Goal: Task Accomplishment & Management: Manage account settings

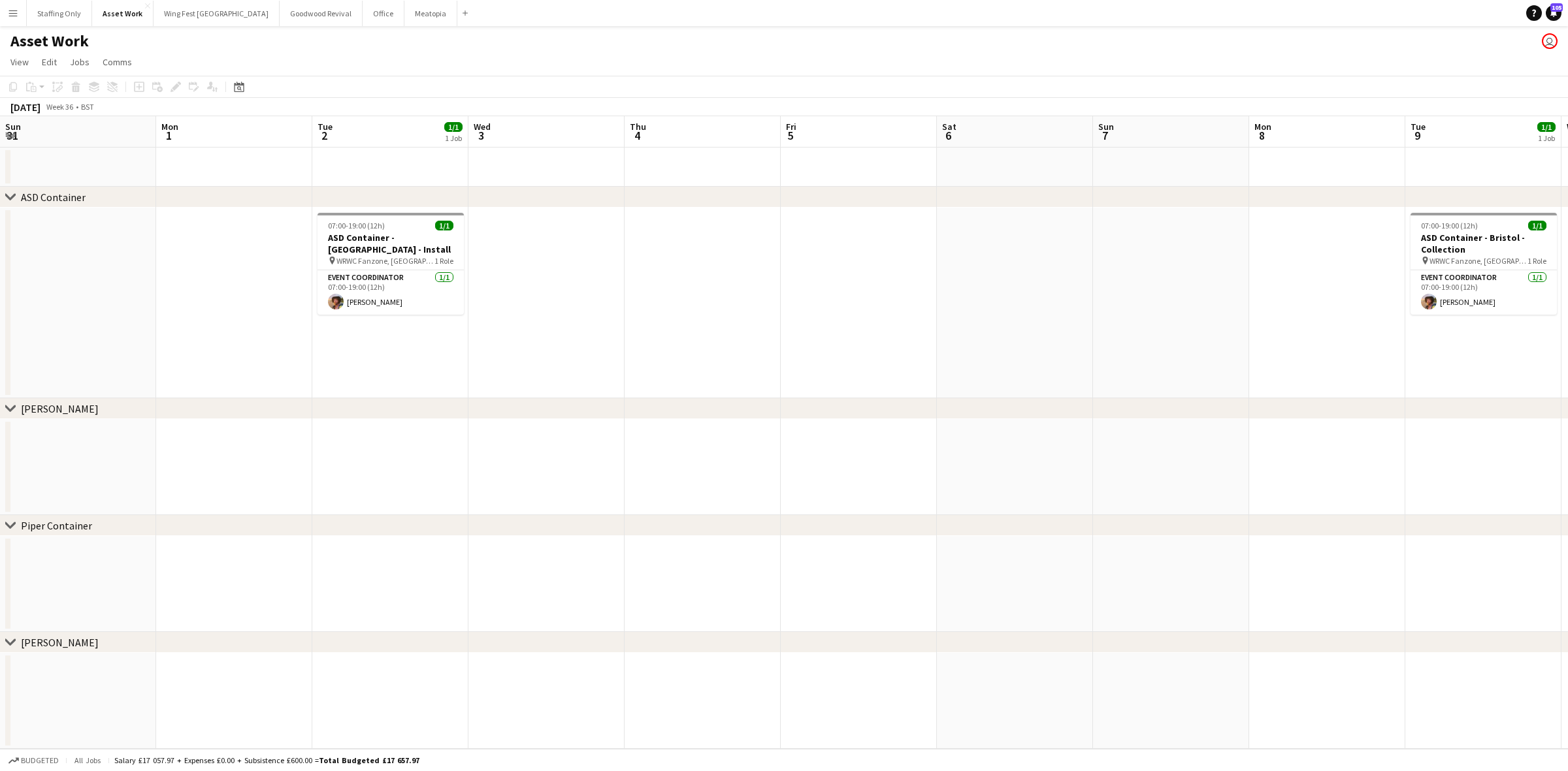
scroll to position [0, 468]
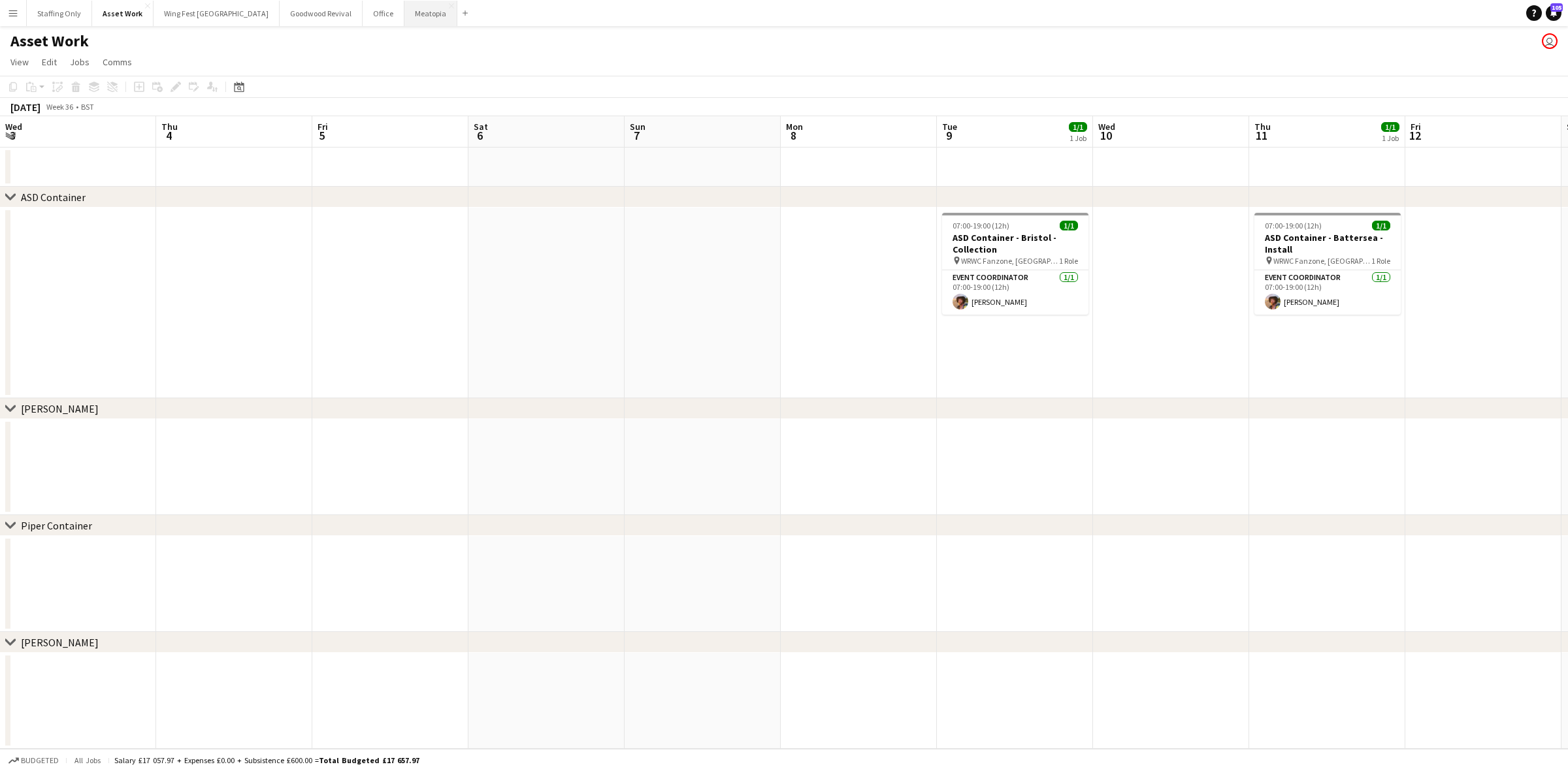
click at [405, 23] on button "Meatopia Close" at bounding box center [431, 13] width 53 height 25
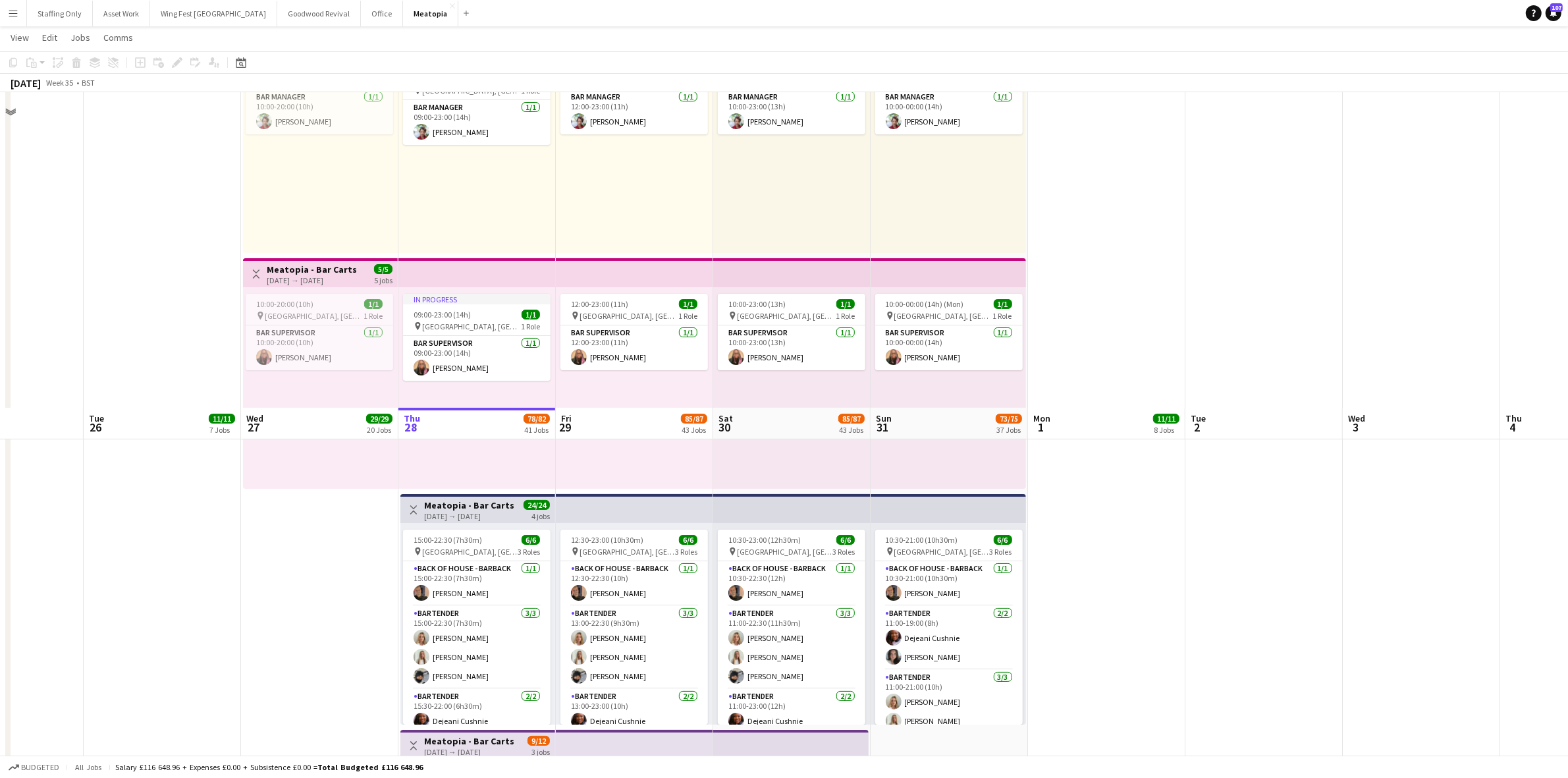
scroll to position [6672, 0]
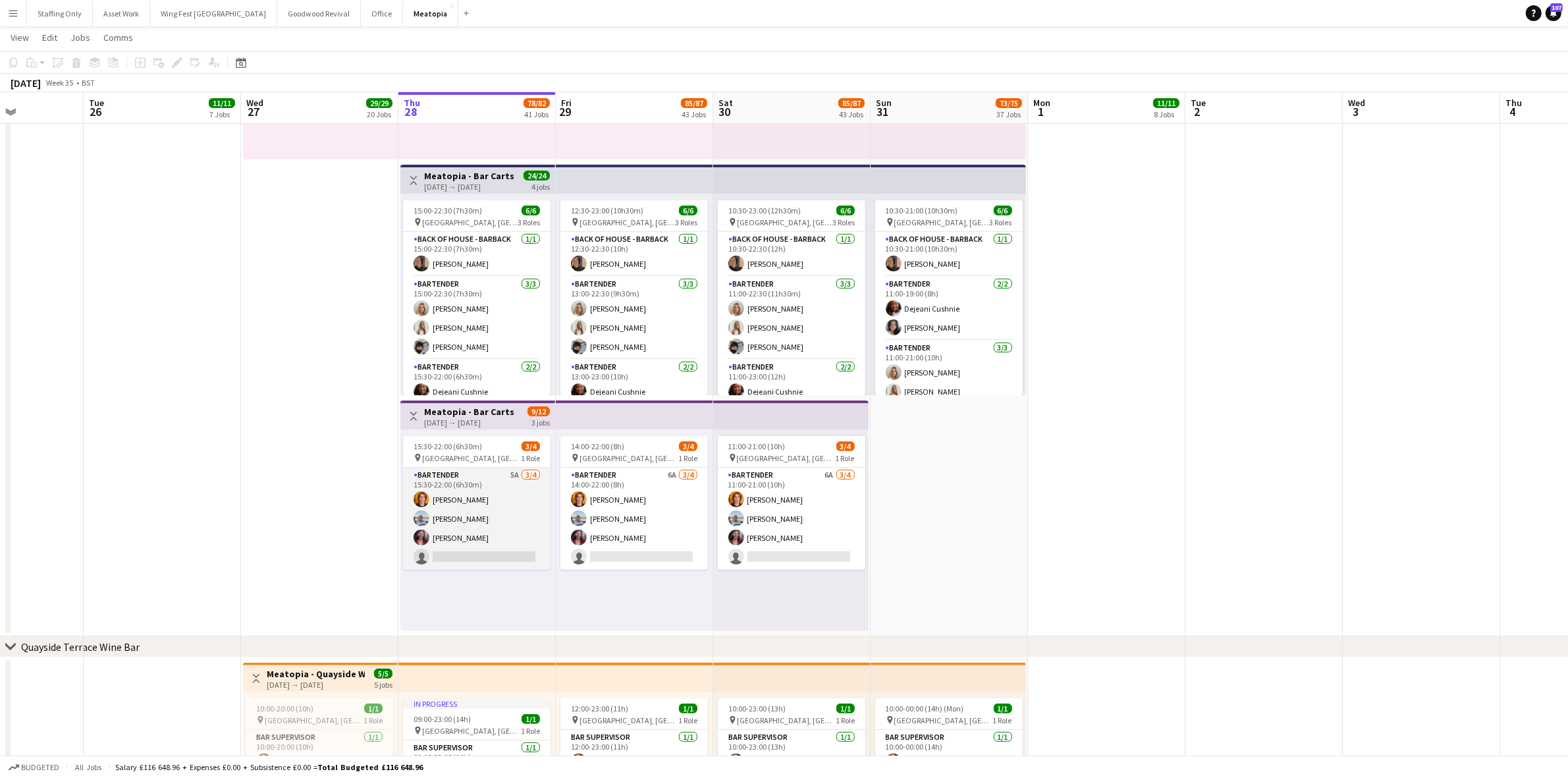
click at [469, 489] on app-card-role "Bartender 5A [DATE] 15:30-22:00 (6h30m) [PERSON_NAME] [PERSON_NAME] [PERSON_NAM…" at bounding box center [477, 519] width 147 height 102
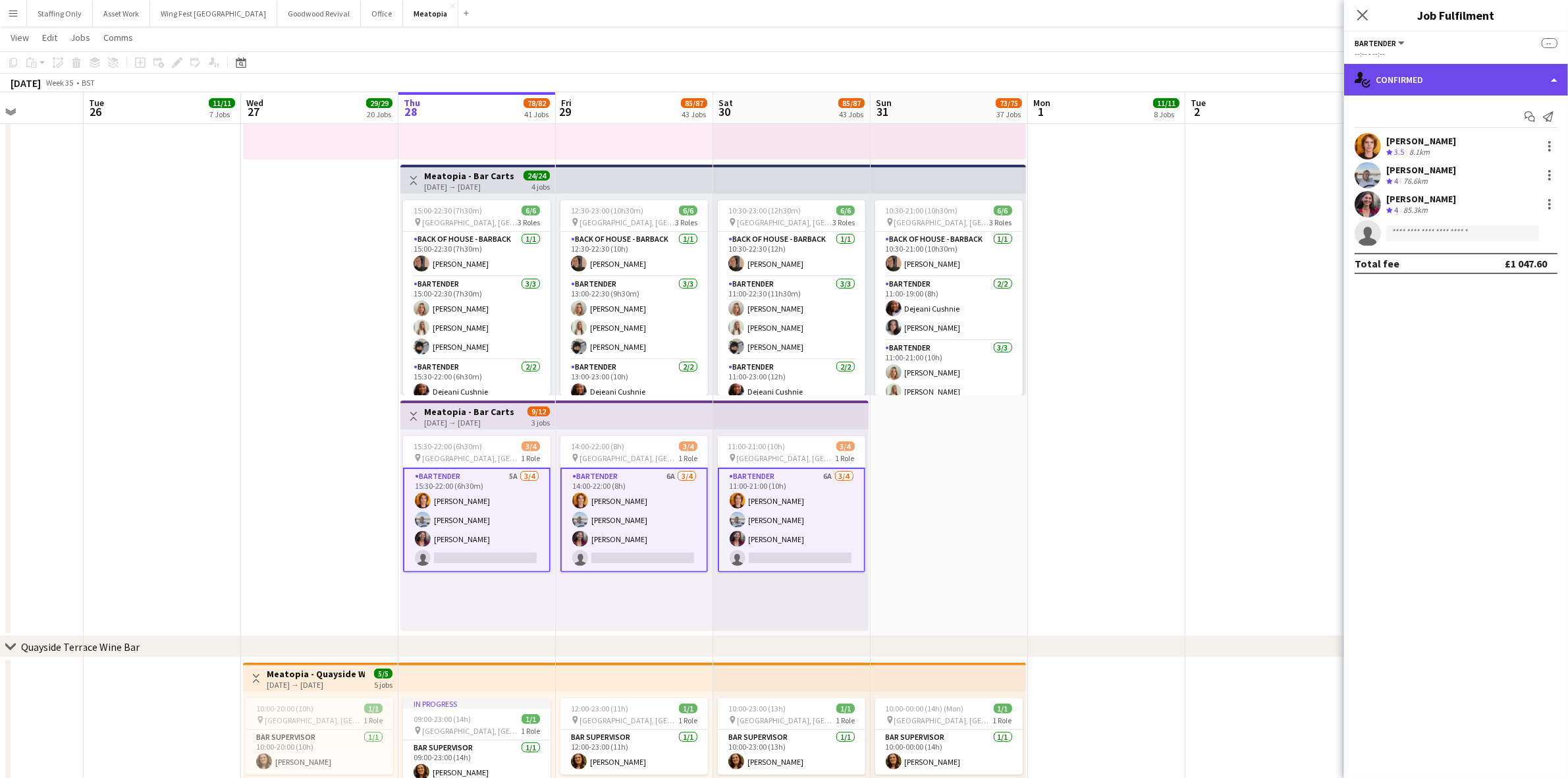
click at [1401, 79] on div "single-neutral-actions-check-2 Confirmed" at bounding box center [1456, 79] width 224 height 31
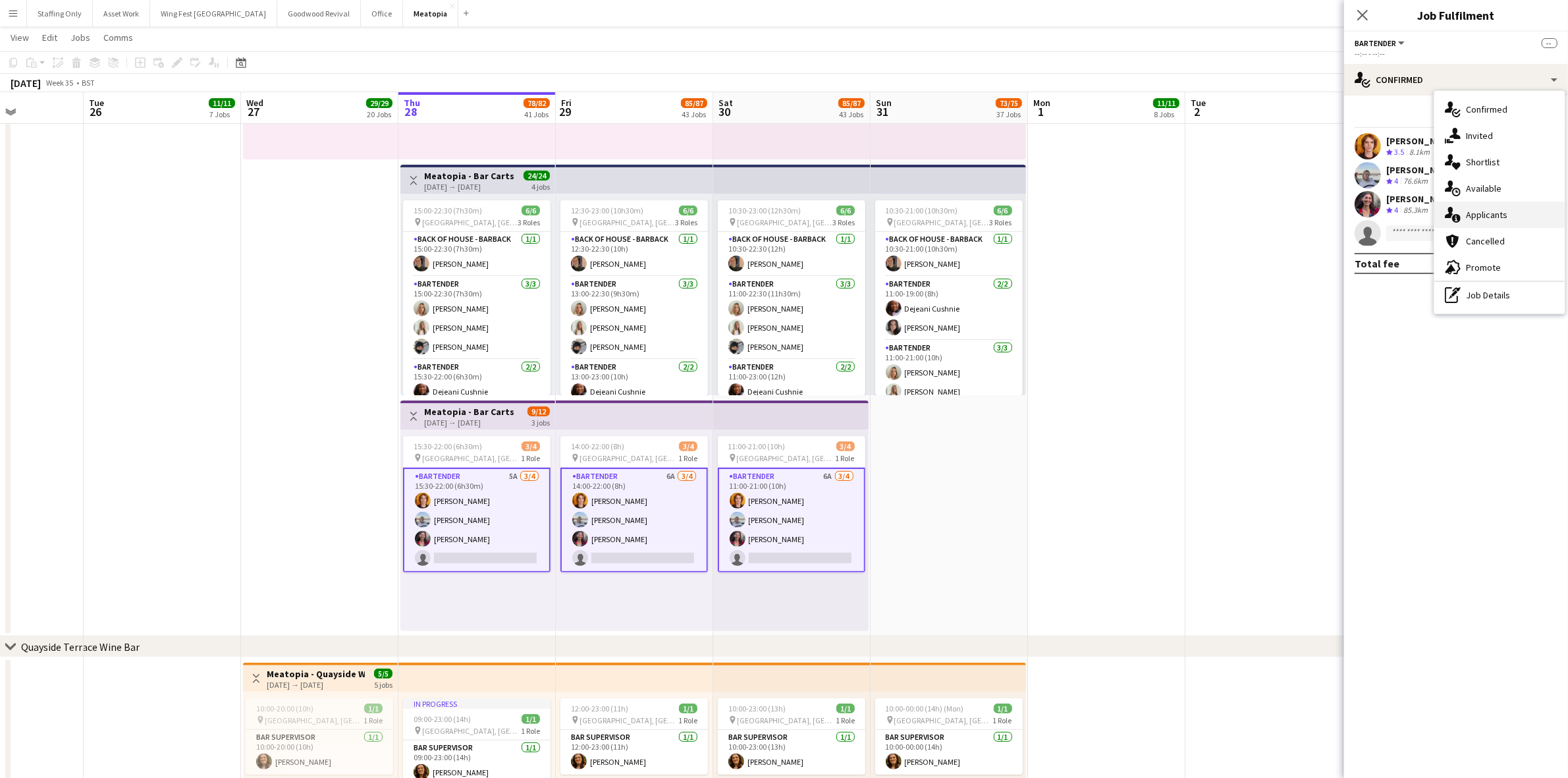
click at [1500, 222] on div "single-neutral-actions-information Applicants" at bounding box center [1500, 214] width 130 height 26
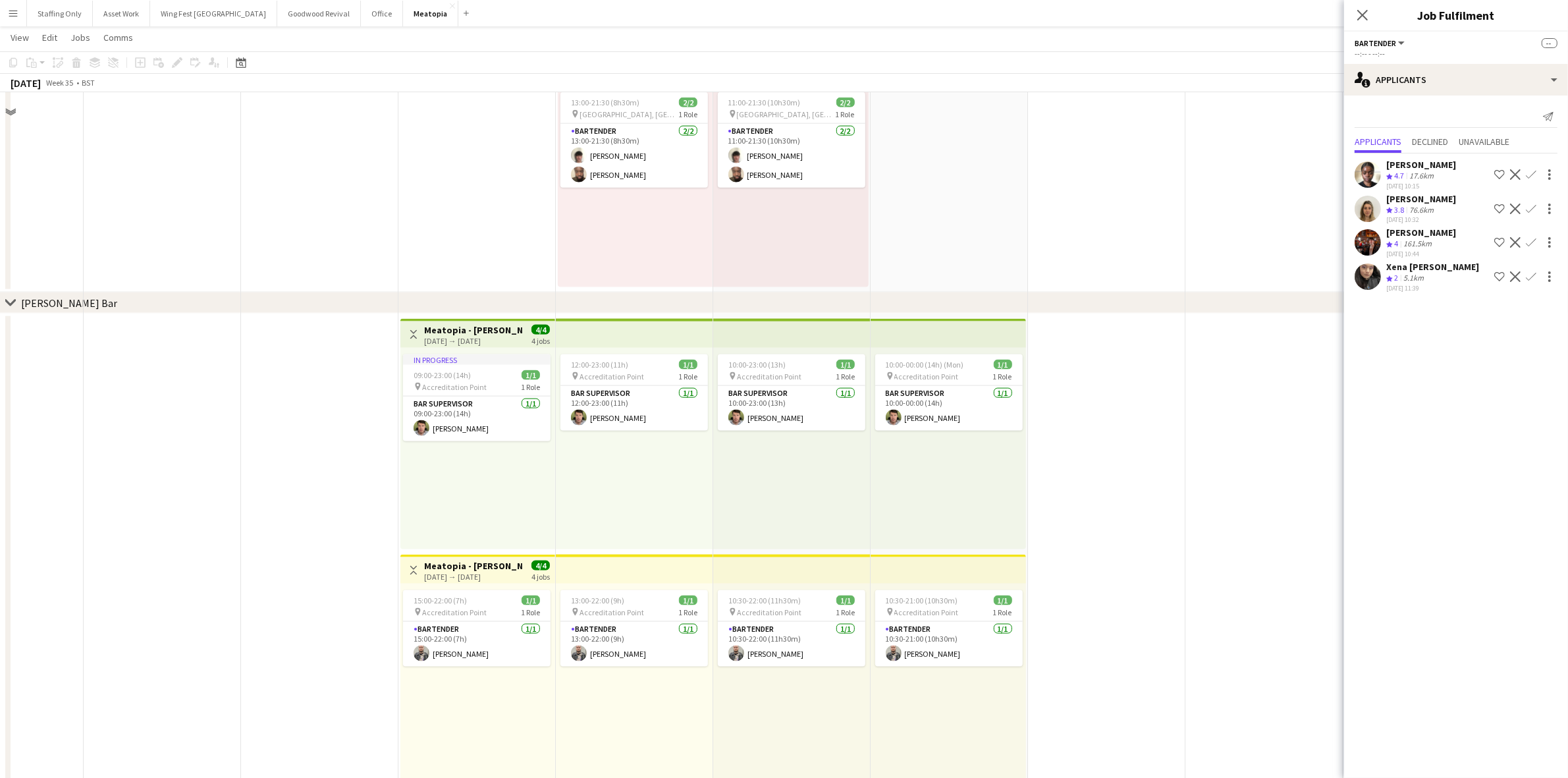
scroll to position [7990, 0]
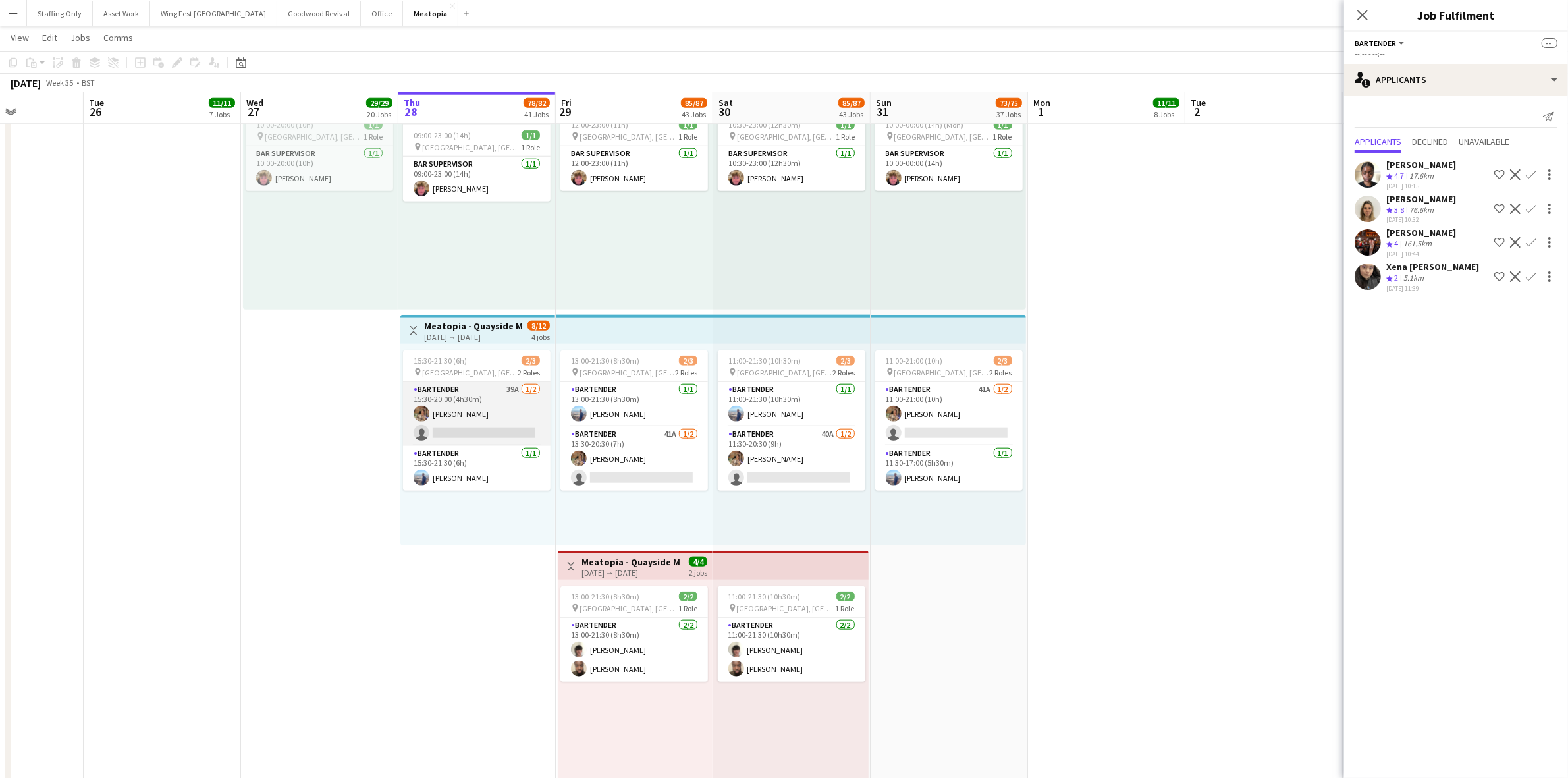
click at [478, 389] on app-card-role "Bartender 39A [DATE] 15:30-20:00 (4h30m) [PERSON_NAME] single-neutral-actions" at bounding box center [477, 413] width 147 height 64
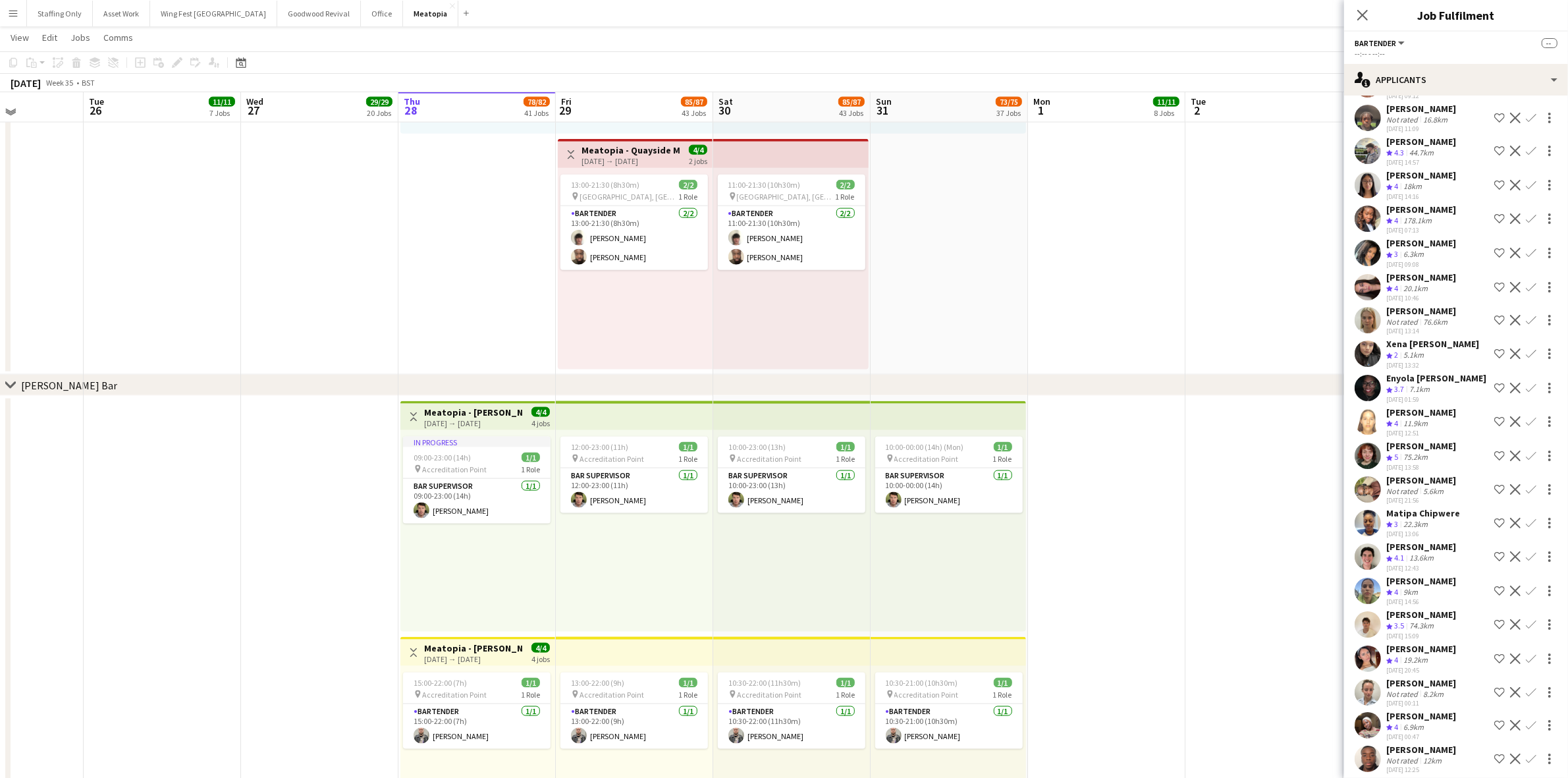
scroll to position [8319, 0]
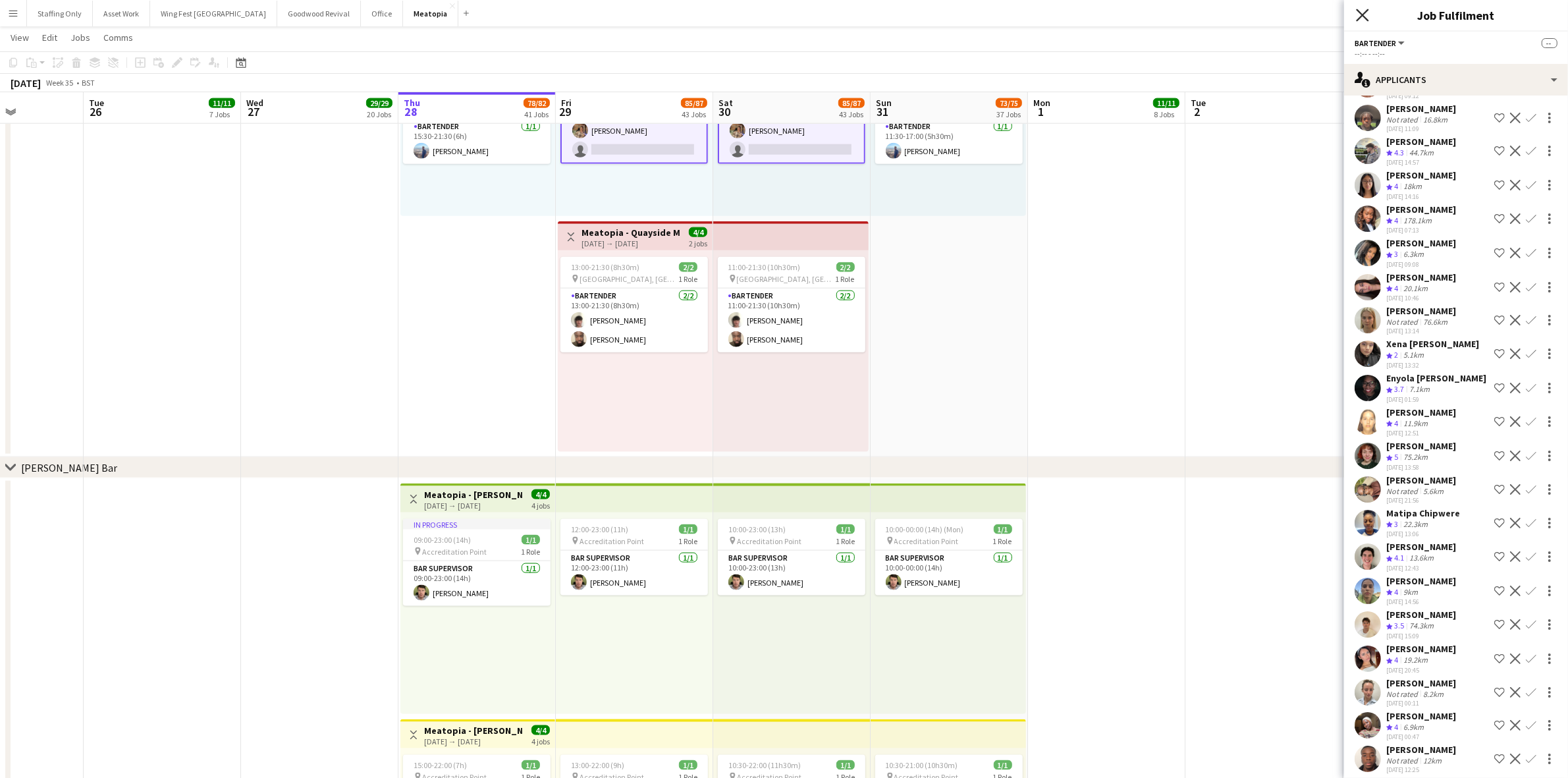
click at [1365, 13] on icon "Close pop-in" at bounding box center [1362, 14] width 13 height 13
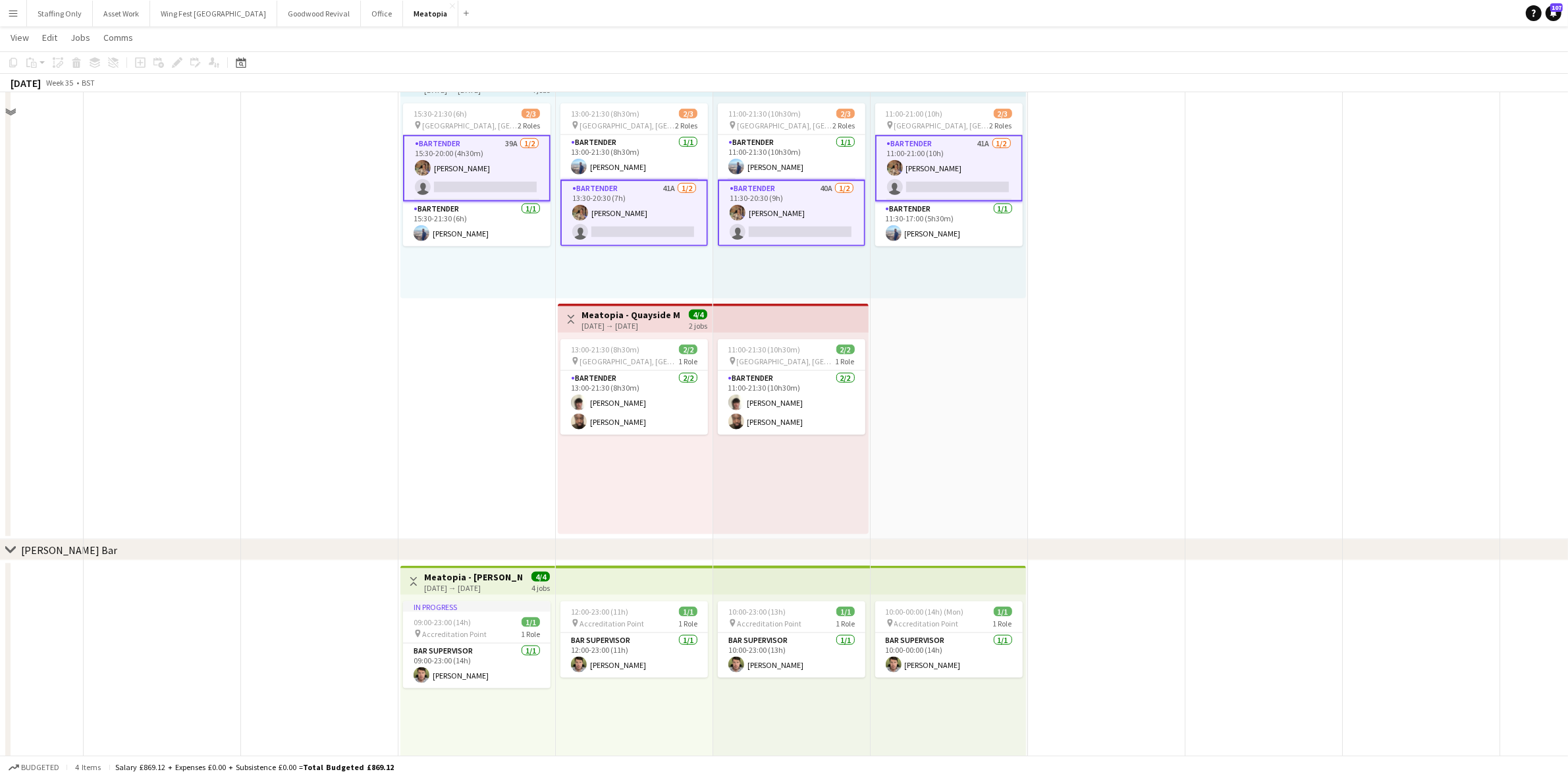
scroll to position [8154, 0]
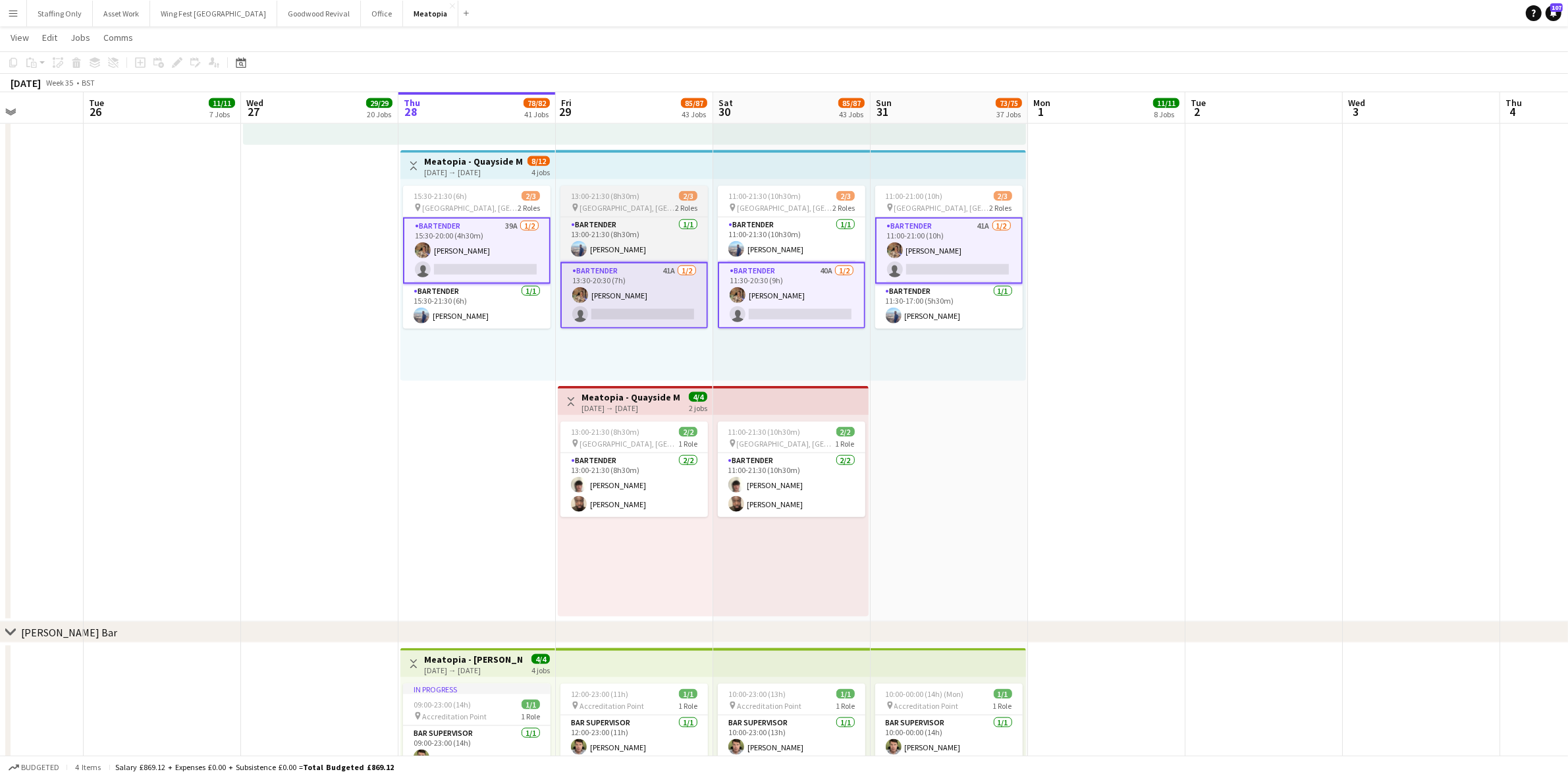
click at [713, 348] on div "11:00-21:30 (10h30m) 2/3 pin [GEOGRAPHIC_DATA], [GEOGRAPHIC_DATA], [GEOGRAPHIC_…" at bounding box center [792, 279] width 157 height 201
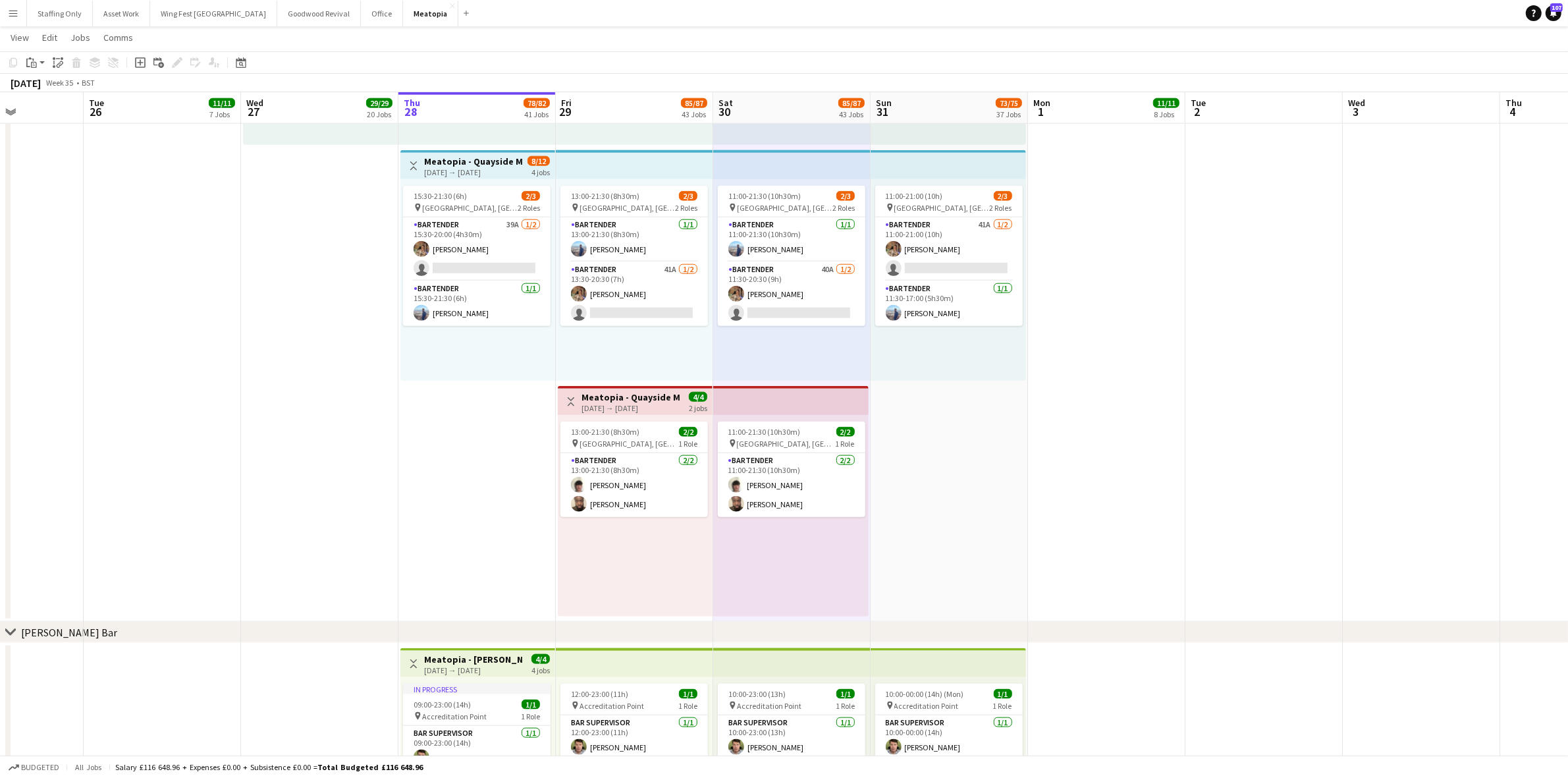
click at [634, 315] on app-card-role "Bartender 41A [DATE] 13:30-20:30 (7h) [PERSON_NAME] single-neutral-actions" at bounding box center [634, 294] width 147 height 64
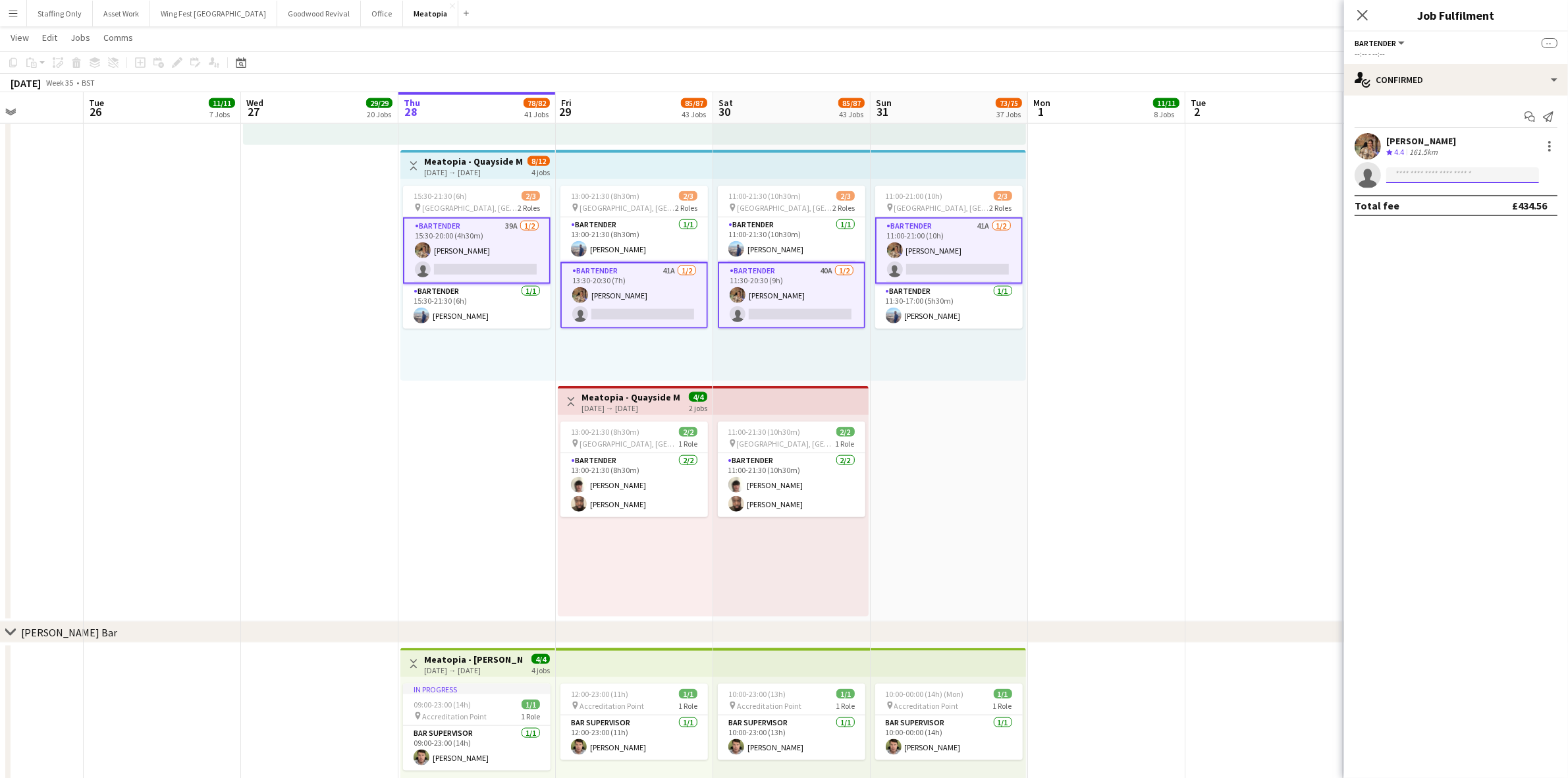
click at [1460, 175] on input at bounding box center [1462, 175] width 153 height 16
type input "*****"
click at [1450, 210] on span "[PHONE_NUMBER]" at bounding box center [1462, 216] width 132 height 10
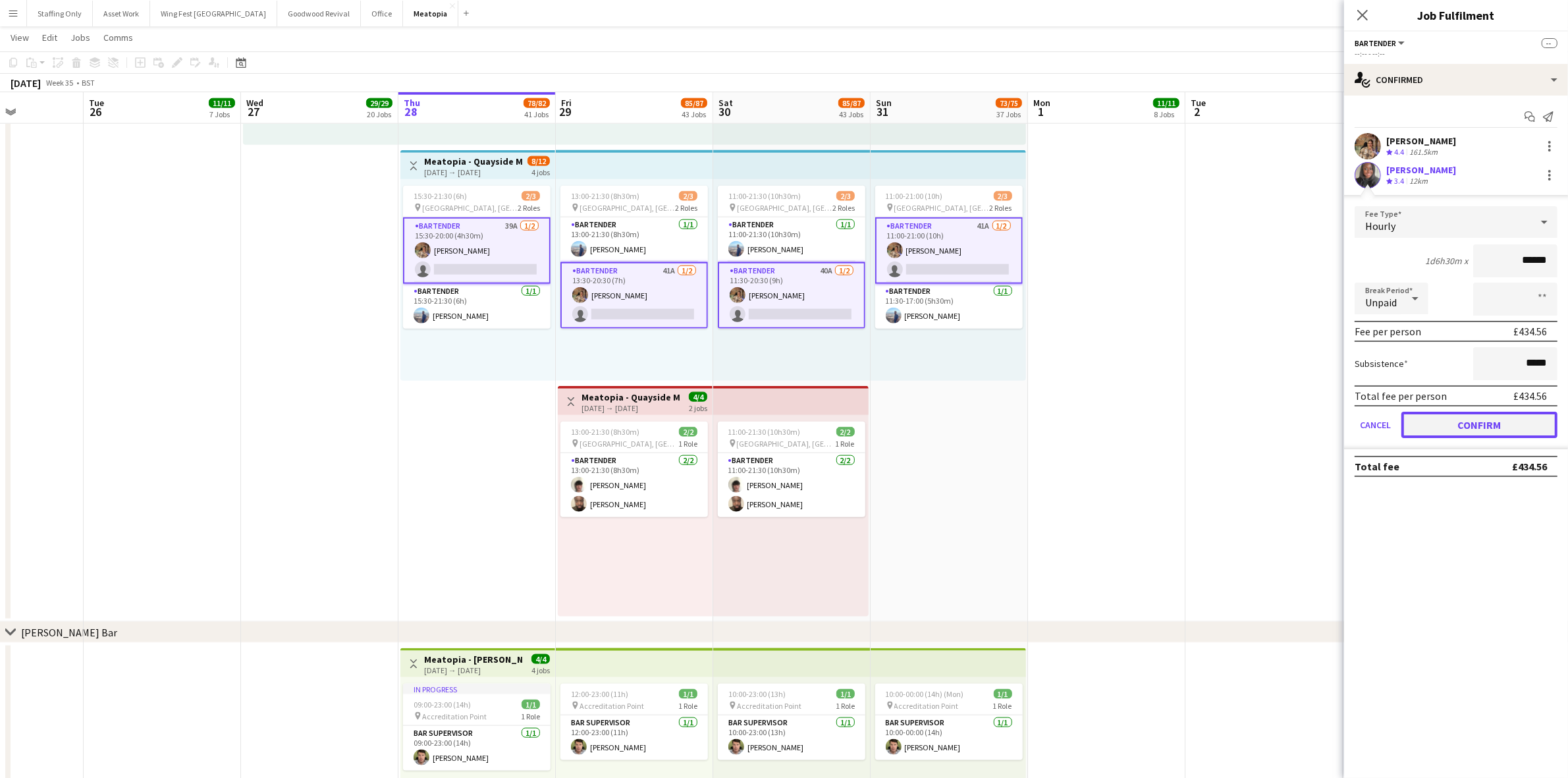
click at [1479, 430] on button "Confirm" at bounding box center [1480, 425] width 156 height 26
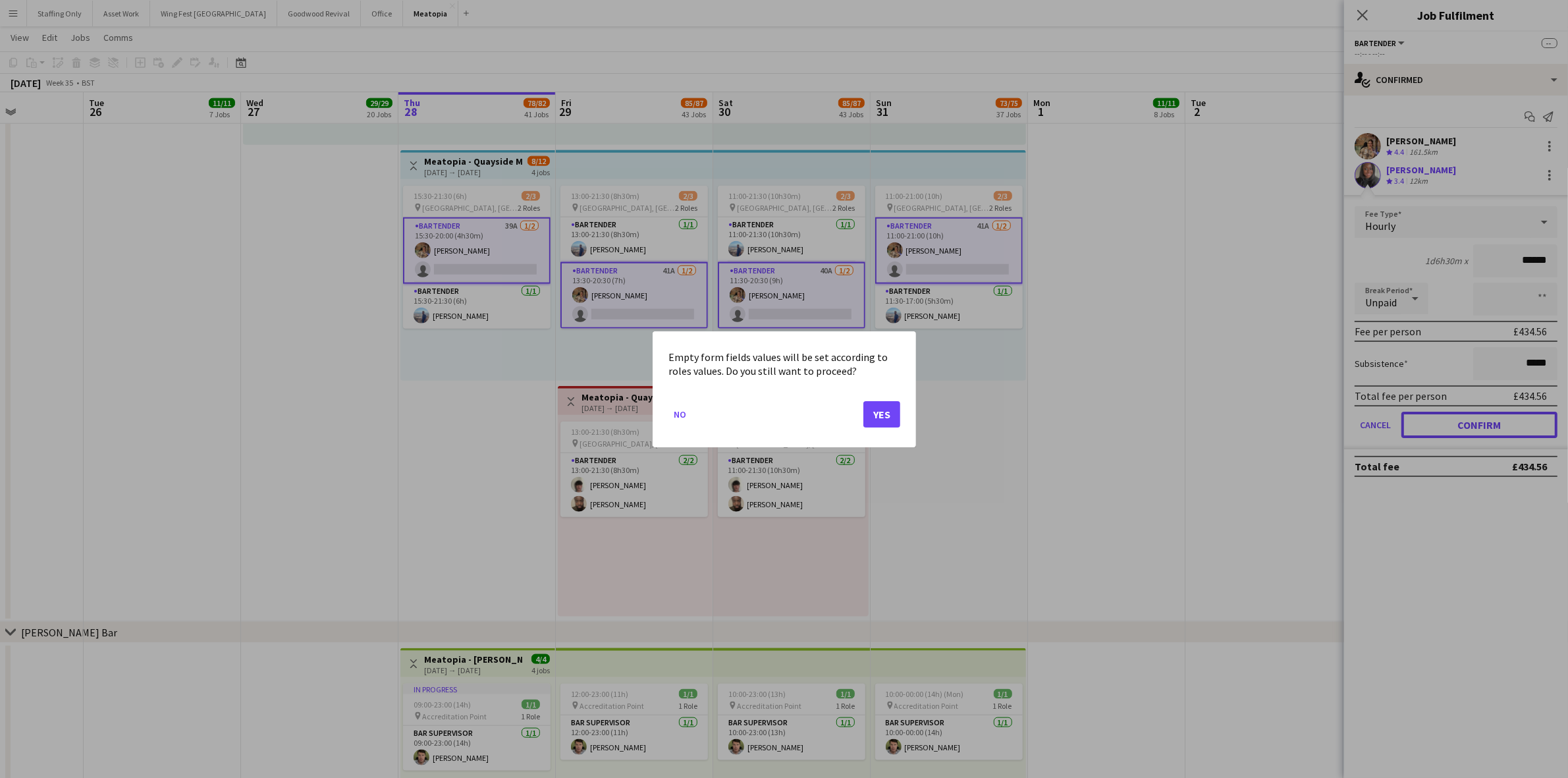
scroll to position [0, 0]
click at [890, 420] on button "Yes" at bounding box center [882, 413] width 37 height 26
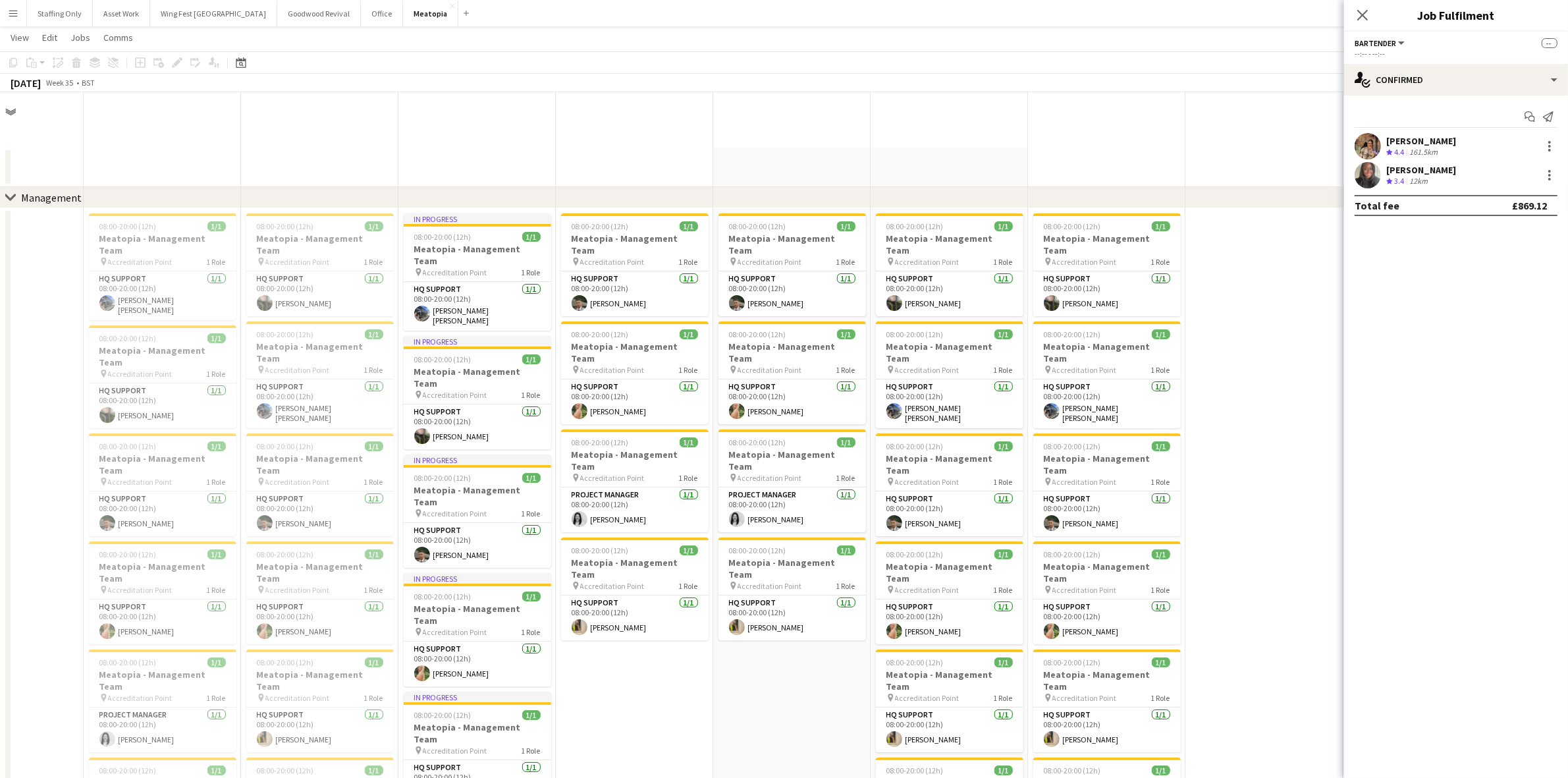
scroll to position [8154, 0]
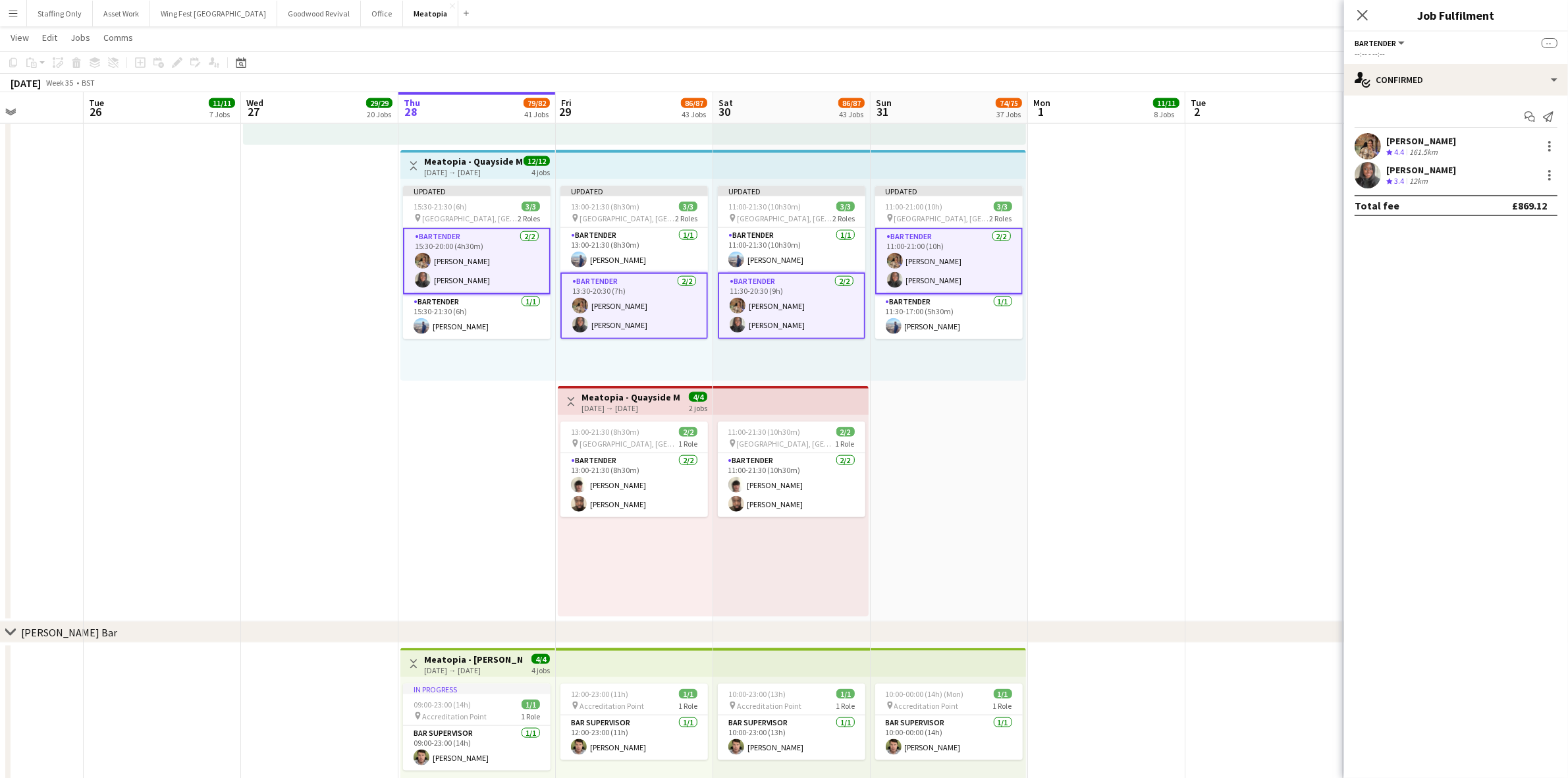
click at [482, 279] on app-card-role "Bartender [DATE] 15:30-20:00 (4h30m) [PERSON_NAME] [PERSON_NAME]" at bounding box center [477, 261] width 147 height 67
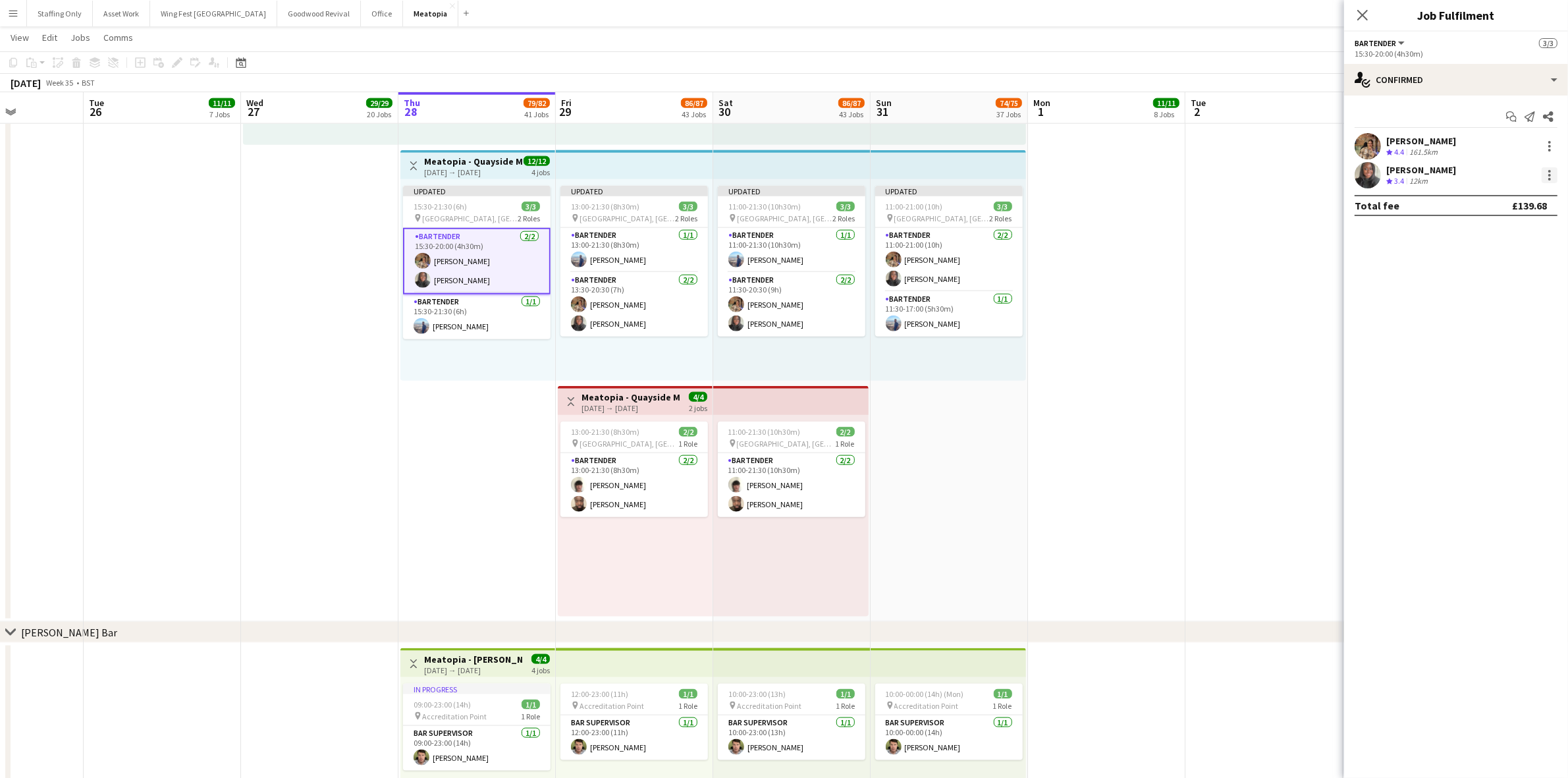
click at [1552, 176] on div at bounding box center [1549, 175] width 16 height 16
click at [1503, 298] on span "Remove" at bounding box center [1486, 294] width 40 height 11
click at [1183, 291] on app-date-cell at bounding box center [1107, 266] width 157 height 713
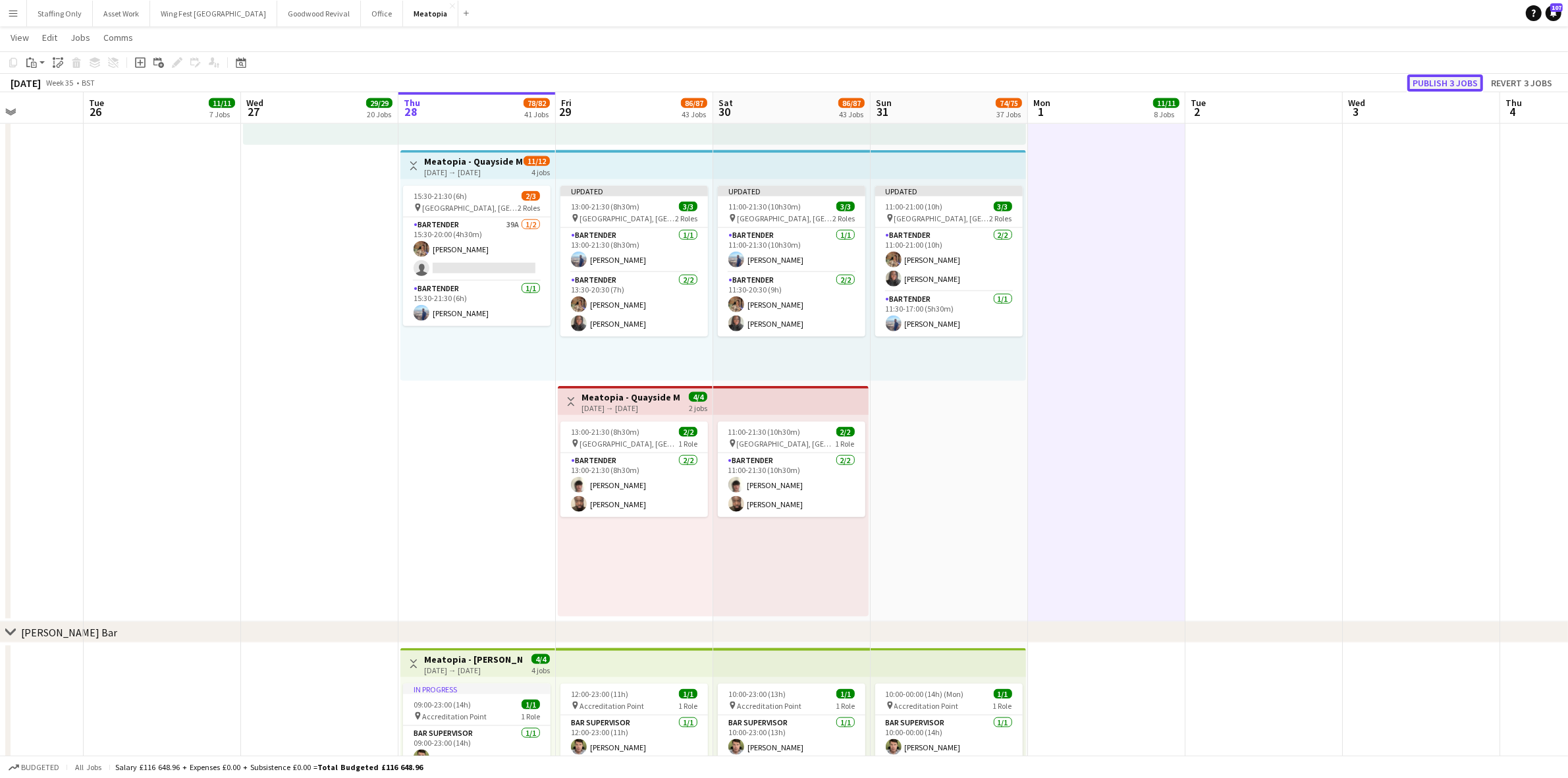
click at [1445, 82] on button "Publish 3 jobs" at bounding box center [1445, 82] width 76 height 17
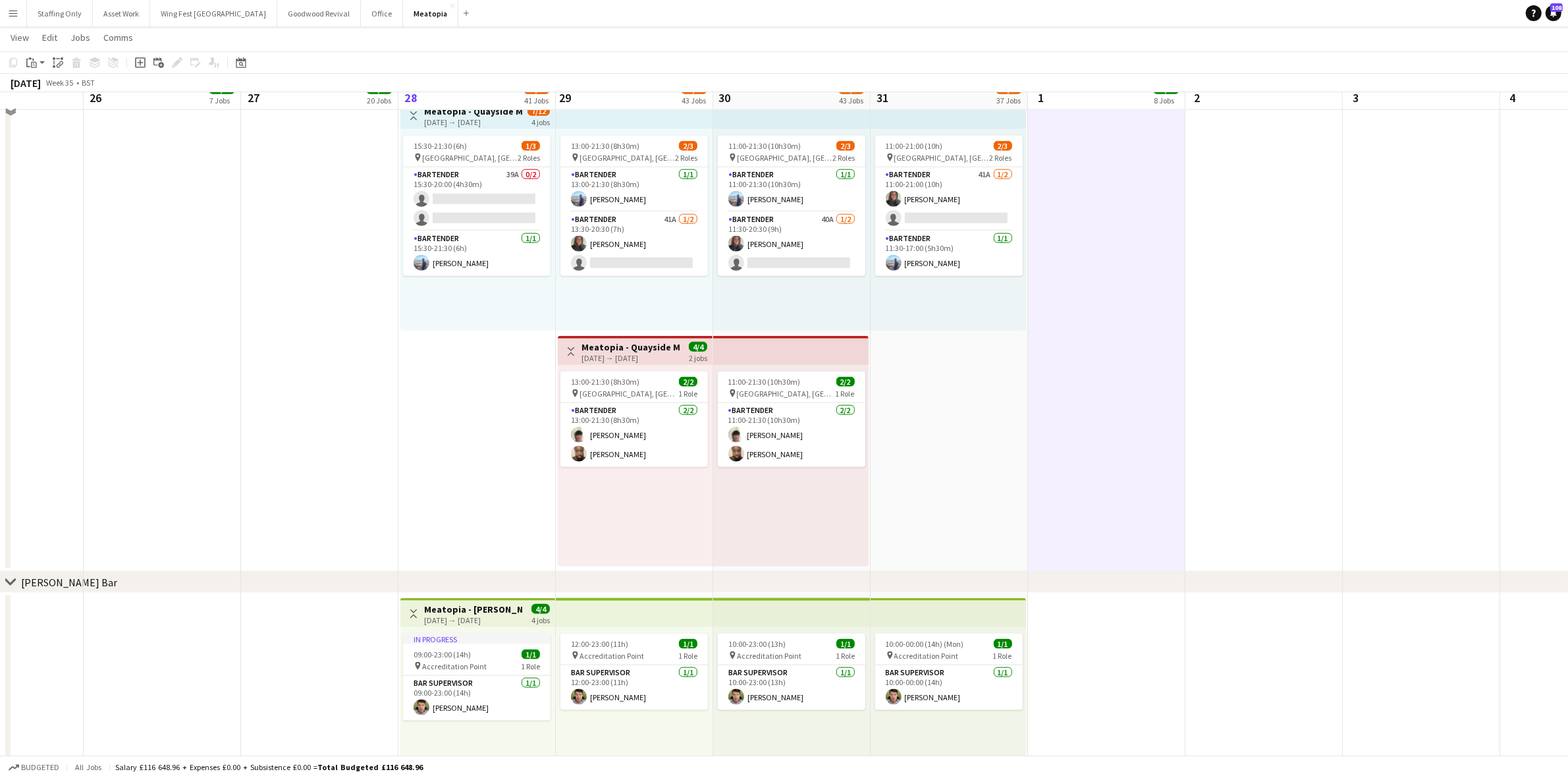
scroll to position [7957, 0]
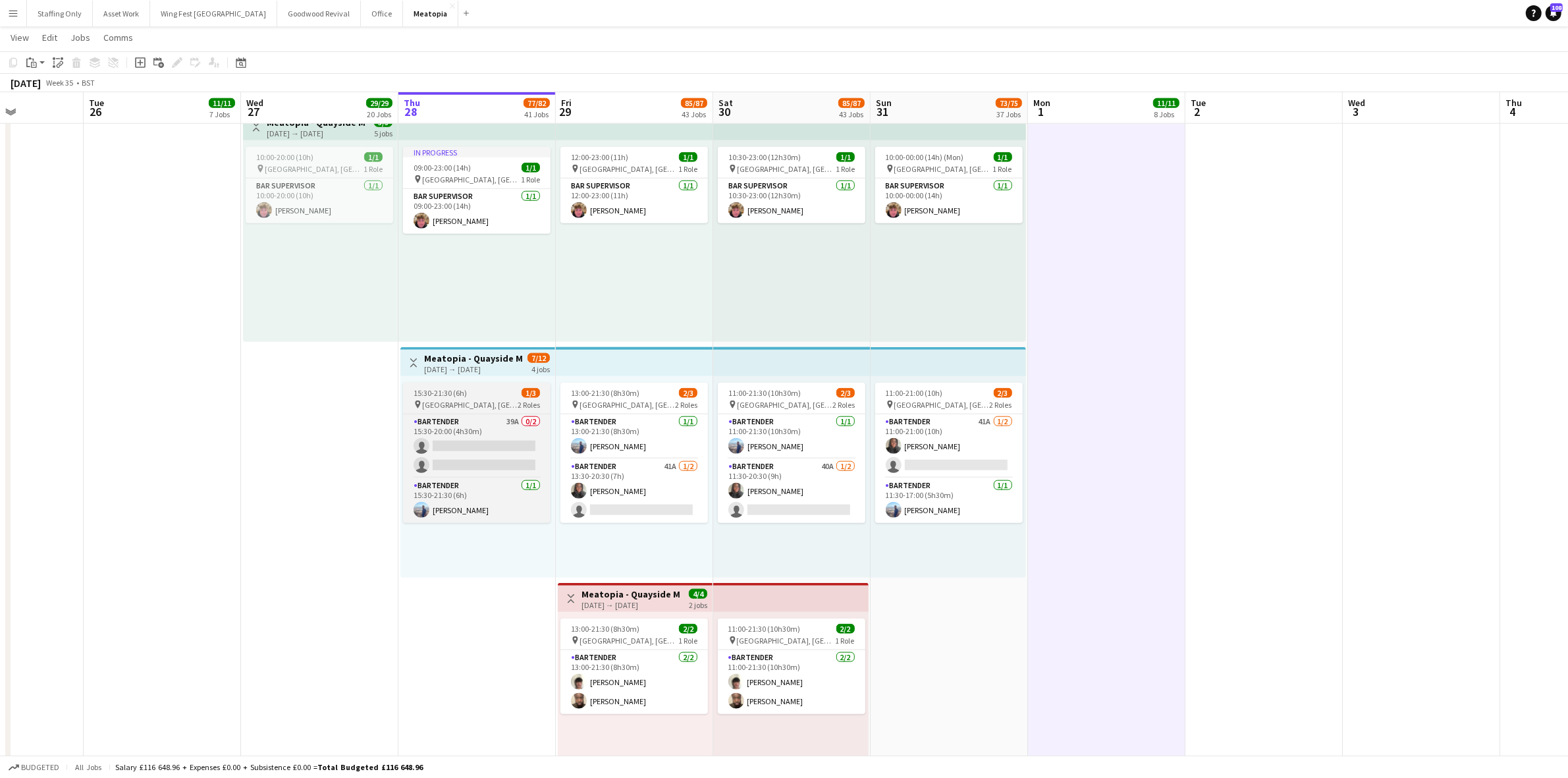
click at [448, 389] on span "15:30-21:30 (6h)" at bounding box center [440, 392] width 53 height 10
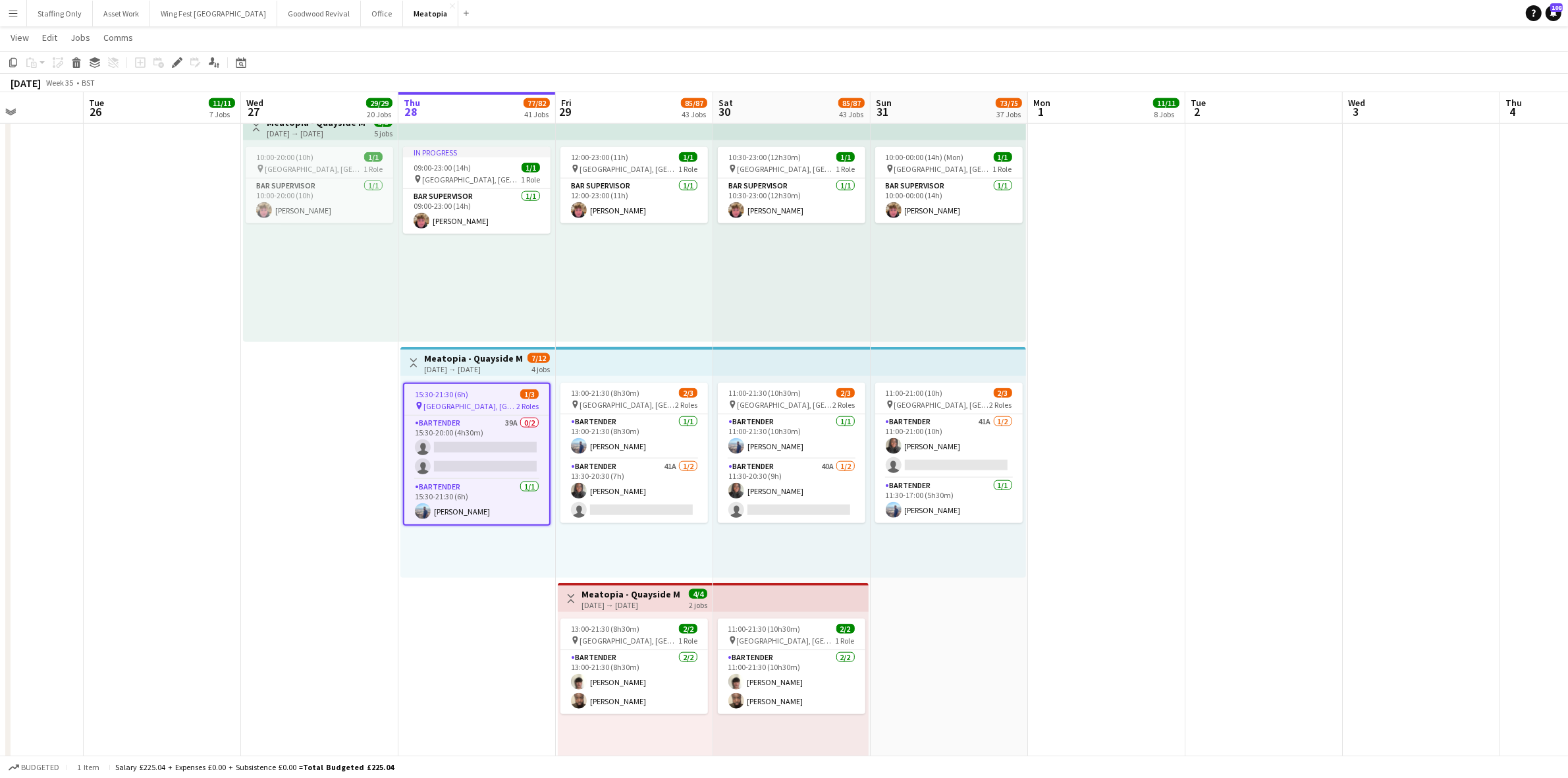
click at [174, 60] on icon "Edit" at bounding box center [177, 63] width 10 height 10
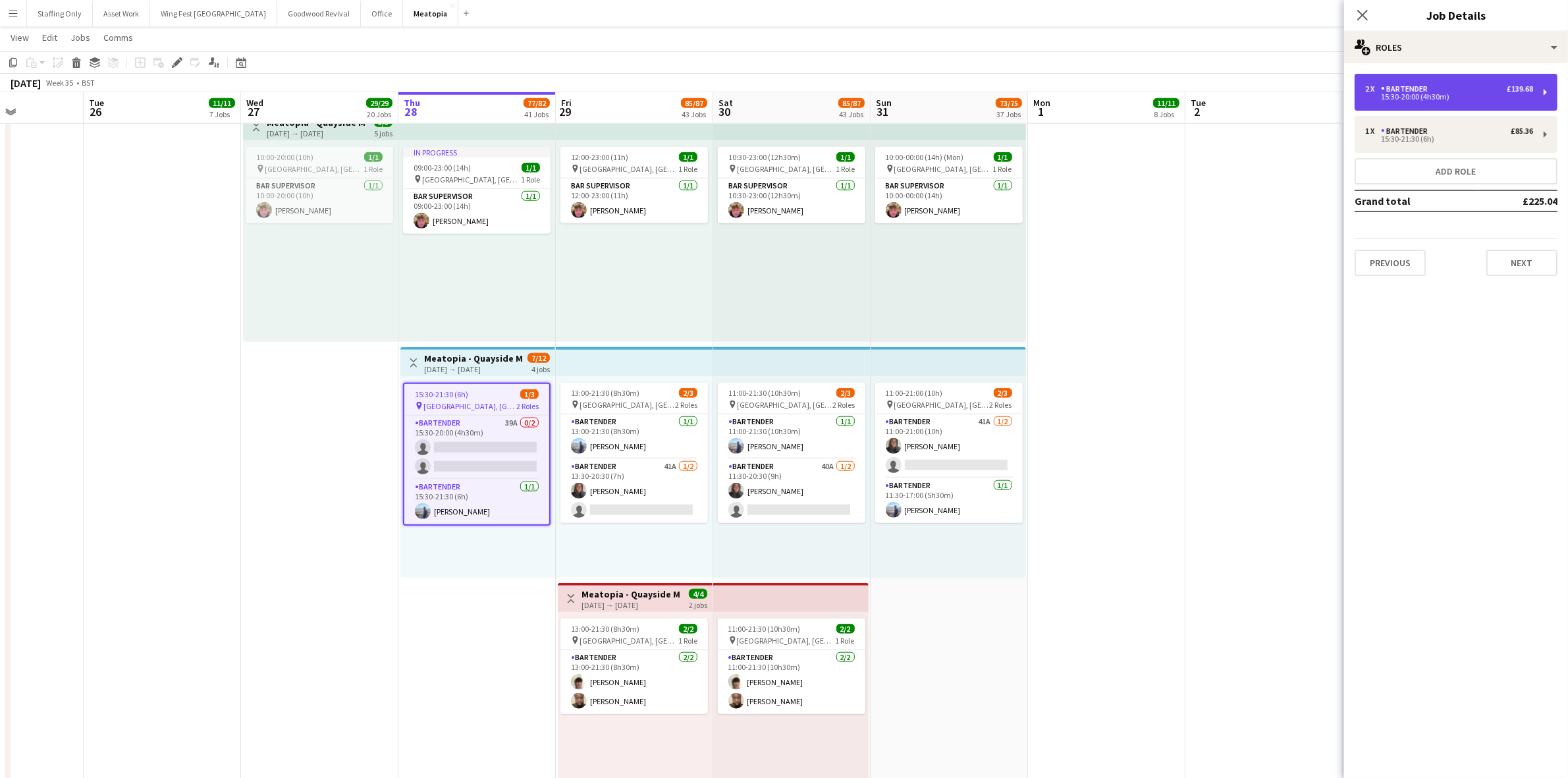
click at [1430, 97] on div "15:30-20:00 (4h30m)" at bounding box center [1449, 97] width 168 height 7
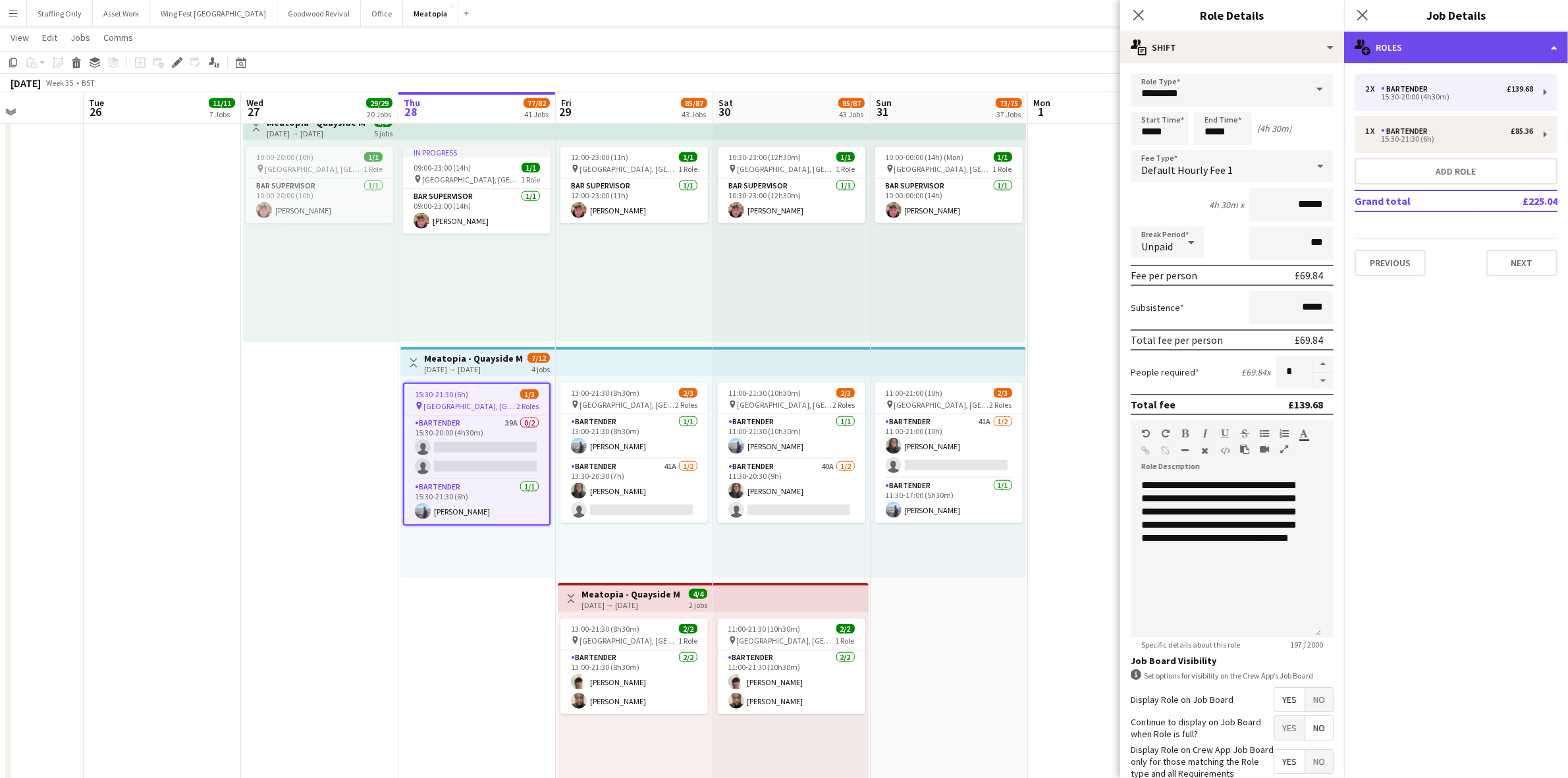
click at [1424, 41] on div "multiple-users-add Roles" at bounding box center [1456, 47] width 224 height 31
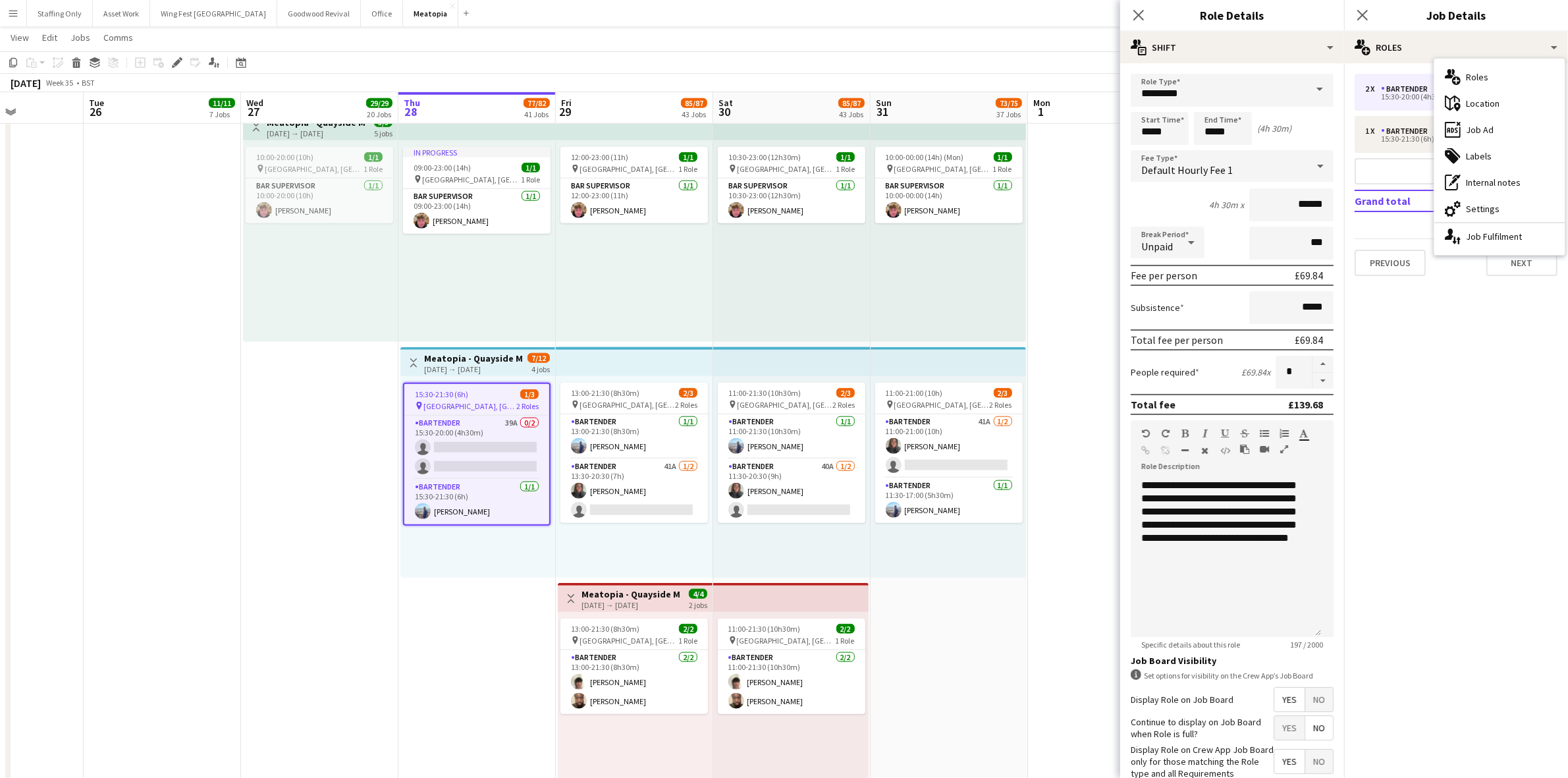
click at [1071, 311] on app-date-cell at bounding box center [1107, 463] width 157 height 713
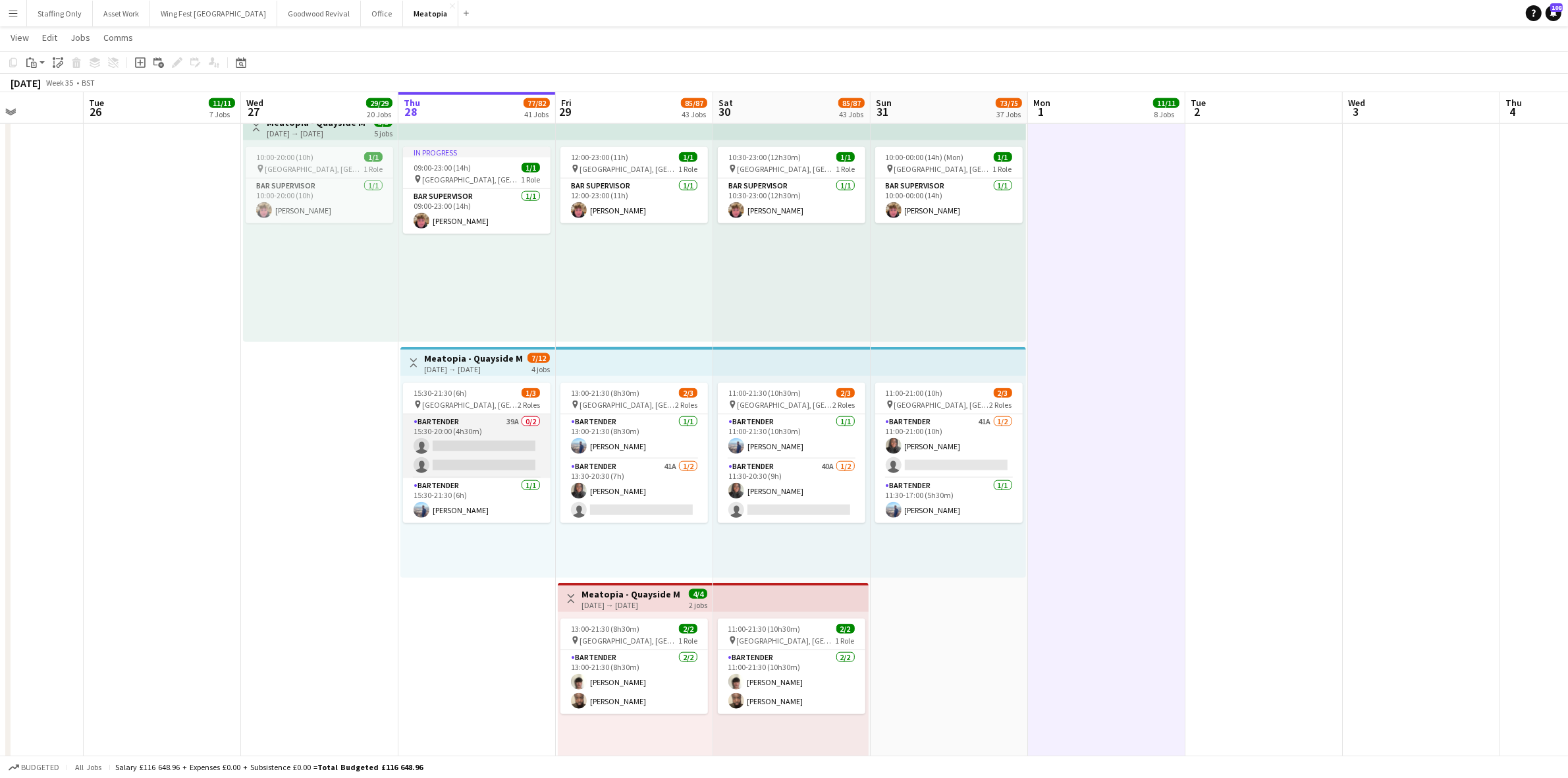
click at [469, 440] on app-card-role "Bartender 39A 0/2 15:30-20:00 (4h30m) single-neutral-actions single-neutral-act…" at bounding box center [477, 446] width 147 height 64
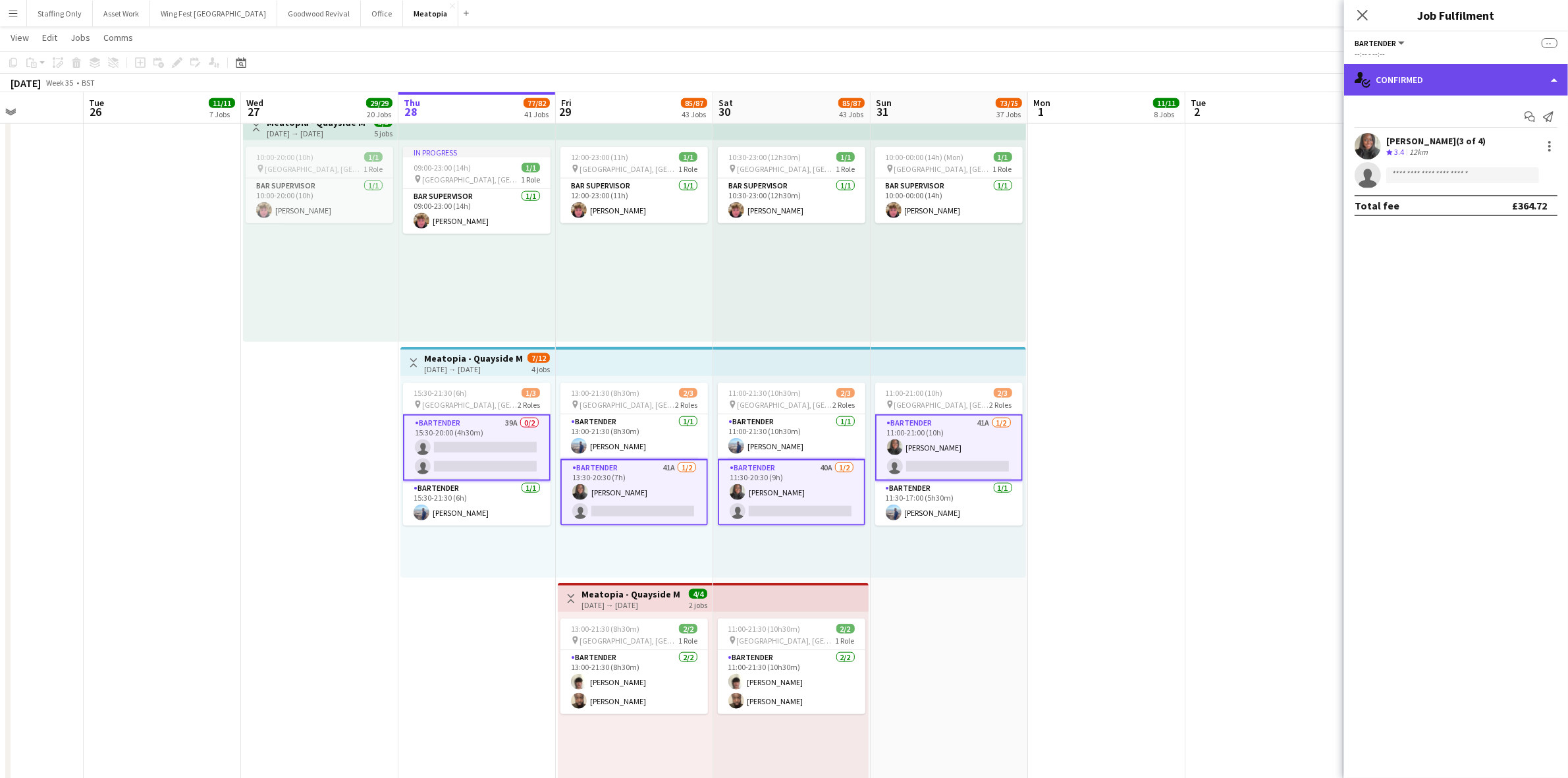
click at [1416, 74] on div "single-neutral-actions-check-2 Confirmed" at bounding box center [1456, 79] width 224 height 31
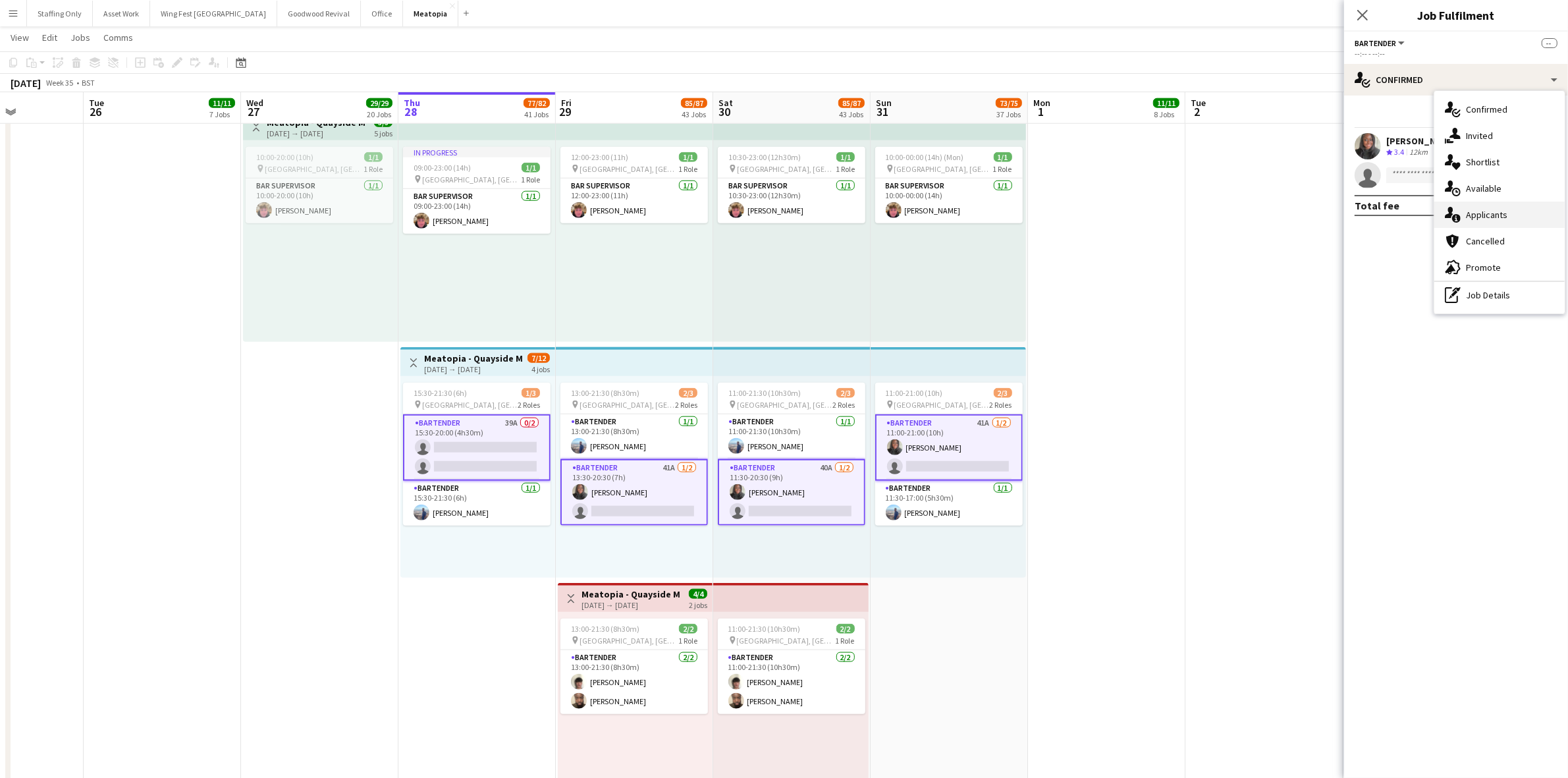
click at [1507, 216] on div "single-neutral-actions-information Applicants" at bounding box center [1500, 214] width 130 height 26
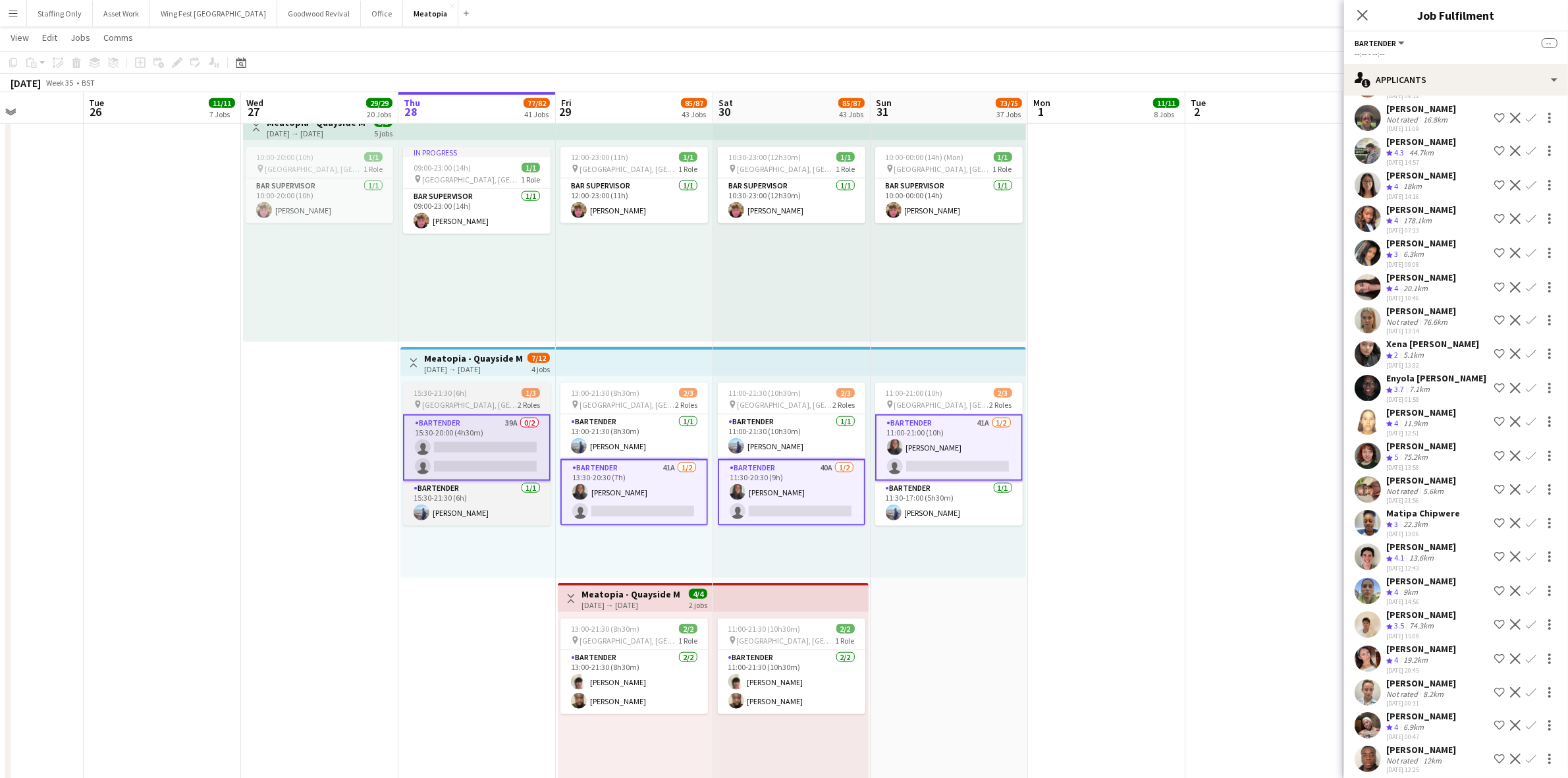
click at [468, 389] on div "15:30-21:30 (6h) 1/3" at bounding box center [477, 392] width 147 height 10
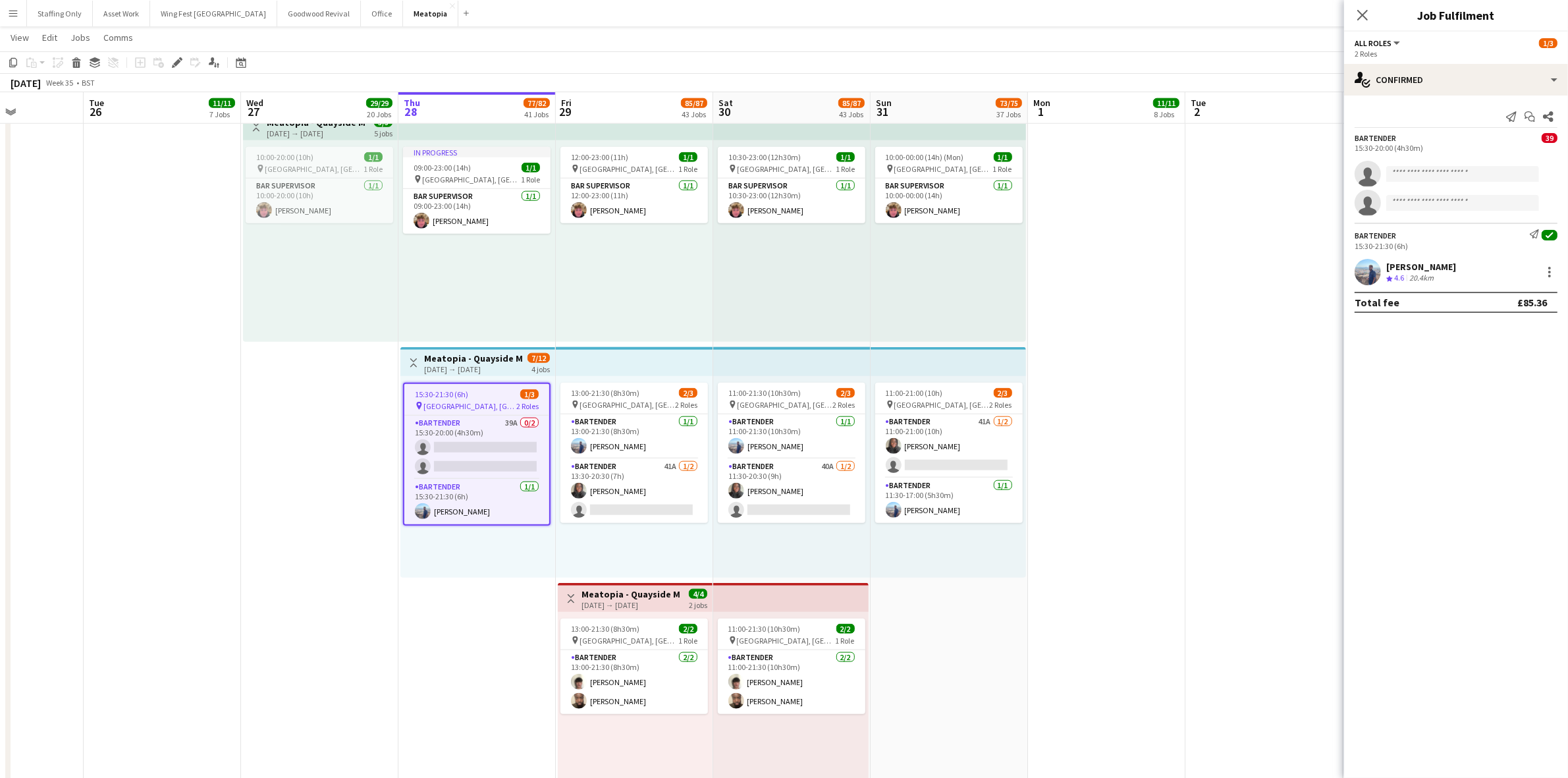
click at [448, 359] on h3 "Meatopia - Quayside Meantime Bar" at bounding box center [473, 359] width 98 height 12
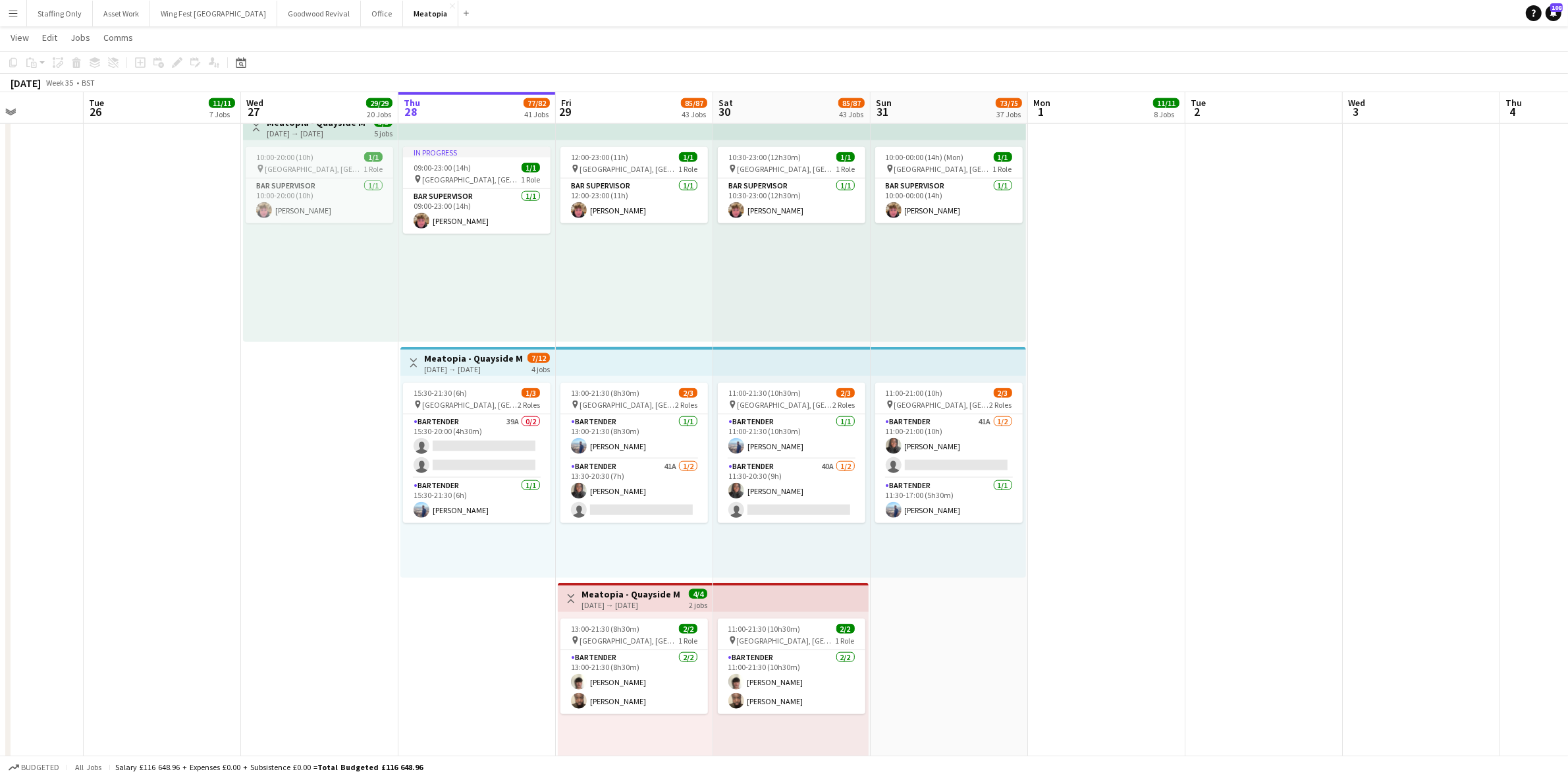
click at [433, 365] on div "[DATE] → [DATE]" at bounding box center [473, 369] width 98 height 10
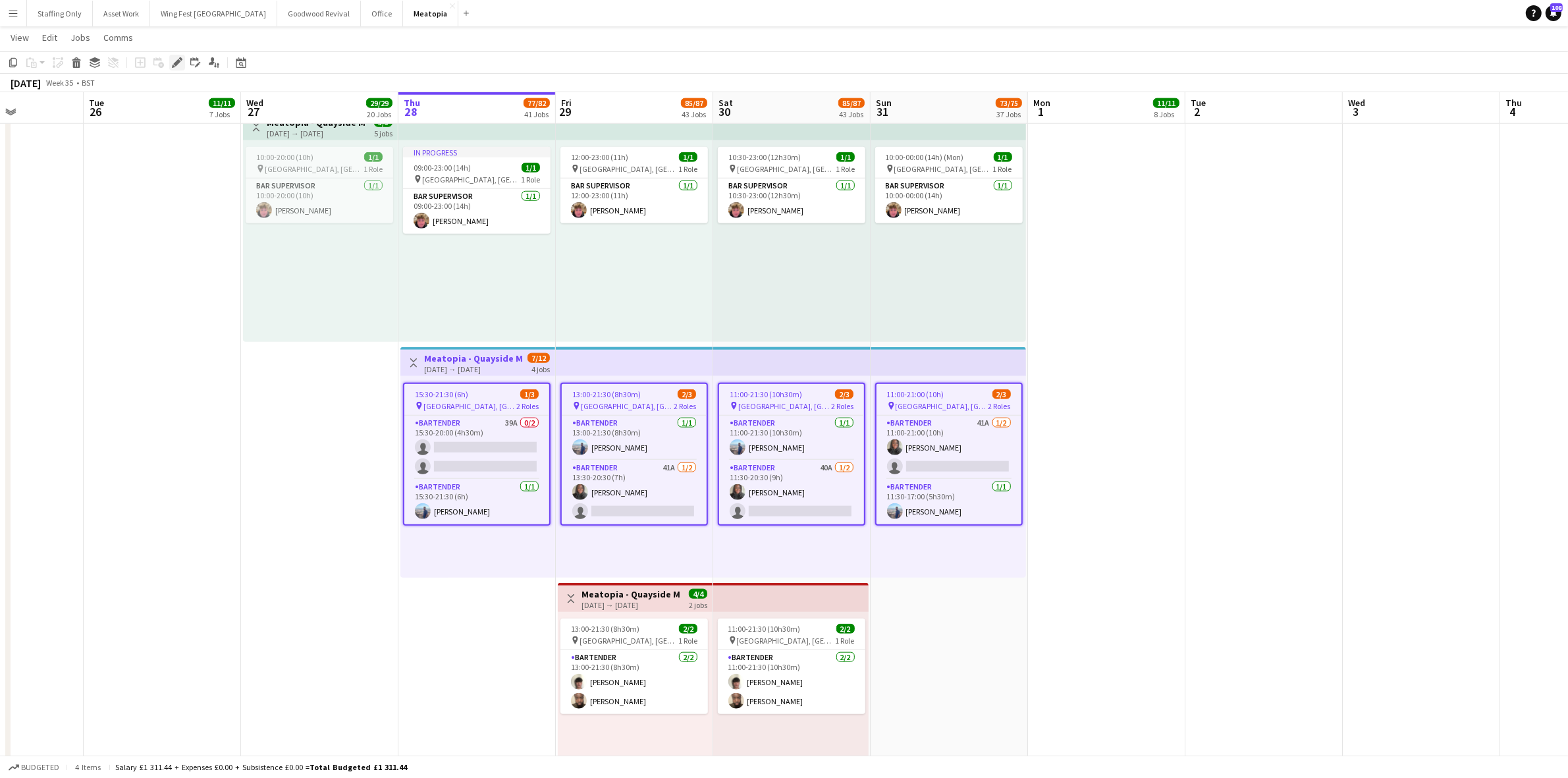
click at [175, 66] on icon at bounding box center [177, 63] width 7 height 7
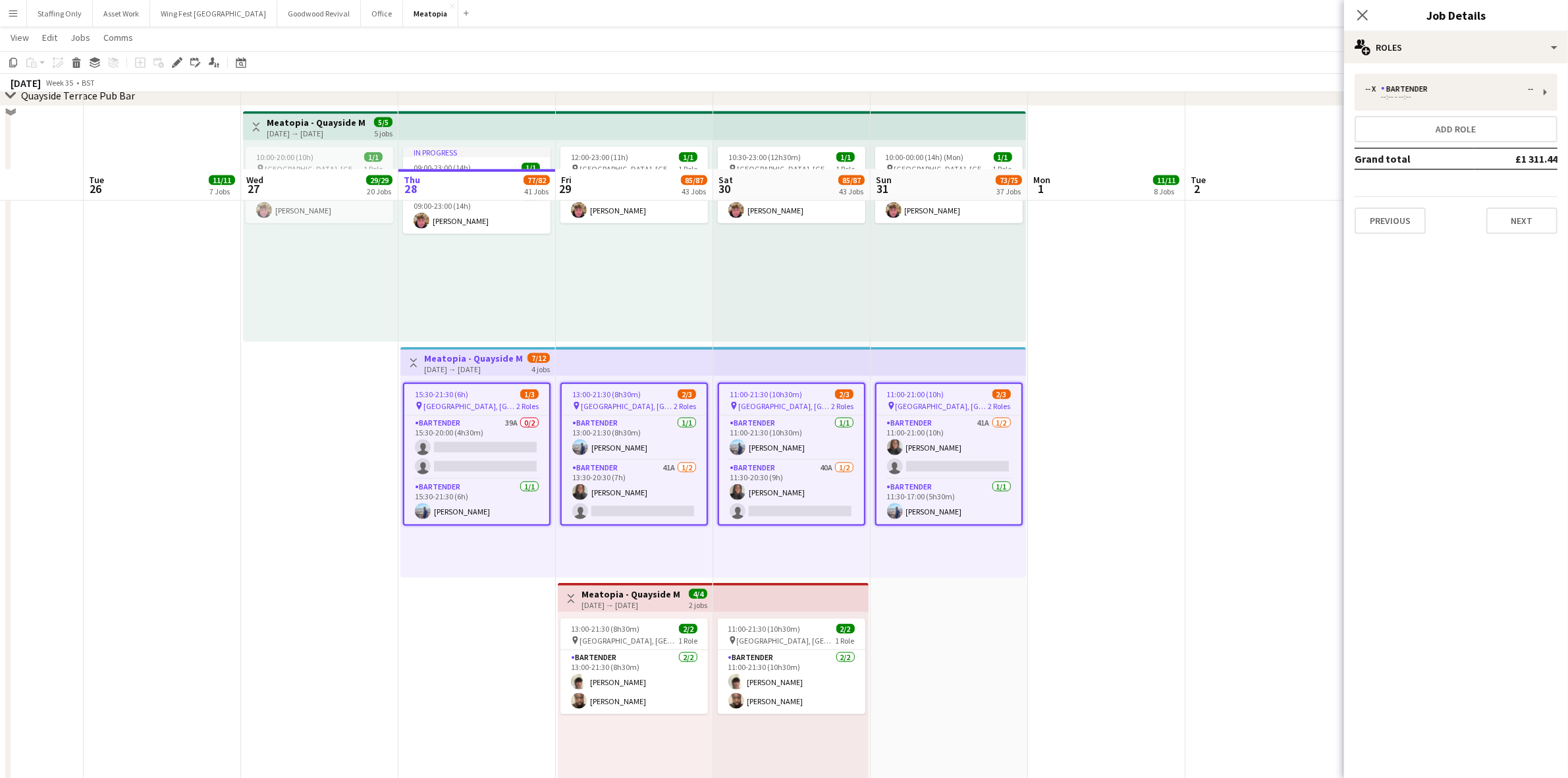
scroll to position [8121, 0]
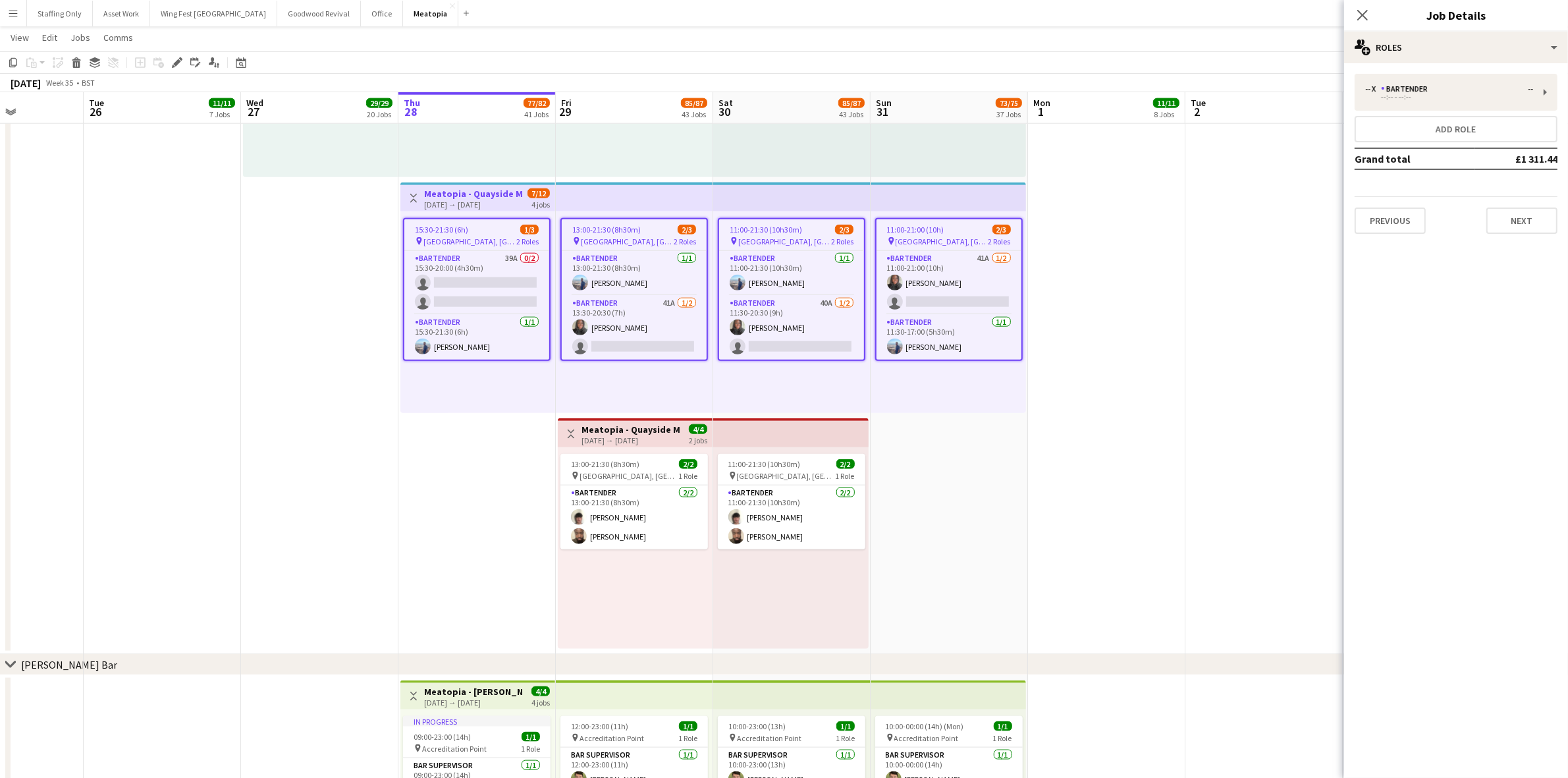
click at [468, 624] on app-date-cell "In progress 09:00-23:00 (14h) 1/1 pin [GEOGRAPHIC_DATA], [GEOGRAPHIC_DATA], [GE…" at bounding box center [477, 298] width 157 height 713
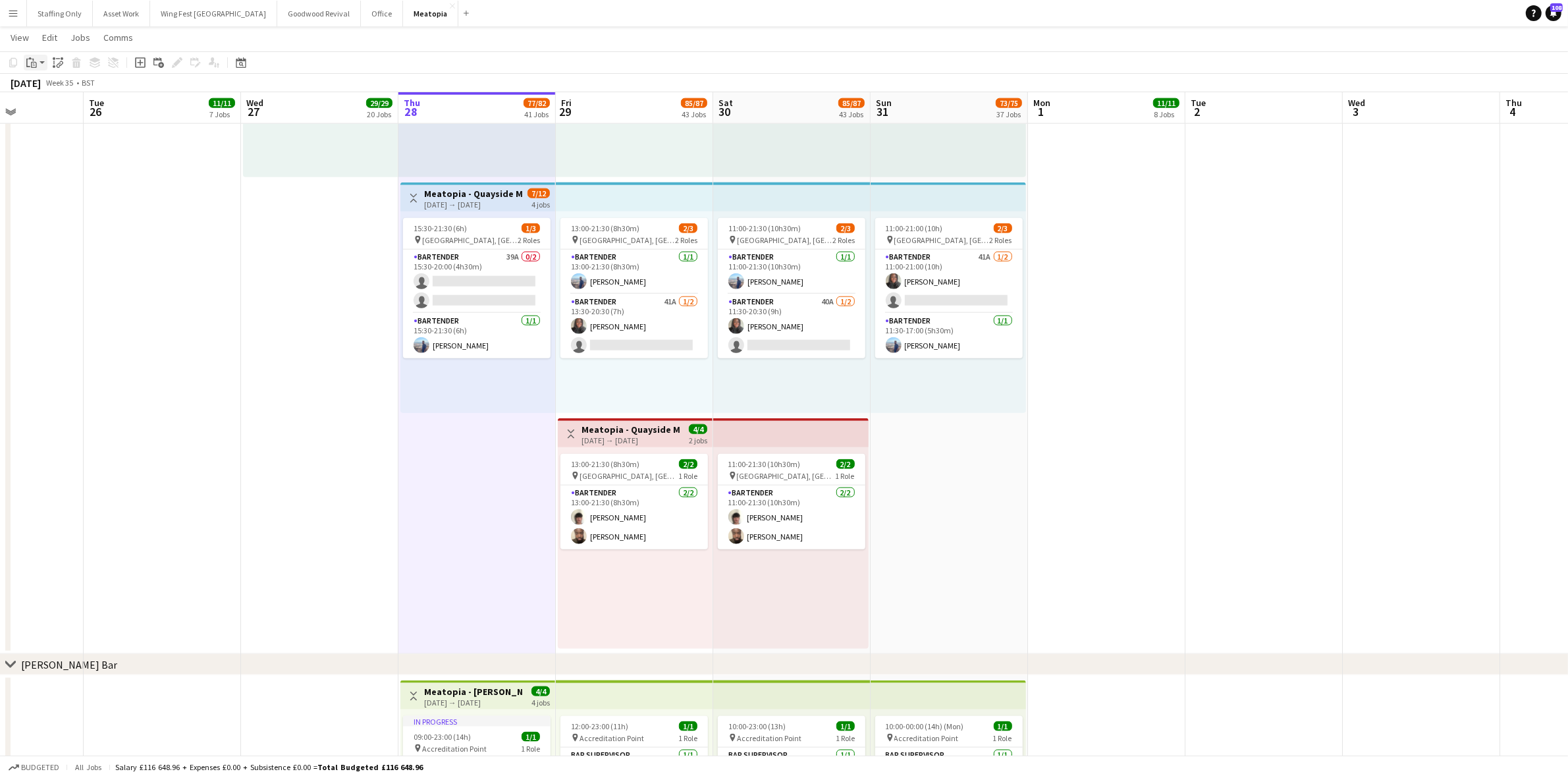
click at [36, 58] on icon "Paste" at bounding box center [31, 63] width 10 height 10
click at [54, 87] on link "Paste Ctrl+V" at bounding box center [97, 88] width 123 height 12
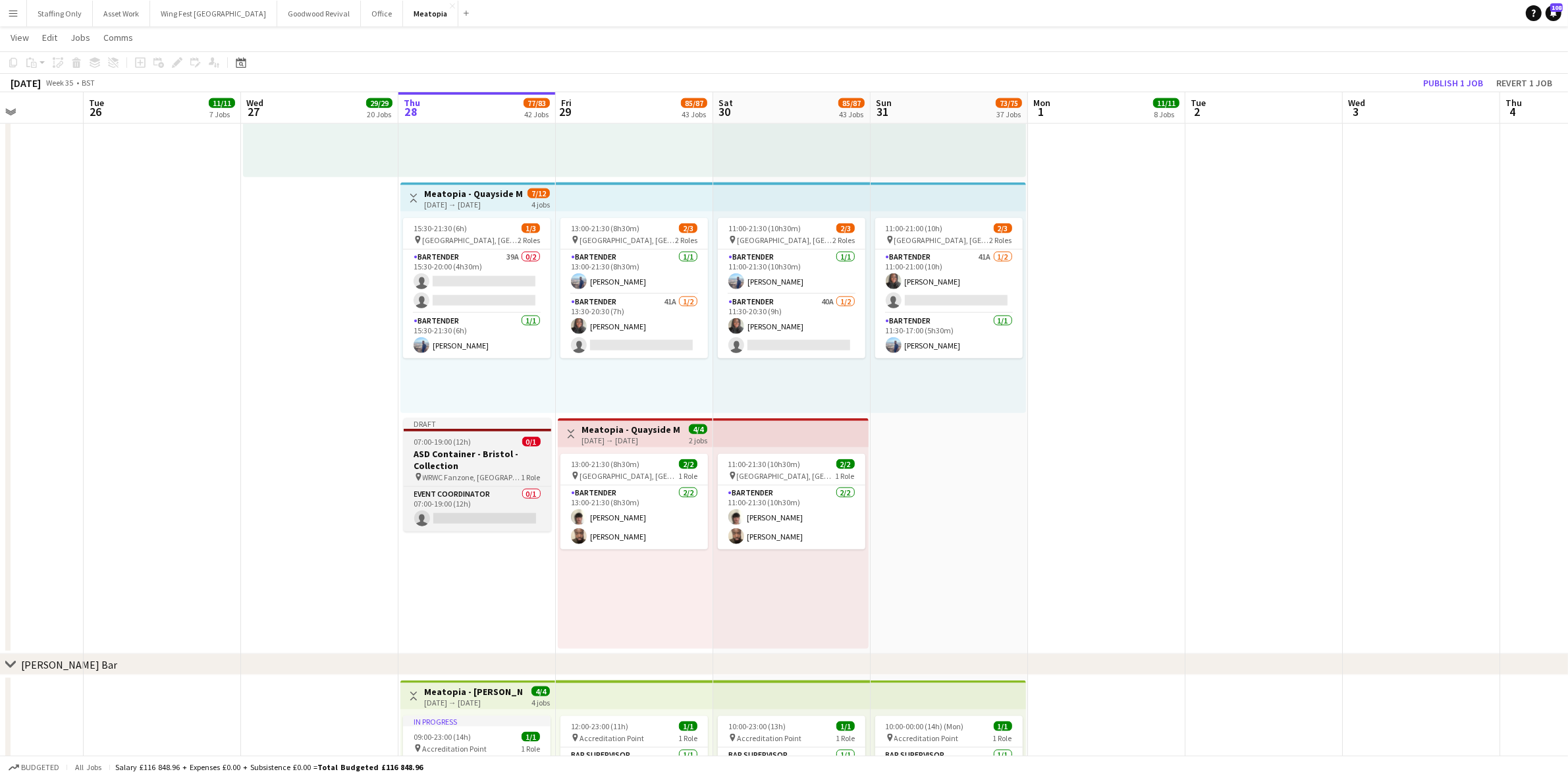
click at [458, 446] on span "07:00-19:00 (12h)" at bounding box center [443, 441] width 58 height 10
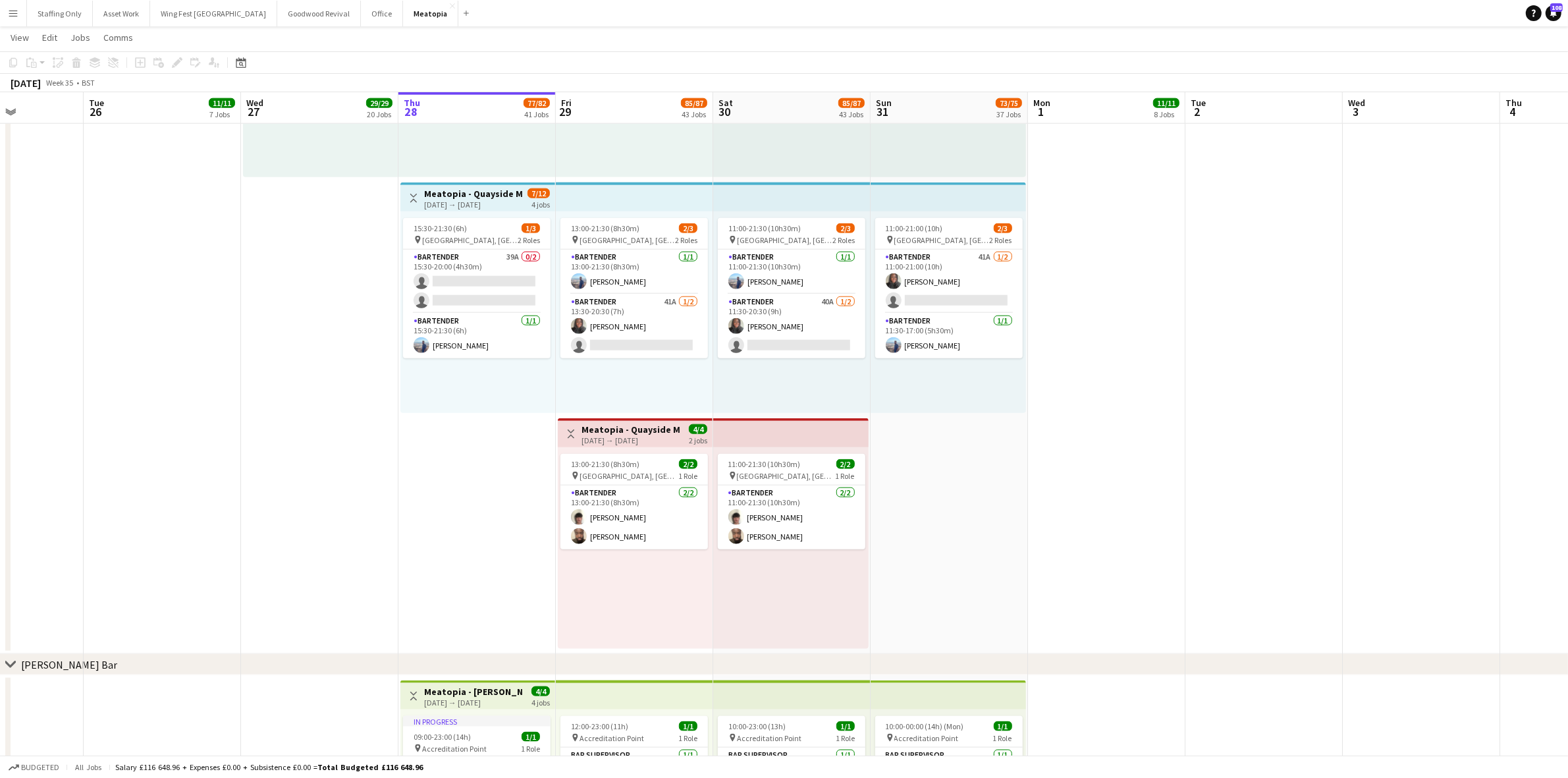
click at [462, 185] on app-top-bar "Toggle View Meatopia - Quayside Meantime Bar [DATE] → [DATE] 7/12 4 jobs" at bounding box center [478, 197] width 155 height 29
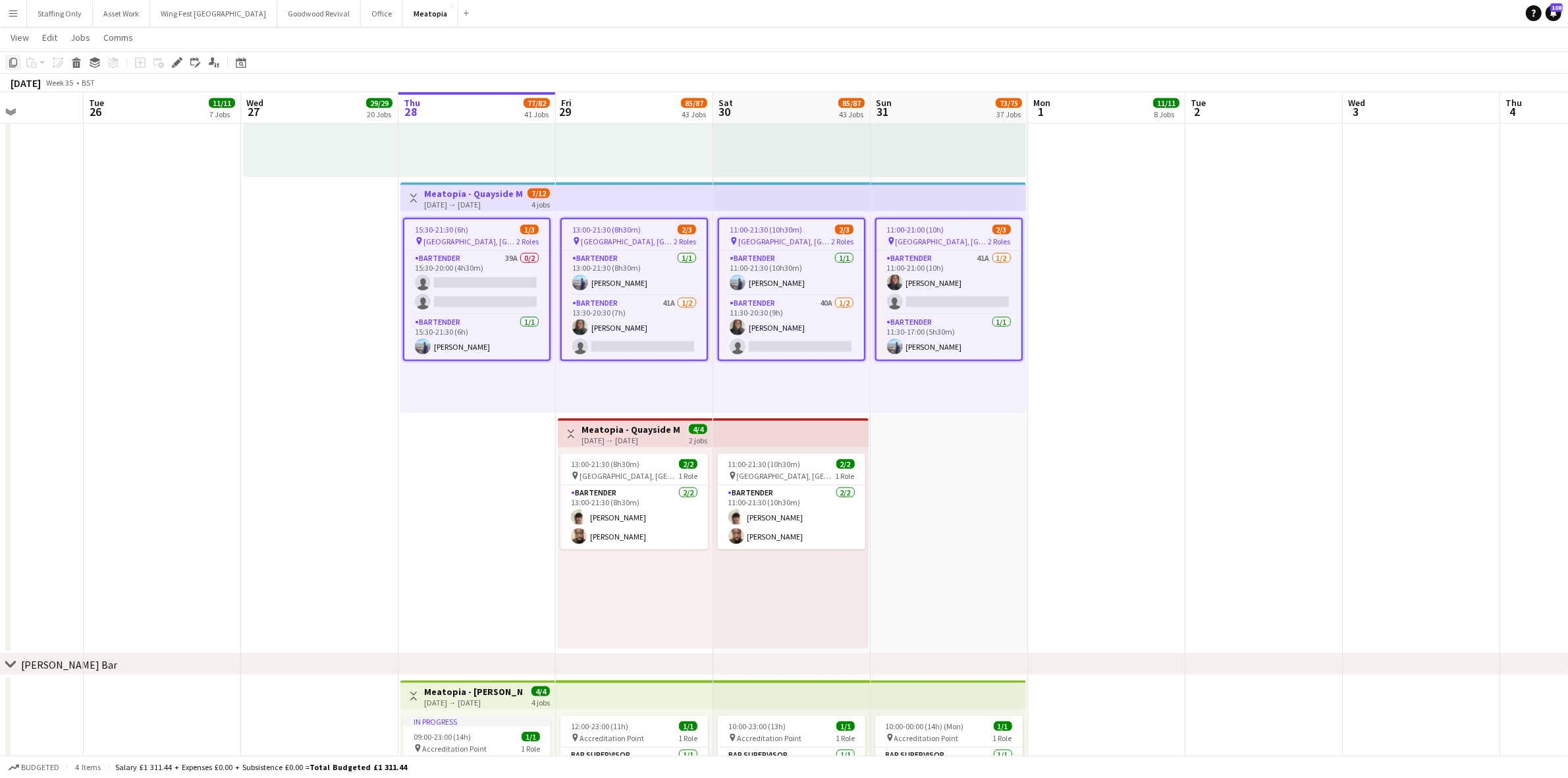
click at [12, 60] on icon "Copy" at bounding box center [13, 63] width 10 height 10
click at [464, 598] on app-date-cell "In progress 09:00-23:00 (14h) 1/1 pin [GEOGRAPHIC_DATA], [GEOGRAPHIC_DATA], [GE…" at bounding box center [477, 298] width 157 height 713
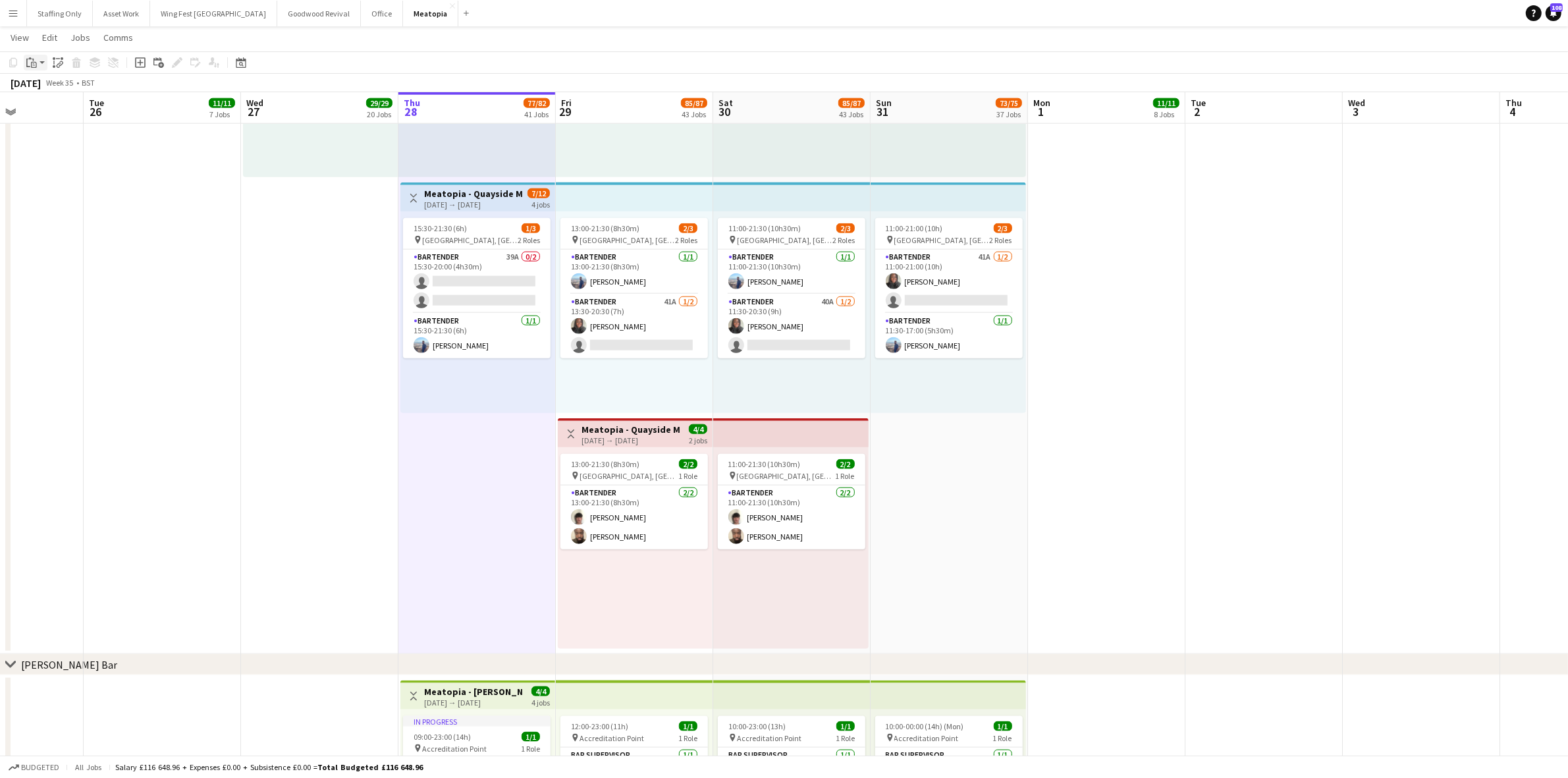
click at [24, 64] on div "Paste" at bounding box center [31, 62] width 16 height 16
click at [61, 90] on link "Paste Ctrl+V" at bounding box center [97, 88] width 123 height 12
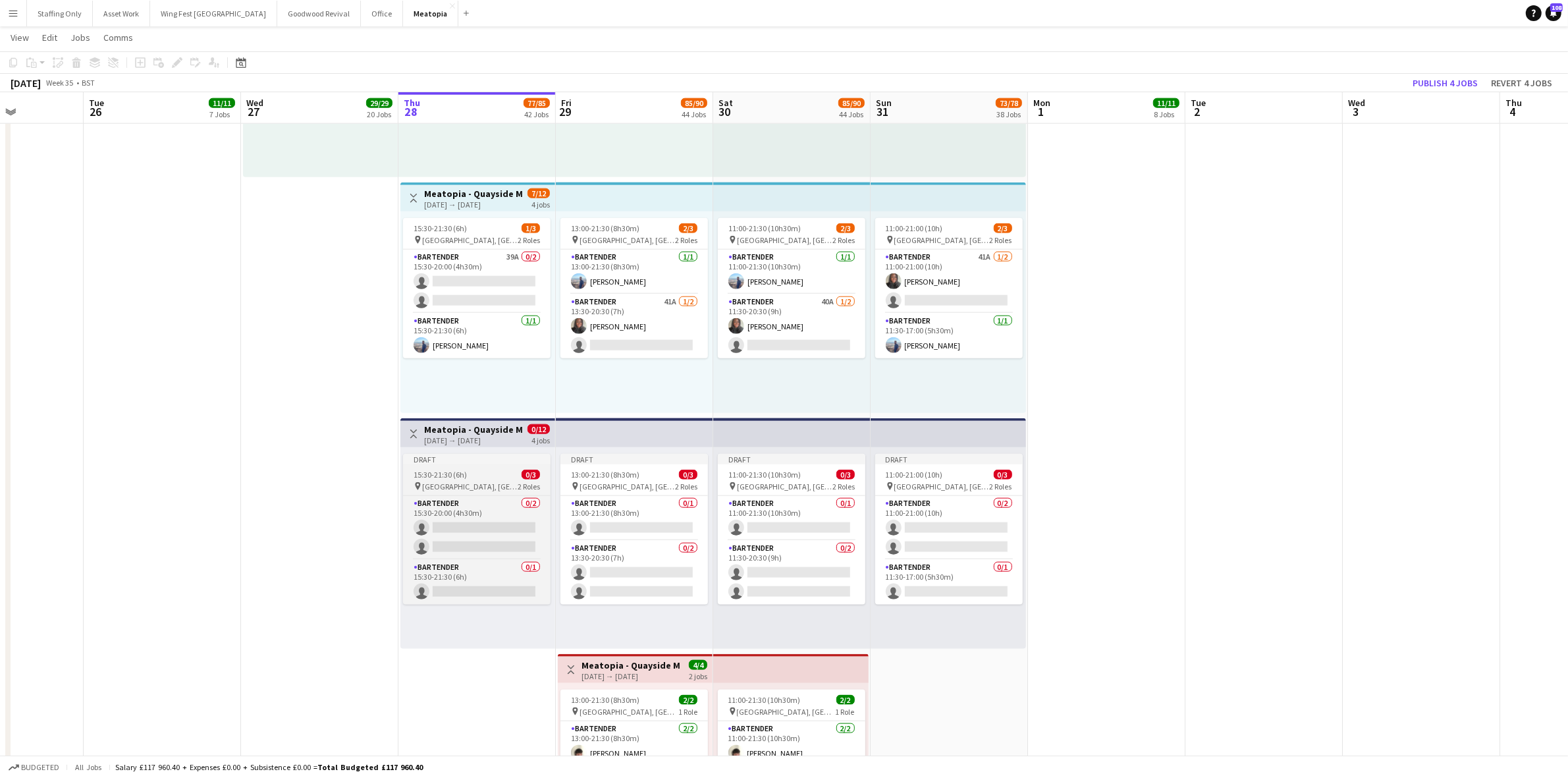
click at [475, 472] on div "15:30-21:30 (6h) 0/3" at bounding box center [477, 474] width 147 height 10
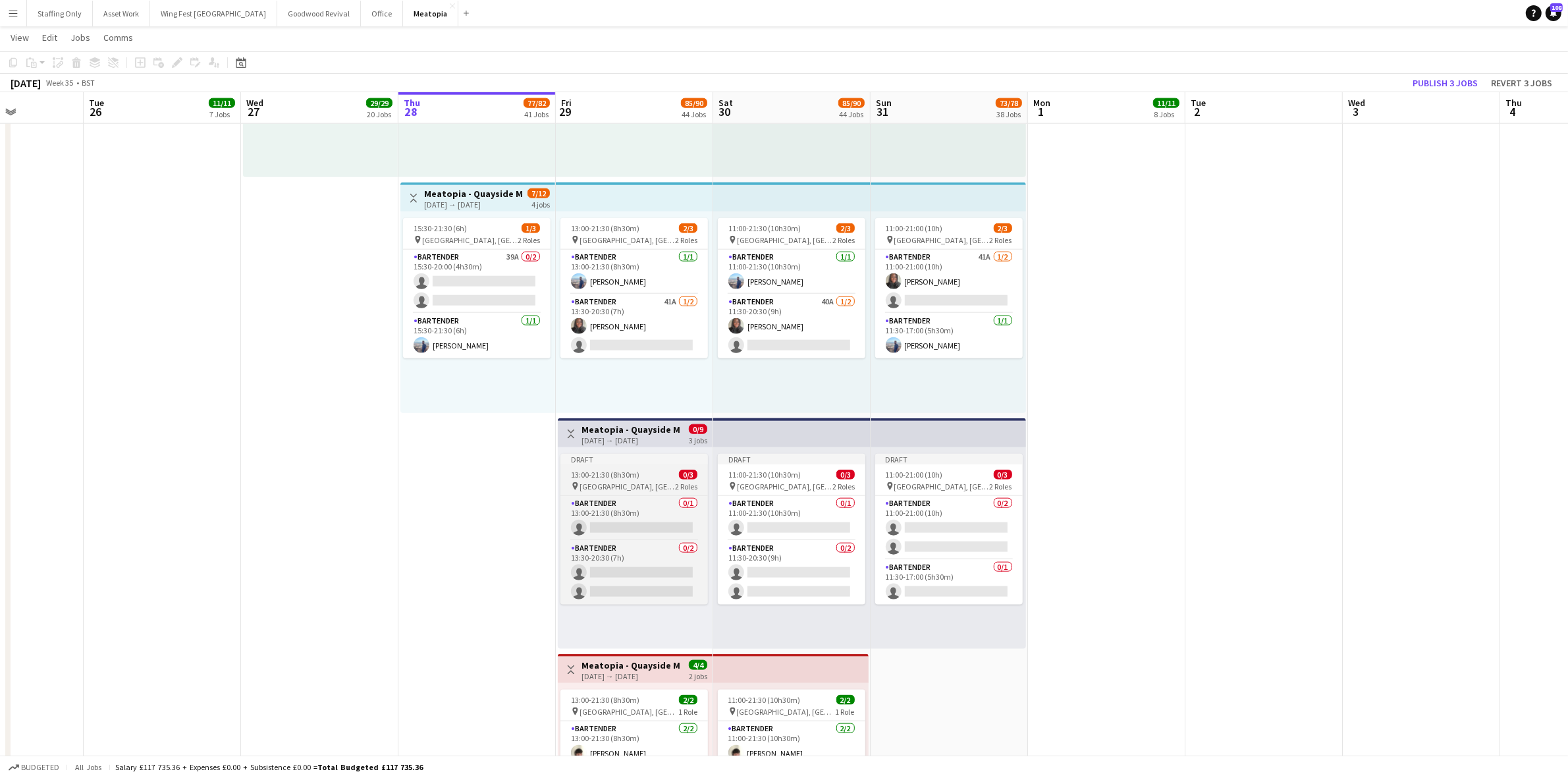
click at [621, 478] on span "13:00-21:30 (8h30m)" at bounding box center [605, 474] width 69 height 10
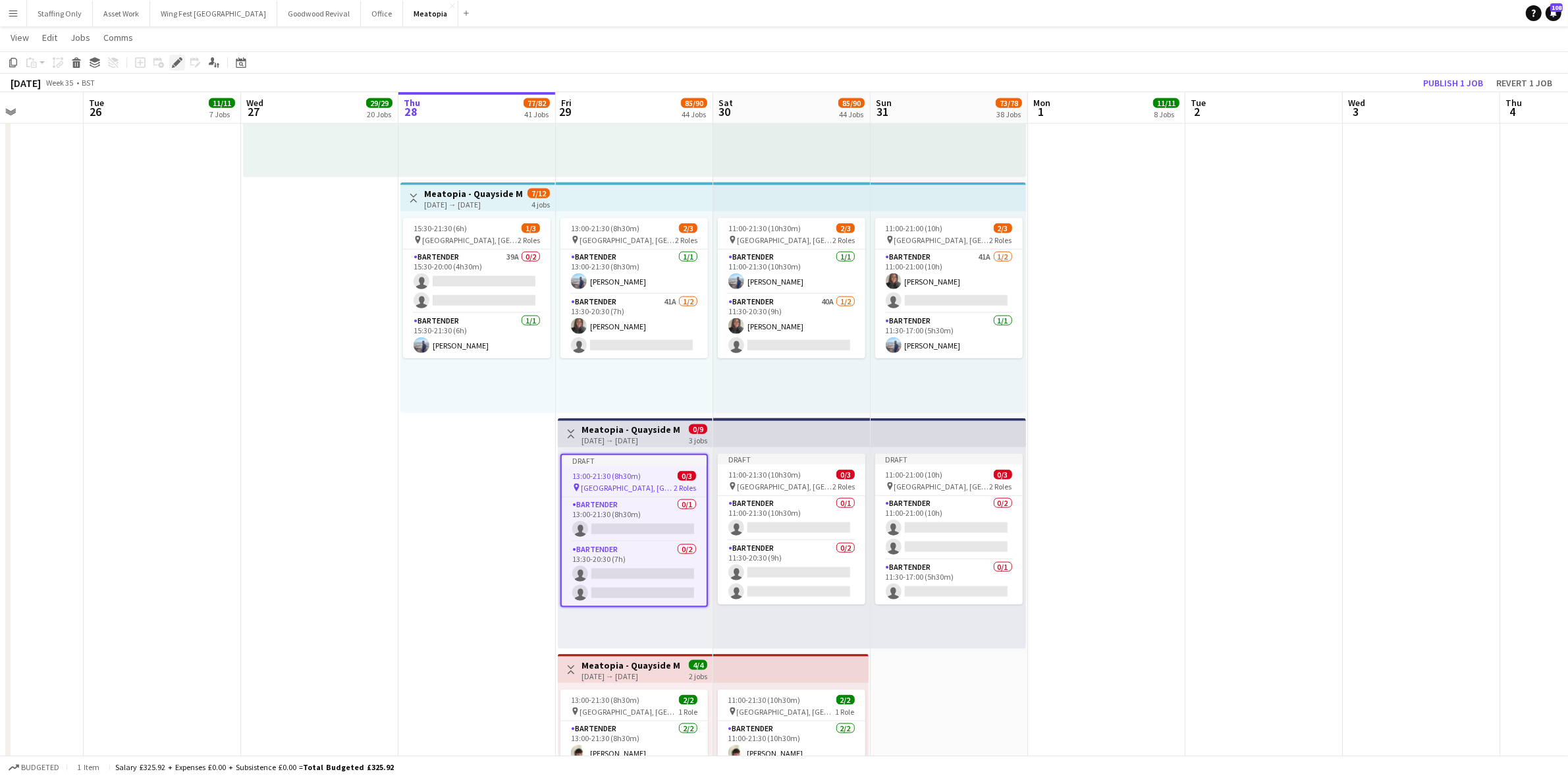
click at [177, 64] on icon at bounding box center [177, 63] width 7 height 7
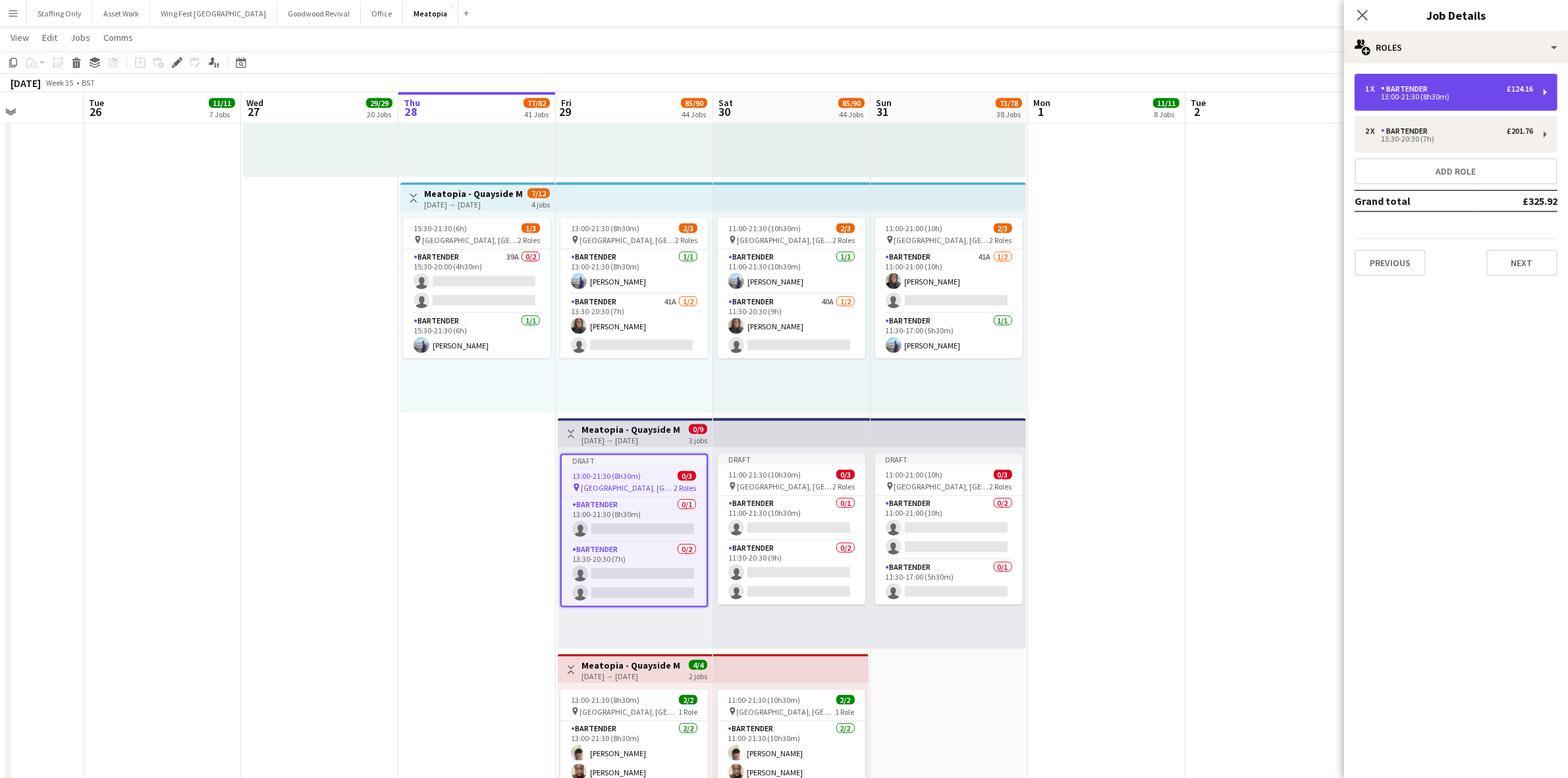
click at [1388, 91] on div "Bartender" at bounding box center [1407, 89] width 52 height 9
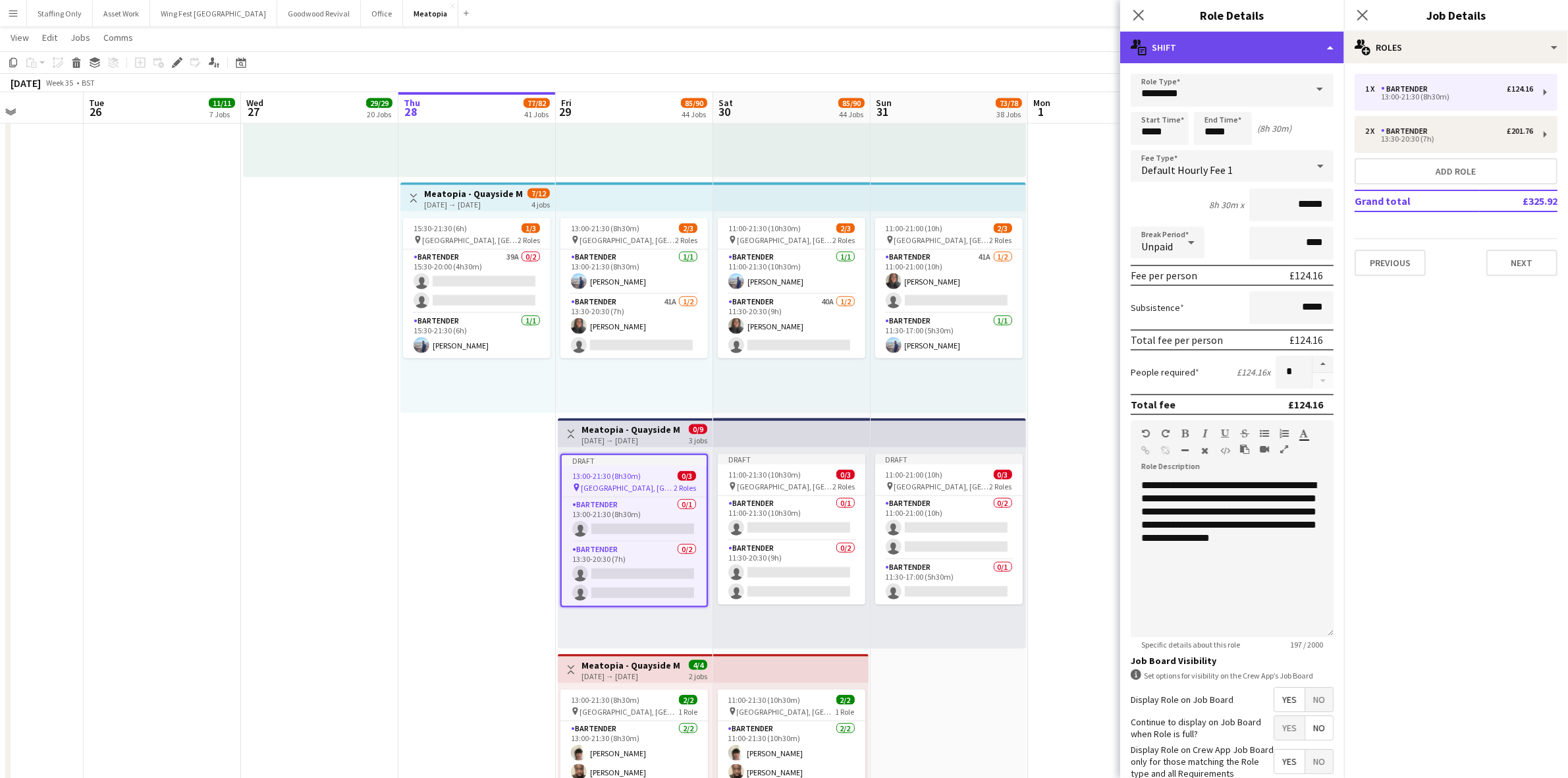
click at [1235, 48] on div "multiple-actions-text Shift" at bounding box center [1232, 47] width 224 height 31
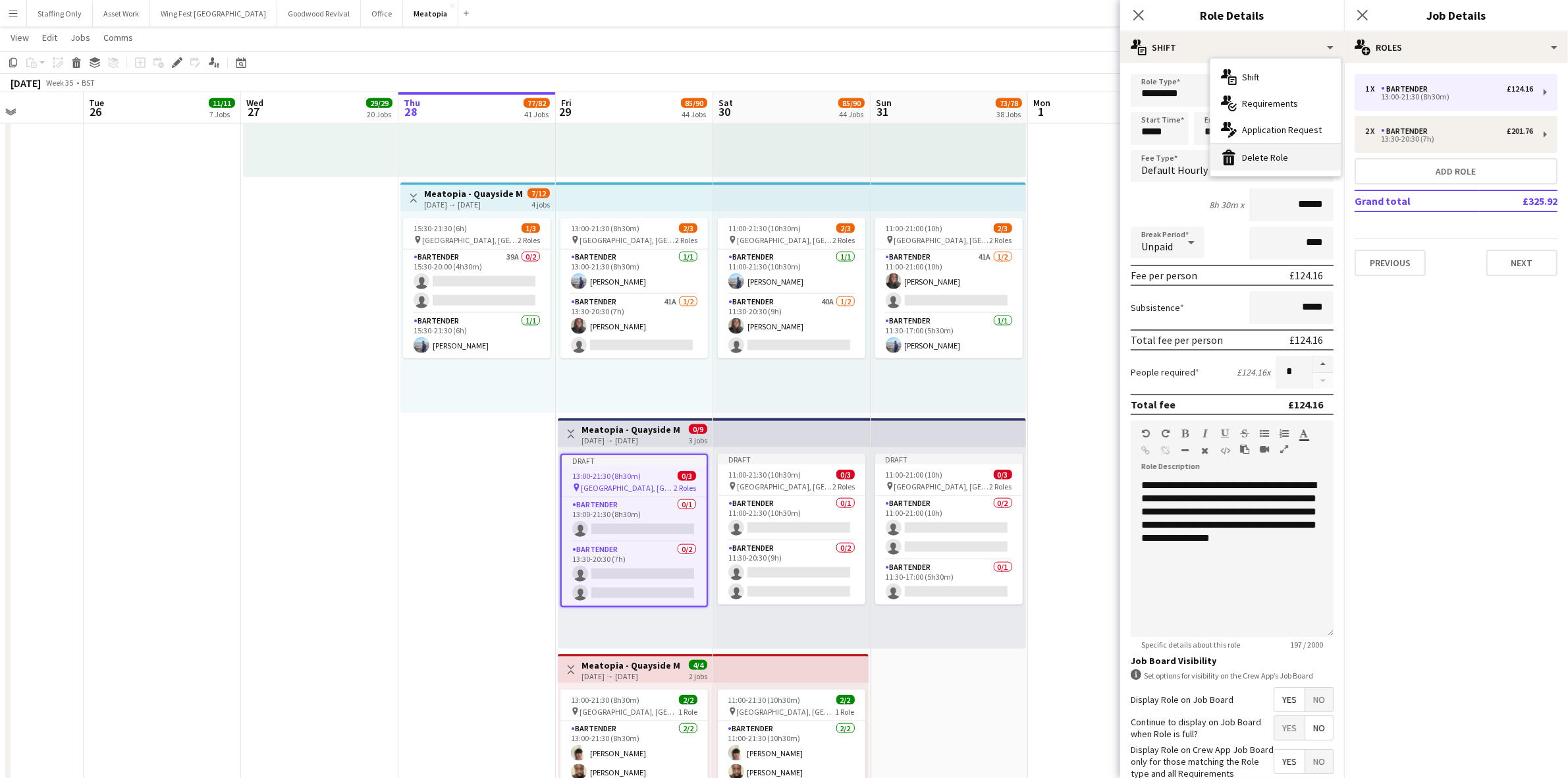
click at [1282, 159] on div "bin-2 Delete Role" at bounding box center [1275, 157] width 130 height 26
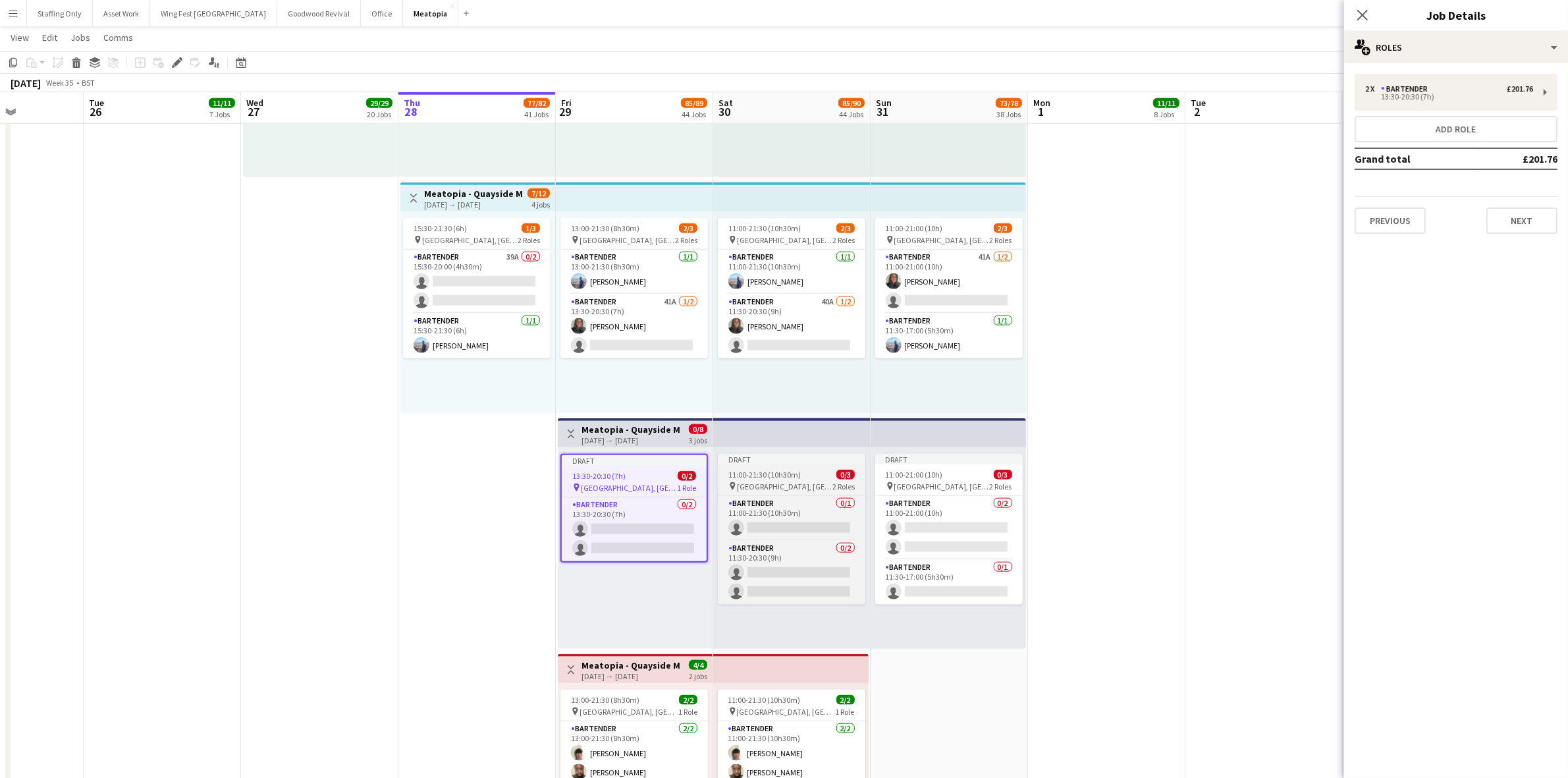
click at [805, 493] on app-job-card "Draft 11:00-21:30 (10h30m) 0/3 pin [GEOGRAPHIC_DATA], [GEOGRAPHIC_DATA], [GEOGR…" at bounding box center [791, 529] width 147 height 151
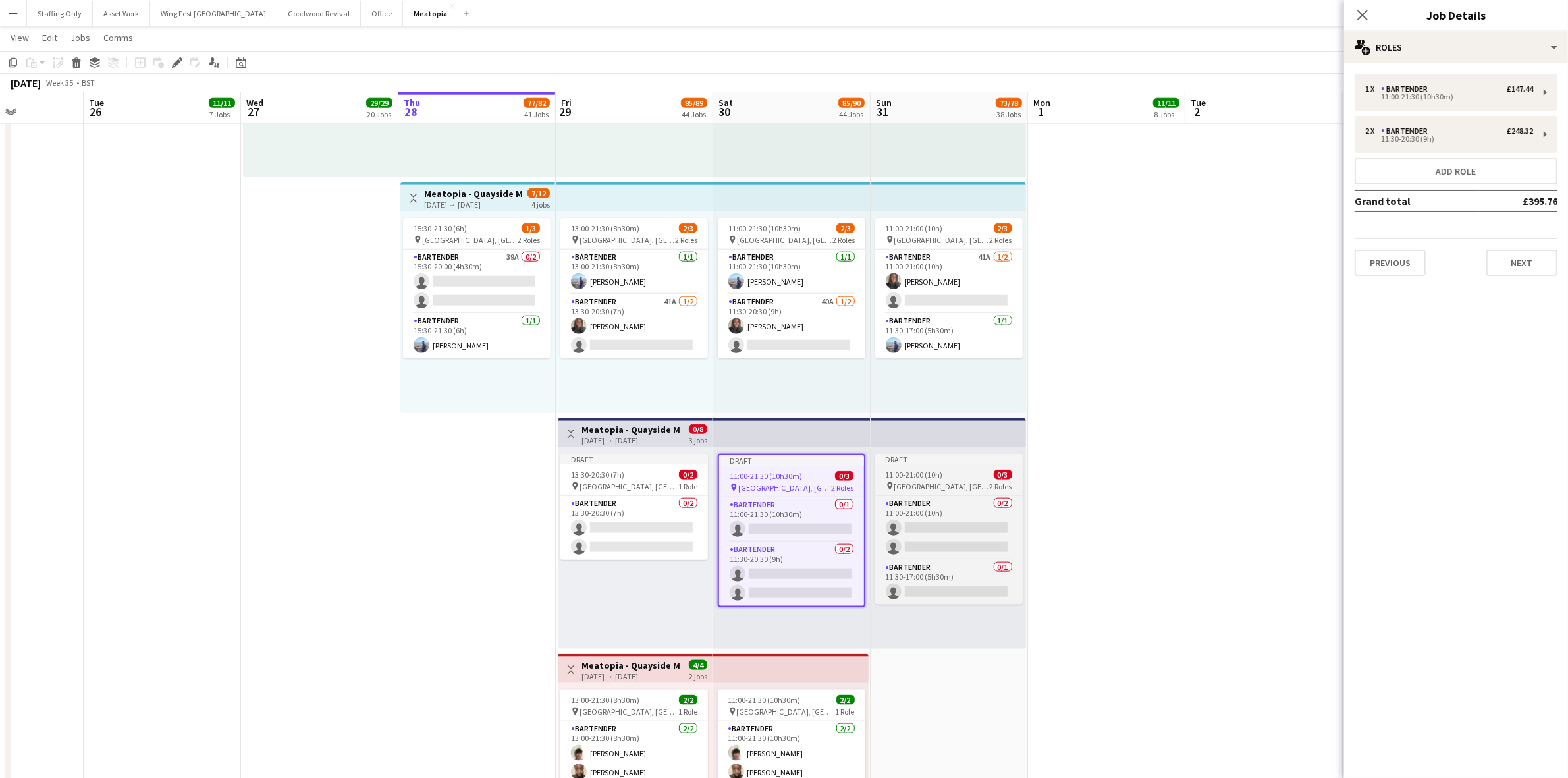
click at [970, 466] on app-job-card "Draft 11:00-21:00 (10h) 0/3 pin [GEOGRAPHIC_DATA], [GEOGRAPHIC_DATA], [GEOGRAPH…" at bounding box center [948, 529] width 147 height 151
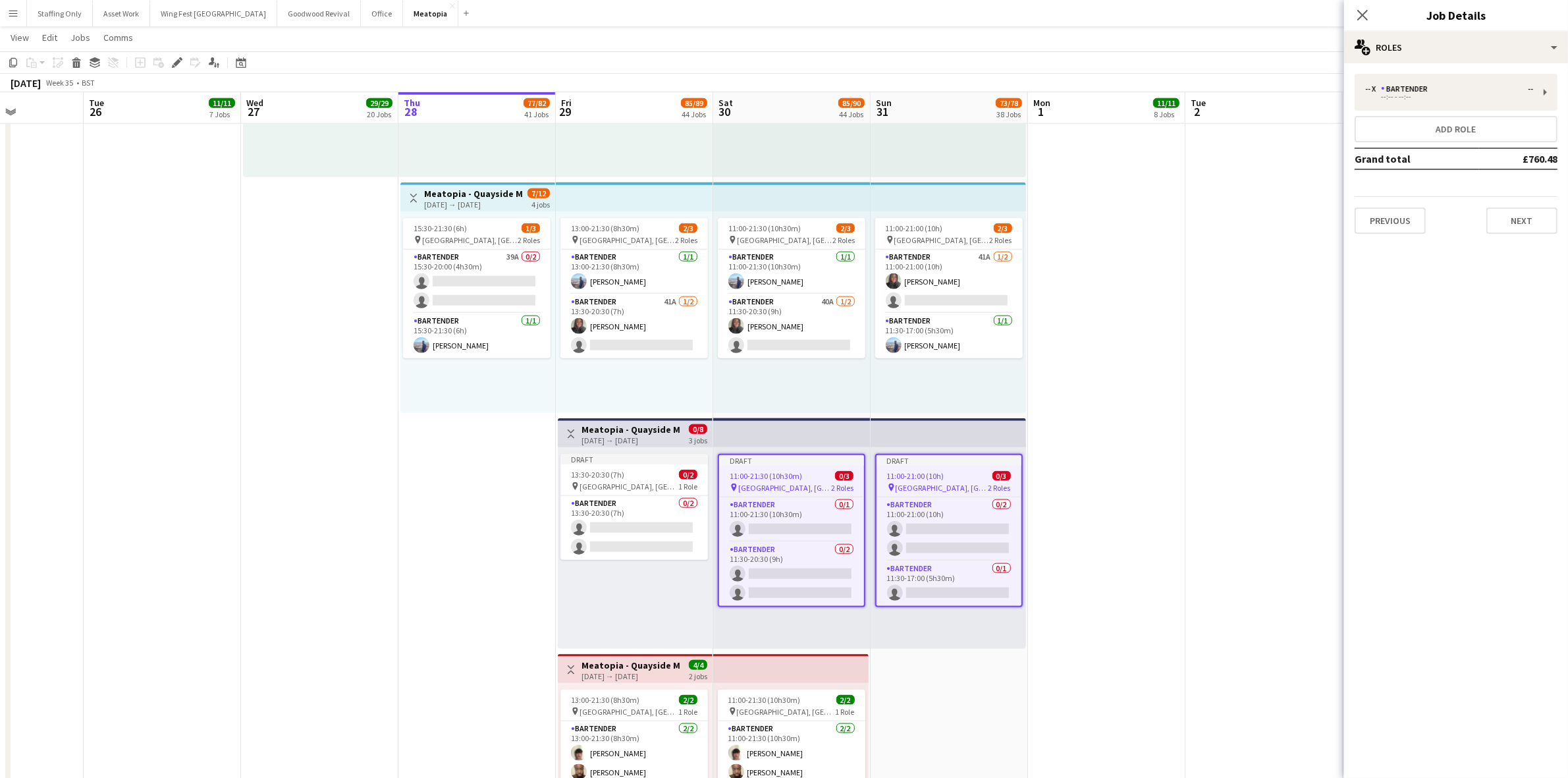
click at [945, 468] on app-job-card "Draft 11:00-21:00 (10h) 0/3 pin [GEOGRAPHIC_DATA], [GEOGRAPHIC_DATA], [GEOGRAPH…" at bounding box center [948, 530] width 147 height 154
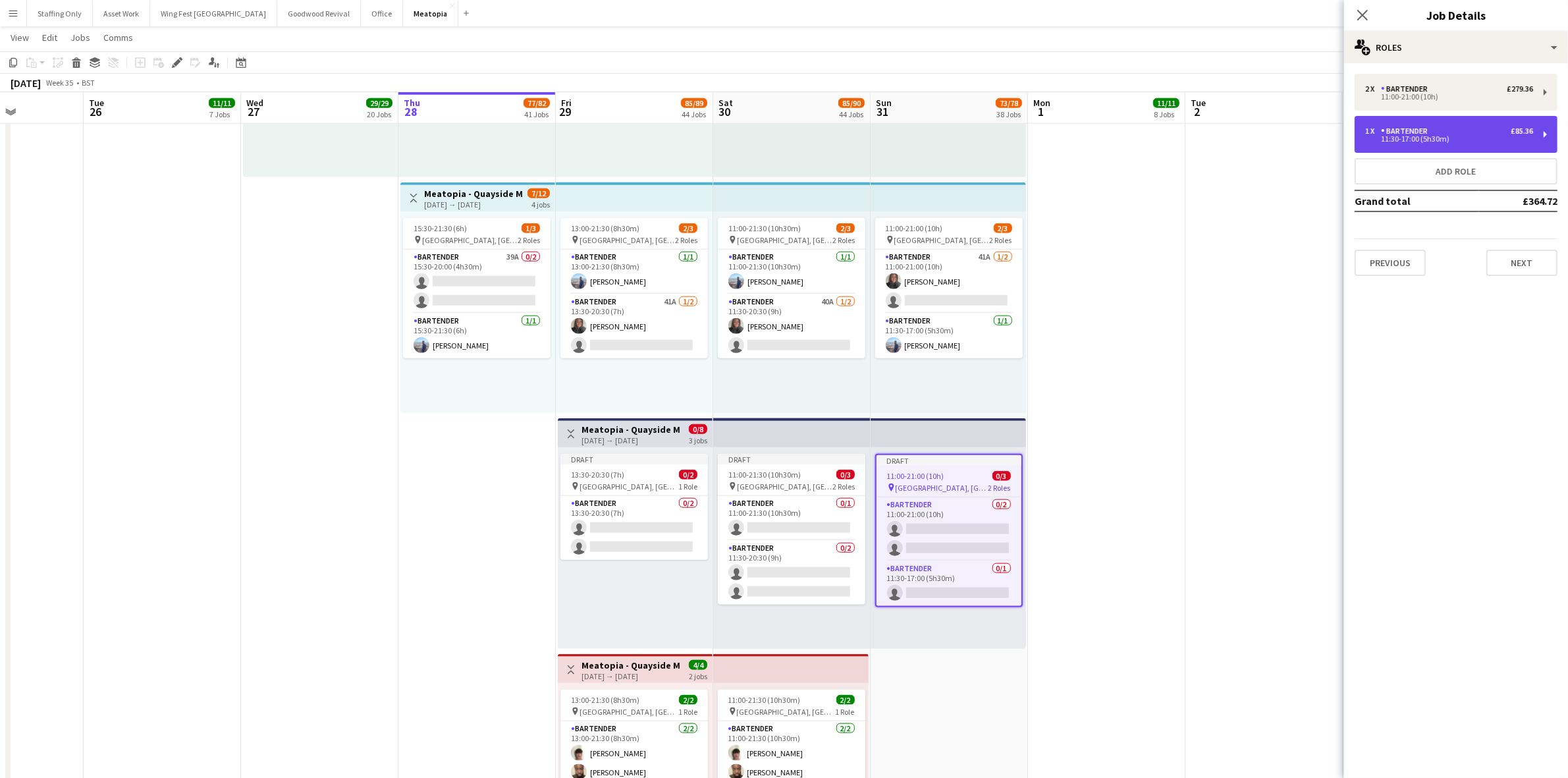
click at [1428, 137] on div "11:30-17:00 (5h30m)" at bounding box center [1449, 139] width 168 height 7
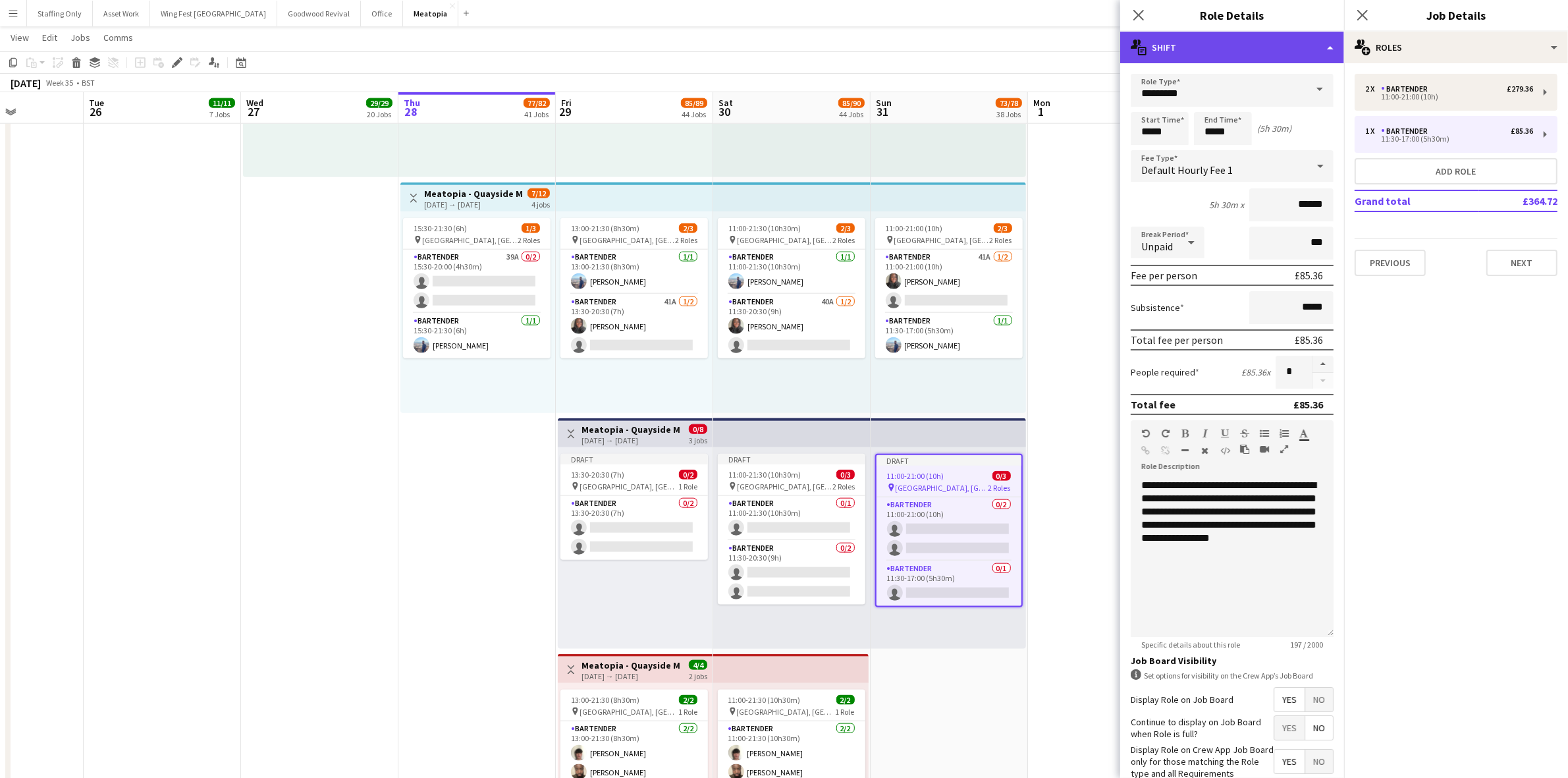
click at [1222, 48] on div "multiple-actions-text Shift" at bounding box center [1232, 47] width 224 height 31
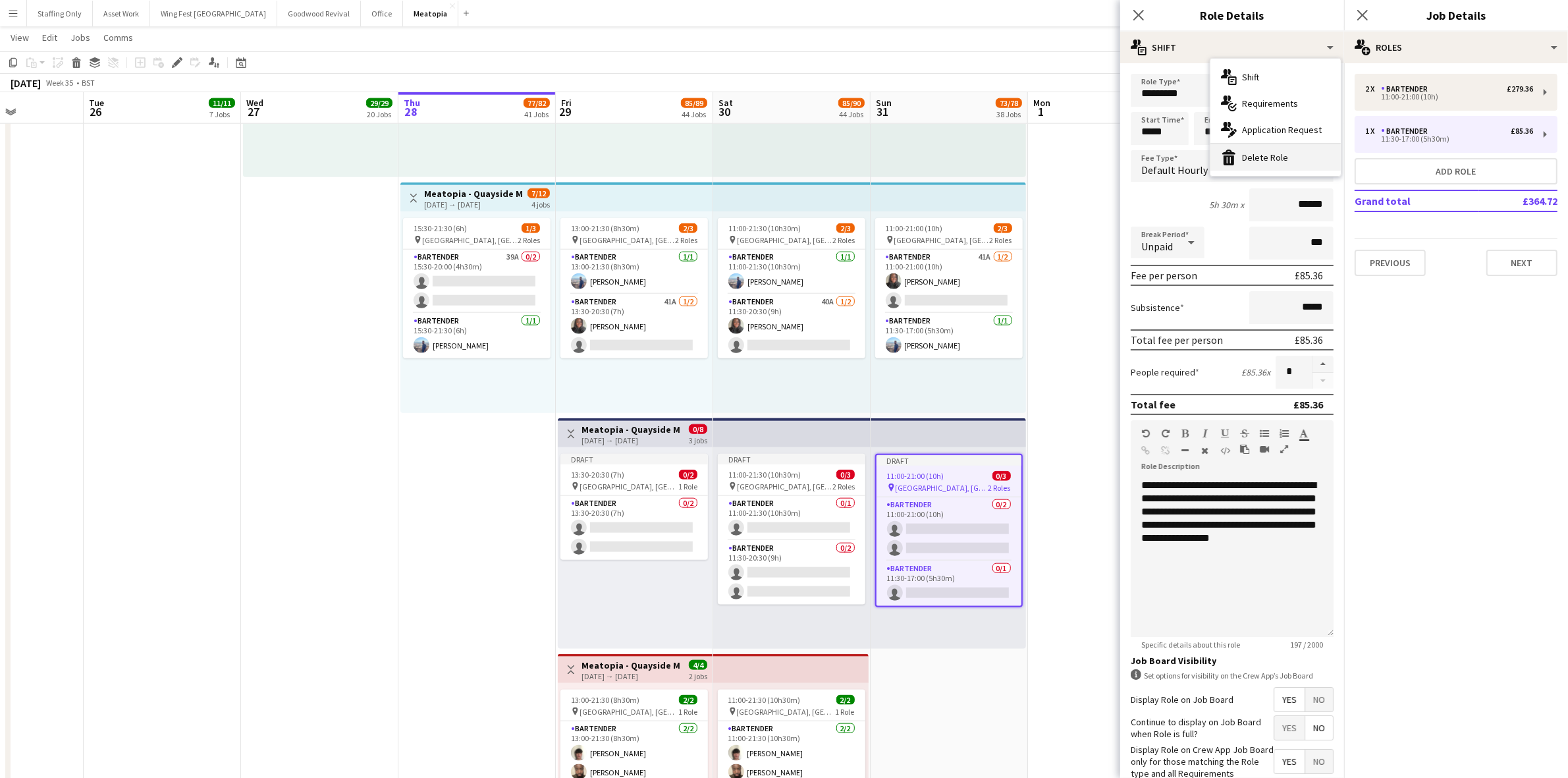
click at [1246, 156] on div "bin-2 Delete Role" at bounding box center [1275, 157] width 130 height 26
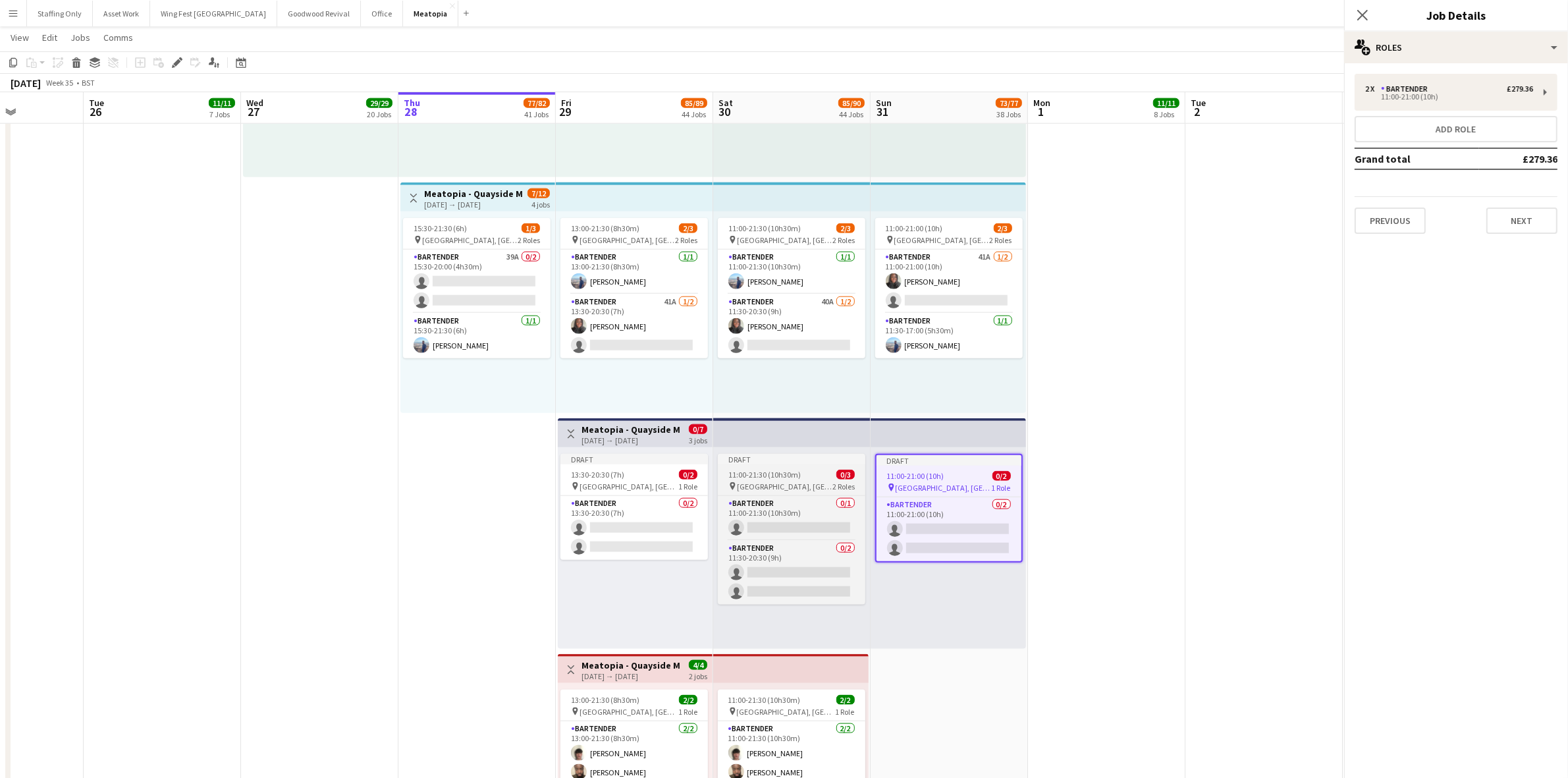
click at [798, 482] on span "[GEOGRAPHIC_DATA], [GEOGRAPHIC_DATA], [GEOGRAPHIC_DATA]" at bounding box center [785, 486] width 96 height 10
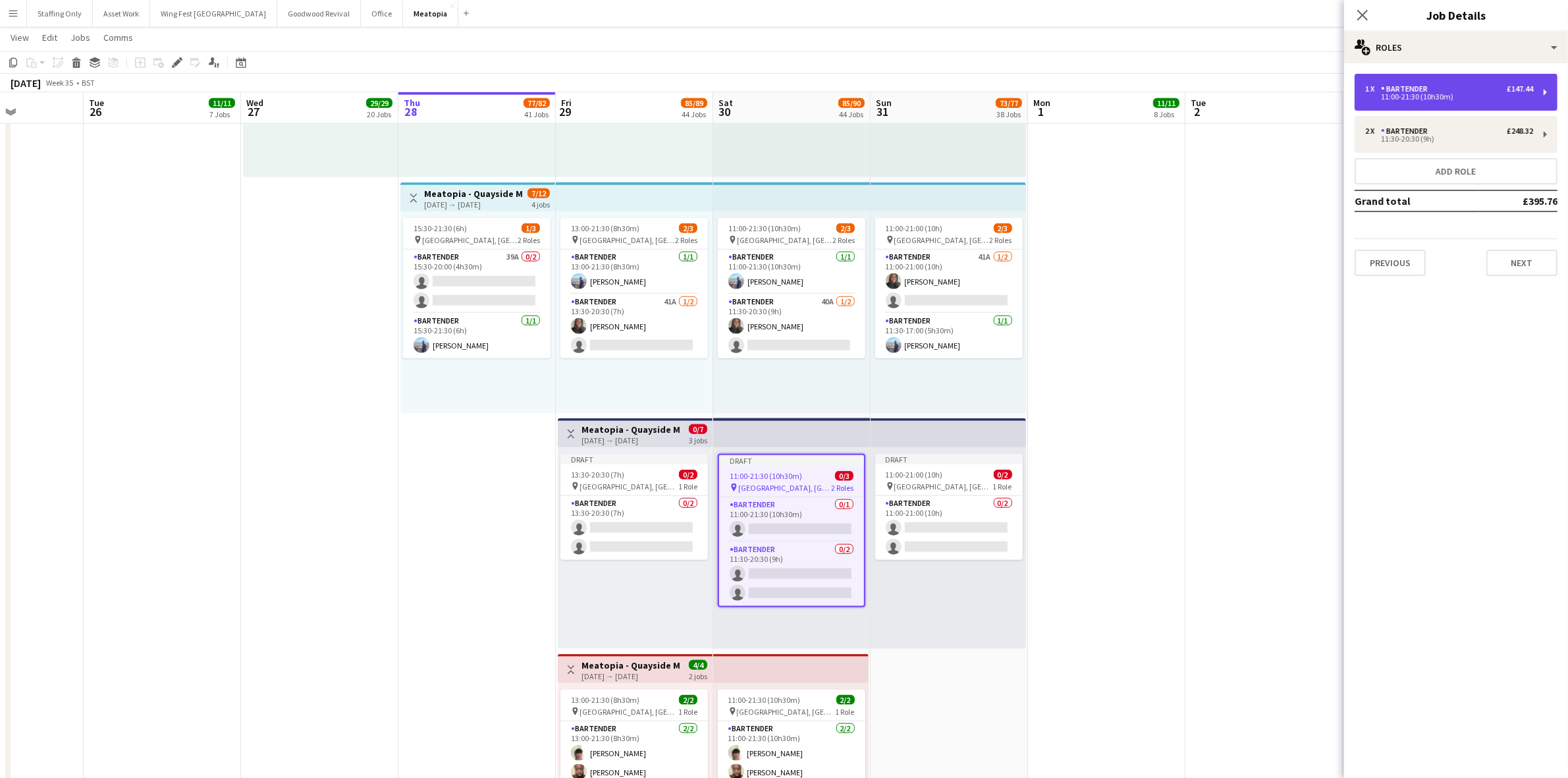
click at [1400, 74] on div "1 x Bartender £147.44 11:00-21:30 (10h30m)" at bounding box center [1456, 92] width 203 height 37
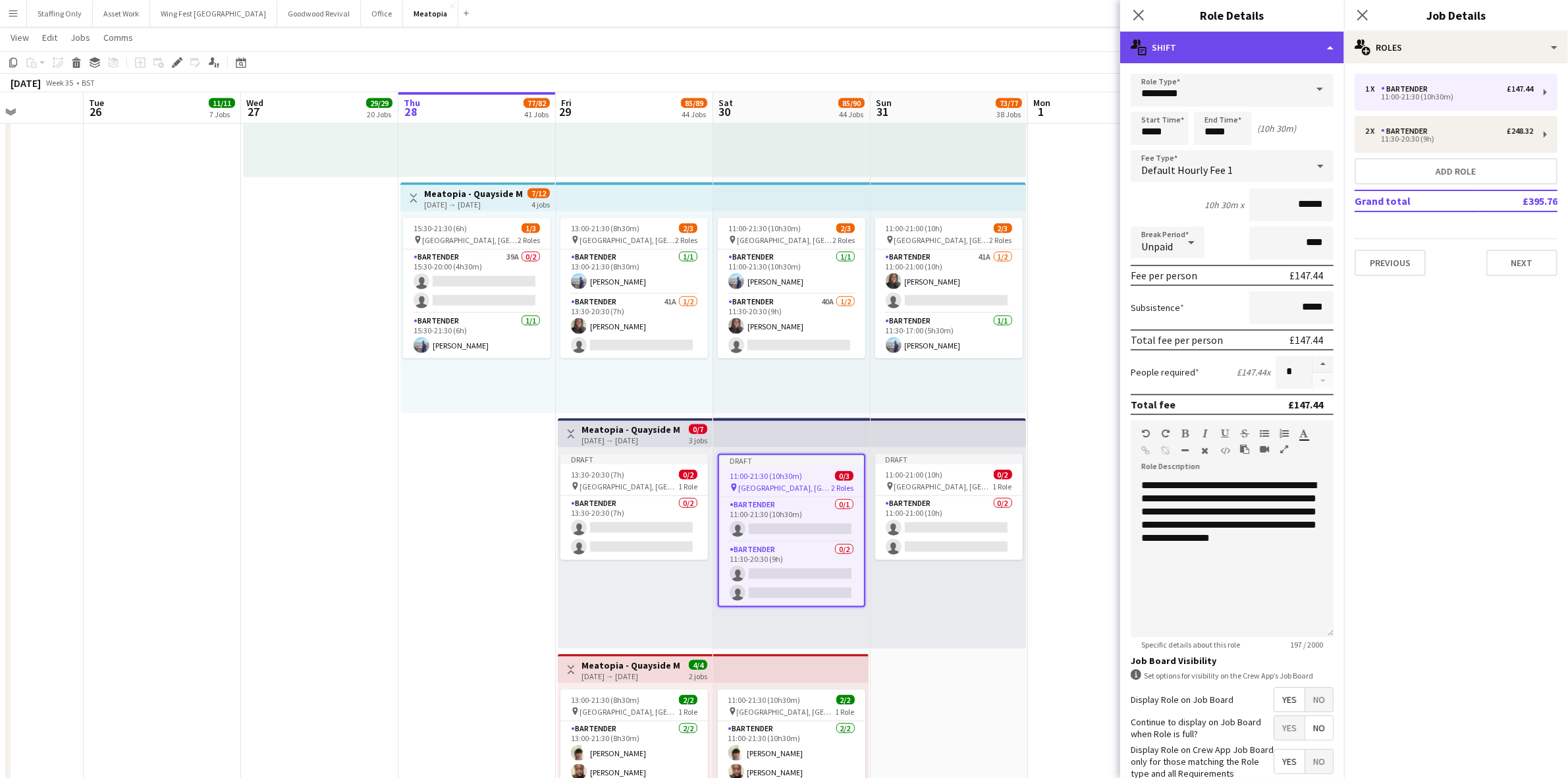
click at [1224, 38] on div "multiple-actions-text Shift" at bounding box center [1232, 47] width 224 height 31
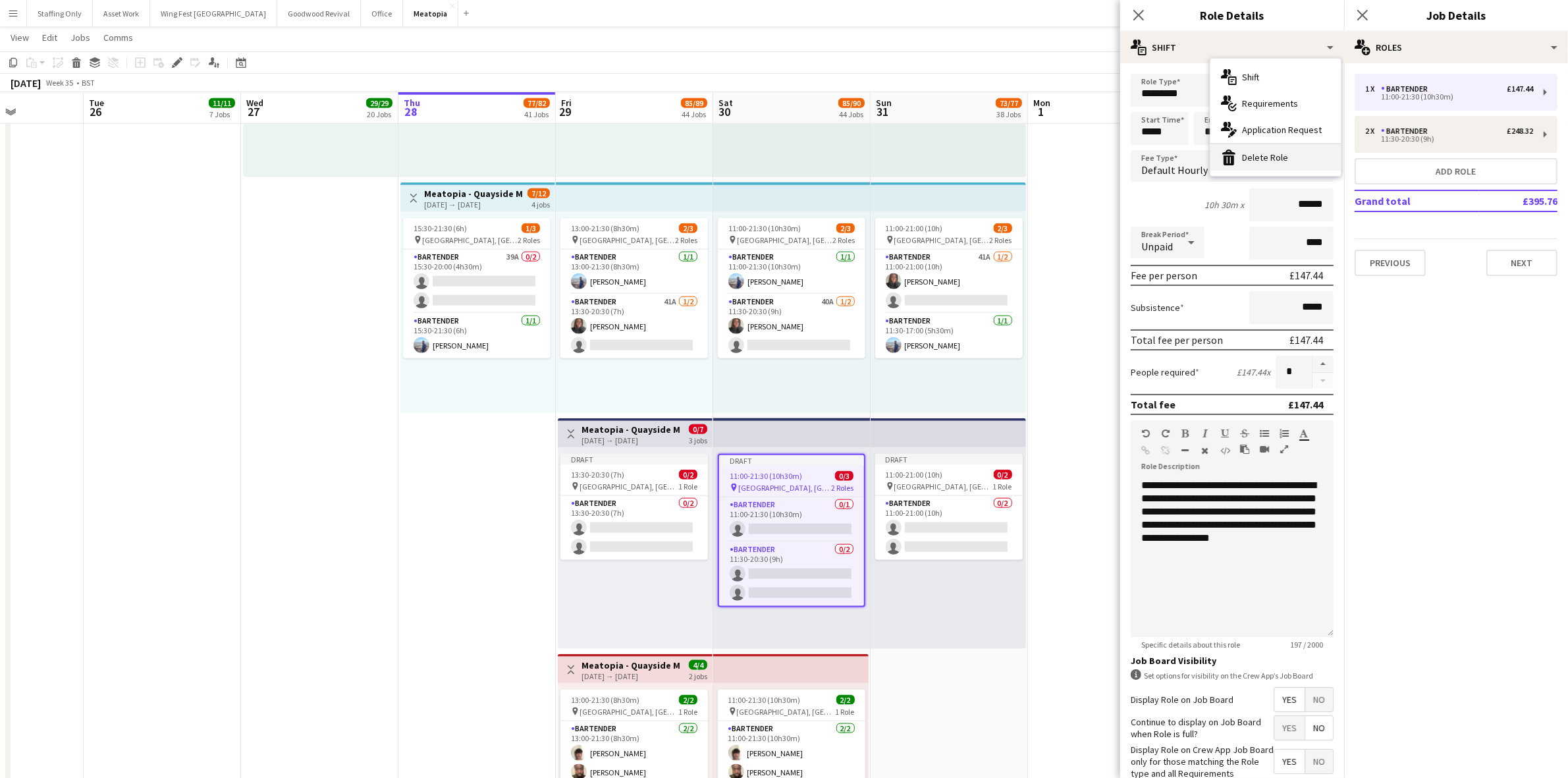
click at [1255, 151] on div "bin-2 Delete Role" at bounding box center [1275, 157] width 130 height 26
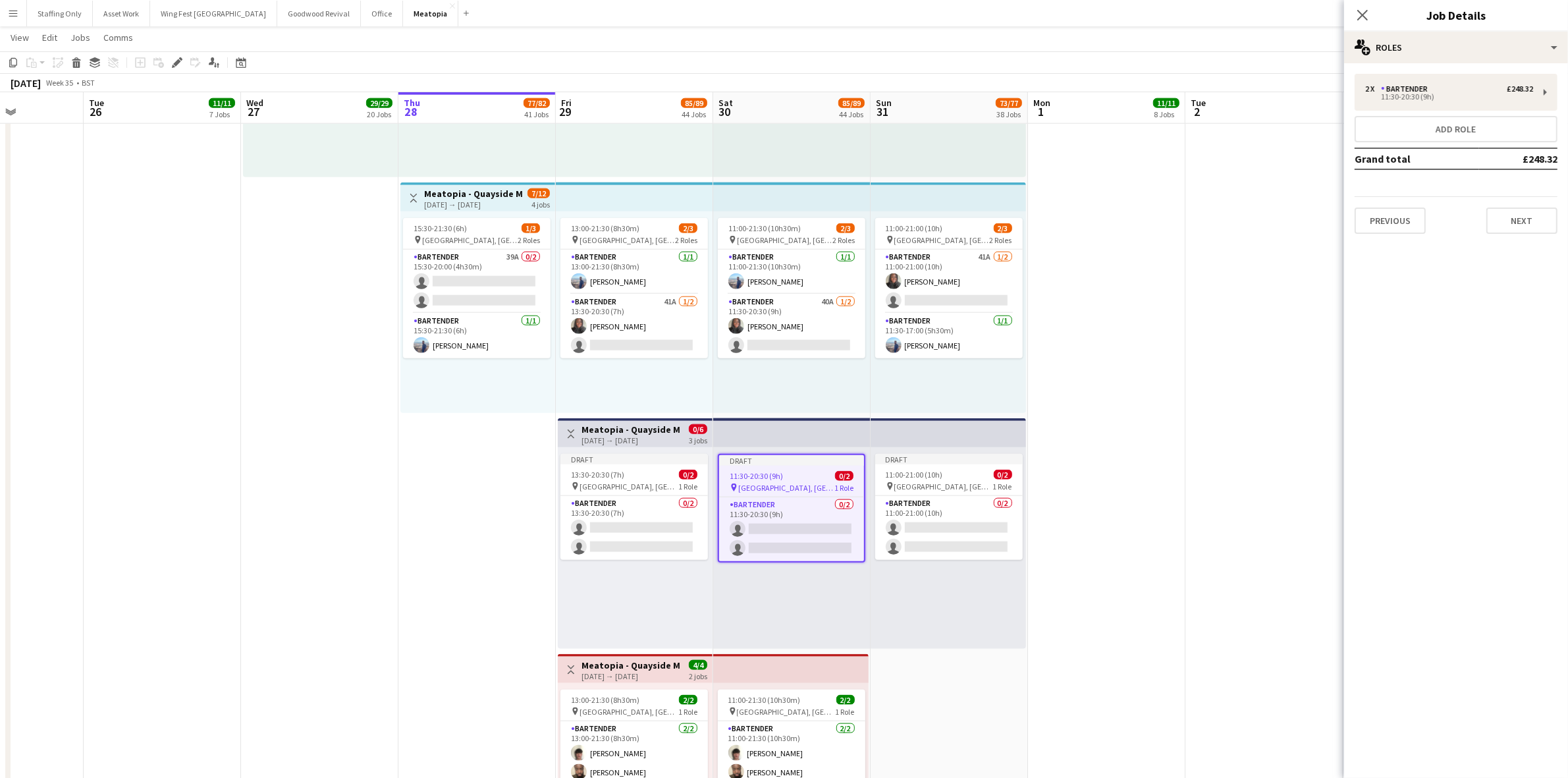
click at [1080, 328] on app-date-cell at bounding box center [1107, 416] width 157 height 949
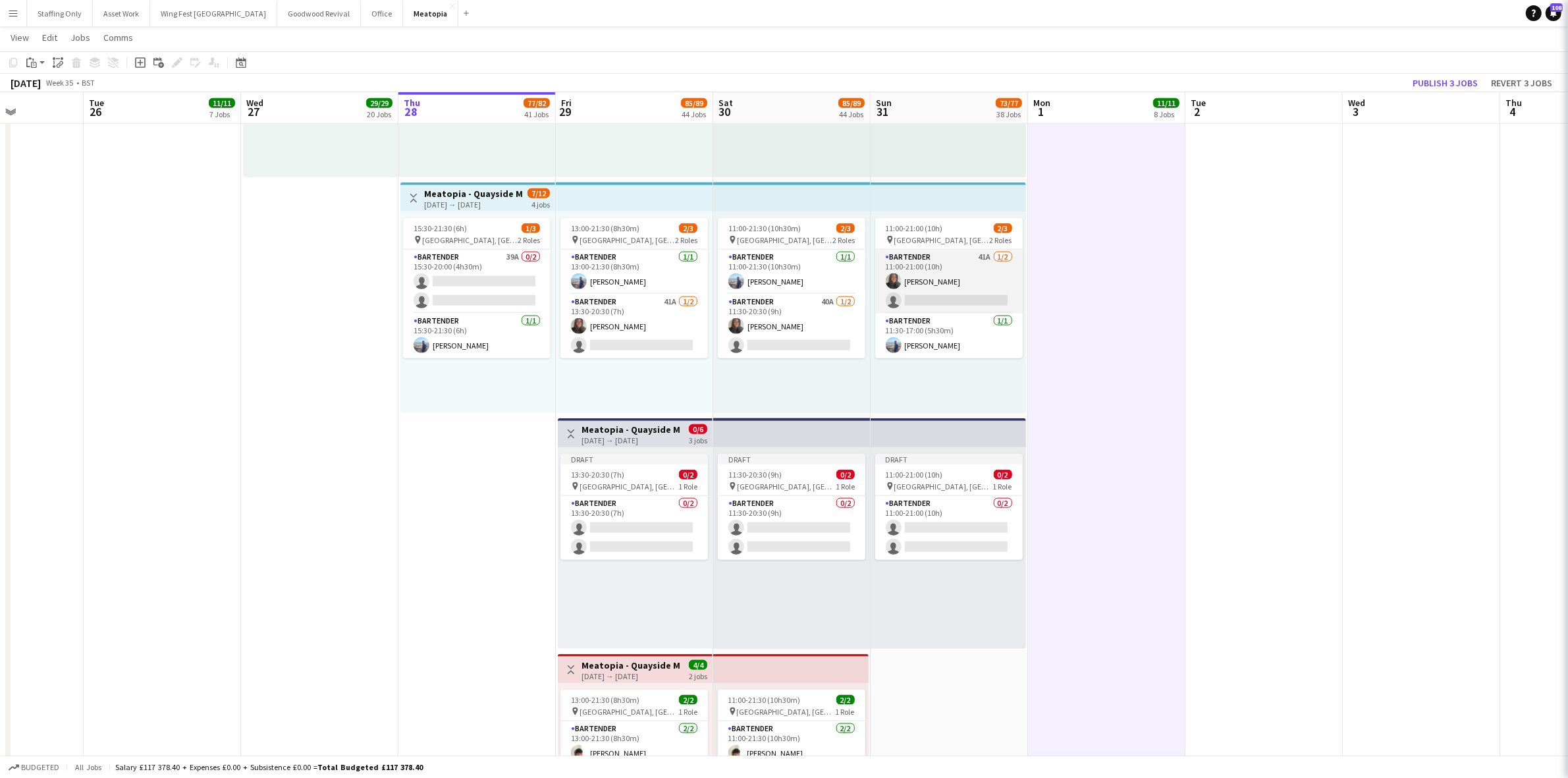
click at [927, 280] on app-card-role "Bartender 41A [DATE] 11:00-21:00 (10h) [PERSON_NAME] single-neutral-actions" at bounding box center [948, 282] width 147 height 64
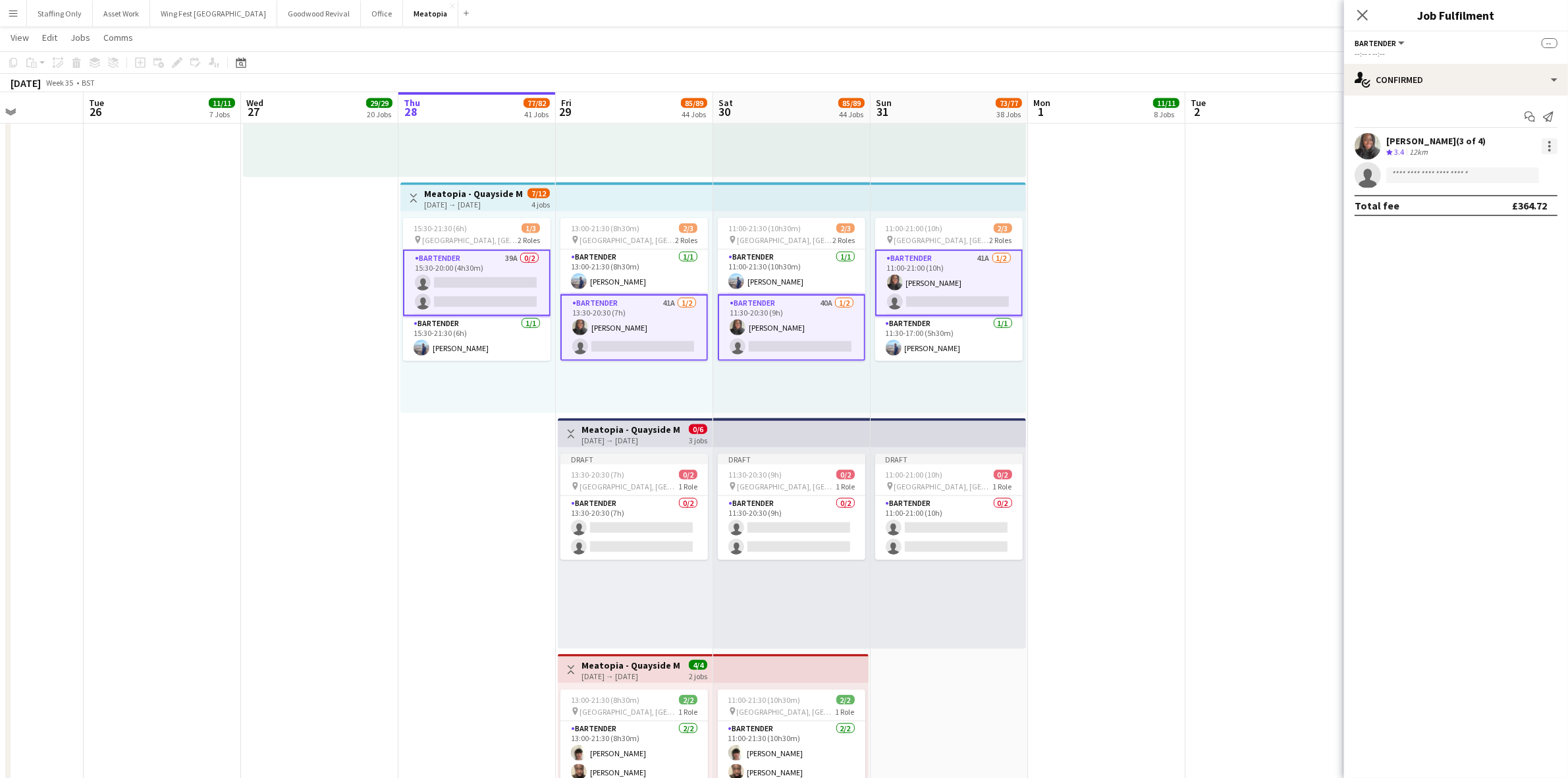
click at [1552, 142] on div at bounding box center [1549, 146] width 16 height 16
click at [1482, 266] on span "Remove" at bounding box center [1486, 265] width 40 height 11
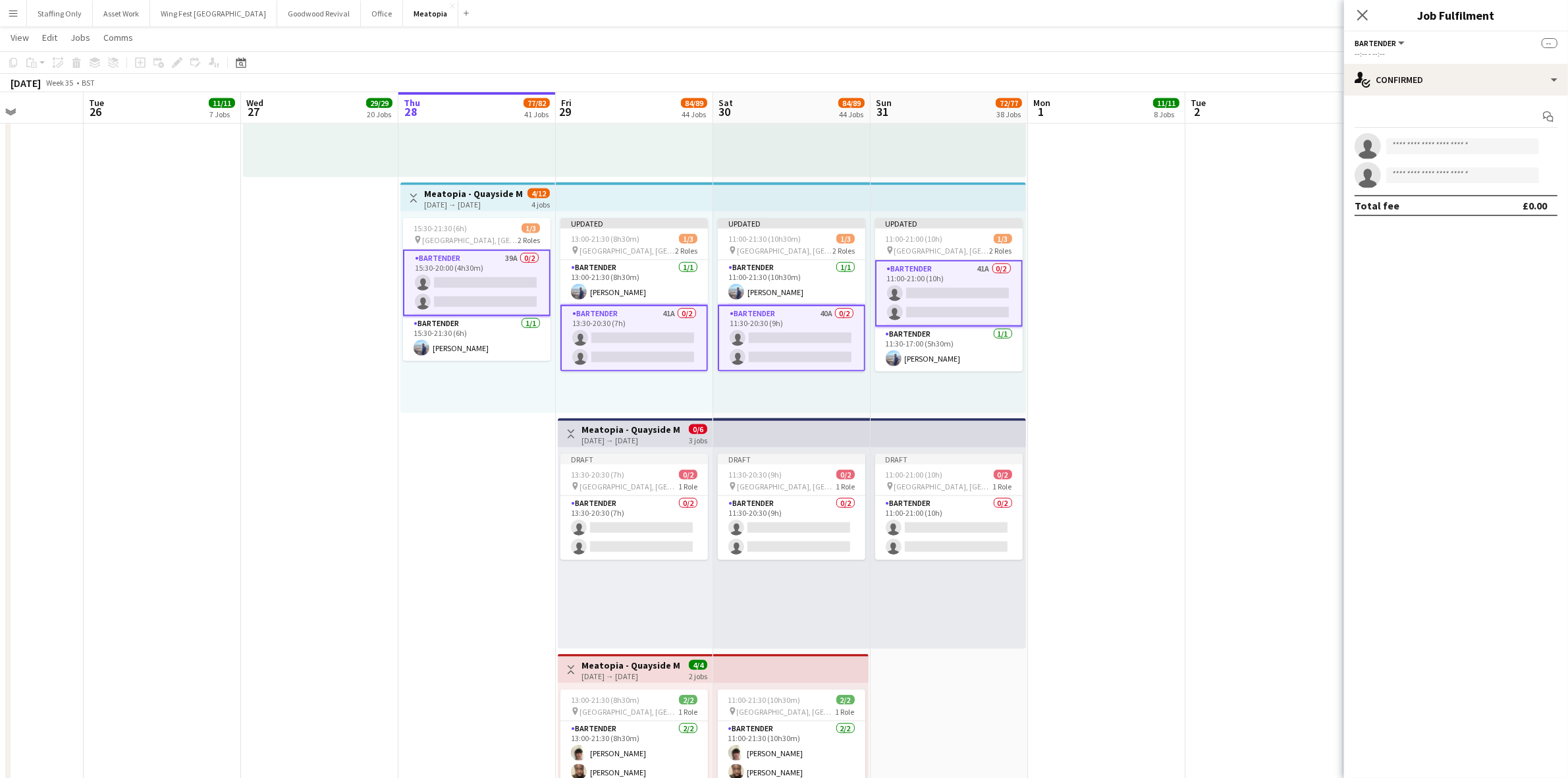
click at [1154, 276] on app-date-cell at bounding box center [1107, 416] width 157 height 949
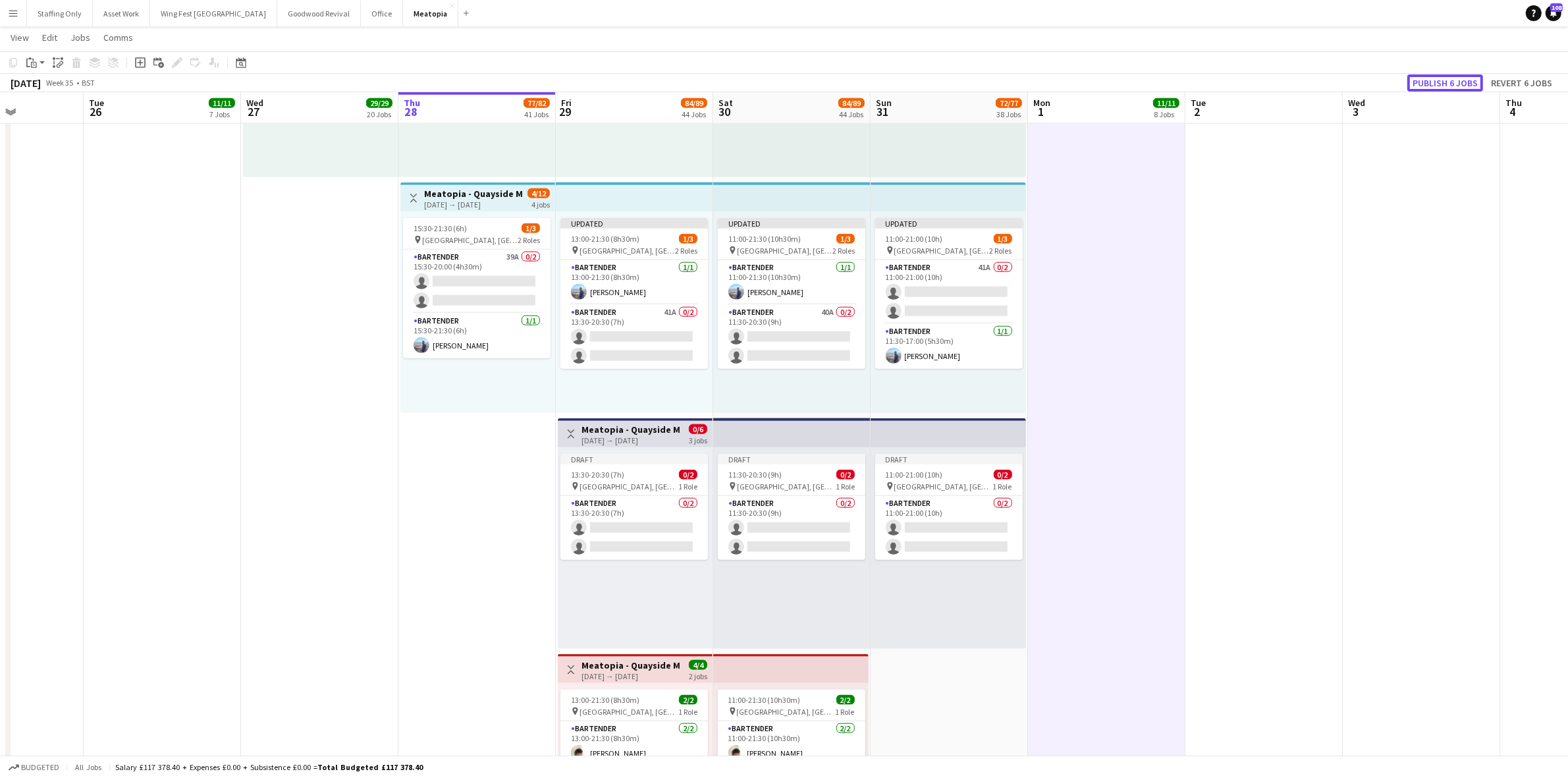
click at [1467, 85] on button "Publish 6 jobs" at bounding box center [1445, 82] width 76 height 17
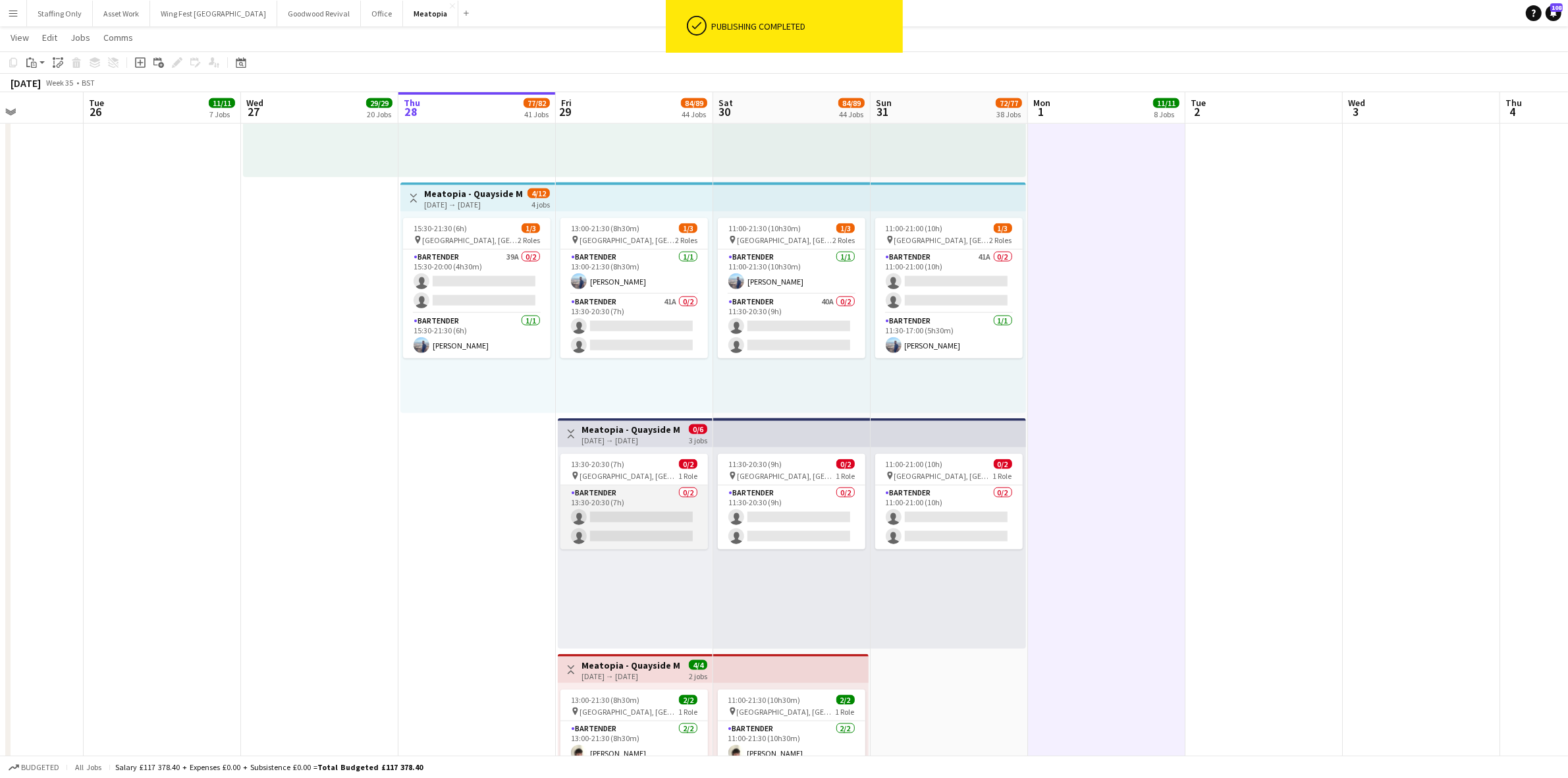
click at [634, 505] on app-card-role "Bartender 0/2 13:30-20:30 (7h) single-neutral-actions single-neutral-actions" at bounding box center [634, 517] width 147 height 64
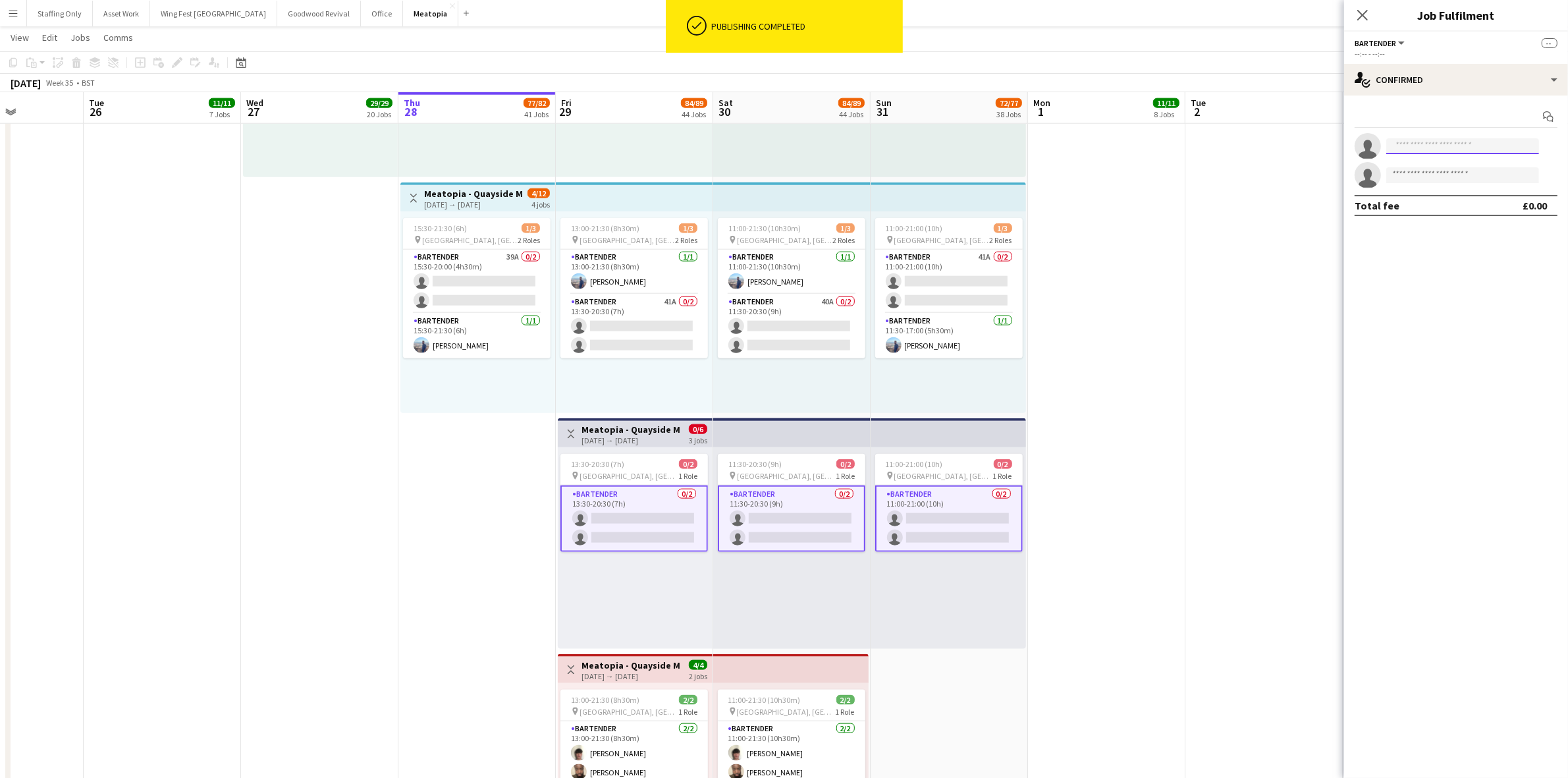
click at [1436, 142] on input at bounding box center [1462, 146] width 153 height 16
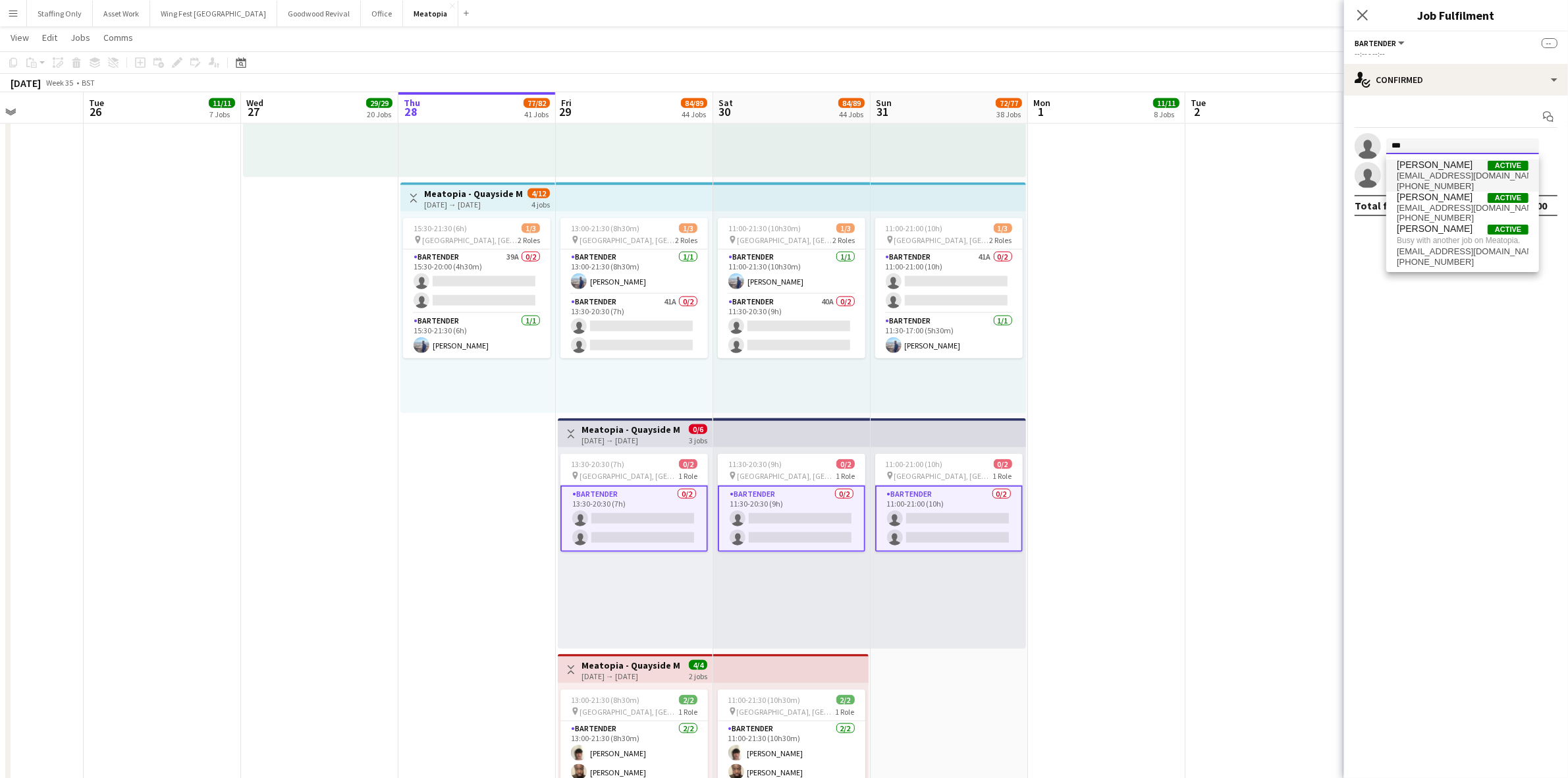
type input "***"
click at [1447, 169] on span "[PERSON_NAME]" at bounding box center [1434, 165] width 76 height 11
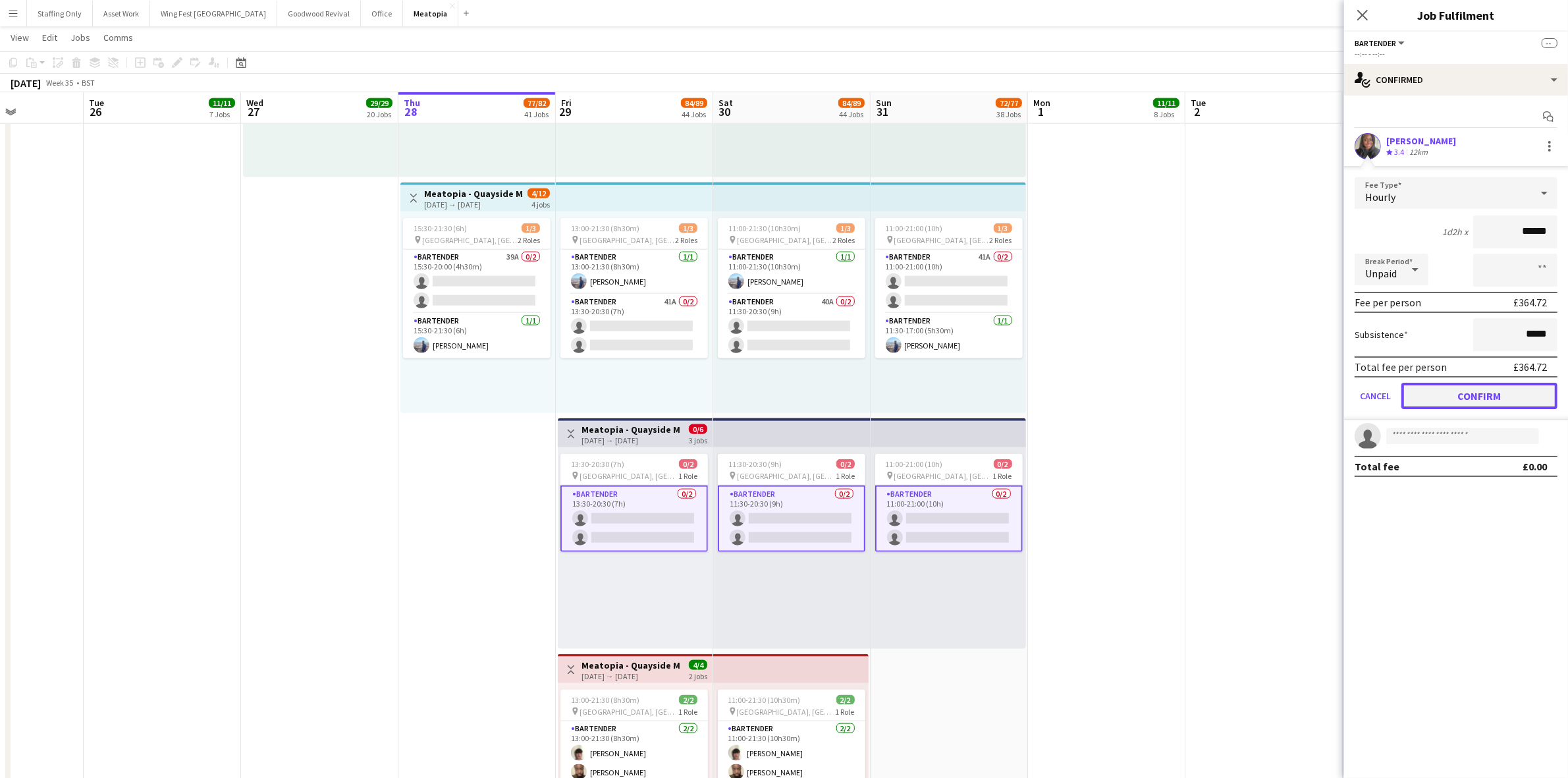
click at [1494, 393] on button "Confirm" at bounding box center [1480, 395] width 156 height 26
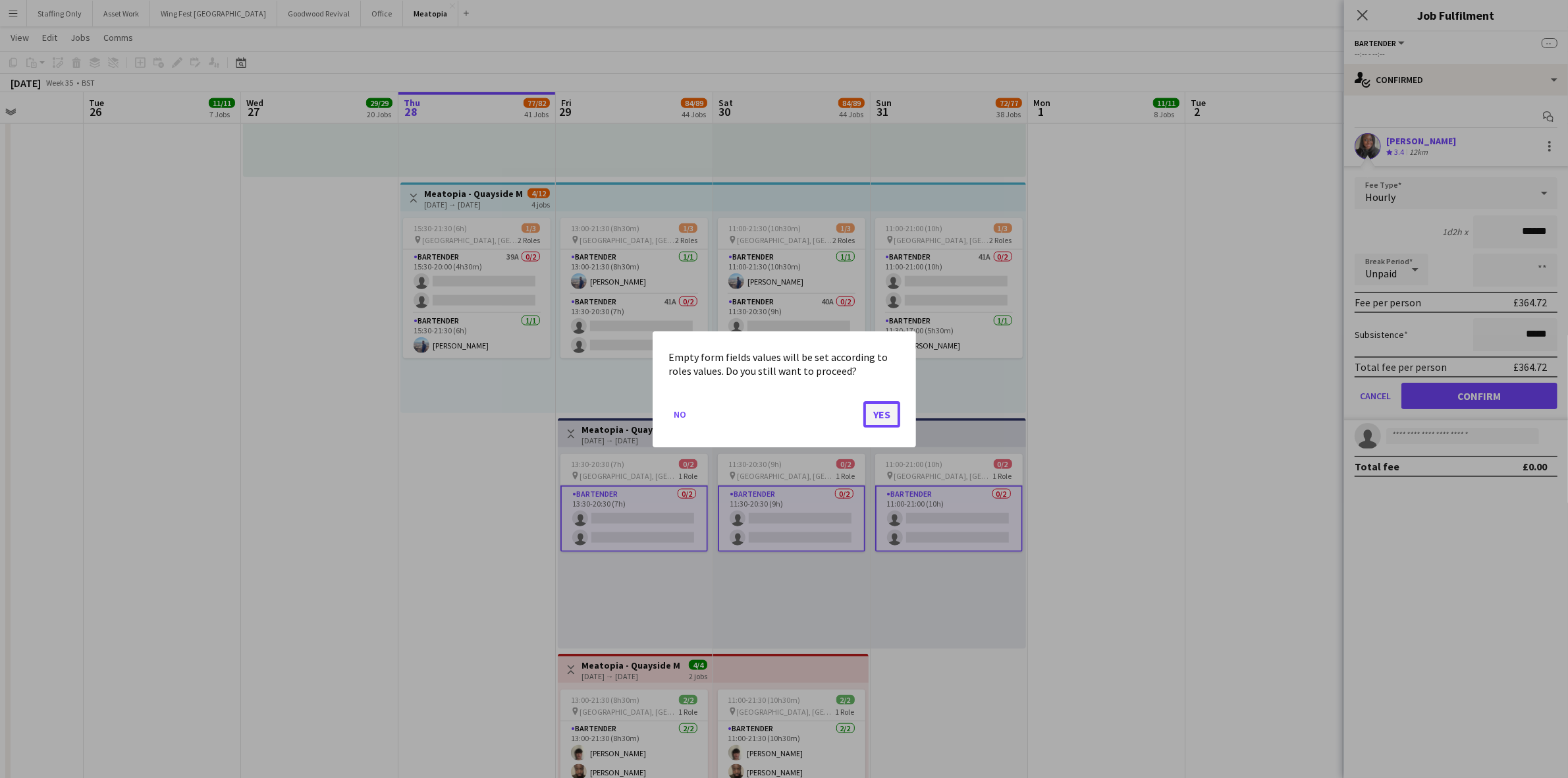
click at [881, 413] on button "Yes" at bounding box center [882, 413] width 37 height 26
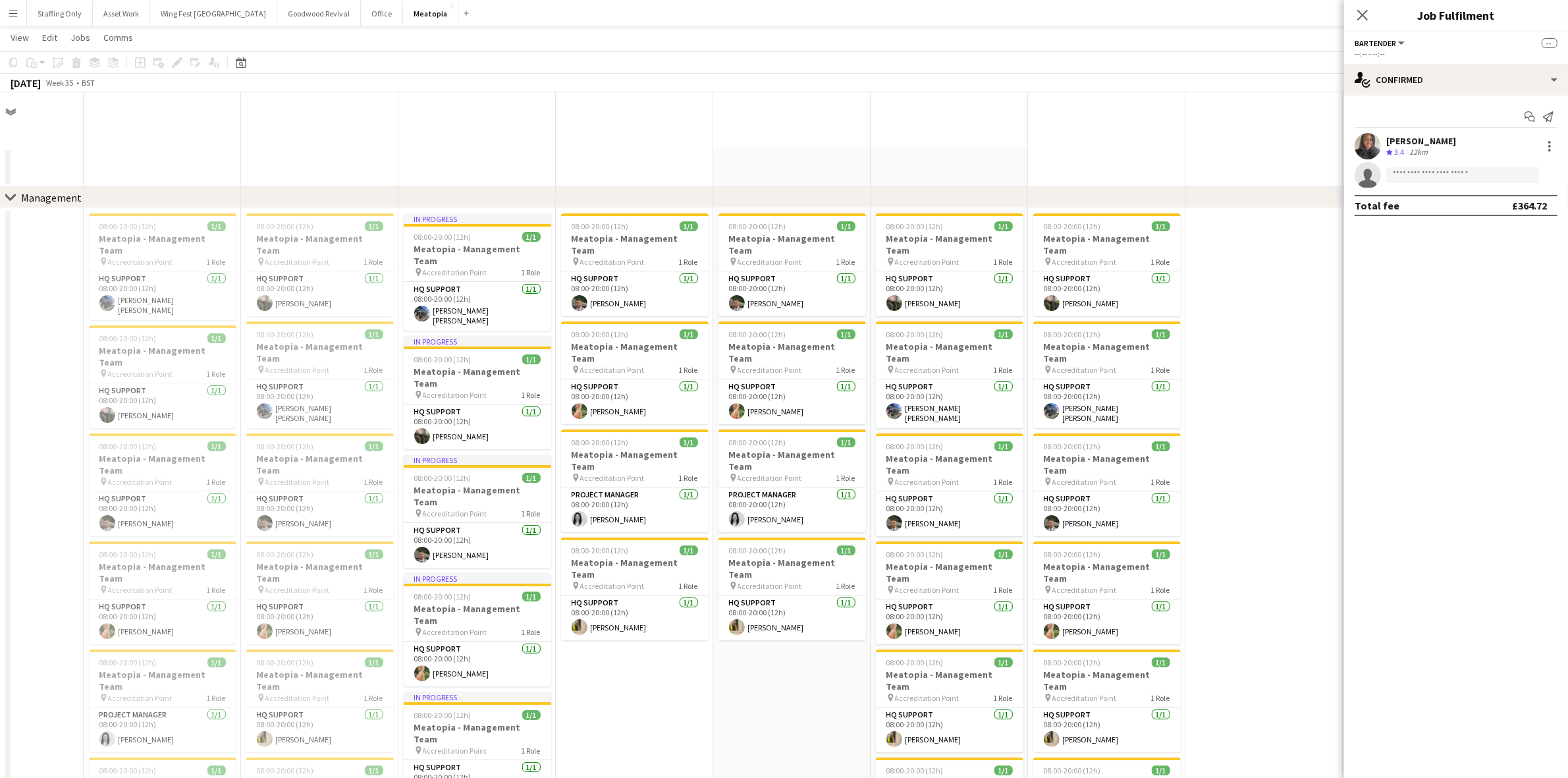
scroll to position [8121, 0]
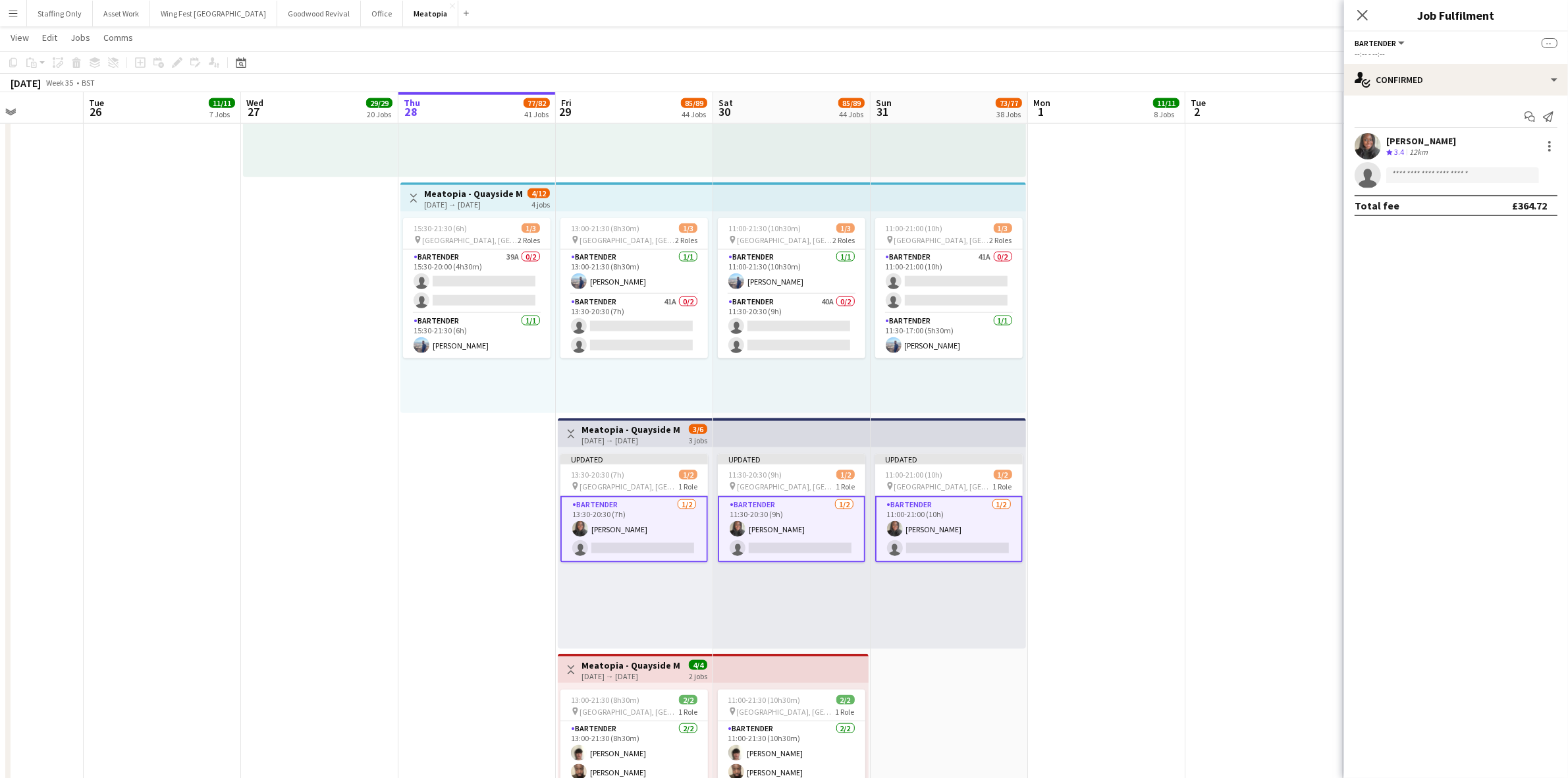
click at [1148, 417] on app-date-cell at bounding box center [1107, 416] width 157 height 949
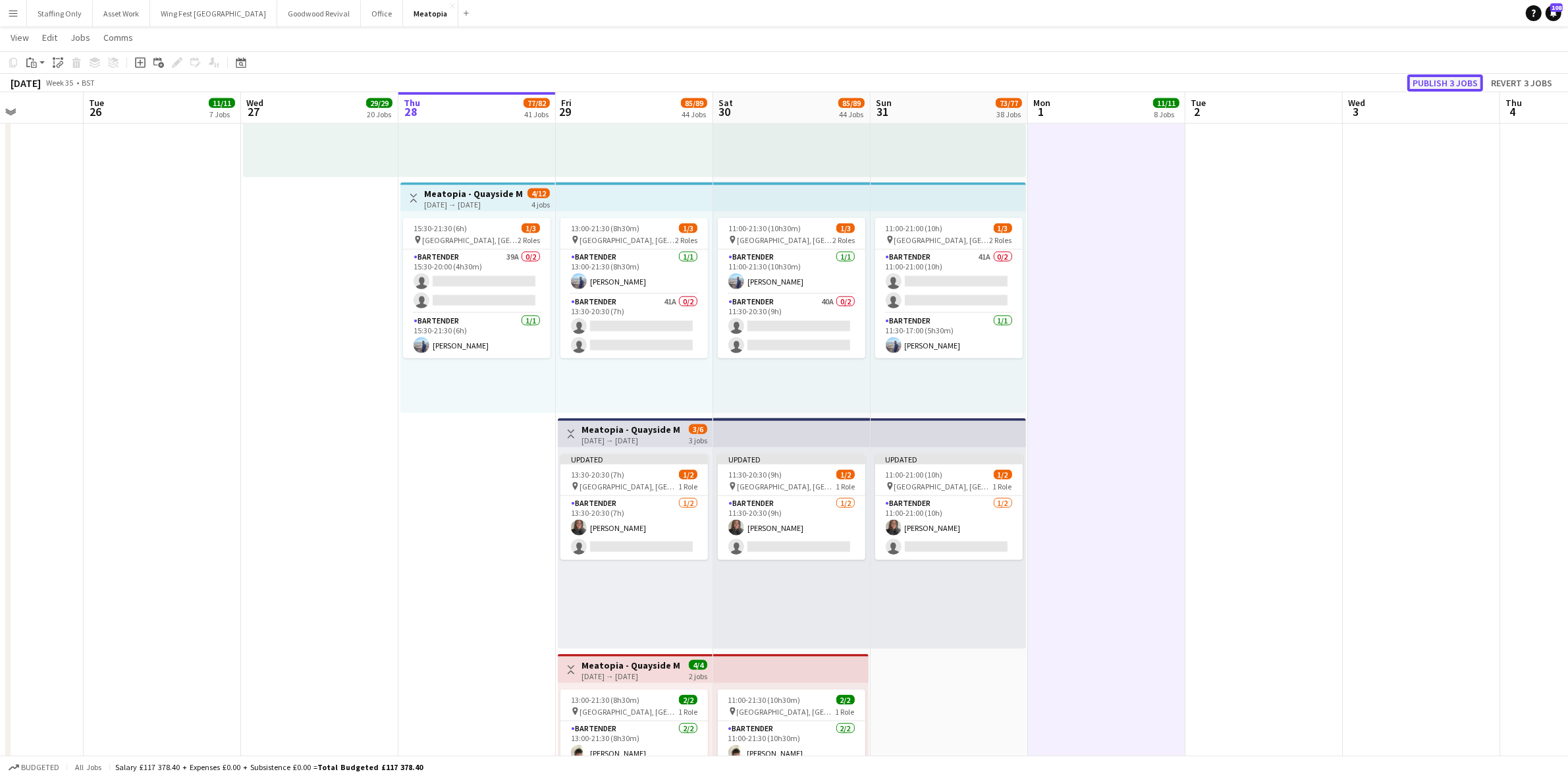
click at [1442, 83] on button "Publish 3 jobs" at bounding box center [1445, 82] width 76 height 17
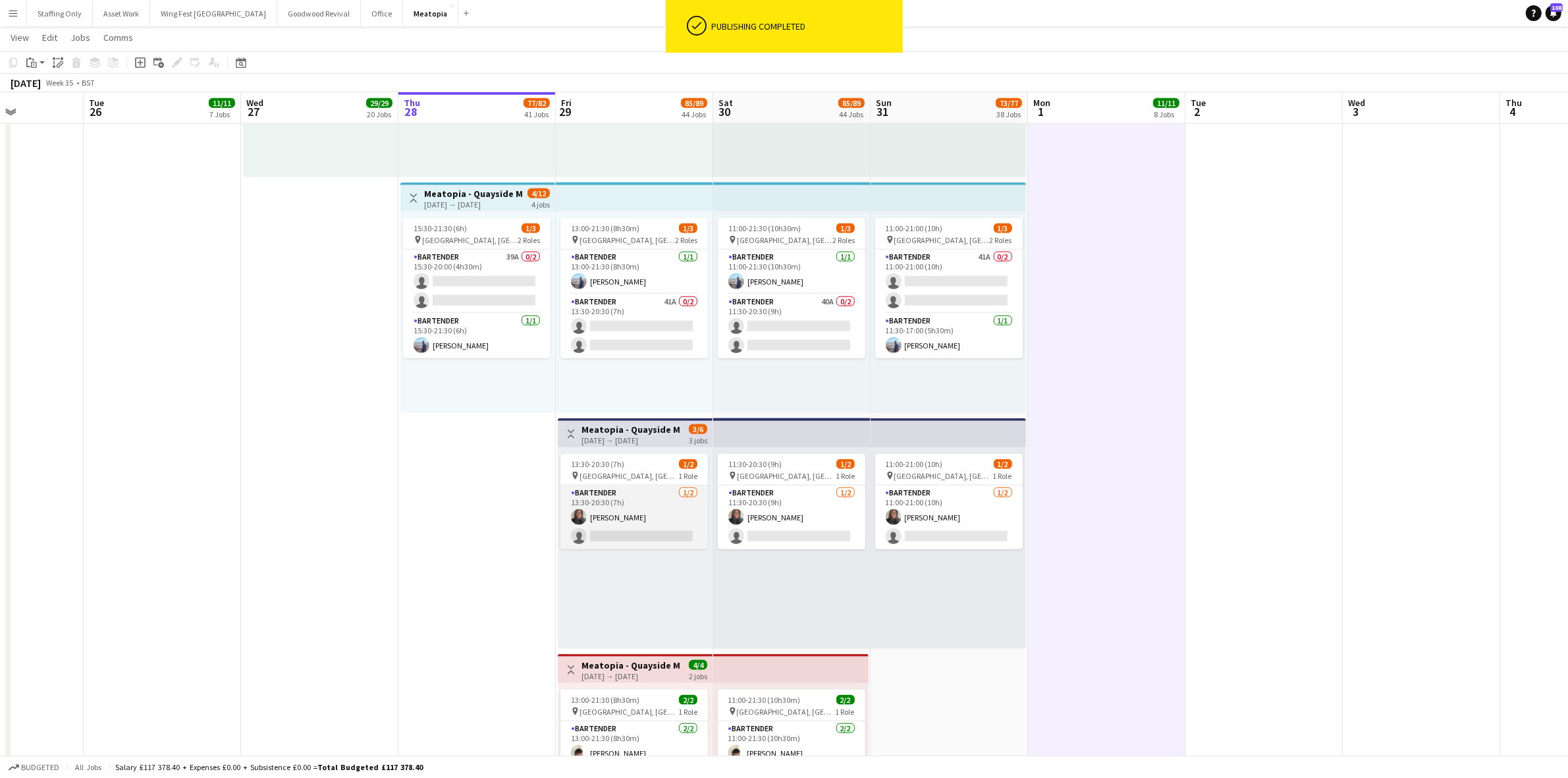
click at [650, 538] on app-card-role "Bartender [DATE] 13:30-20:30 (7h) [PERSON_NAME] single-neutral-actions" at bounding box center [634, 517] width 147 height 64
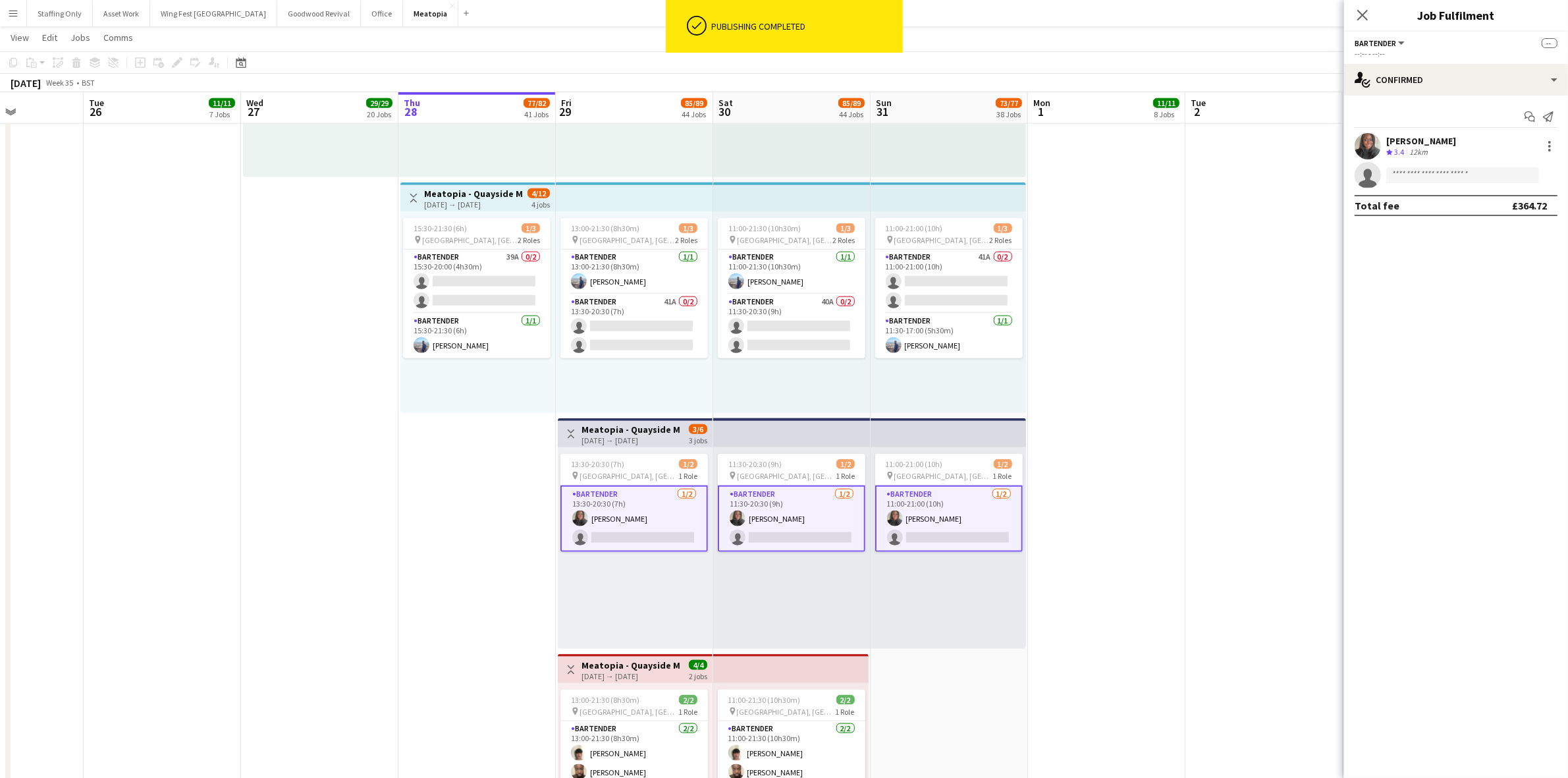
click at [629, 528] on app-card-role "Bartender [DATE] 13:30-20:30 (7h) [PERSON_NAME] single-neutral-actions" at bounding box center [634, 519] width 147 height 67
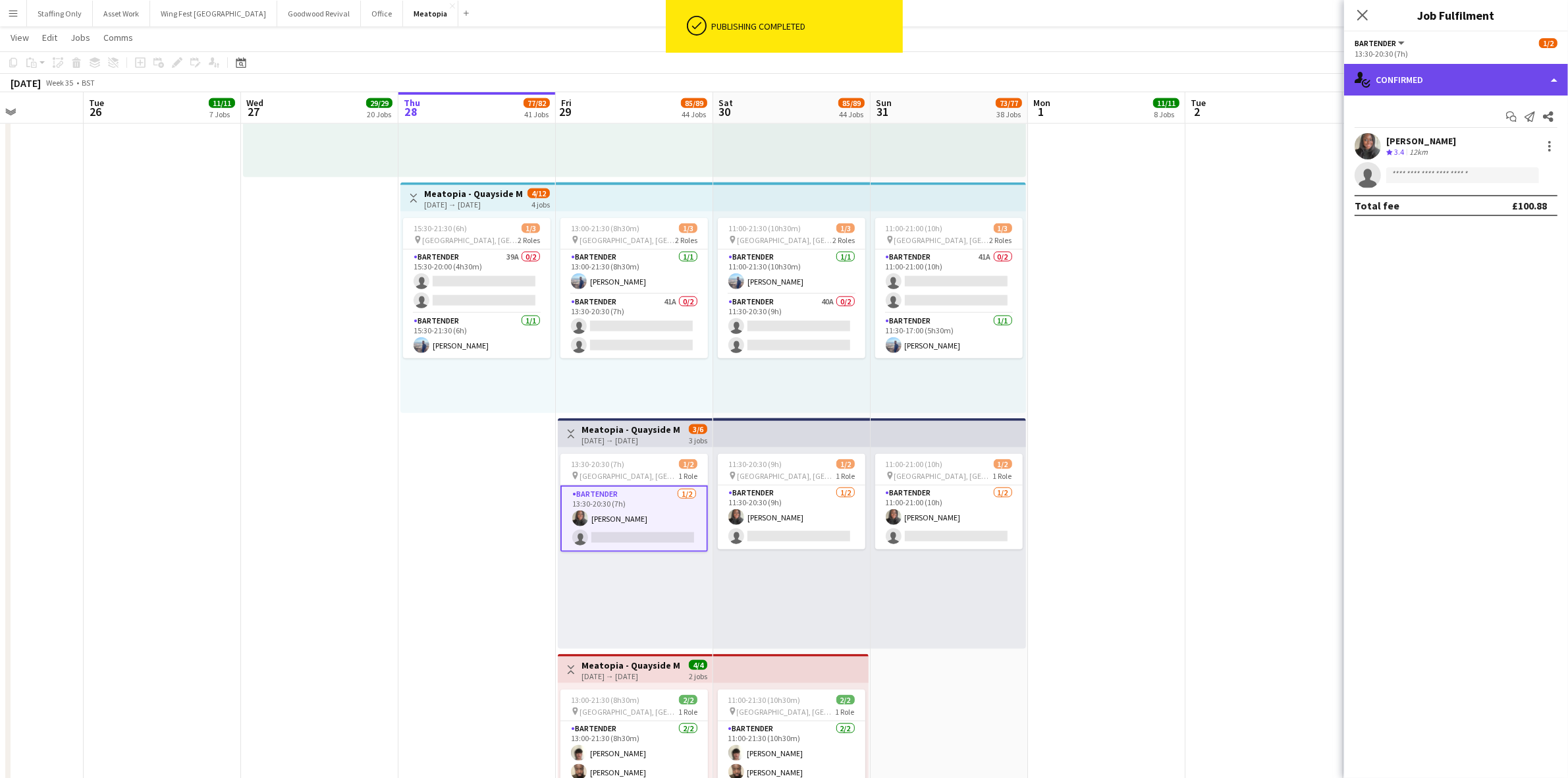
click at [1400, 88] on div "single-neutral-actions-check-2 Confirmed" at bounding box center [1456, 79] width 224 height 31
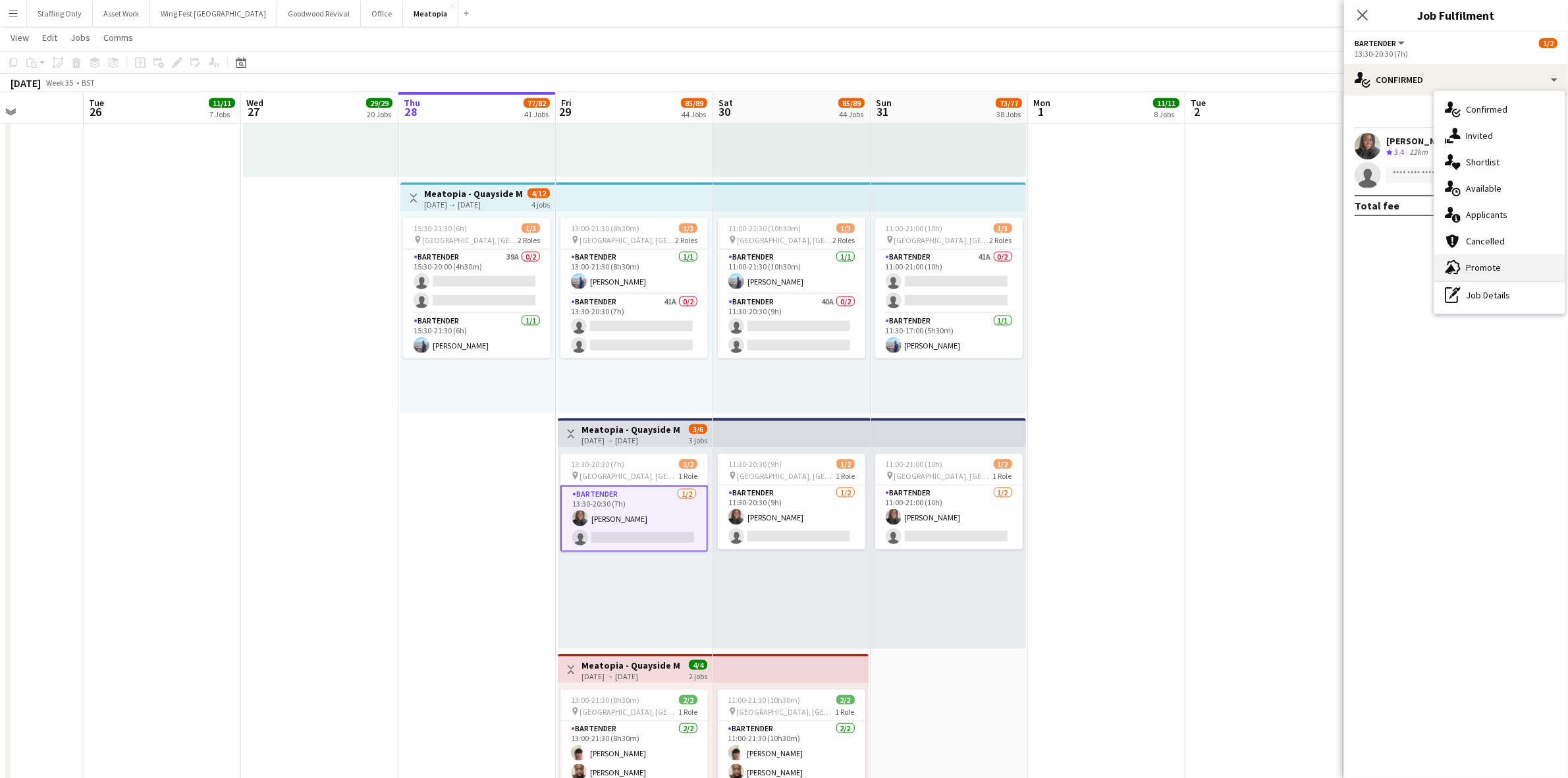
click at [1509, 276] on div "advertising-megaphone Promote" at bounding box center [1500, 267] width 130 height 26
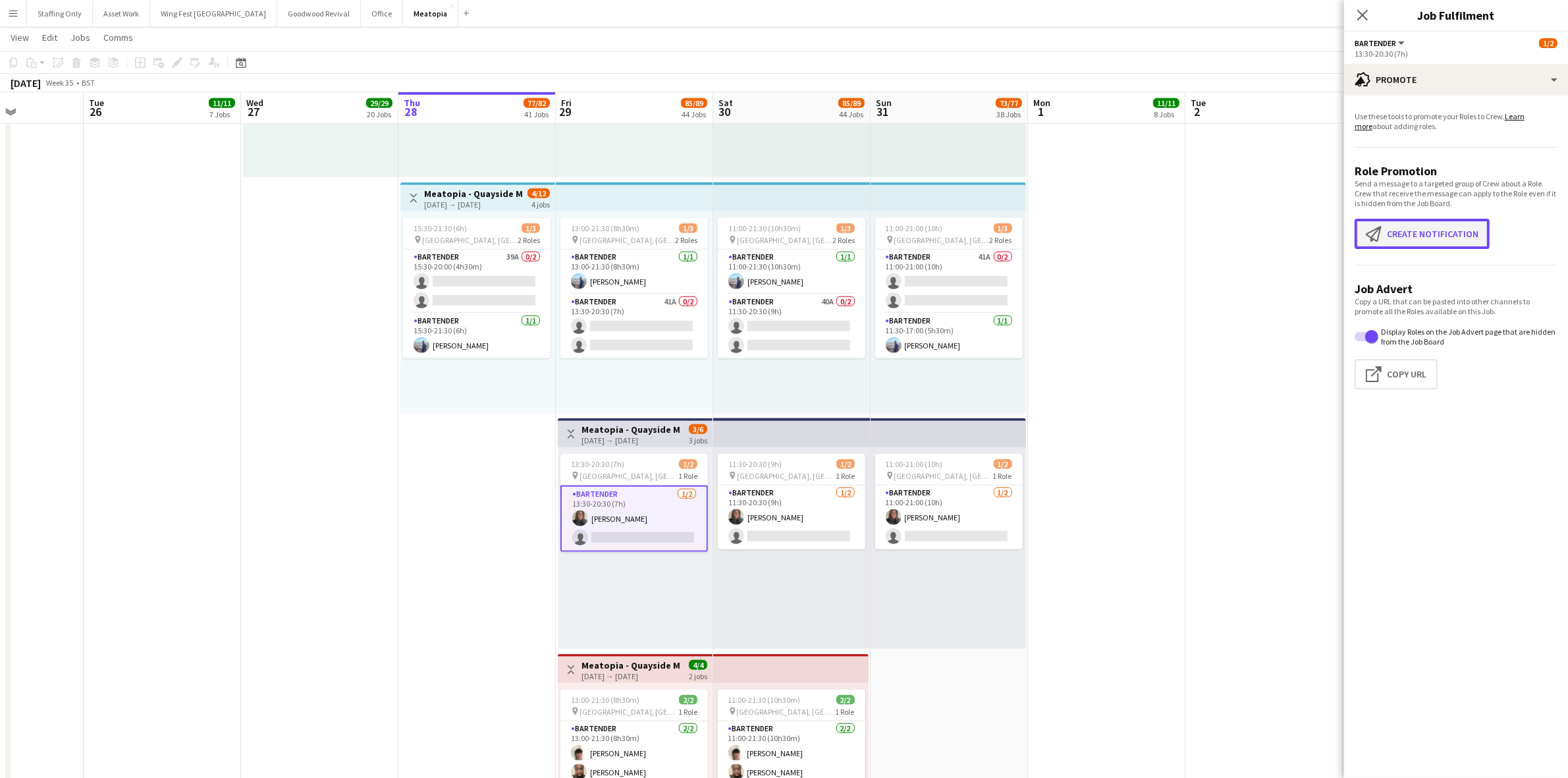
click at [1423, 228] on button "Create notification Create notification" at bounding box center [1422, 234] width 135 height 30
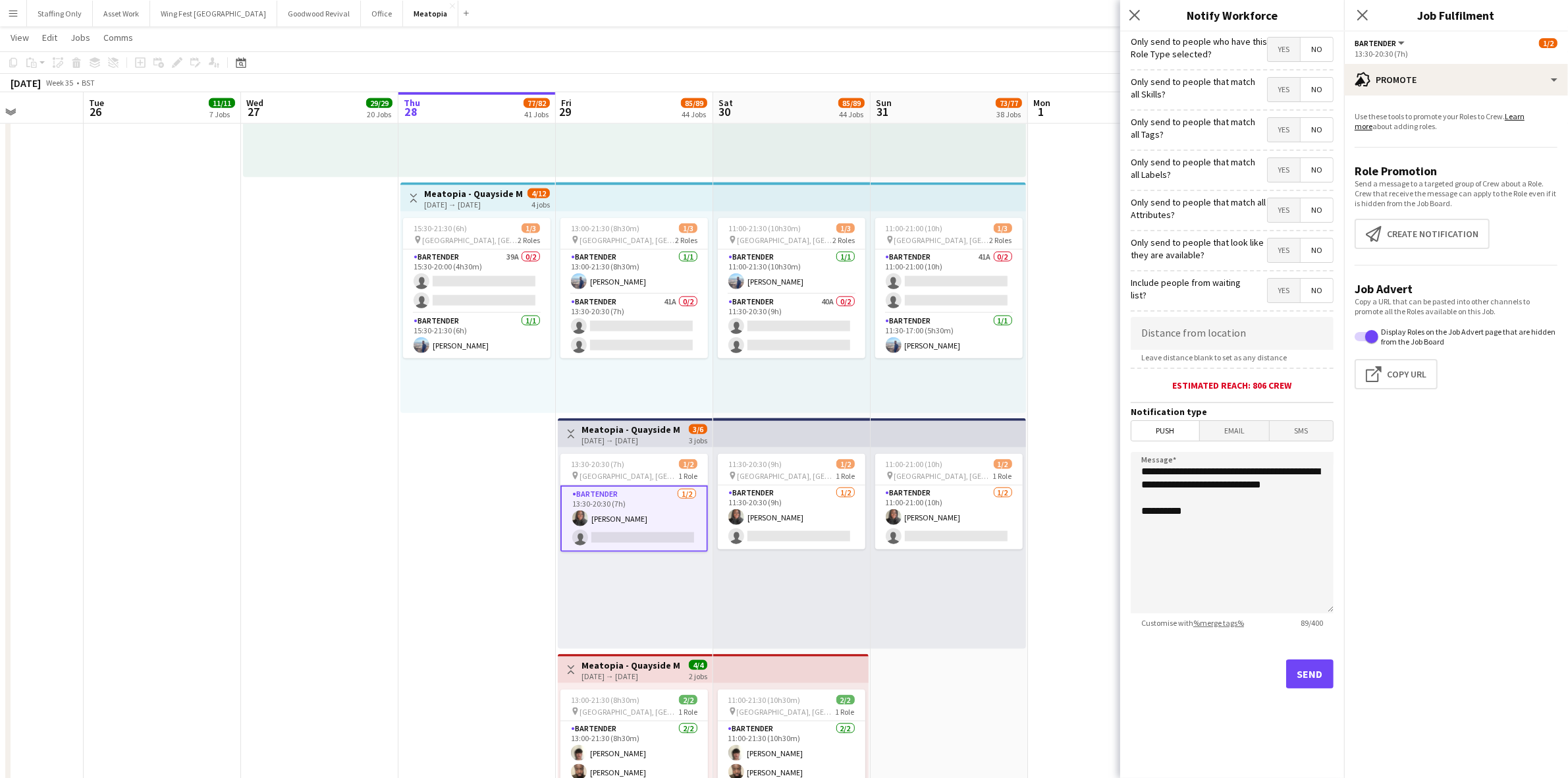
click at [1283, 294] on span "Yes" at bounding box center [1284, 291] width 32 height 24
click at [1287, 255] on span "Yes" at bounding box center [1284, 251] width 32 height 24
click at [1281, 211] on span "Yes" at bounding box center [1284, 210] width 32 height 24
click at [1279, 173] on span "Yes" at bounding box center [1284, 170] width 32 height 24
click at [1276, 134] on span "Yes" at bounding box center [1284, 130] width 32 height 24
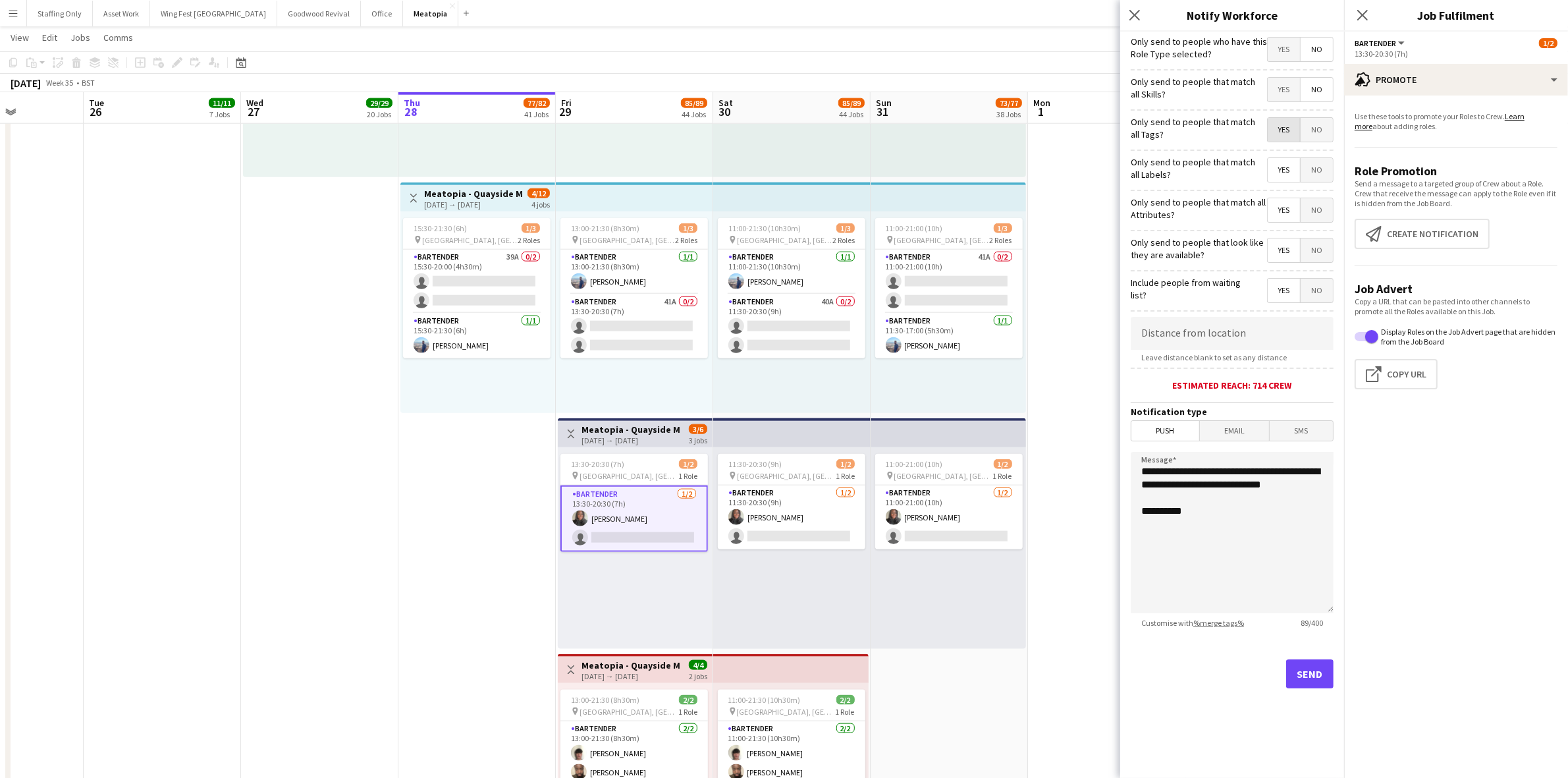
click at [1283, 88] on span "Yes" at bounding box center [1284, 90] width 32 height 24
click at [1288, 49] on span "Yes" at bounding box center [1284, 49] width 32 height 24
click at [1318, 680] on button "Send" at bounding box center [1310, 674] width 47 height 29
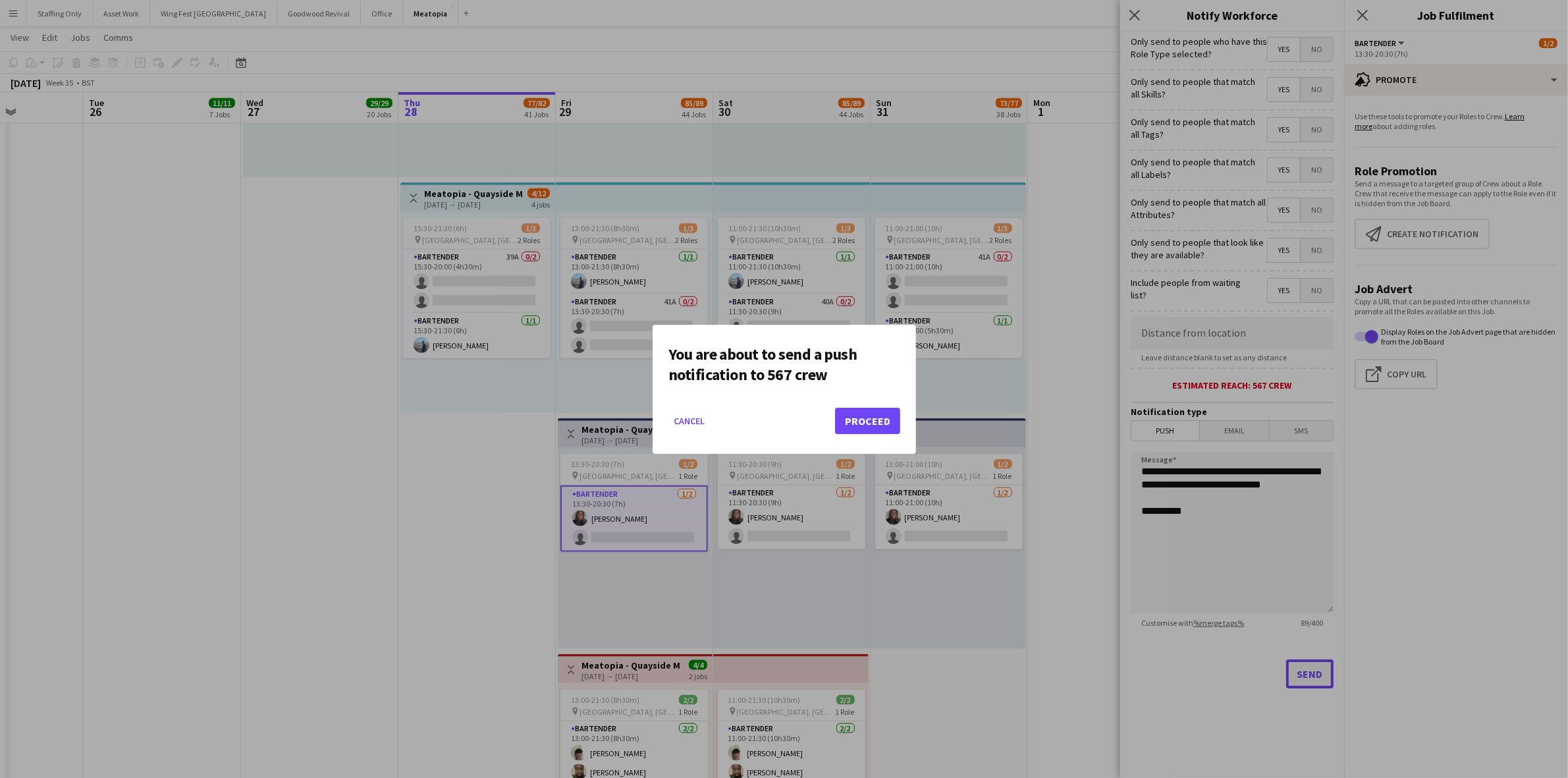
scroll to position [0, 0]
click at [876, 423] on button "Proceed" at bounding box center [867, 421] width 65 height 26
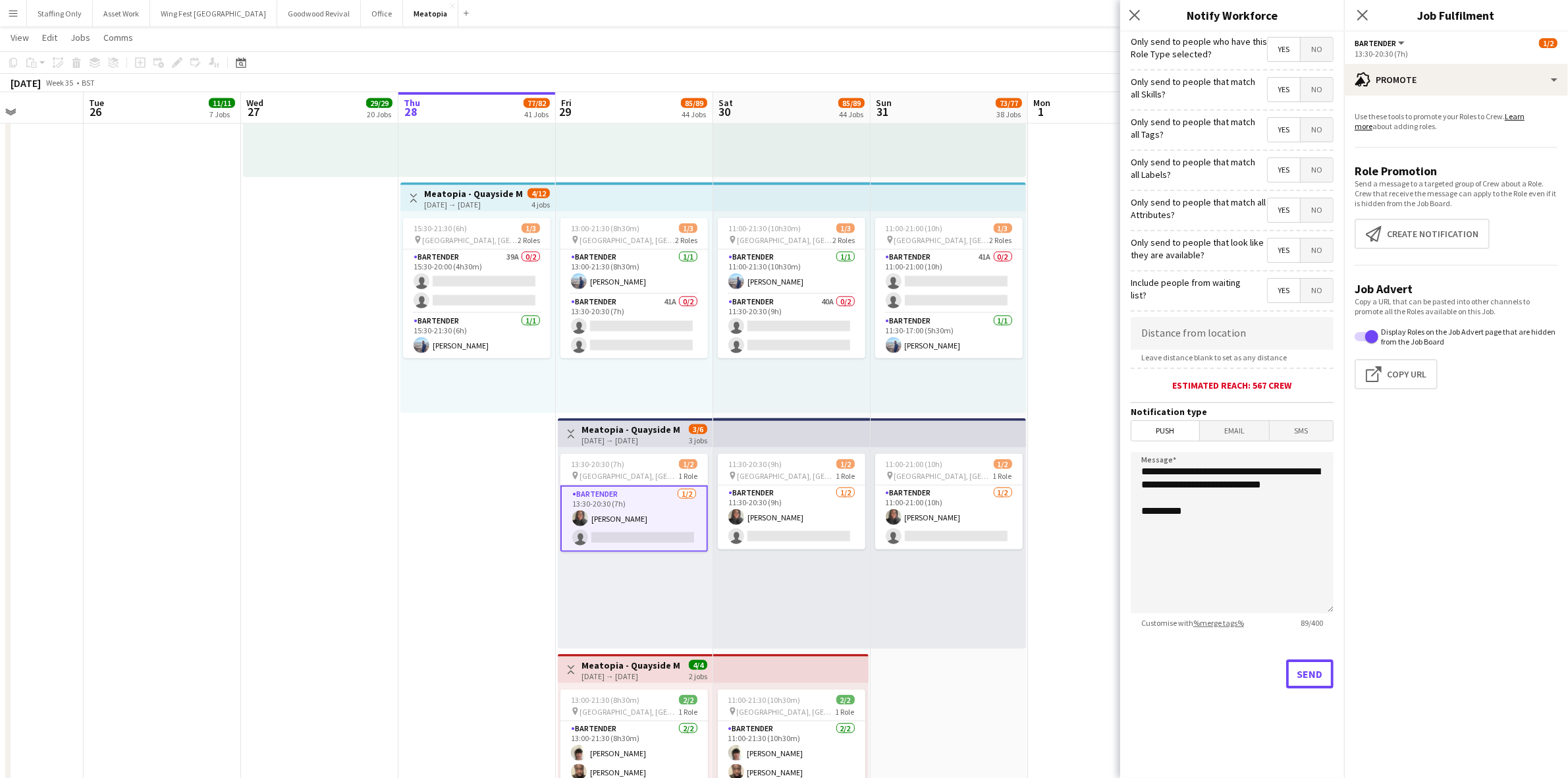
scroll to position [8121, 0]
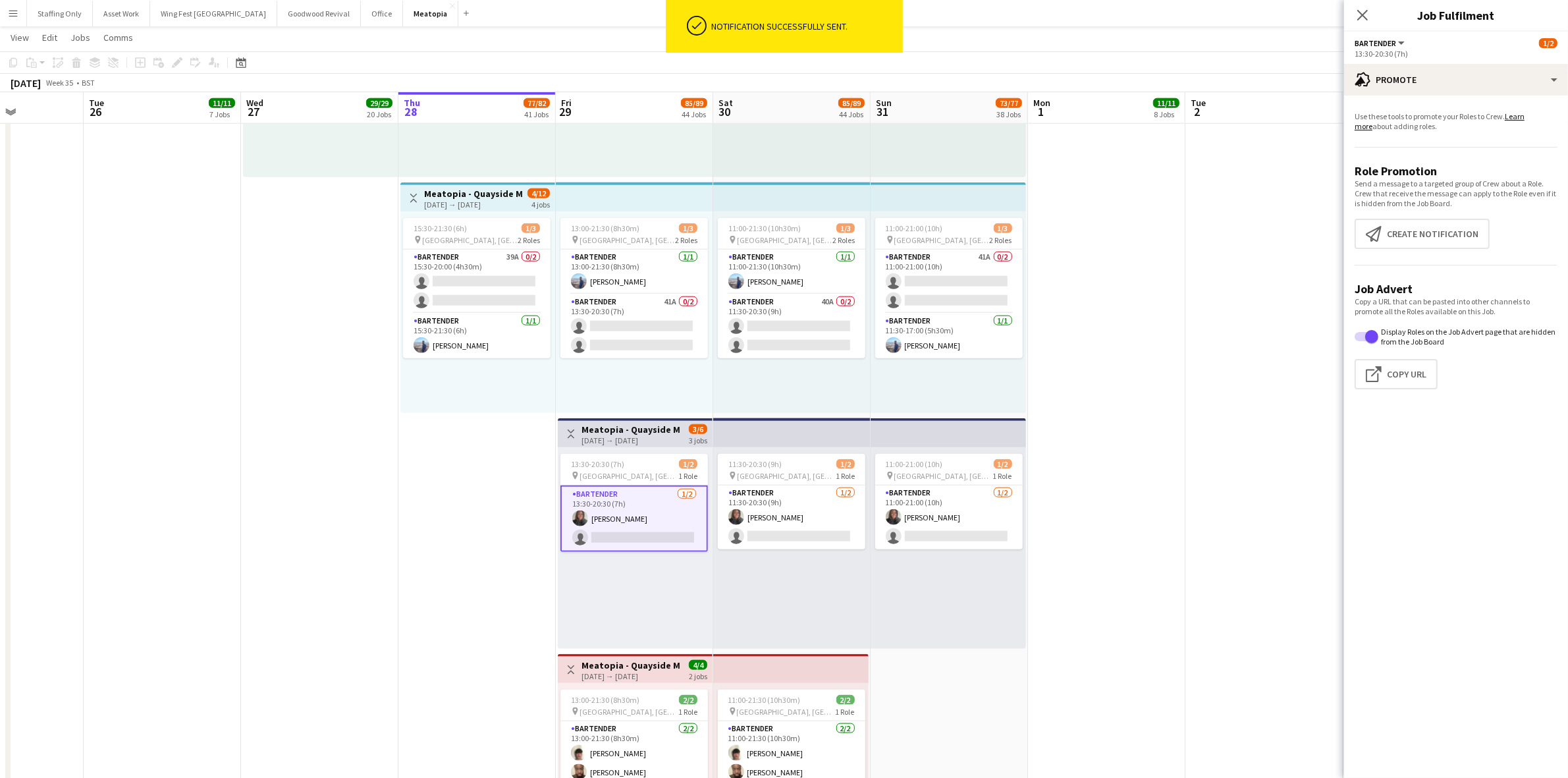
click at [471, 414] on app-date-cell "In progress 09:00-23:00 (14h) 1/1 pin [GEOGRAPHIC_DATA], [GEOGRAPHIC_DATA], [GE…" at bounding box center [477, 416] width 157 height 949
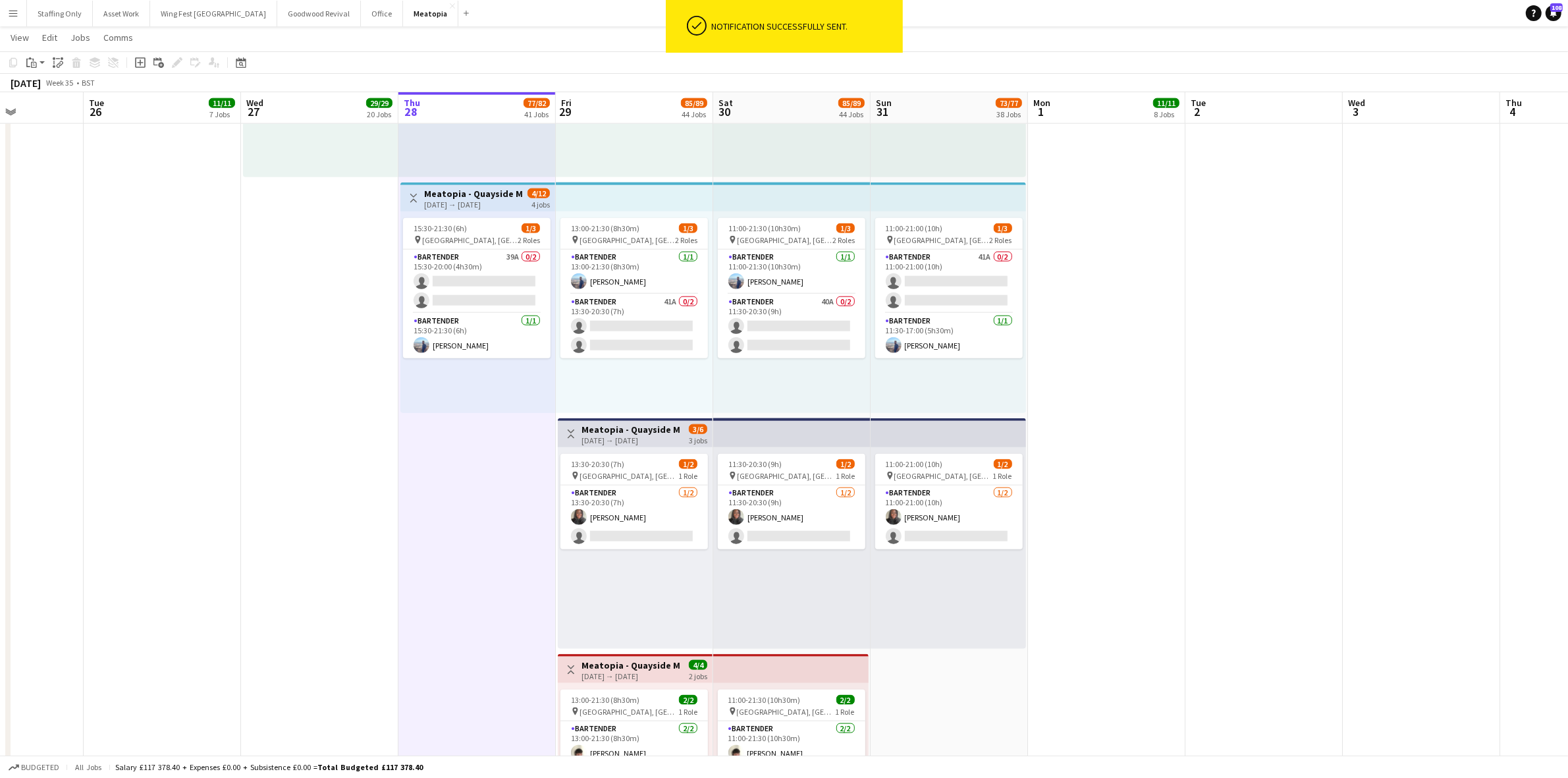
click at [433, 202] on div "[DATE] → [DATE]" at bounding box center [473, 204] width 98 height 10
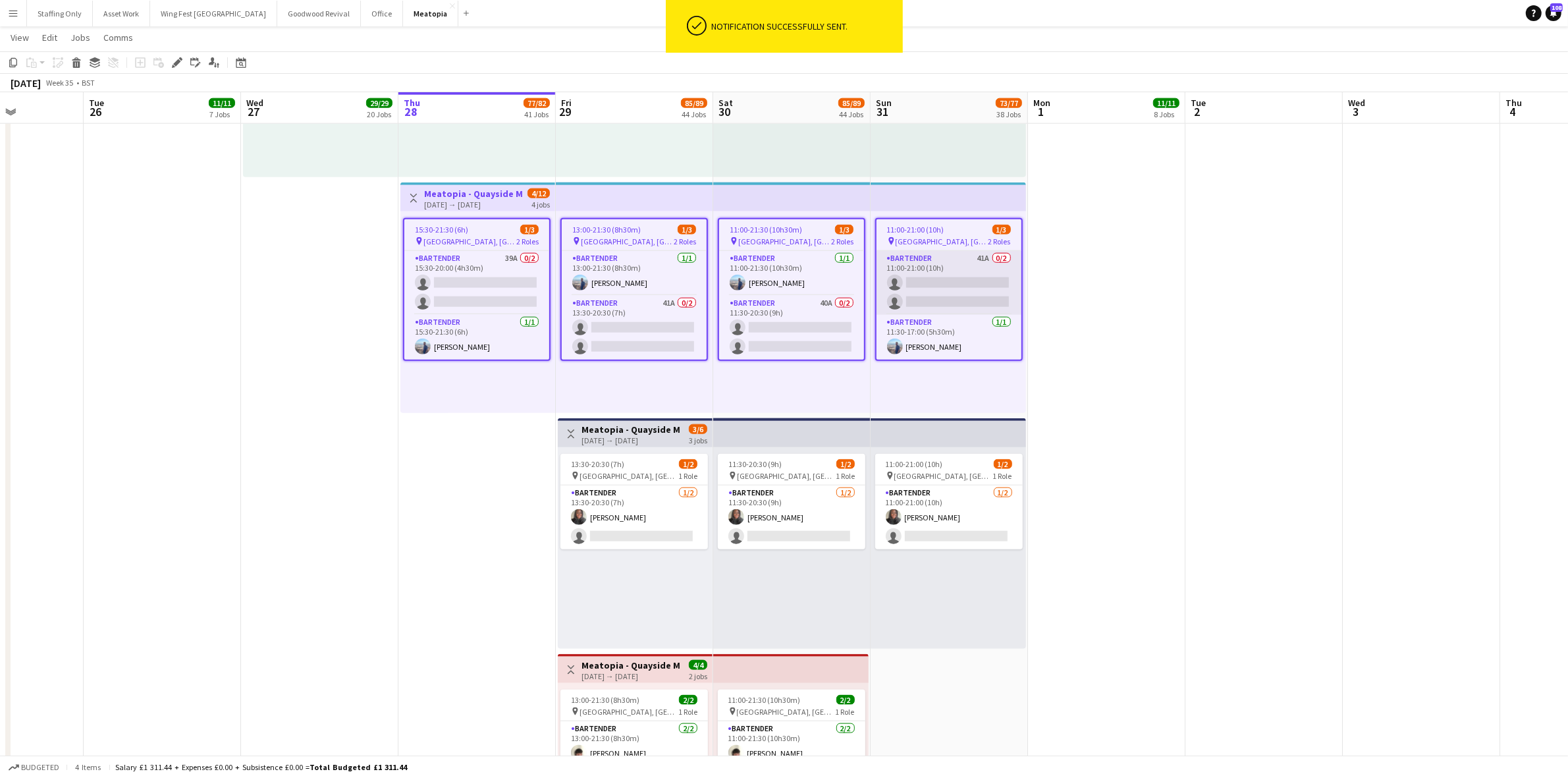
drag, startPoint x: 173, startPoint y: 61, endPoint x: 980, endPoint y: 266, distance: 832.6
click at [173, 61] on icon "Edit" at bounding box center [177, 63] width 10 height 10
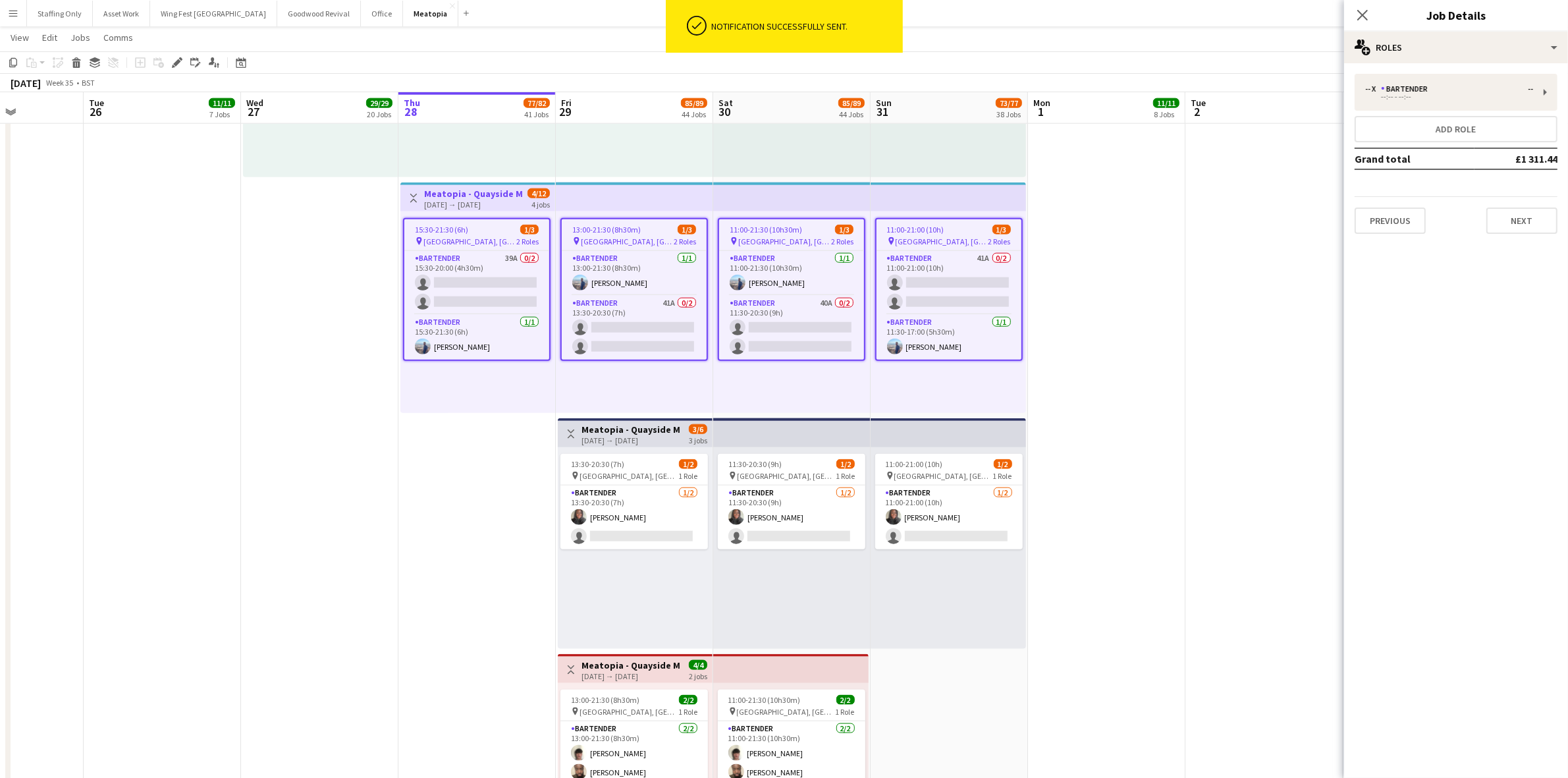
click at [481, 232] on div "15:30-21:30 (6h) 1/3" at bounding box center [477, 229] width 145 height 10
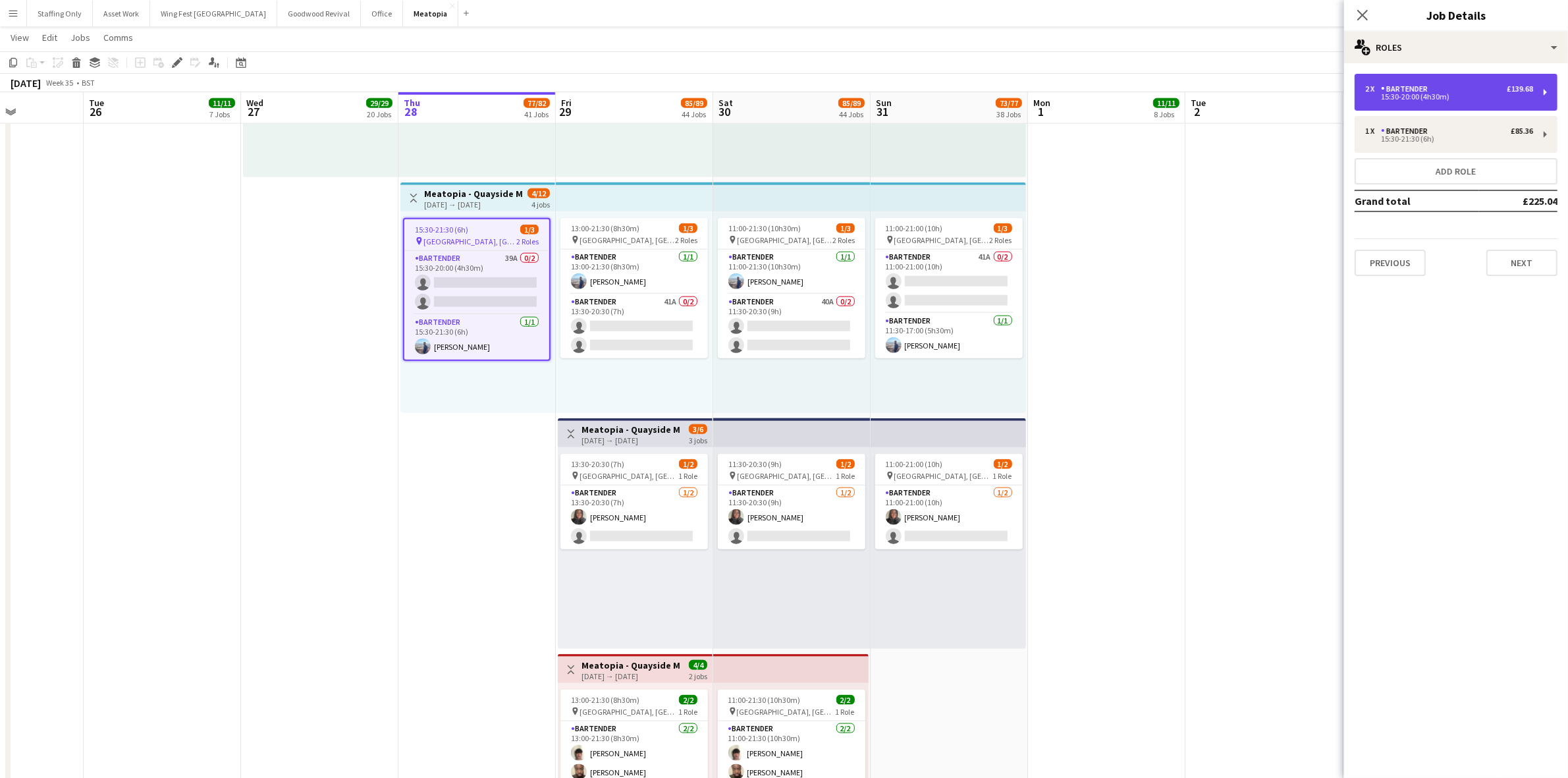
click at [1407, 93] on div "Bartender" at bounding box center [1407, 89] width 52 height 9
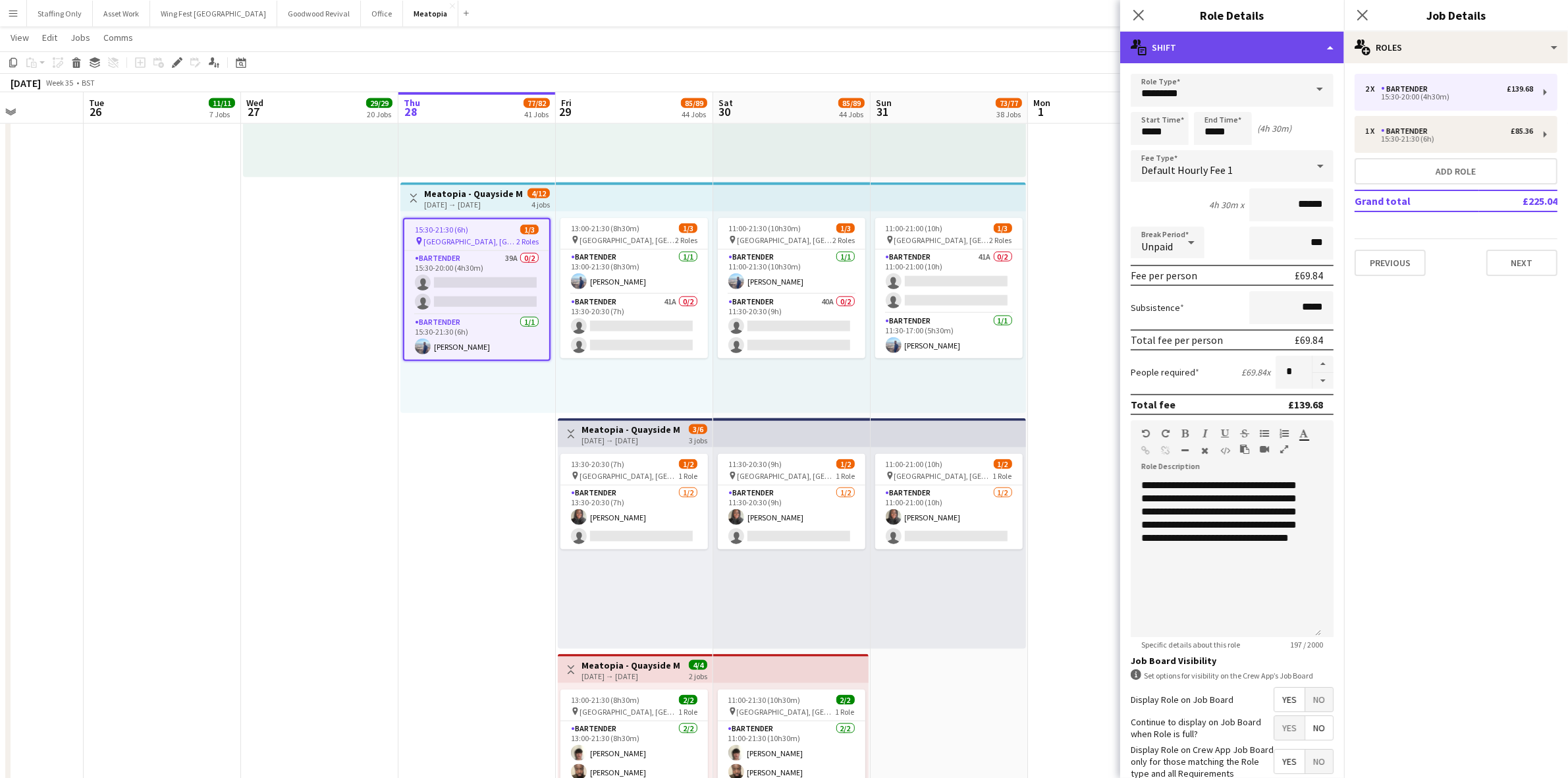
click at [1204, 40] on div "multiple-actions-text Shift" at bounding box center [1232, 47] width 224 height 31
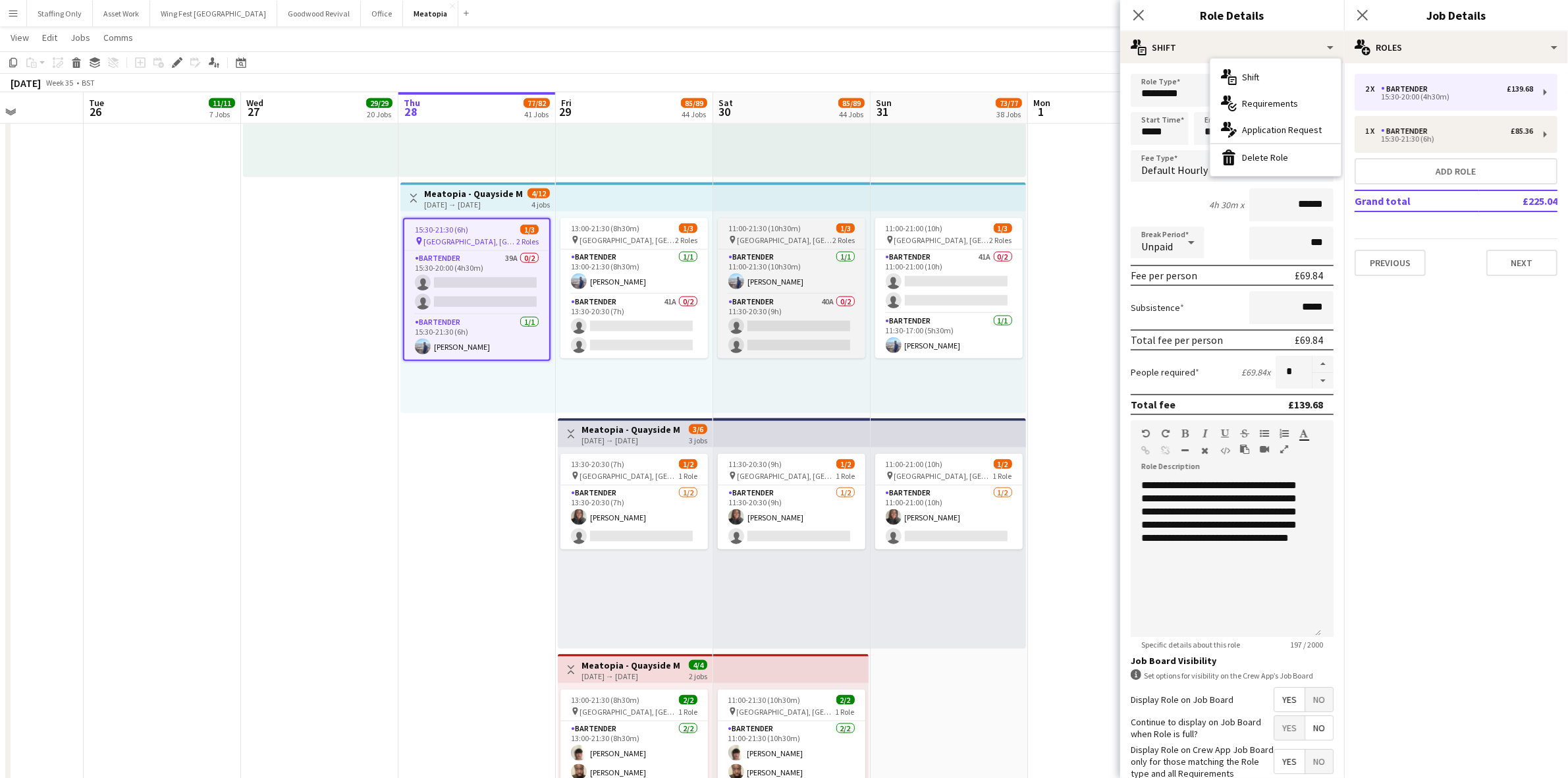
click at [1263, 156] on div "bin-2 Delete Role" at bounding box center [1275, 157] width 130 height 26
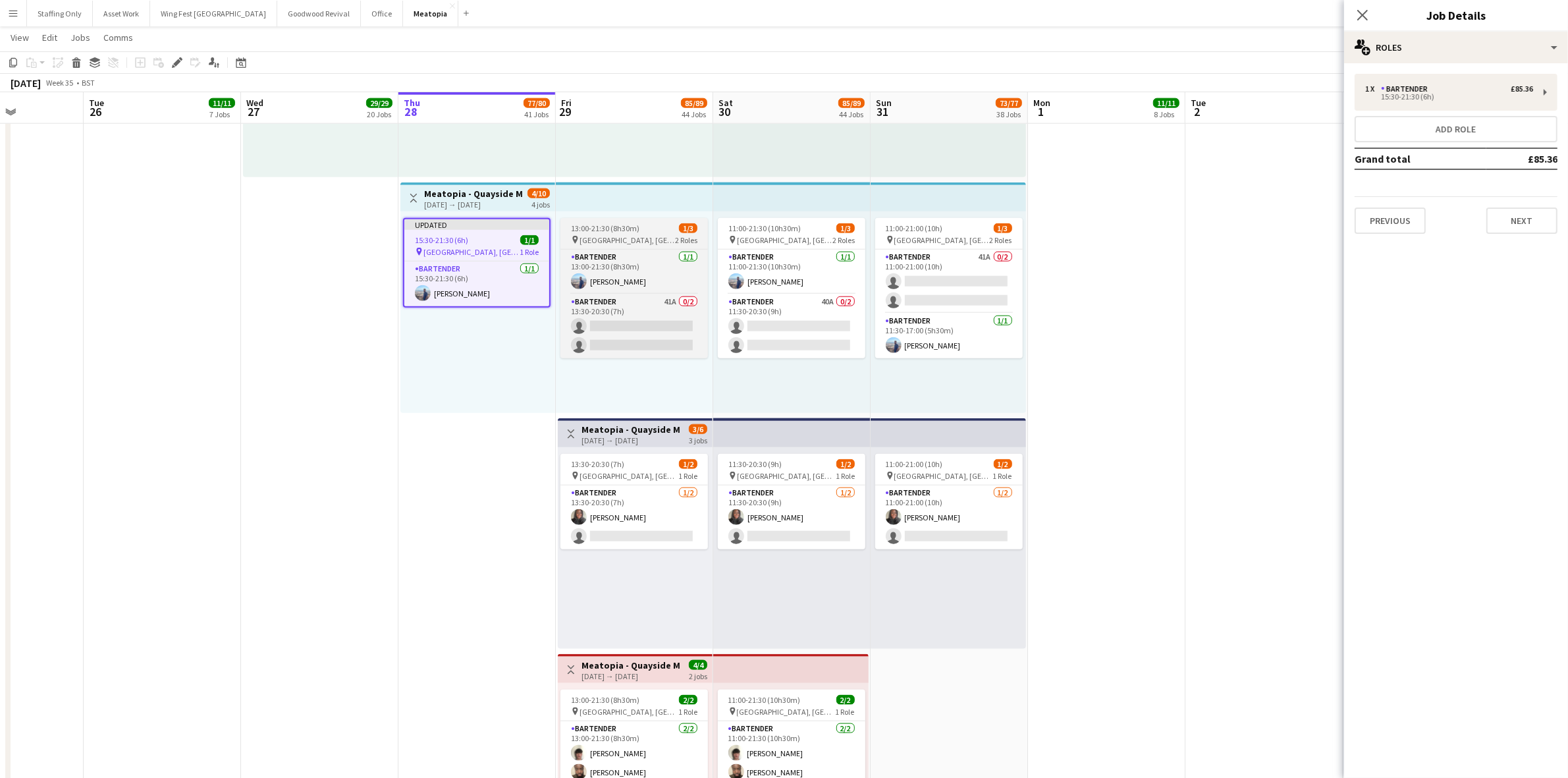
click at [619, 239] on span "[GEOGRAPHIC_DATA], [GEOGRAPHIC_DATA], [GEOGRAPHIC_DATA]" at bounding box center [627, 240] width 96 height 10
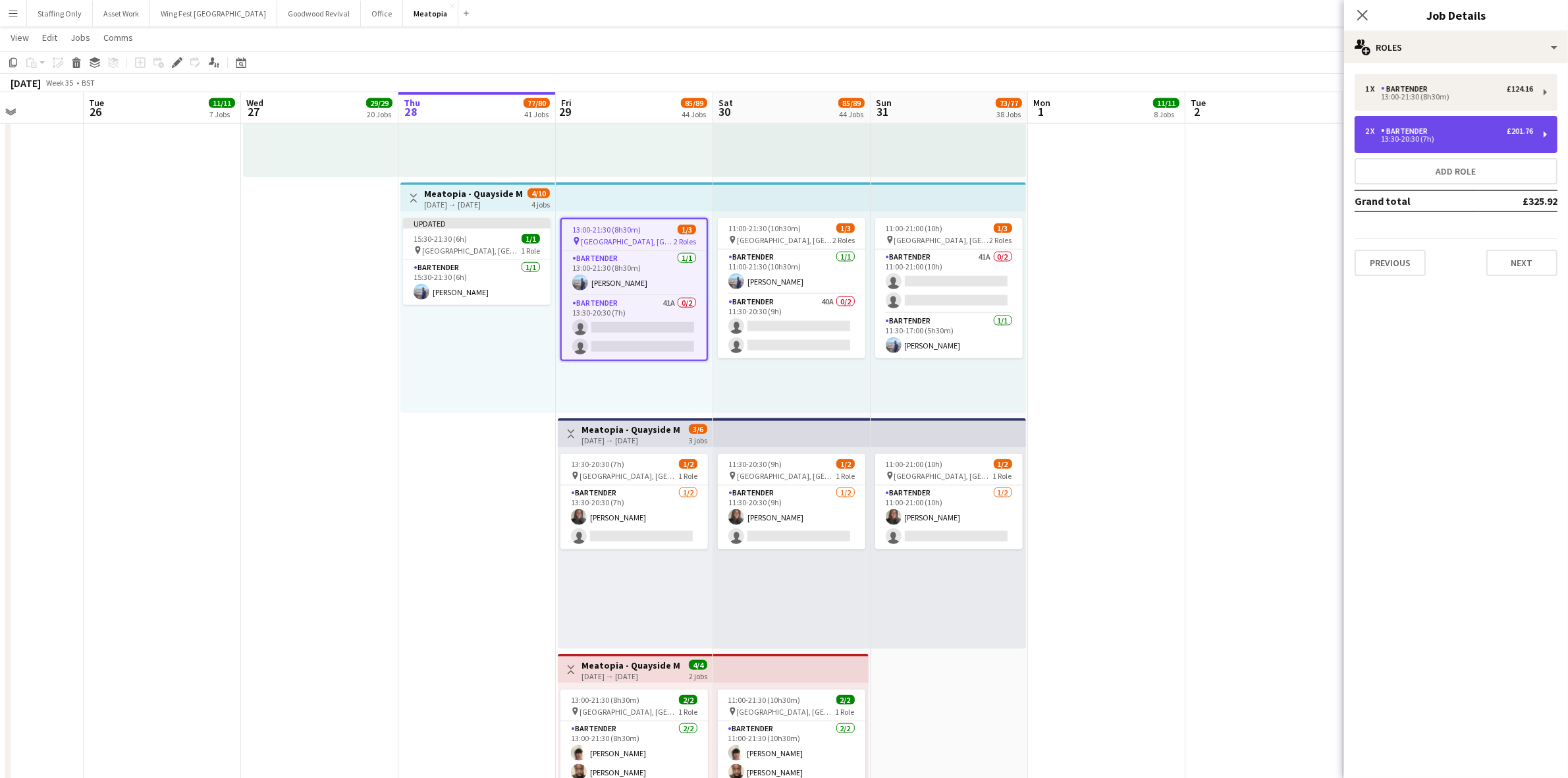
click at [1421, 145] on div "2 x Bartender £201.76 13:30-20:30 (7h)" at bounding box center [1456, 134] width 203 height 37
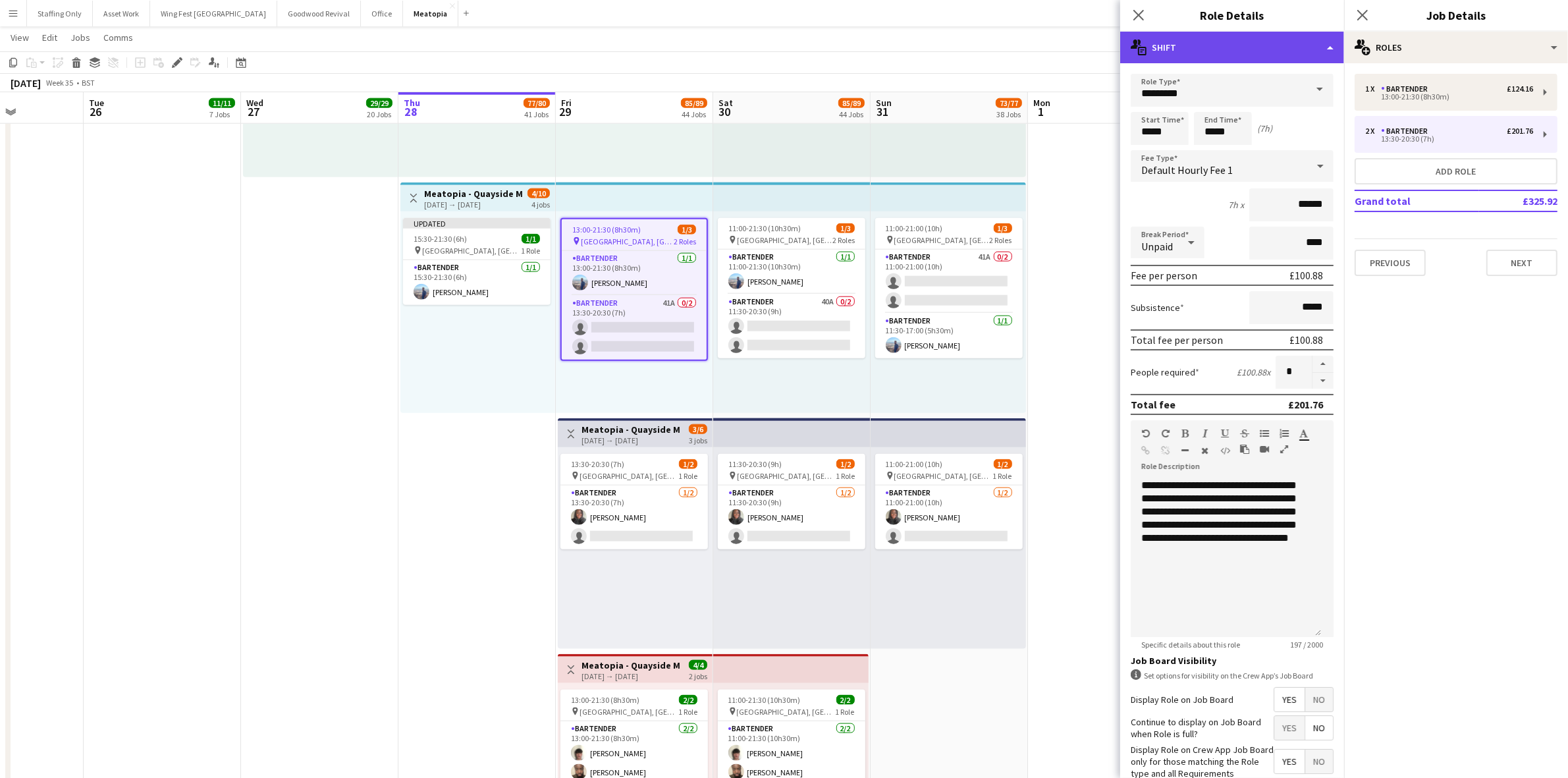
click at [1179, 52] on div "multiple-actions-text Shift" at bounding box center [1232, 47] width 224 height 31
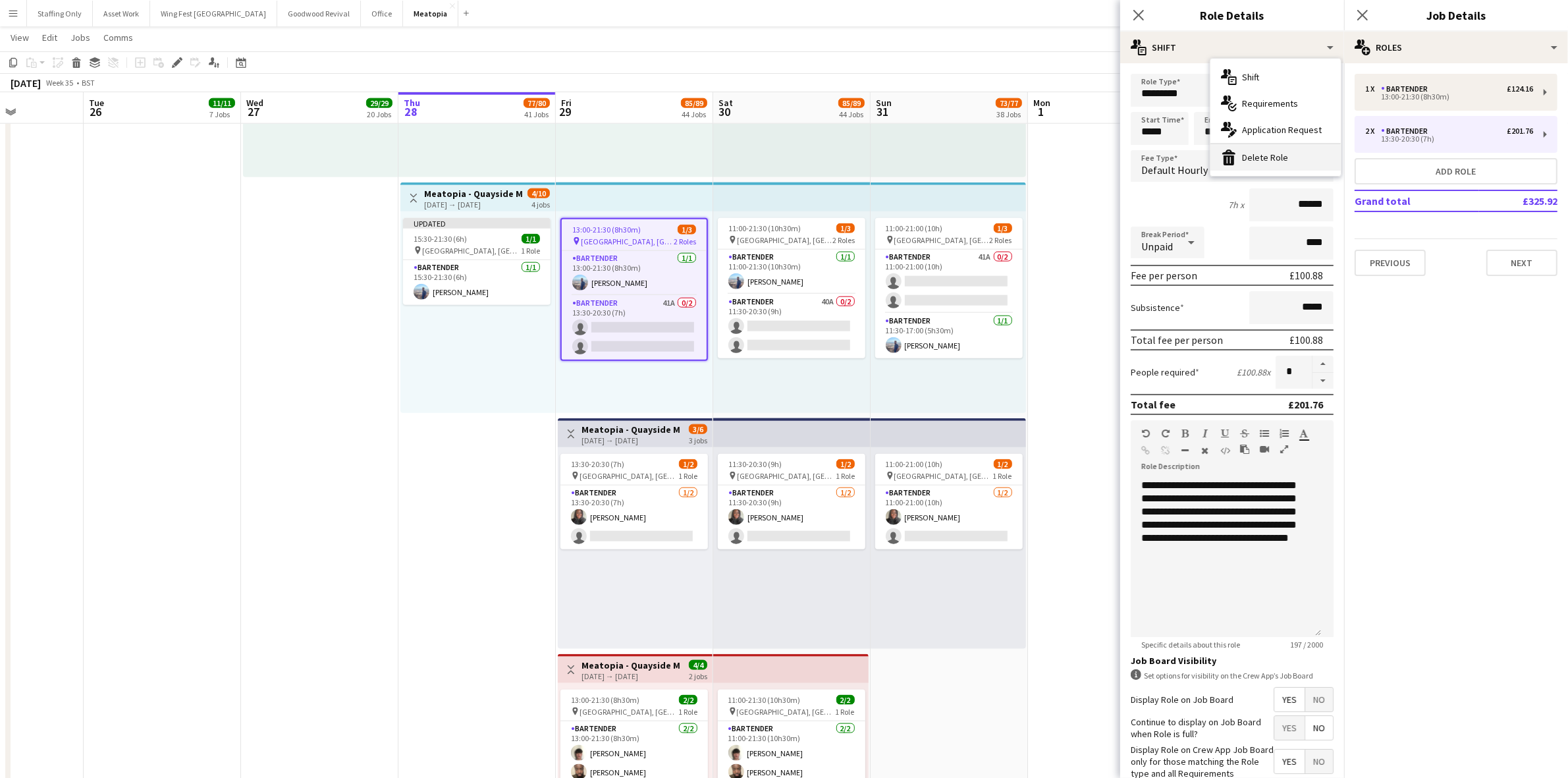
click at [1227, 156] on icon "bin-2" at bounding box center [1228, 157] width 16 height 16
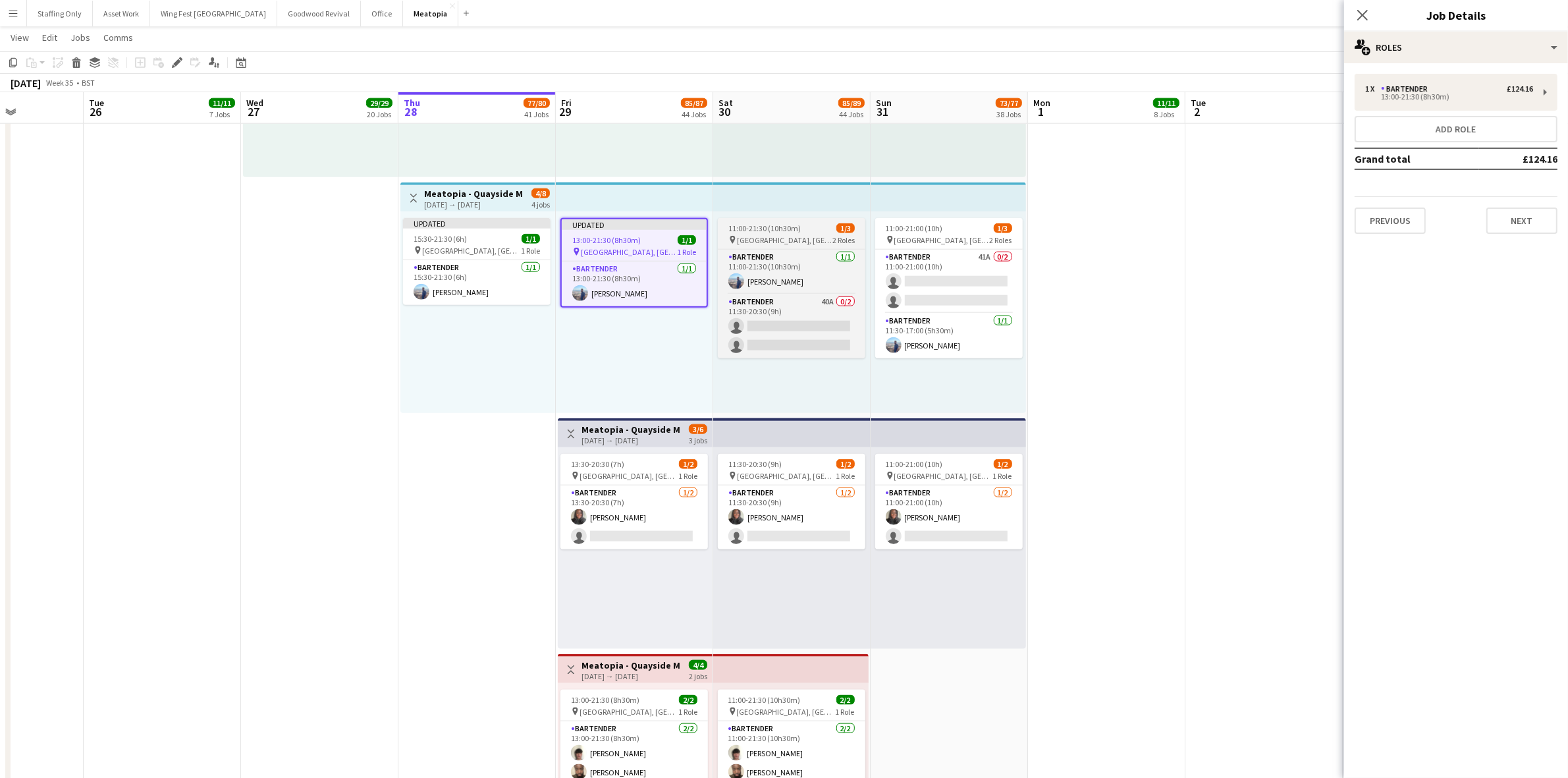
click at [805, 234] on div "pin [GEOGRAPHIC_DATA], [GEOGRAPHIC_DATA], [GEOGRAPHIC_DATA] 2 Roles" at bounding box center [791, 240] width 147 height 10
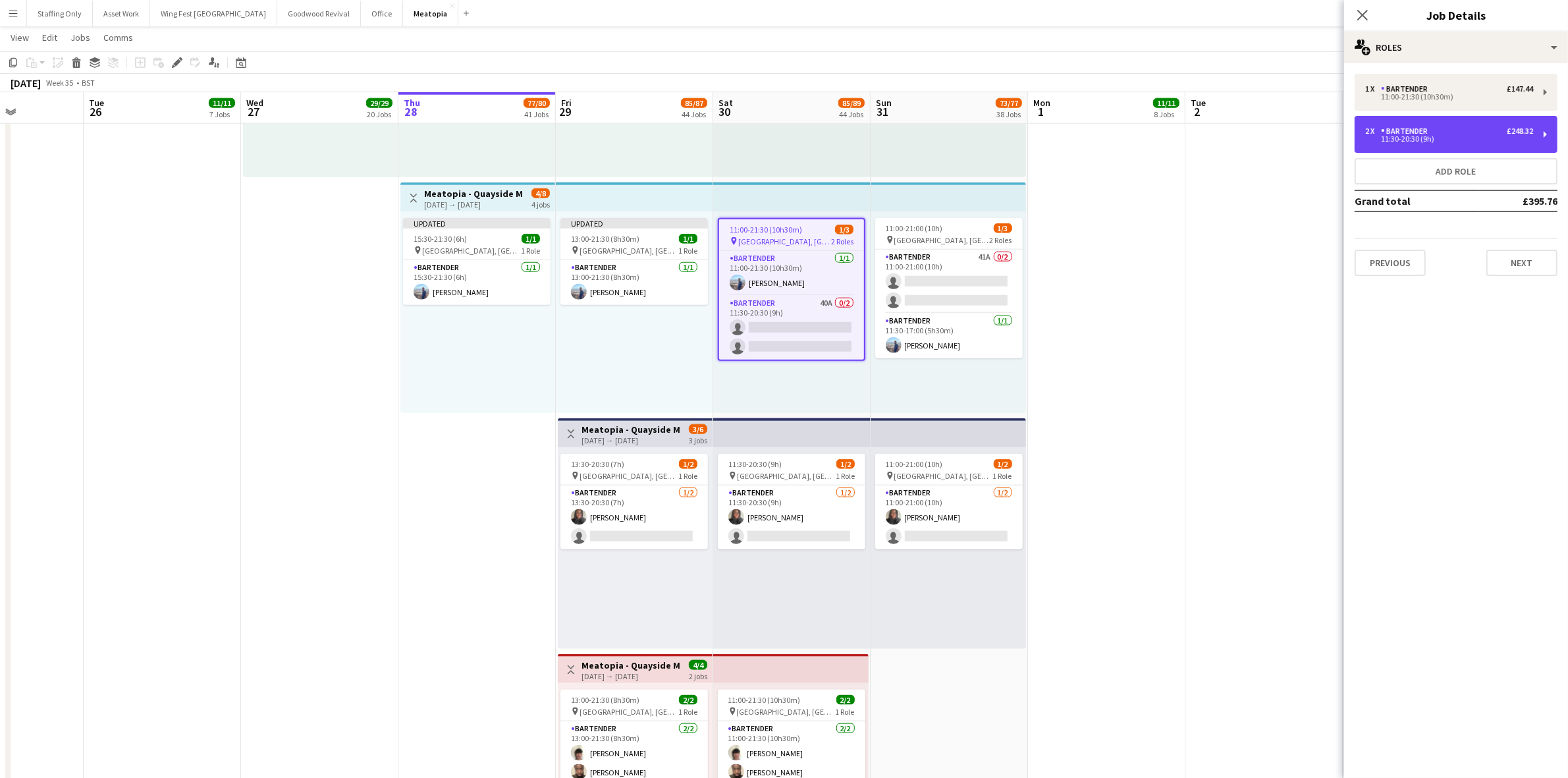
click at [1430, 145] on div "2 x Bartender £248.32 11:30-20:30 (9h)" at bounding box center [1456, 134] width 203 height 37
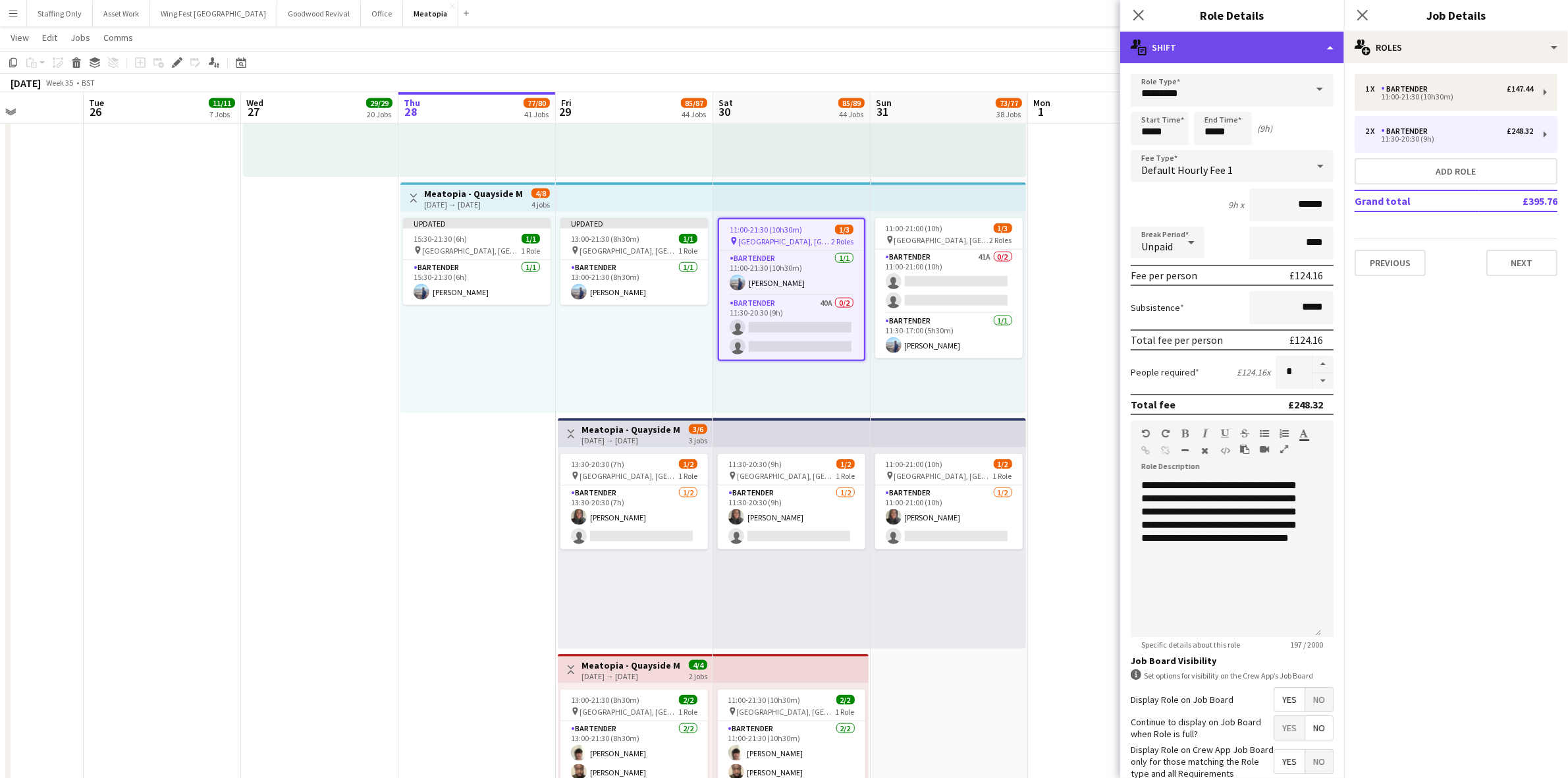
click at [1212, 58] on div "multiple-actions-text Shift" at bounding box center [1232, 47] width 224 height 31
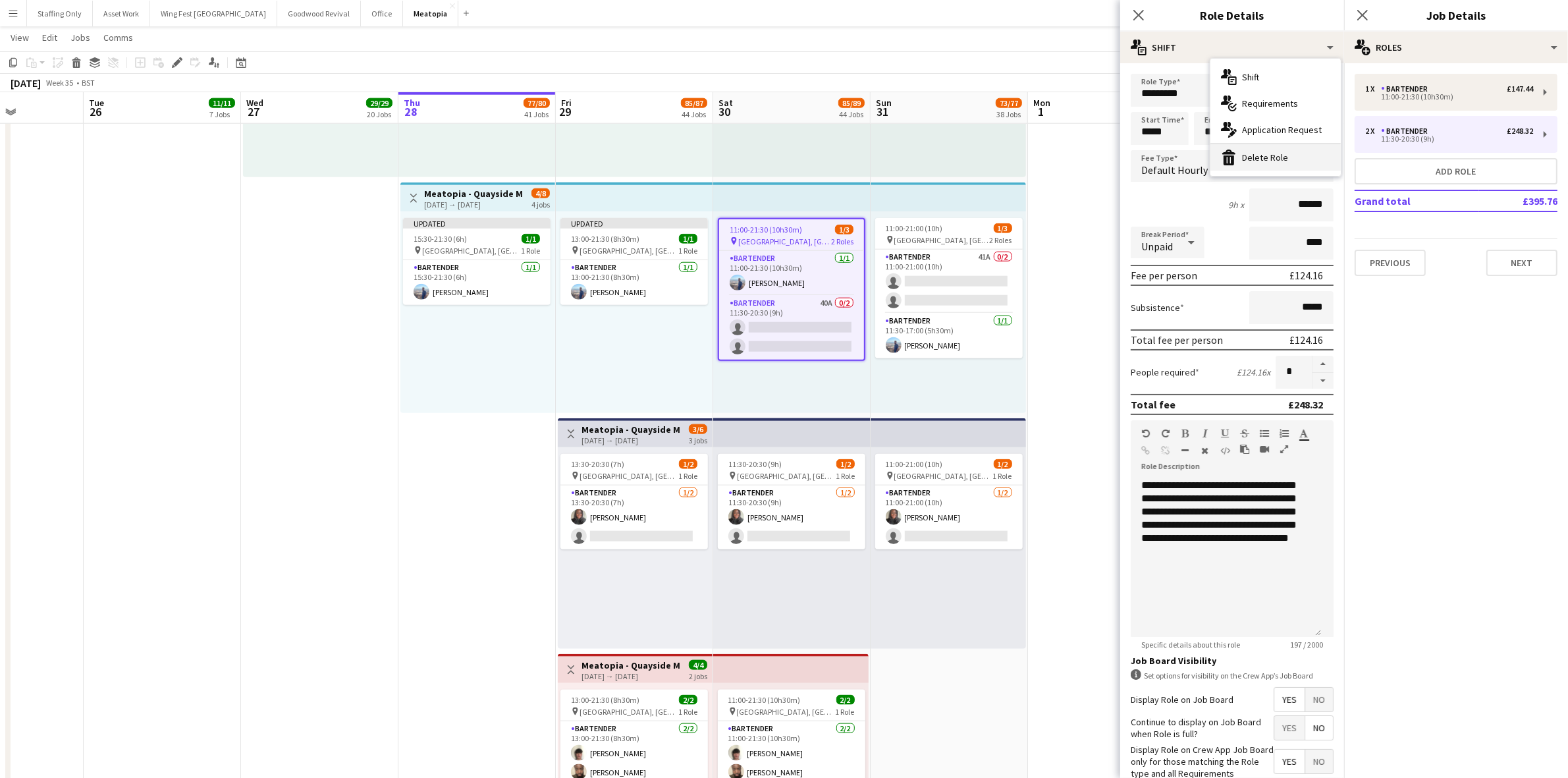
click at [1257, 167] on div "bin-2 Delete Role" at bounding box center [1275, 157] width 130 height 26
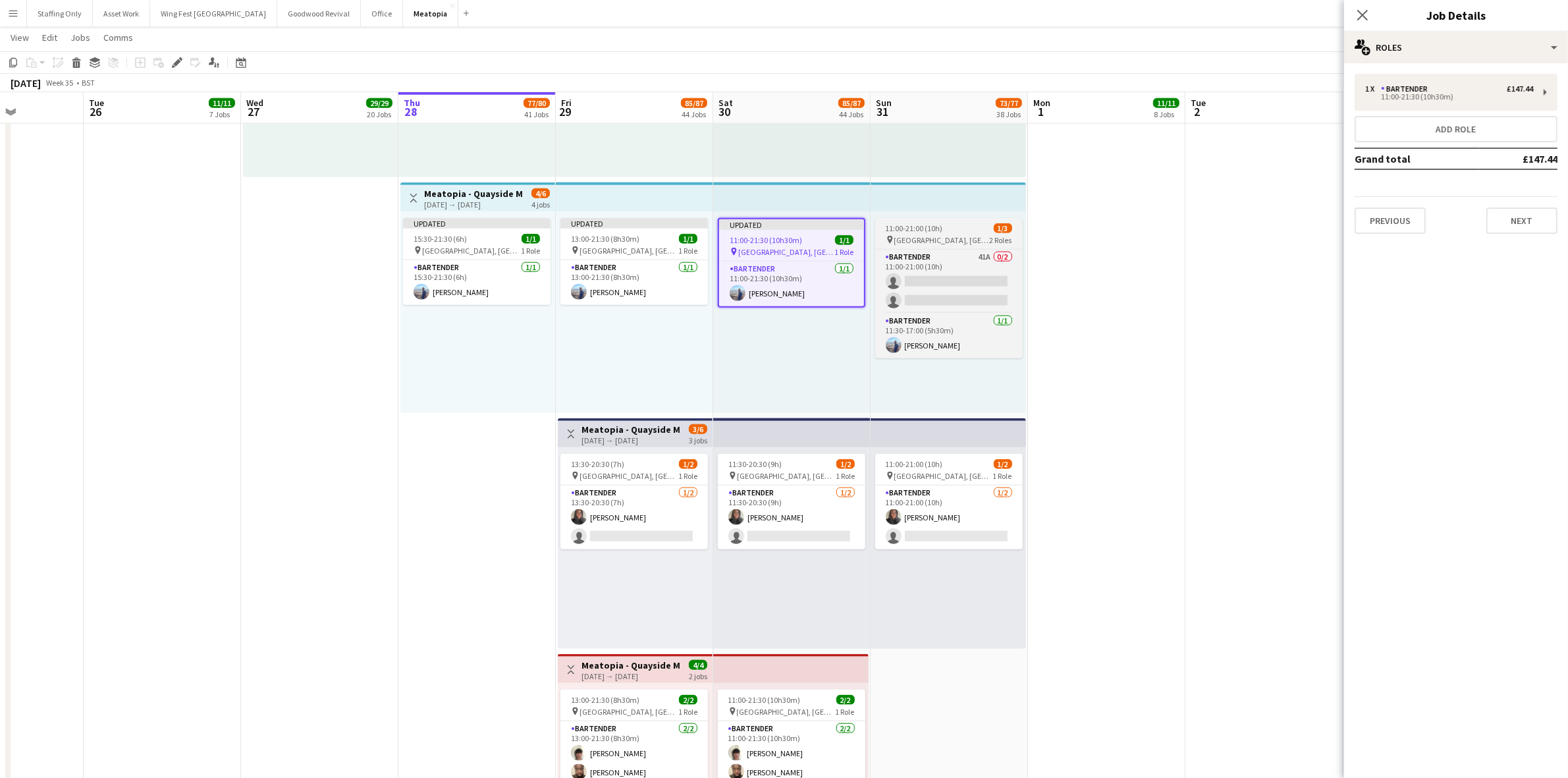
click at [952, 222] on app-job-card "11:00-21:00 (10h) 1/3 pin [GEOGRAPHIC_DATA], [GEOGRAPHIC_DATA], [GEOGRAPHIC_DAT…" at bounding box center [948, 288] width 147 height 140
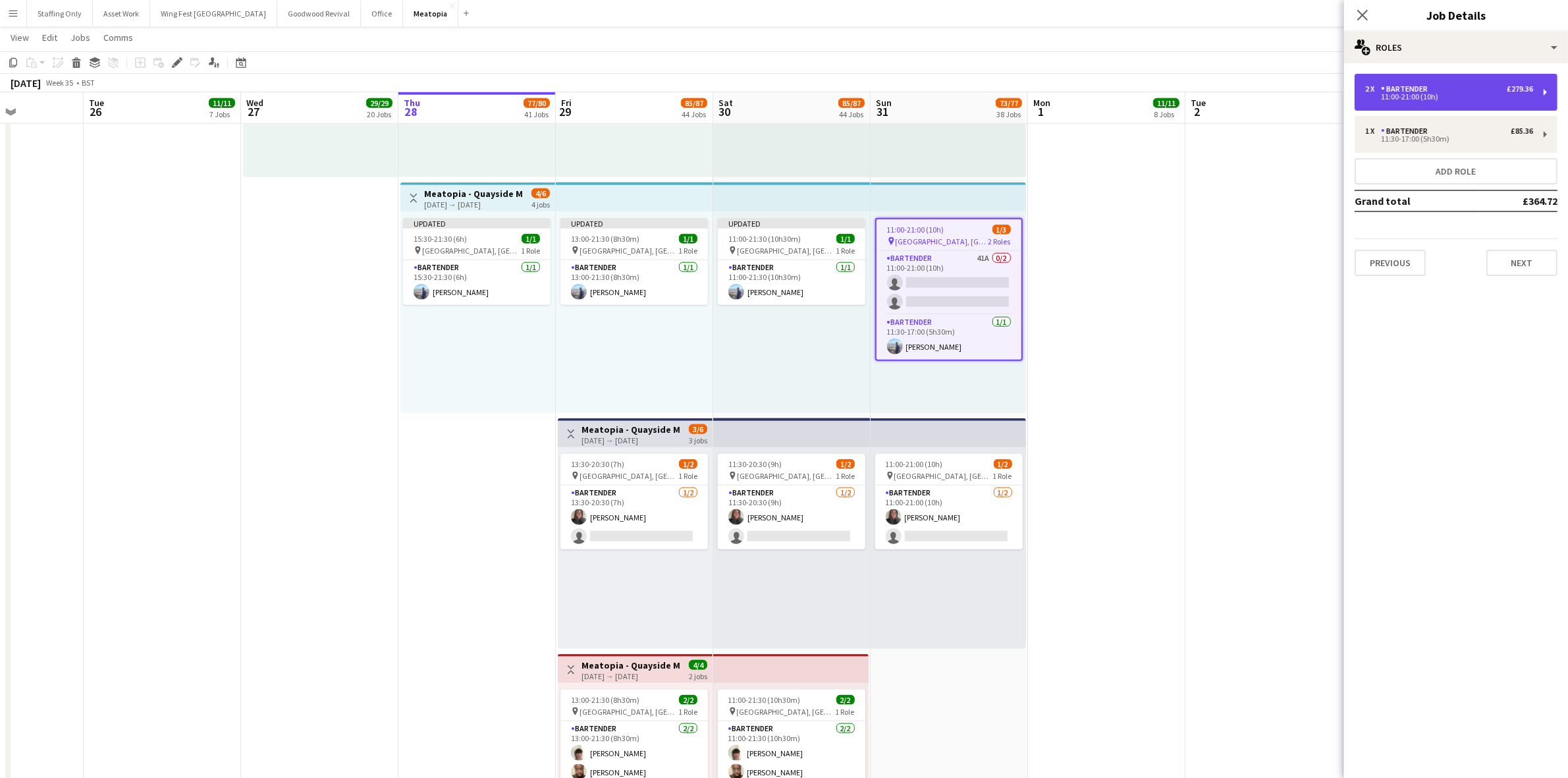
click at [1388, 96] on div "11:00-21:00 (10h)" at bounding box center [1449, 97] width 168 height 7
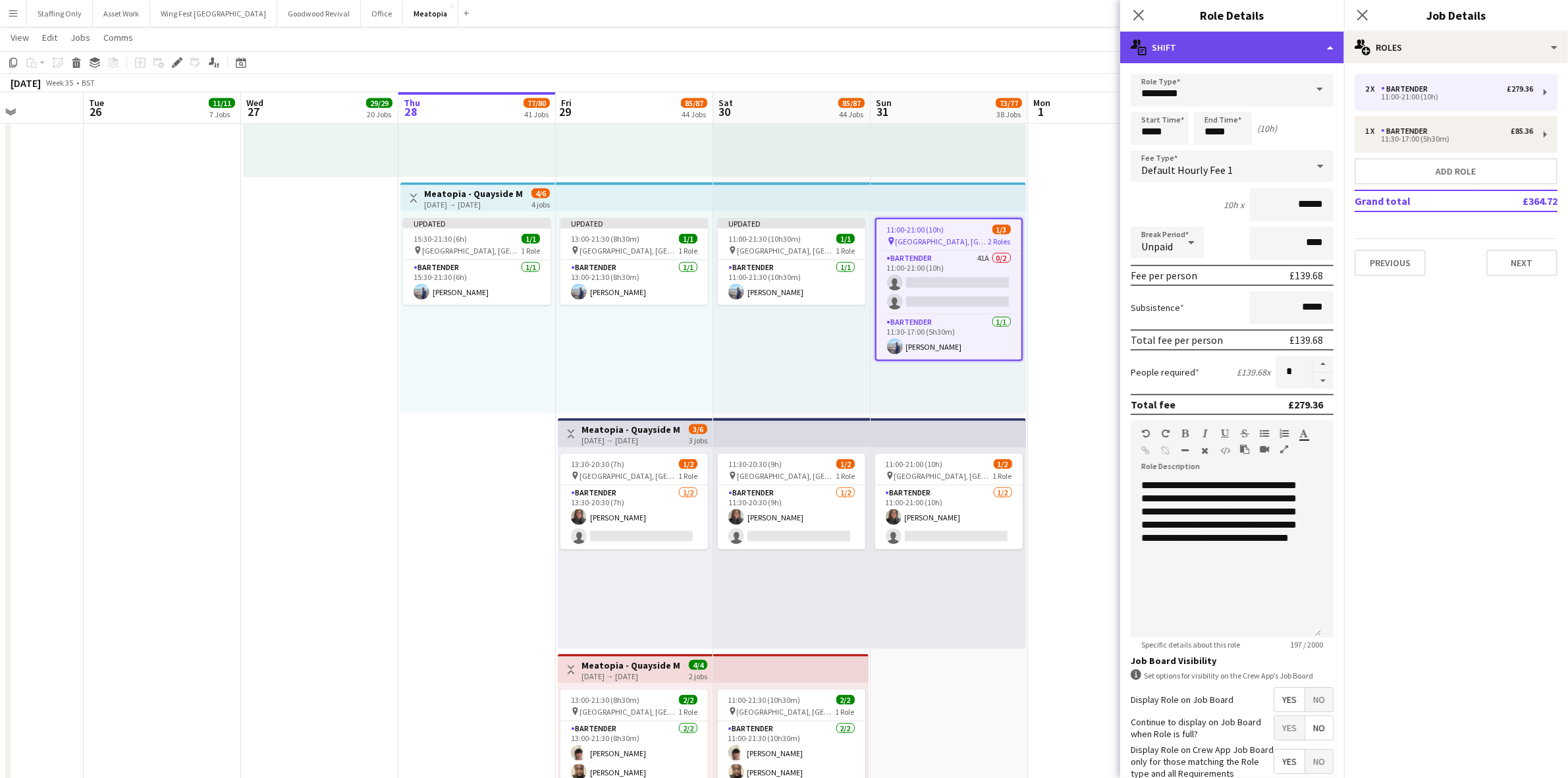
click at [1189, 48] on div "multiple-actions-text Shift" at bounding box center [1232, 47] width 224 height 31
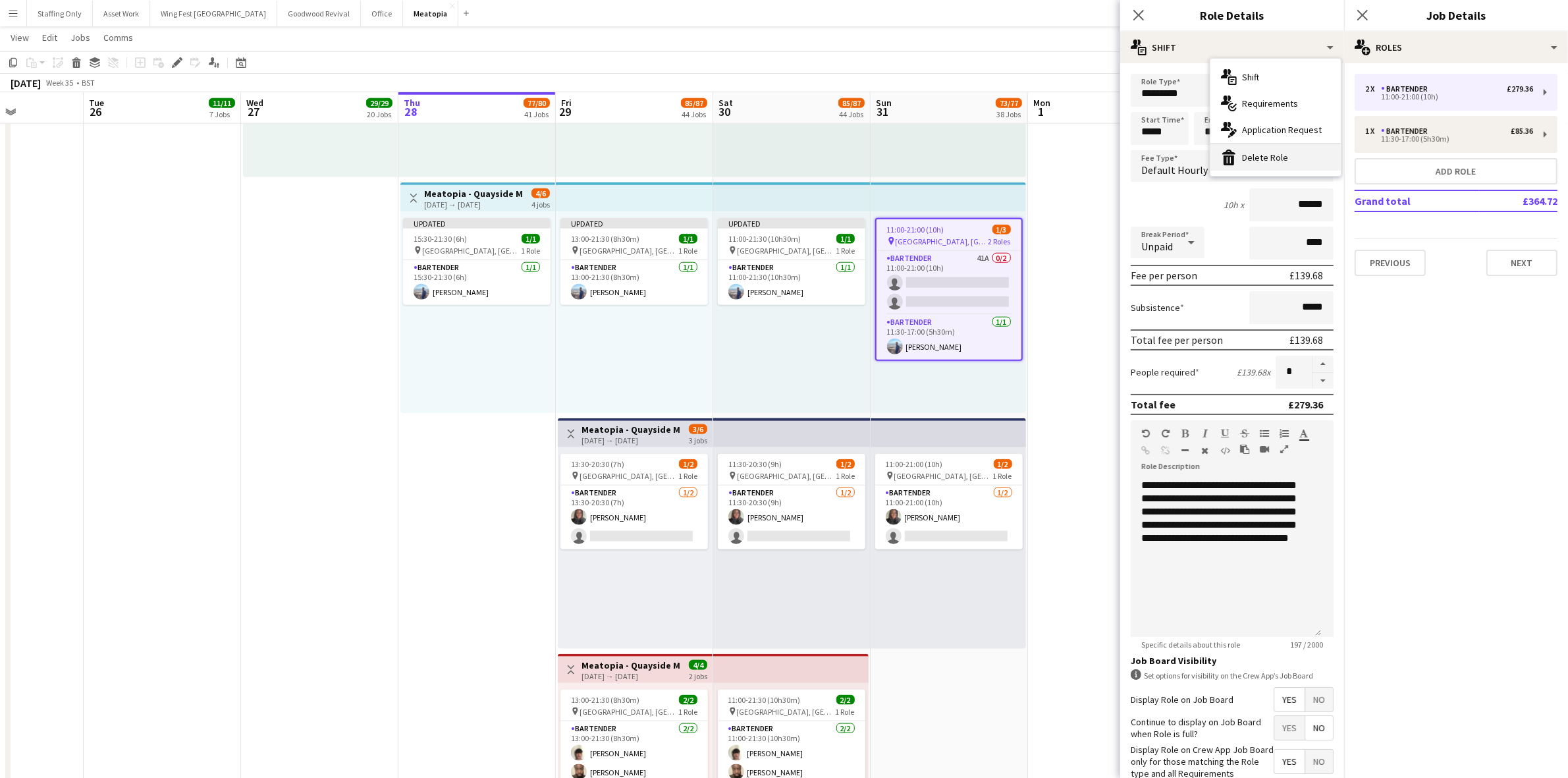
click at [1242, 159] on div "bin-2 Delete Role" at bounding box center [1275, 157] width 130 height 26
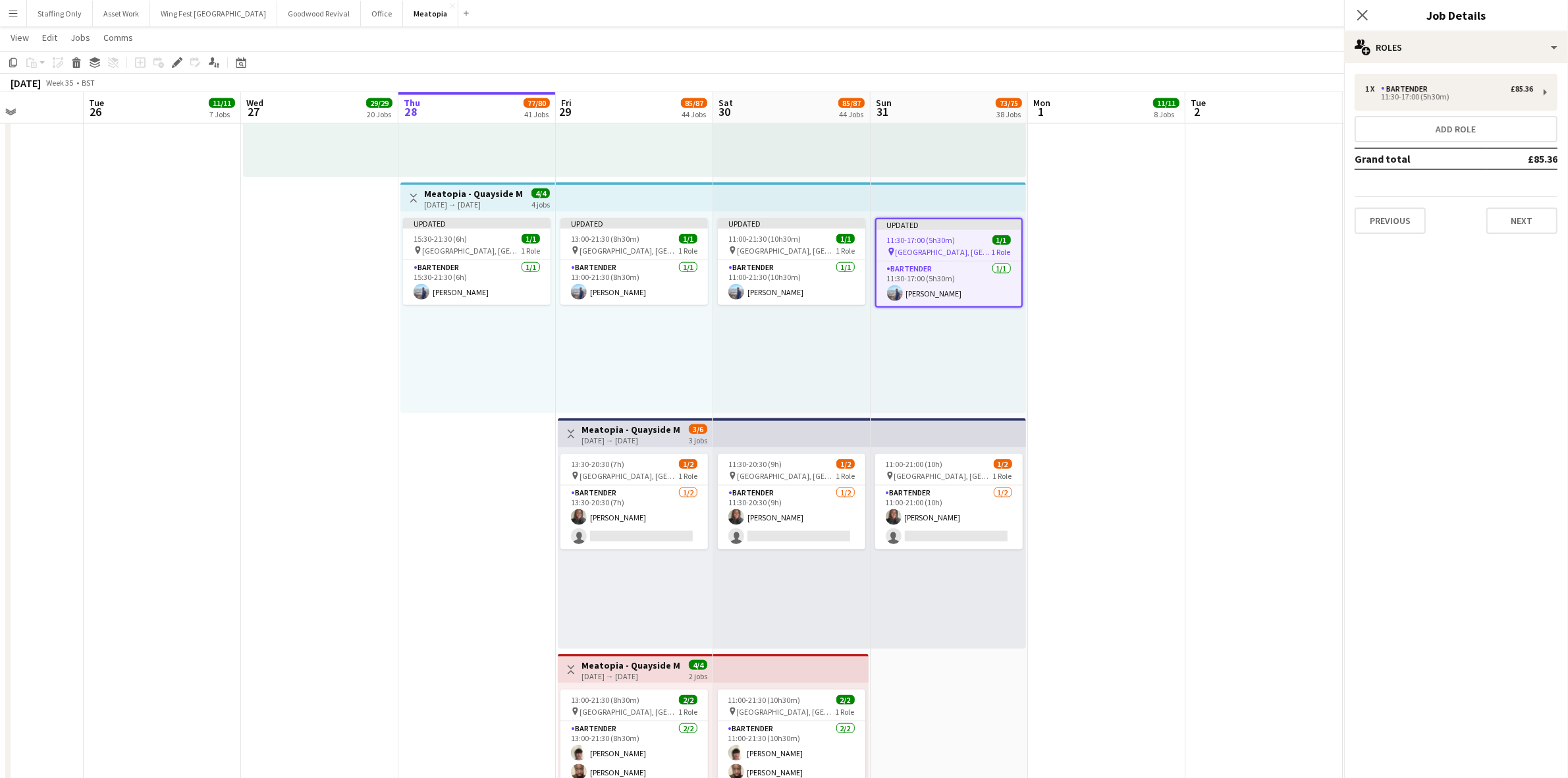
click at [1067, 261] on app-date-cell at bounding box center [1107, 416] width 157 height 949
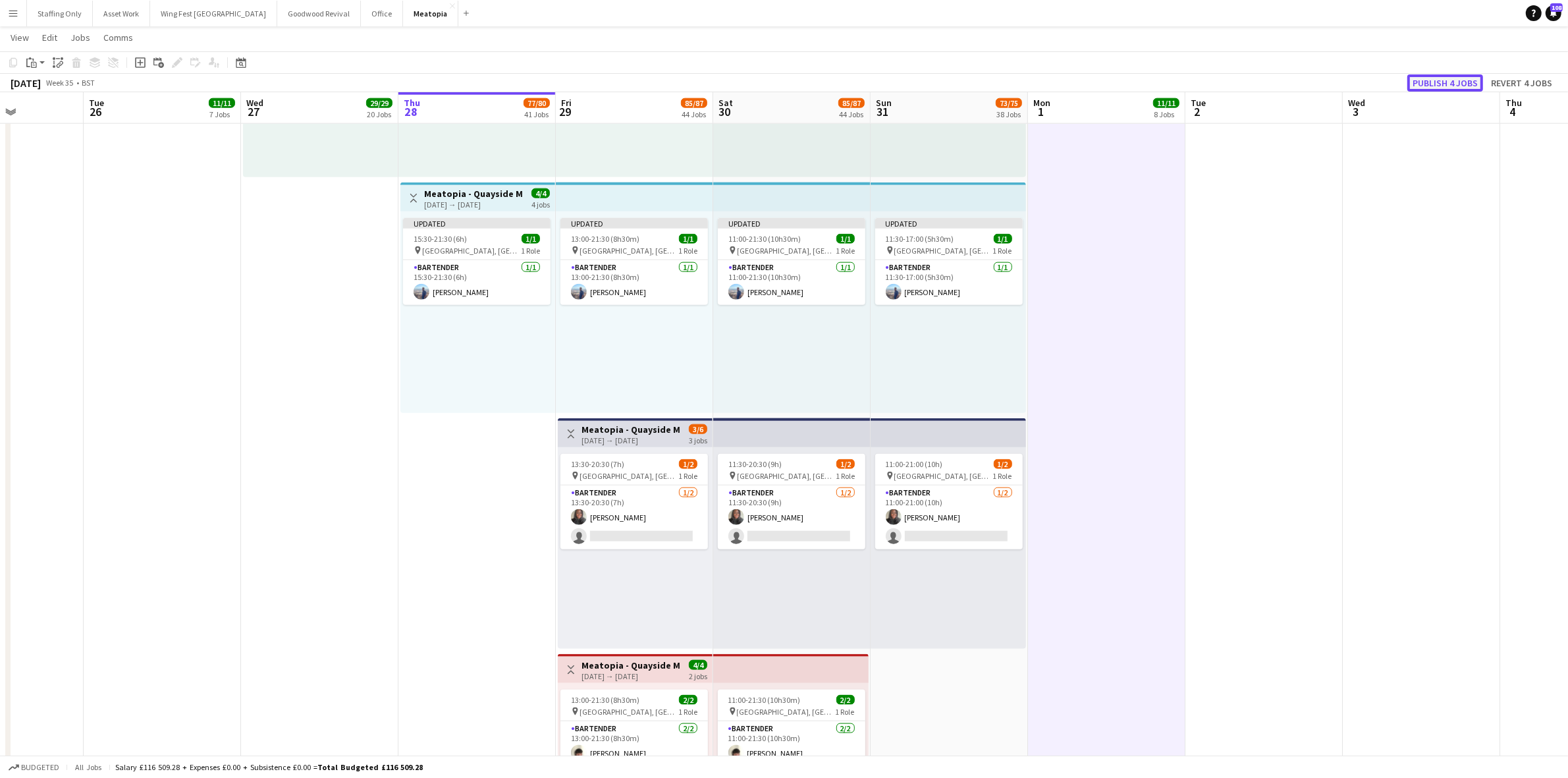
click at [1420, 82] on button "Publish 4 jobs" at bounding box center [1445, 82] width 76 height 17
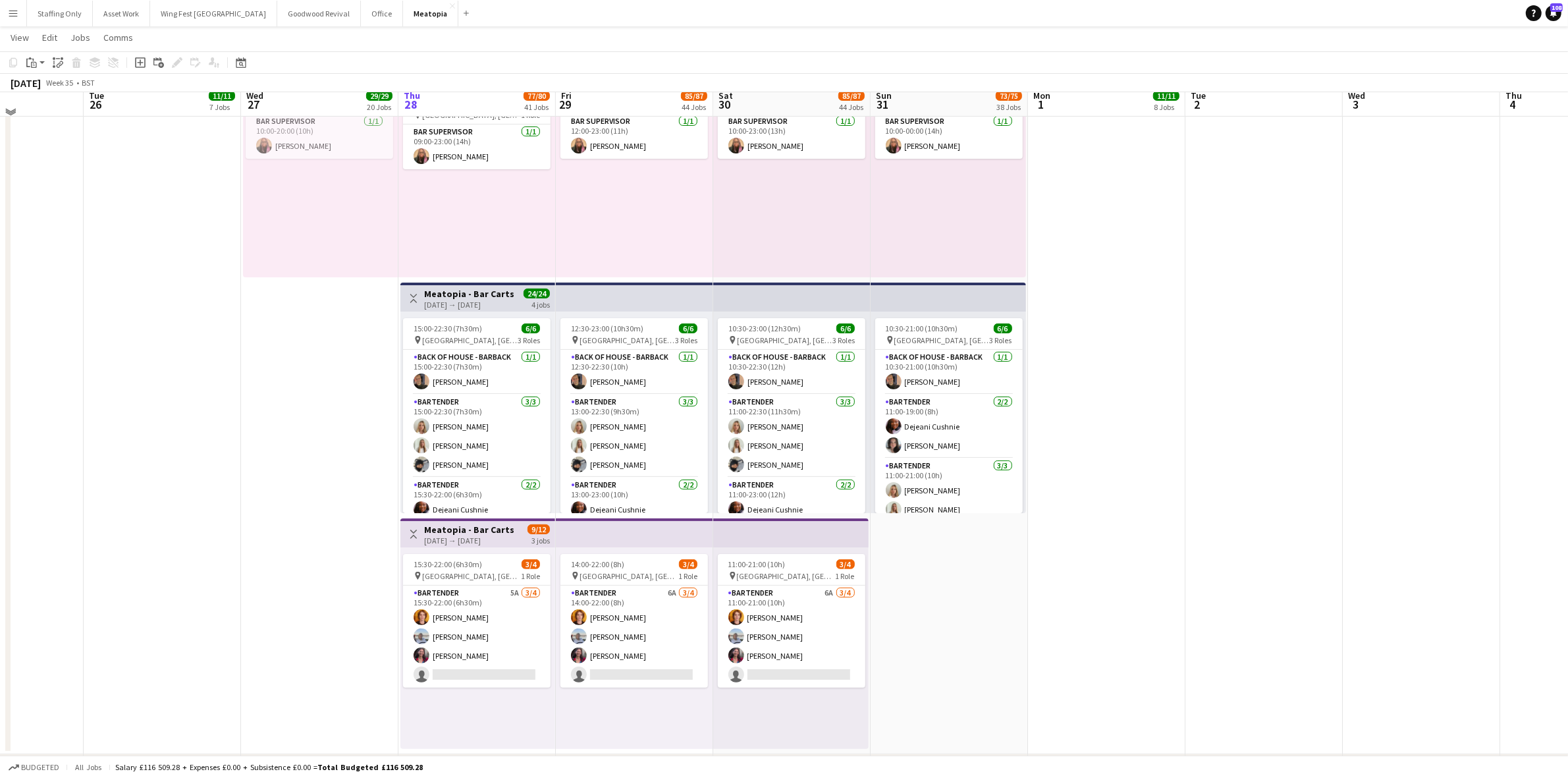
scroll to position [6546, 0]
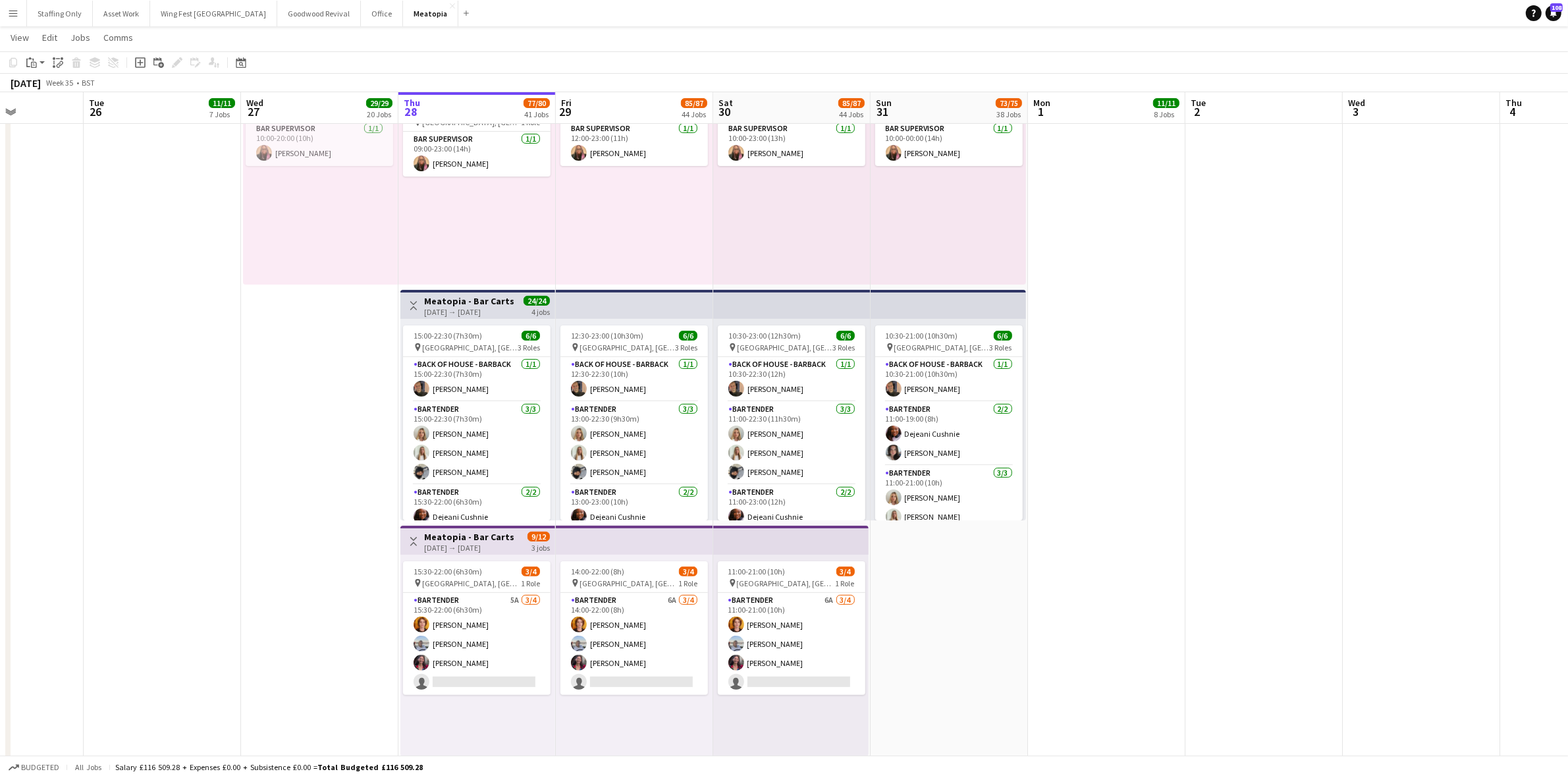
click at [466, 618] on app-card-role "Bartender 5A [DATE] 15:30-22:00 (6h30m) [PERSON_NAME] [PERSON_NAME] [PERSON_NAM…" at bounding box center [477, 644] width 147 height 102
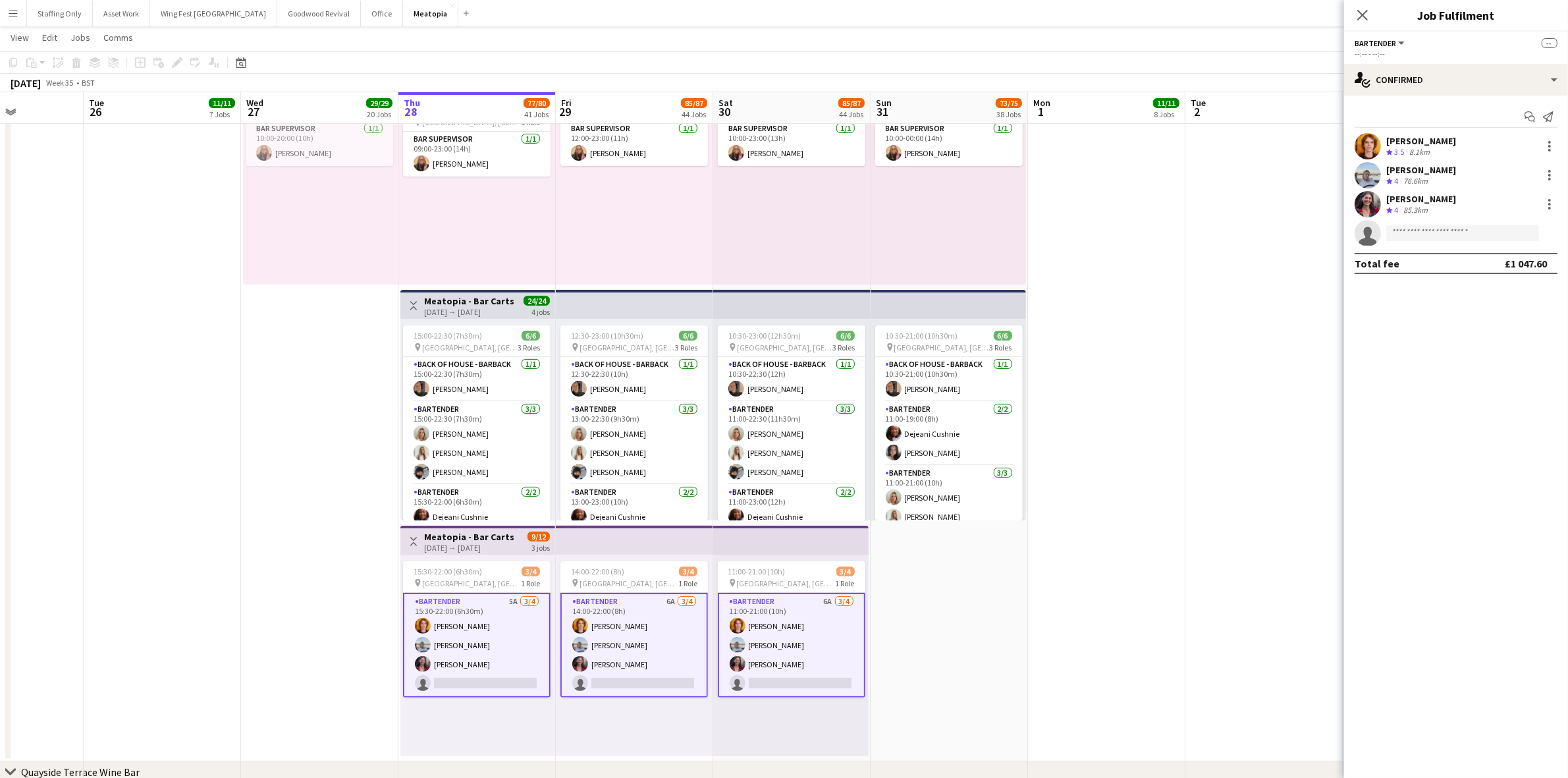
click at [1383, 60] on app-options-switcher "Bartender All roles Bartender -- --:-- - --:--" at bounding box center [1456, 47] width 224 height 32
click at [1403, 73] on div "single-neutral-actions-check-2 Confirmed" at bounding box center [1456, 79] width 224 height 31
click at [1494, 209] on div "single-neutral-actions-information Applicants" at bounding box center [1500, 214] width 130 height 26
click at [464, 545] on div "[DATE] → [DATE]" at bounding box center [469, 547] width 91 height 10
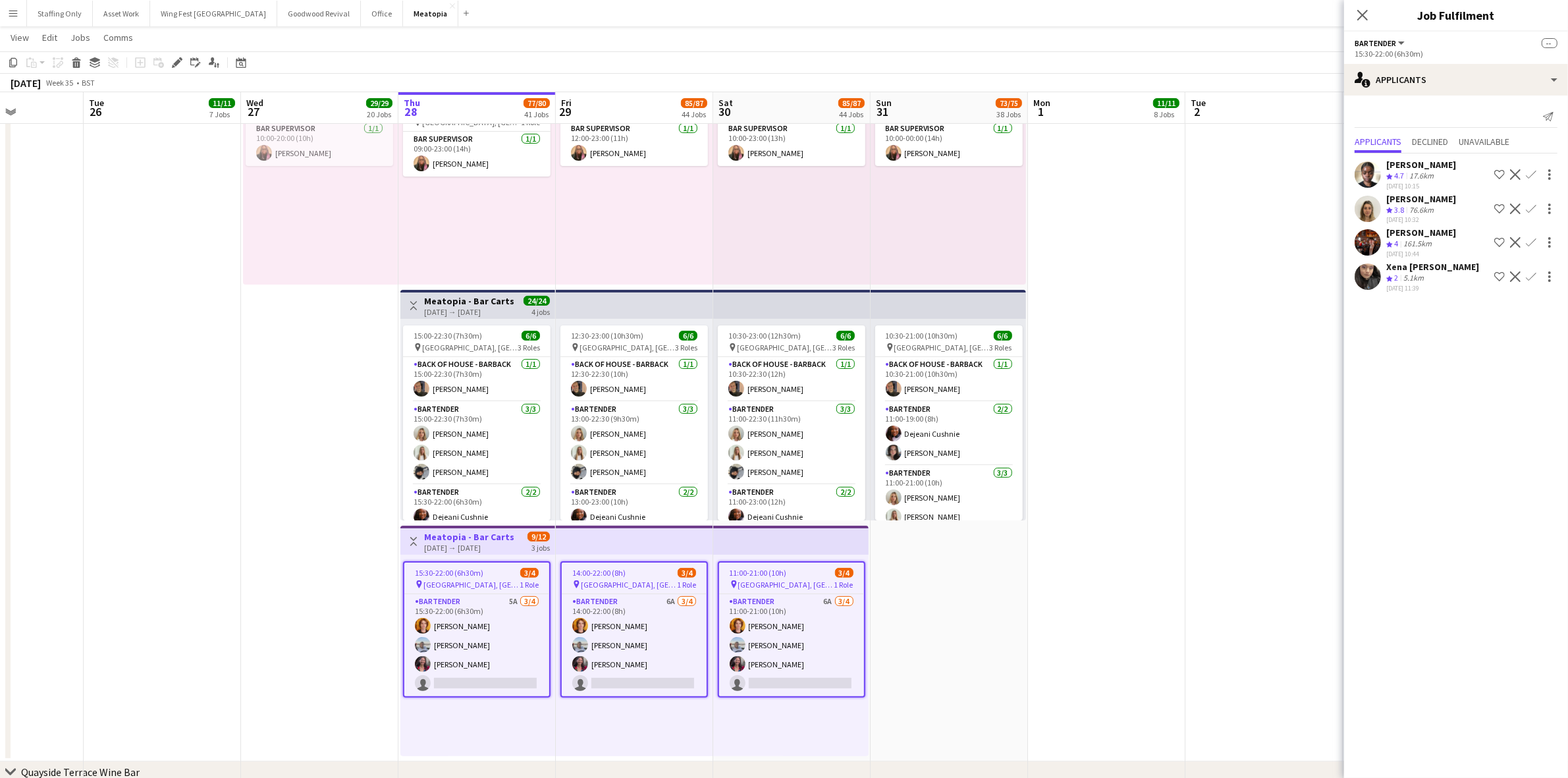
drag, startPoint x: 182, startPoint y: 57, endPoint x: 1173, endPoint y: 73, distance: 991.1
click at [178, 57] on div "Edit" at bounding box center [177, 62] width 16 height 16
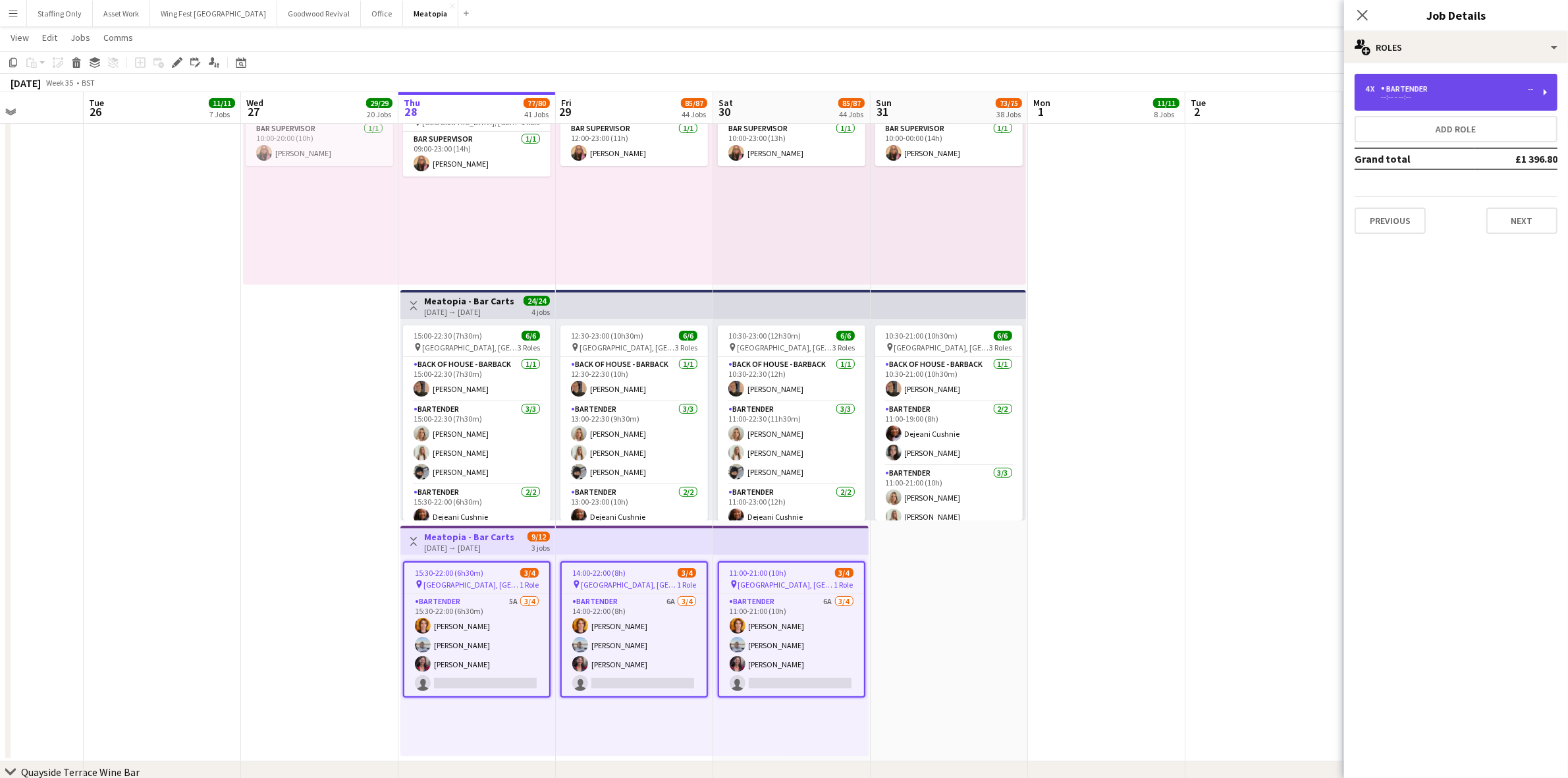
click at [1406, 86] on div "Bartender" at bounding box center [1407, 89] width 52 height 9
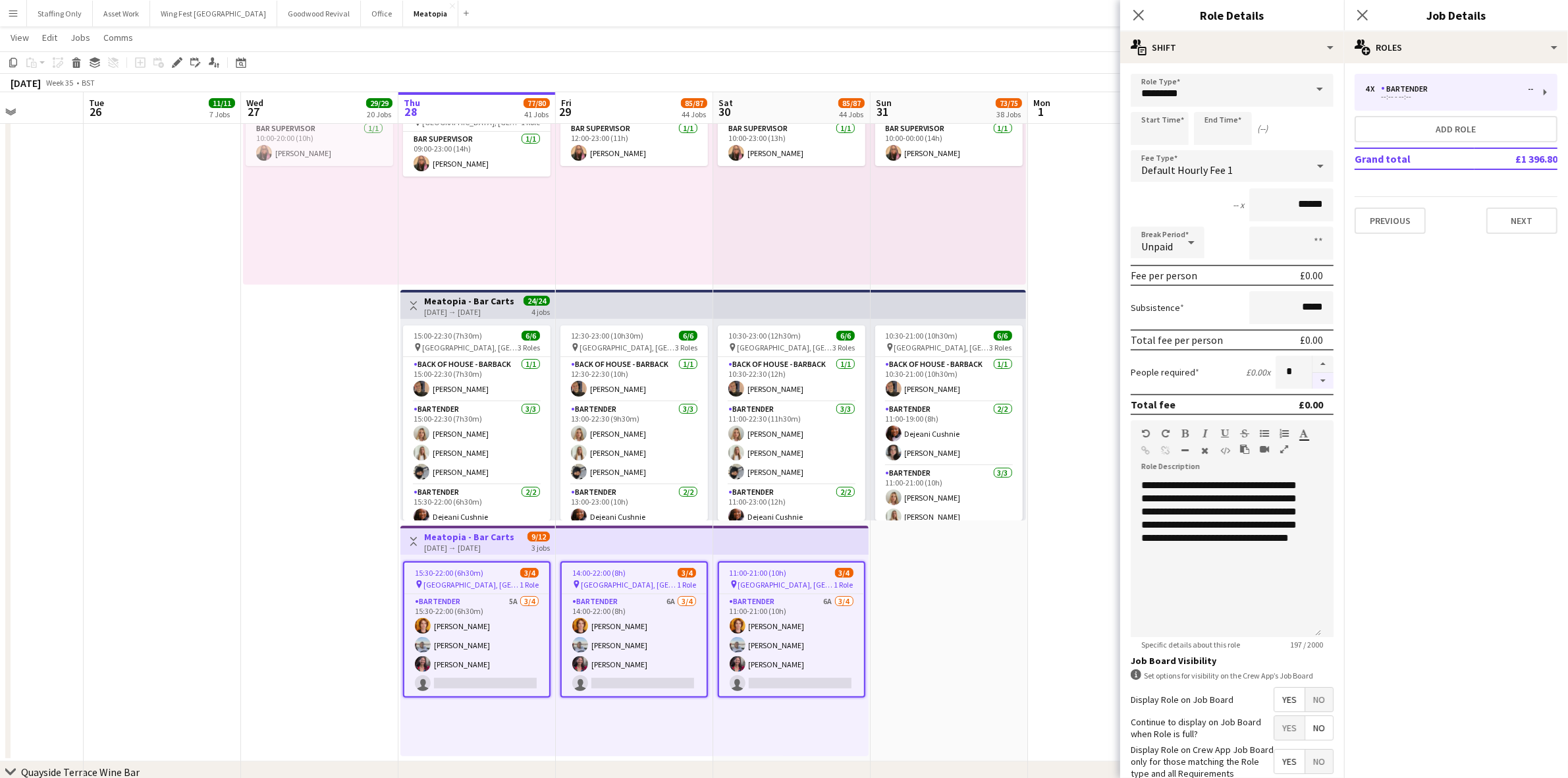
click at [1313, 380] on button "button" at bounding box center [1323, 381] width 21 height 16
type input "*"
click at [1364, 13] on icon at bounding box center [1362, 14] width 13 height 13
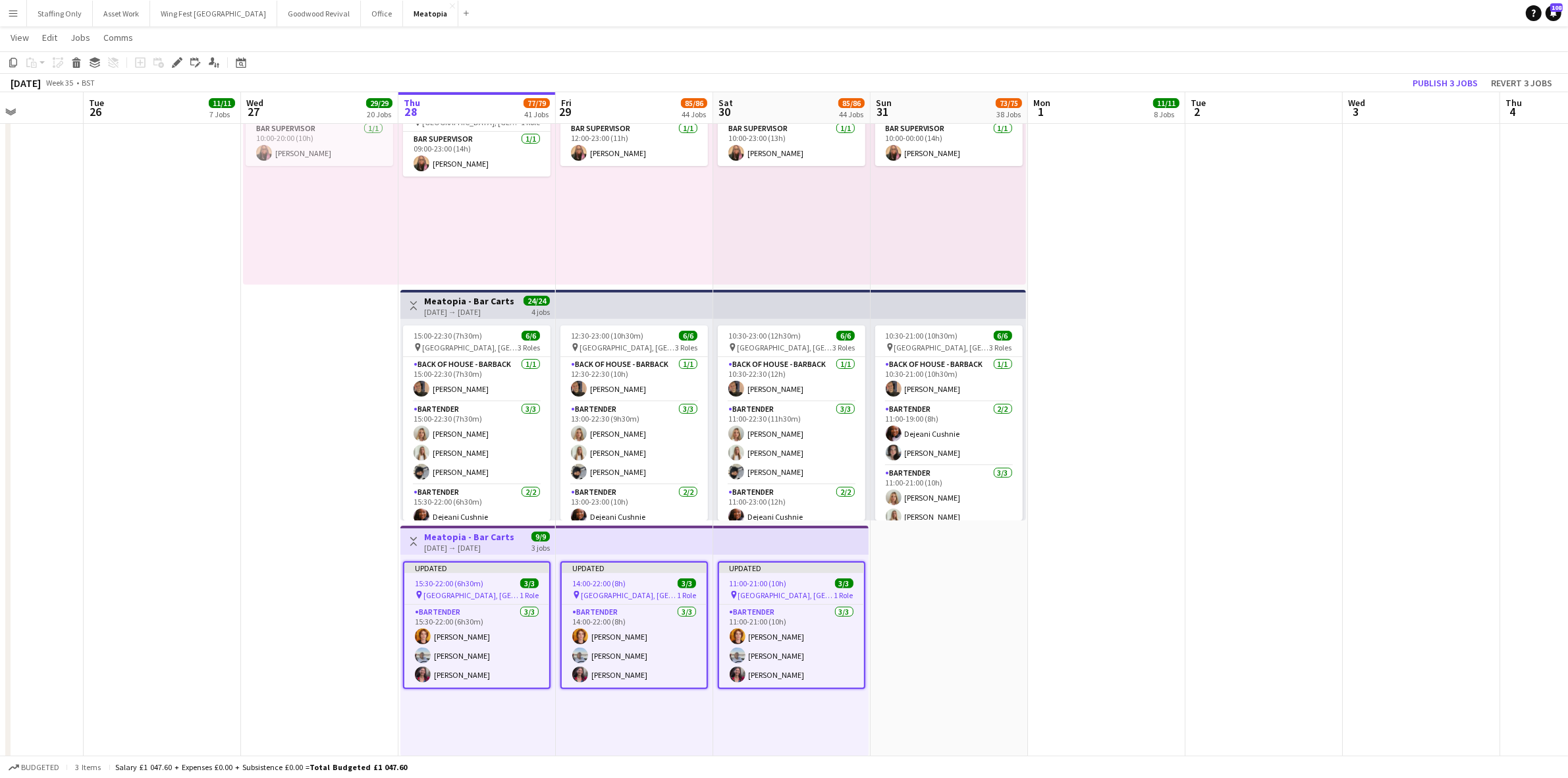
click at [1181, 449] on app-date-cell at bounding box center [1107, 287] width 157 height 949
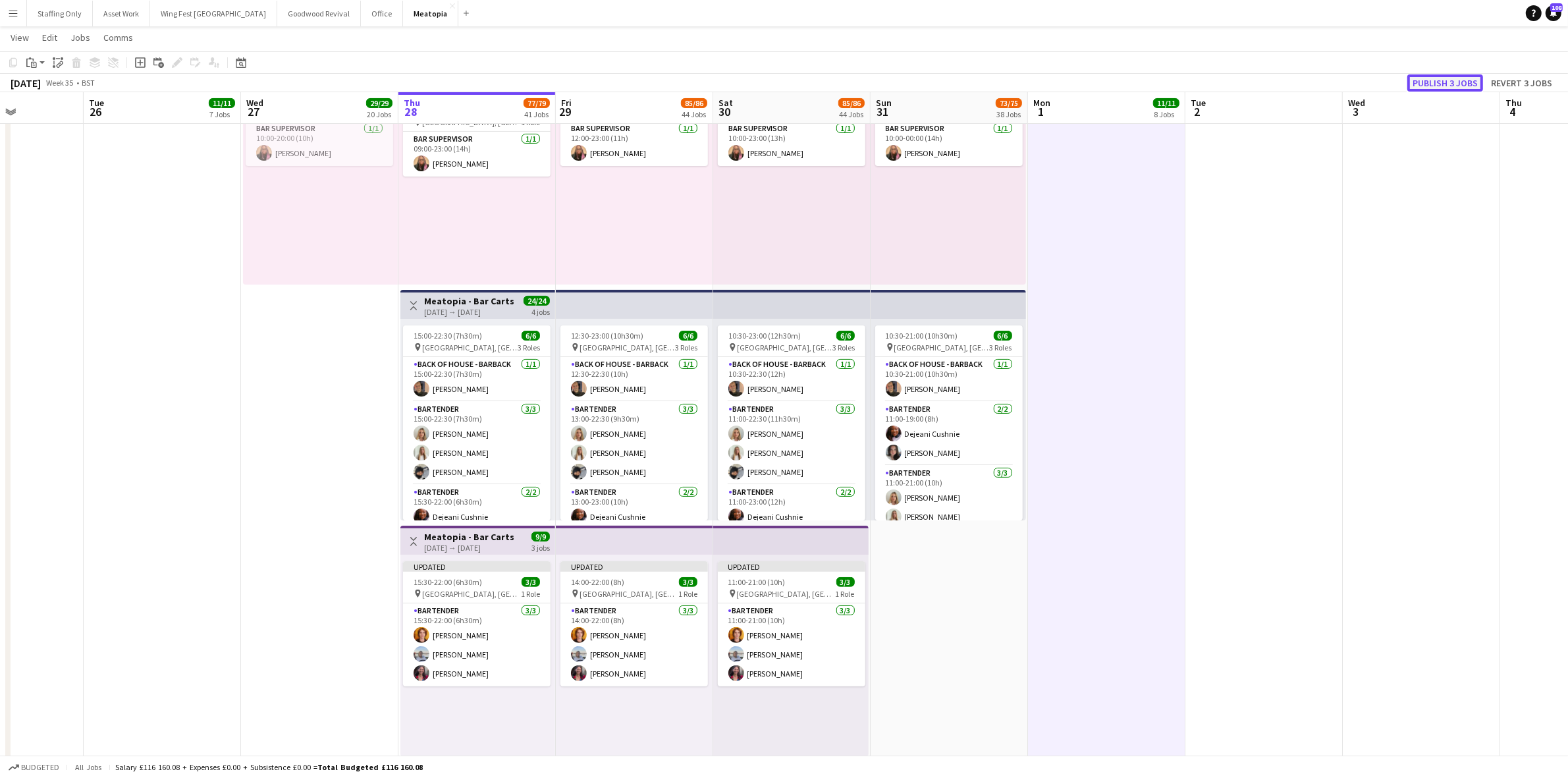
click at [1418, 81] on button "Publish 3 jobs" at bounding box center [1445, 82] width 76 height 17
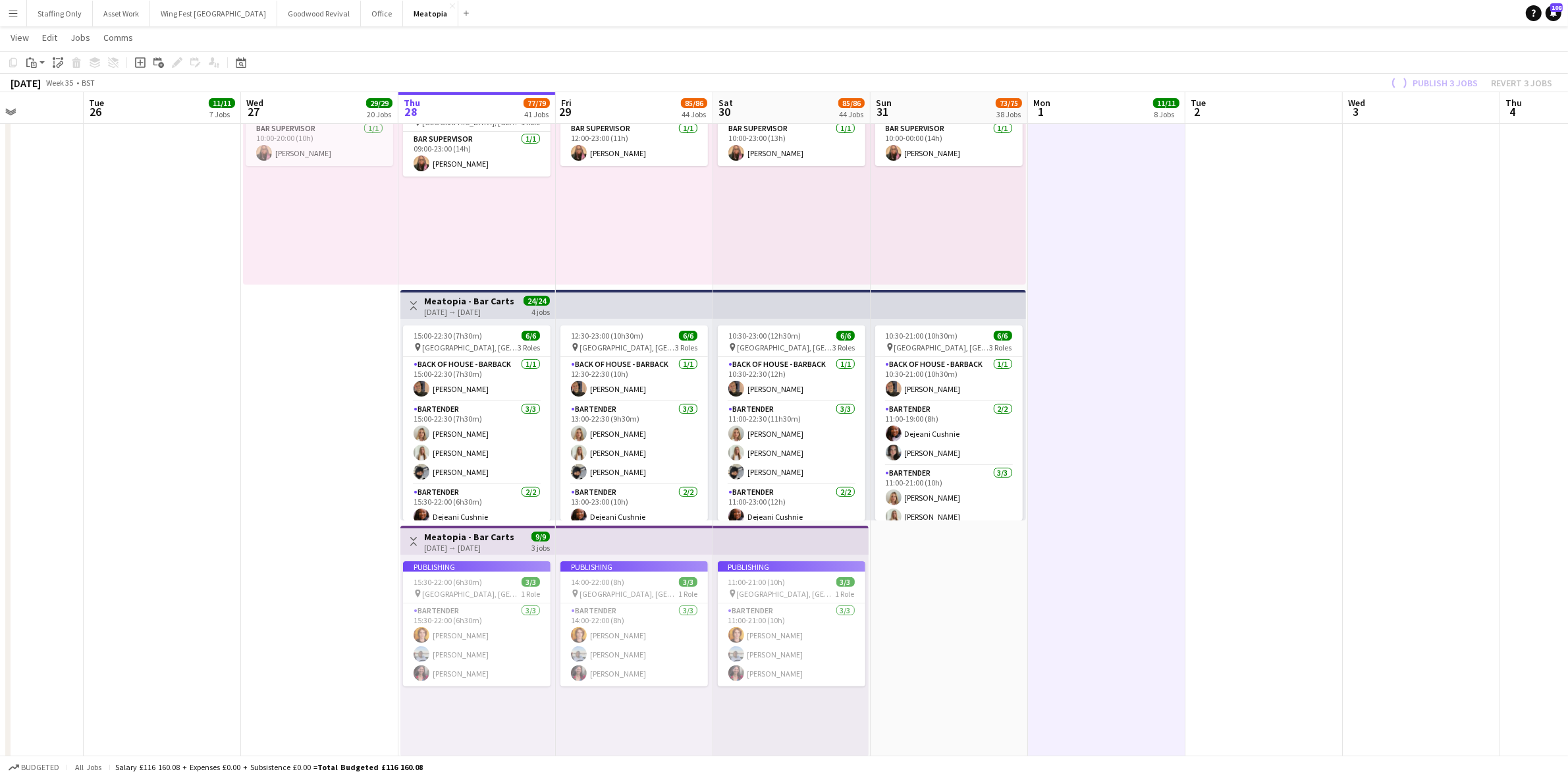
click at [1259, 475] on app-date-cell at bounding box center [1264, 287] width 157 height 949
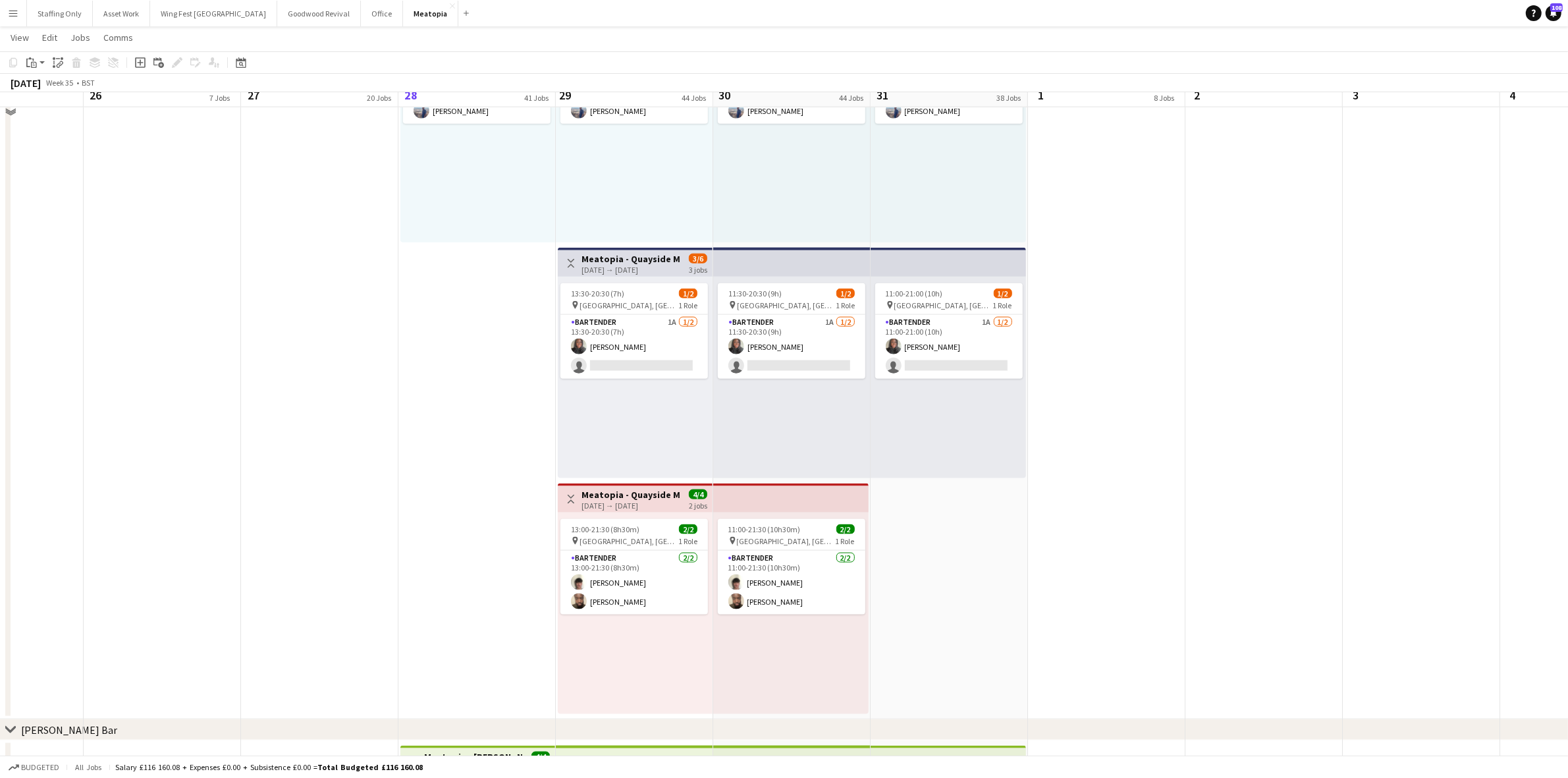
scroll to position [8276, 0]
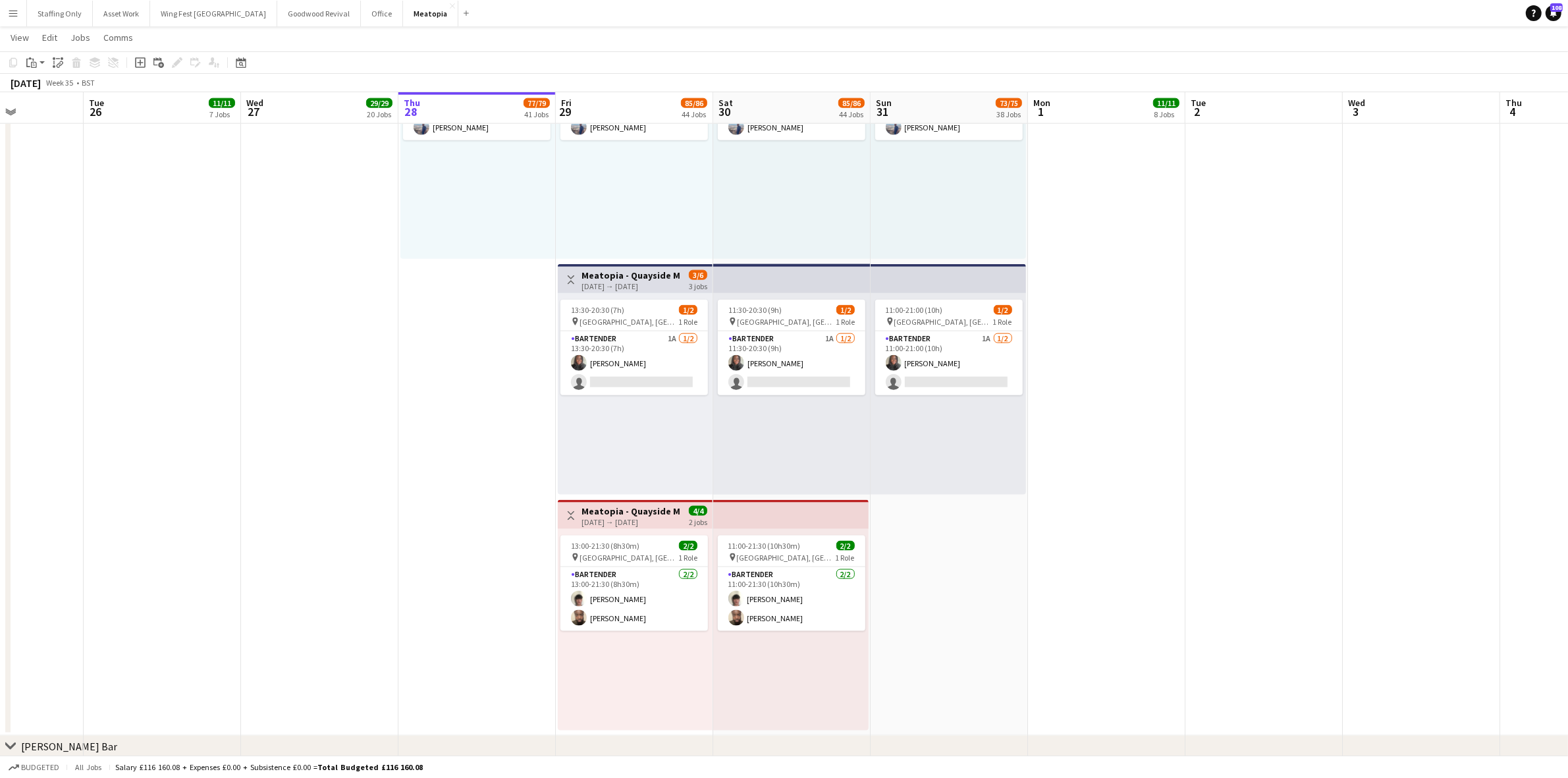
click at [607, 338] on app-card-role "Bartender 1A [DATE] 13:30-20:30 (7h) [PERSON_NAME] single-neutral-actions" at bounding box center [634, 363] width 147 height 64
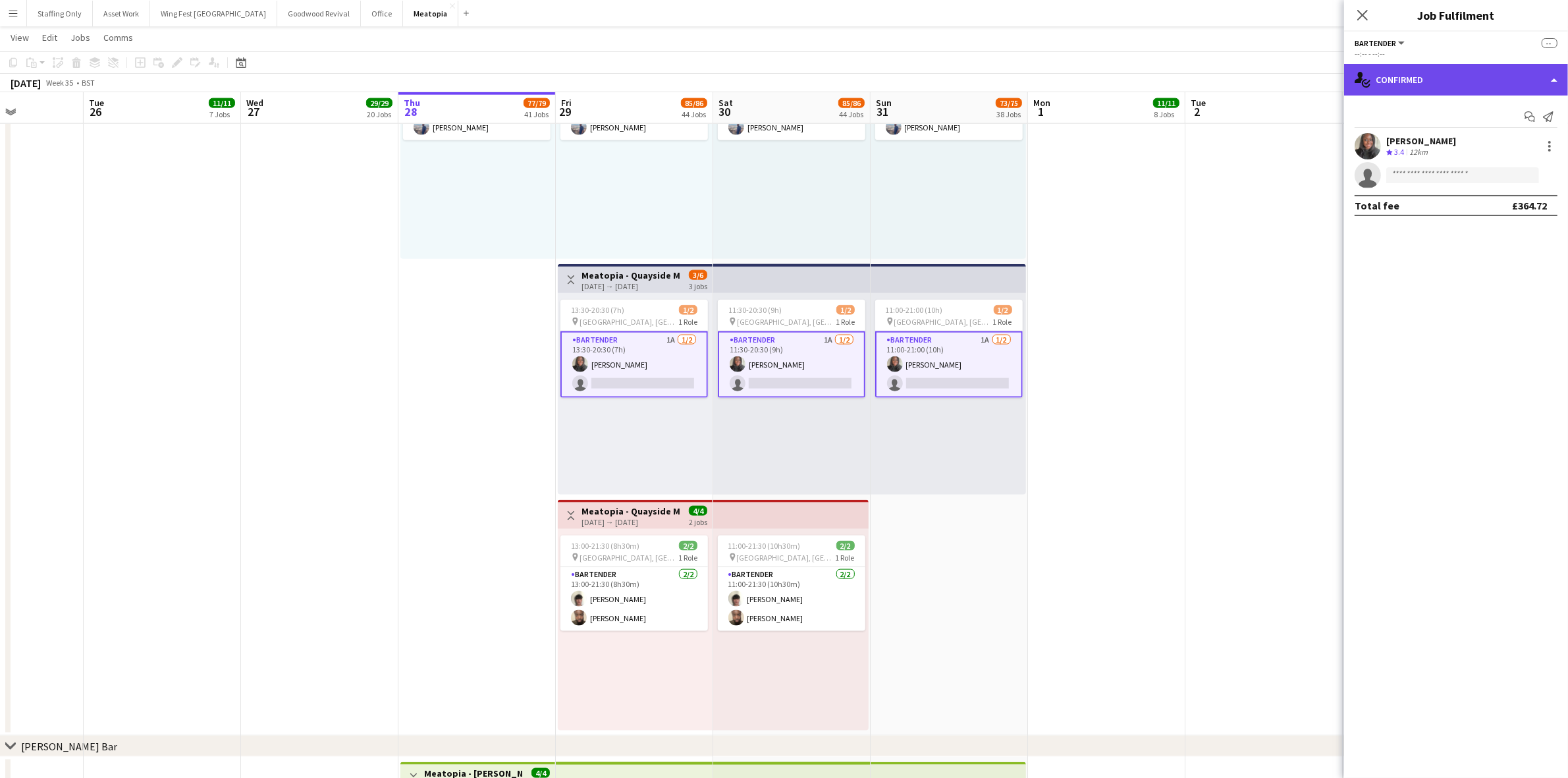
click at [1418, 74] on div "single-neutral-actions-check-2 Confirmed" at bounding box center [1456, 79] width 224 height 31
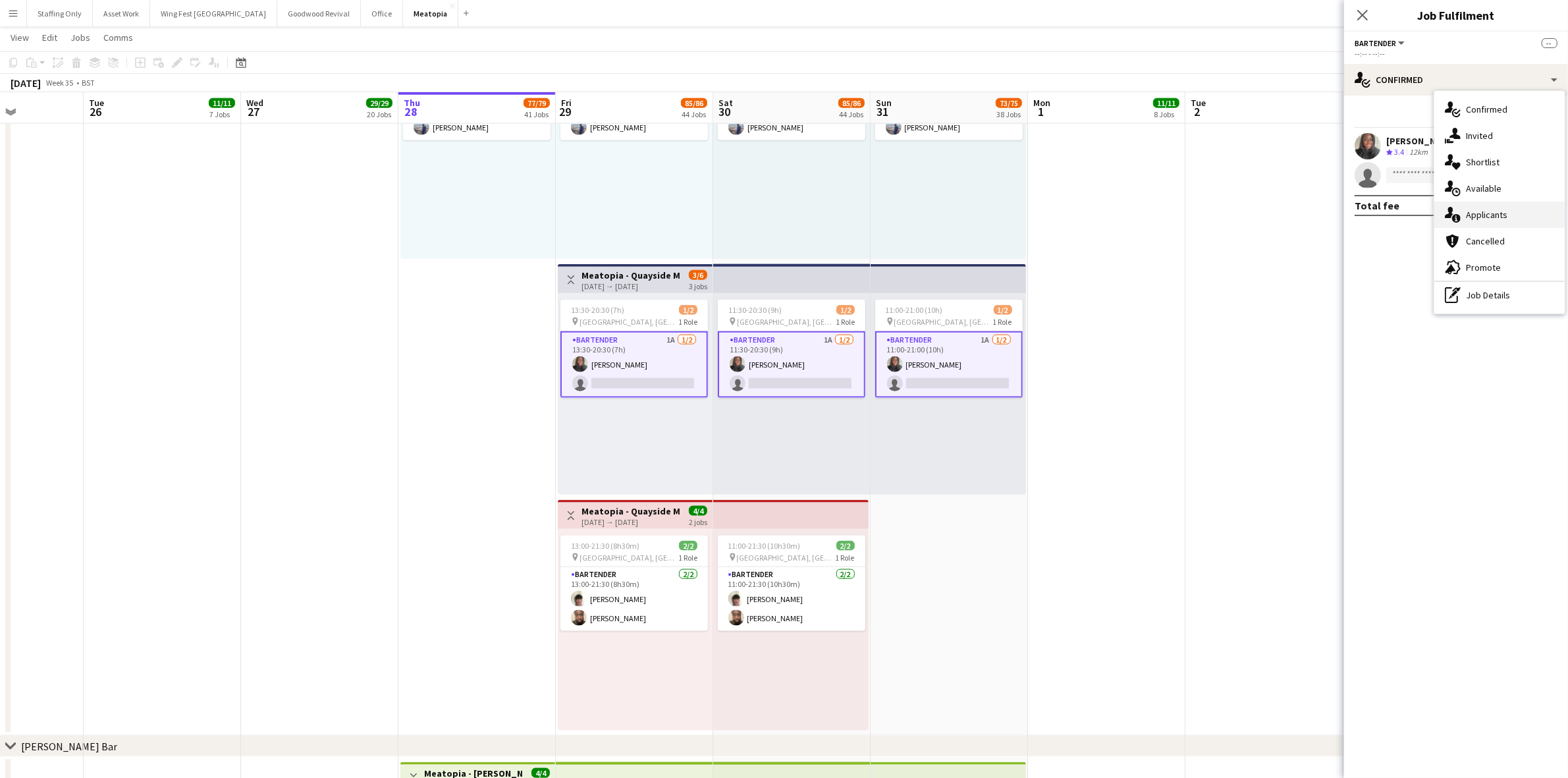
click at [1494, 216] on div "single-neutral-actions-information Applicants" at bounding box center [1500, 214] width 130 height 26
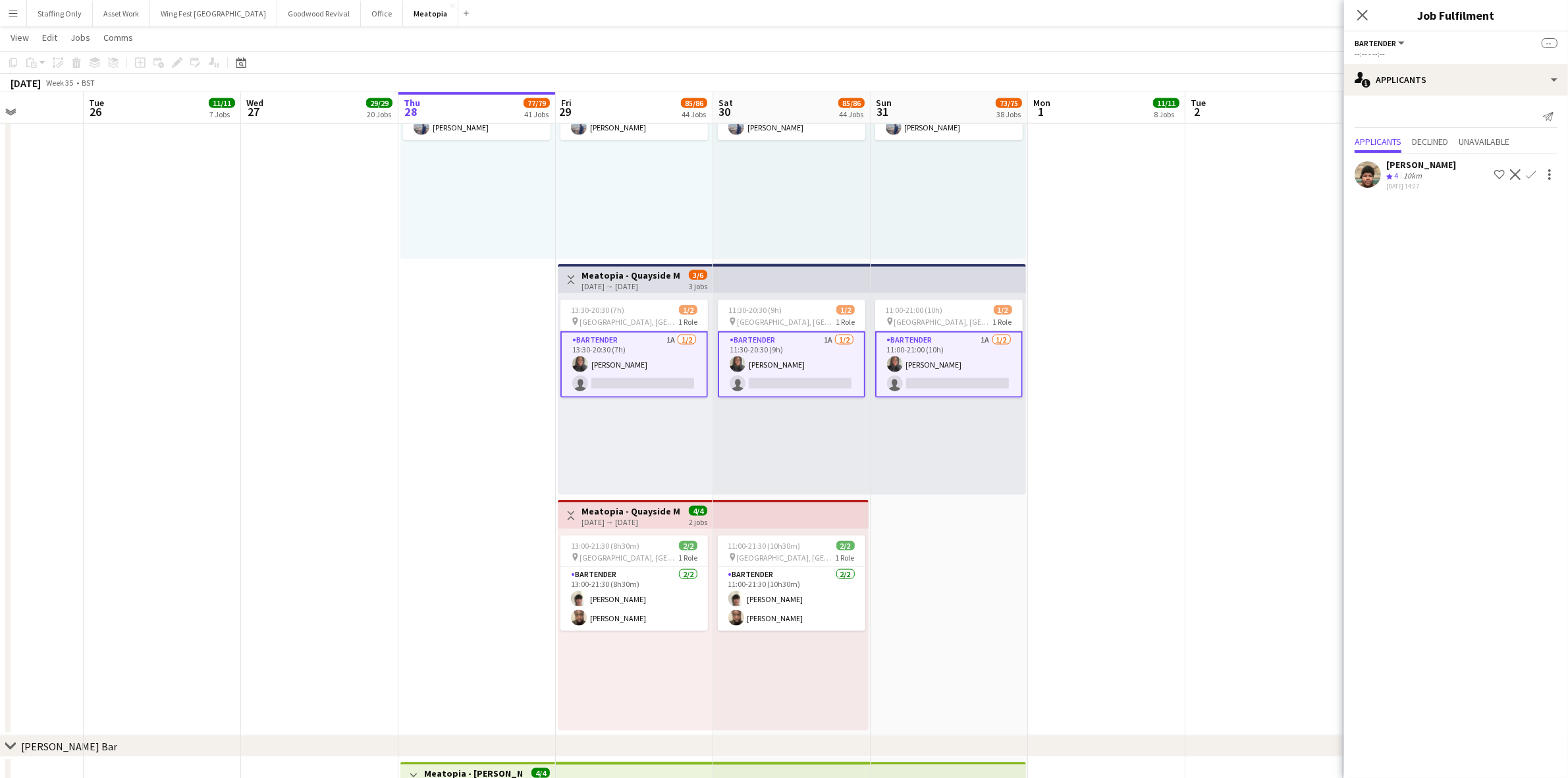
click at [1532, 173] on app-icon "Confirm" at bounding box center [1531, 174] width 10 height 10
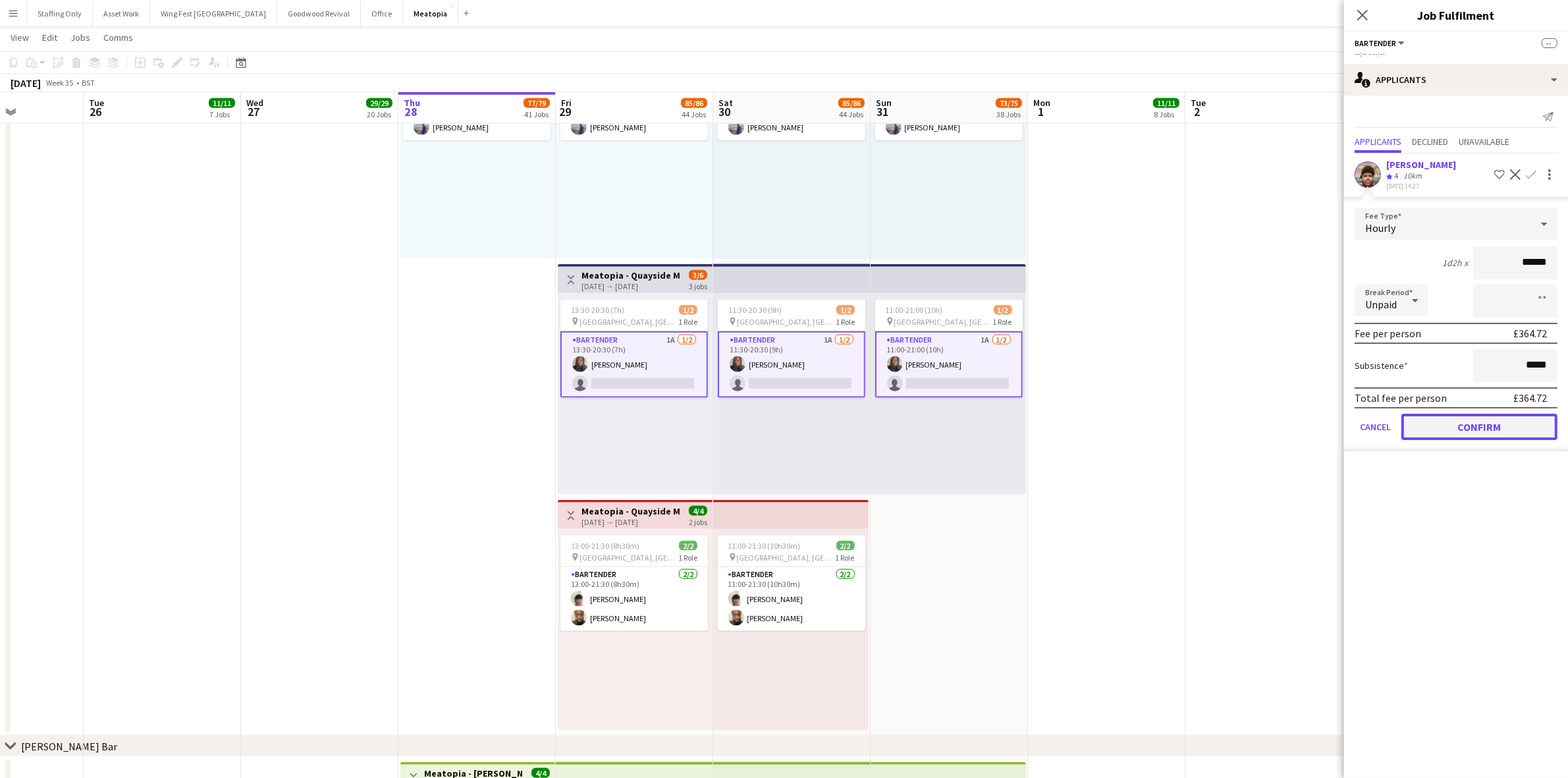
click at [1477, 425] on button "Confirm" at bounding box center [1480, 427] width 156 height 26
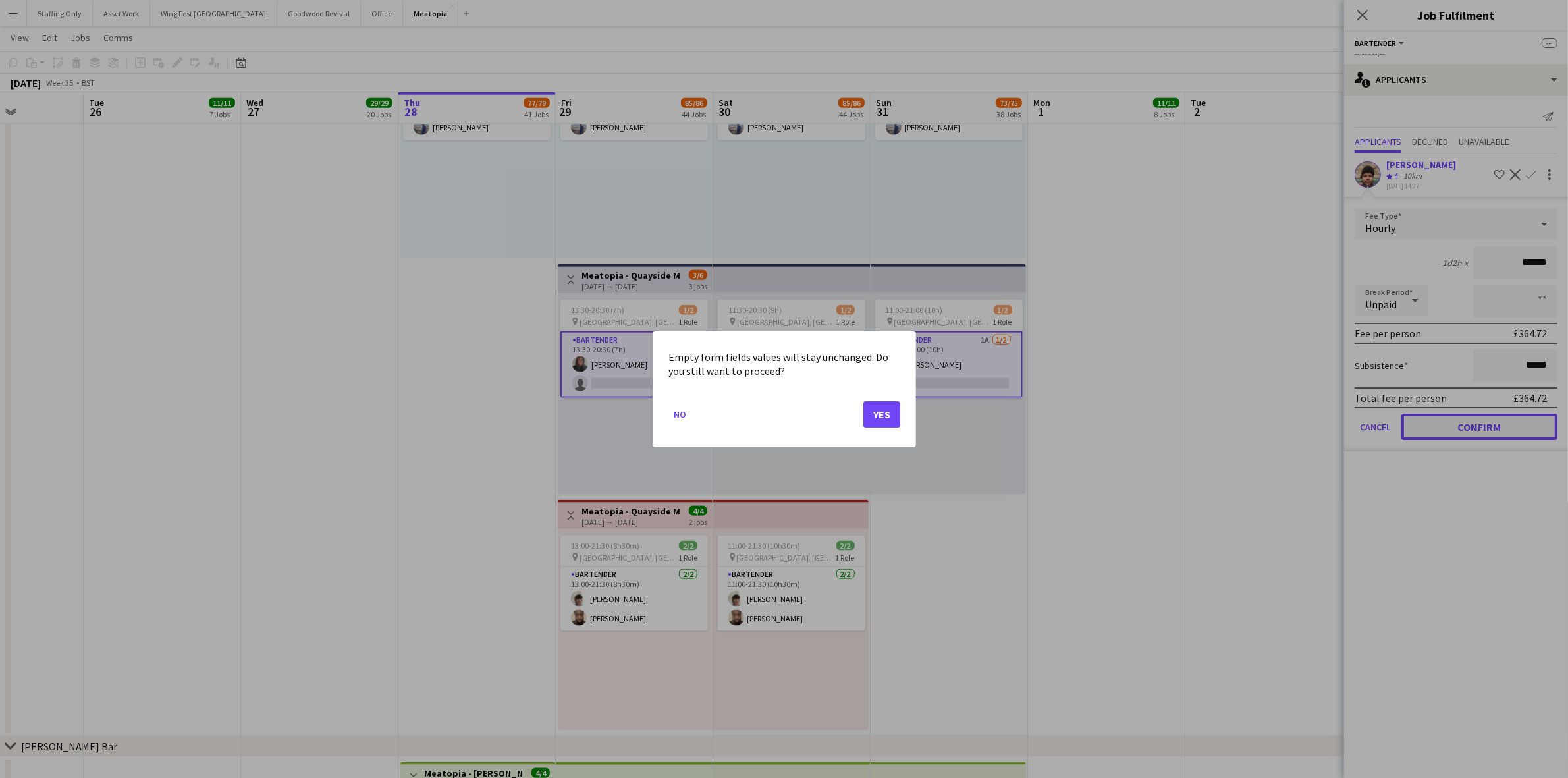
scroll to position [0, 0]
click at [885, 413] on button "Yes" at bounding box center [882, 413] width 37 height 26
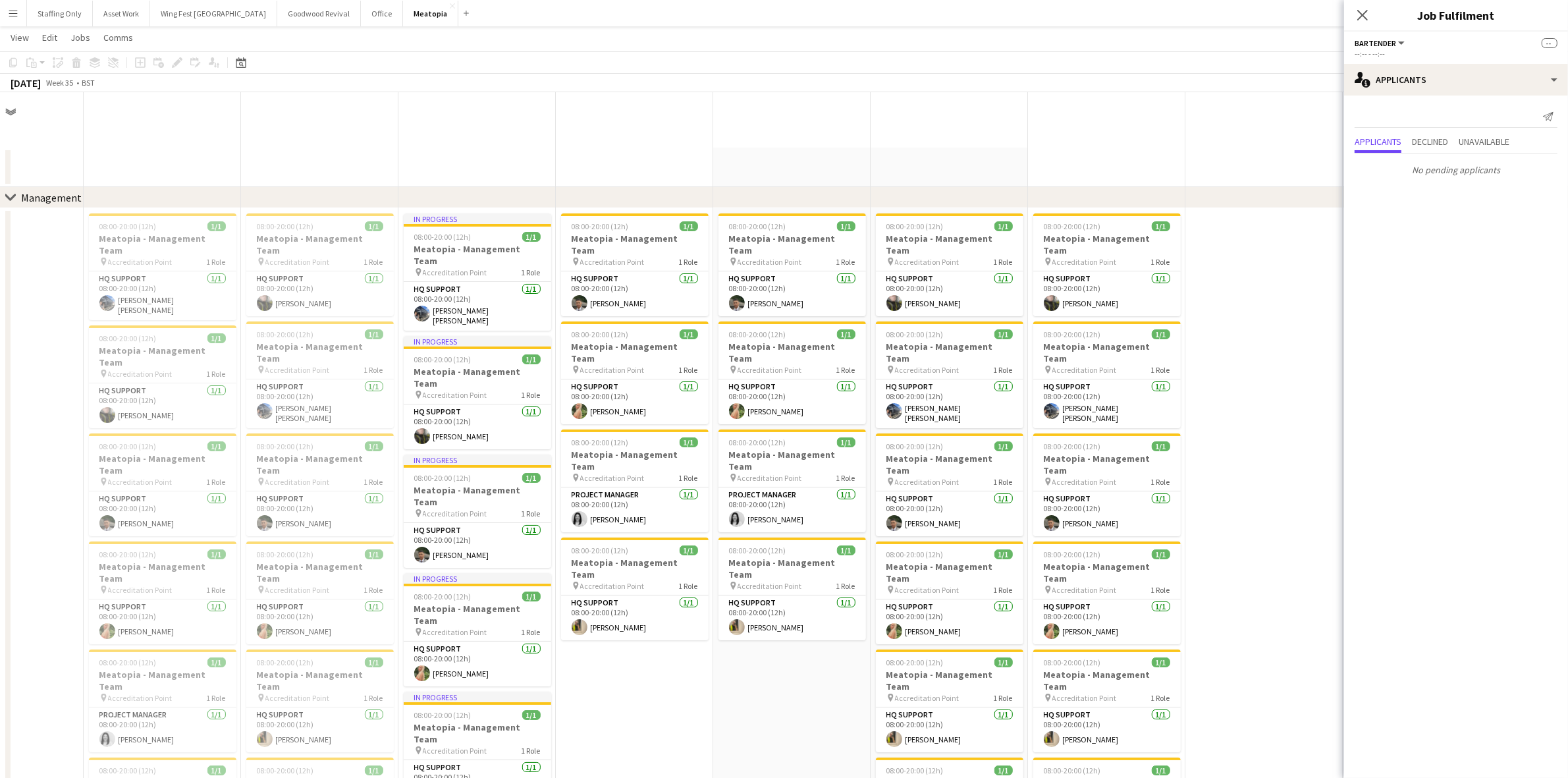
scroll to position [8276, 0]
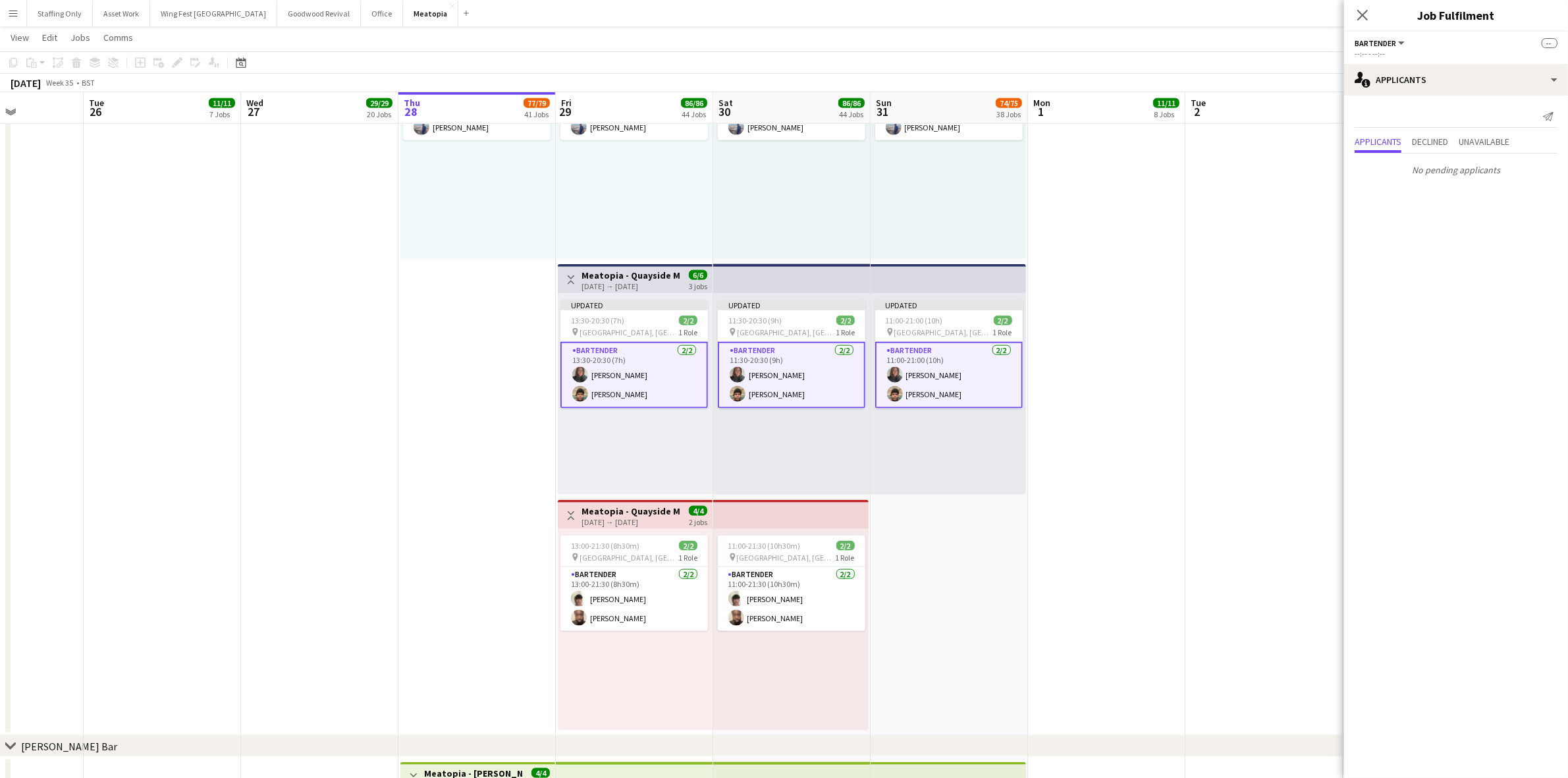
click at [1143, 240] on app-date-cell at bounding box center [1107, 261] width 157 height 949
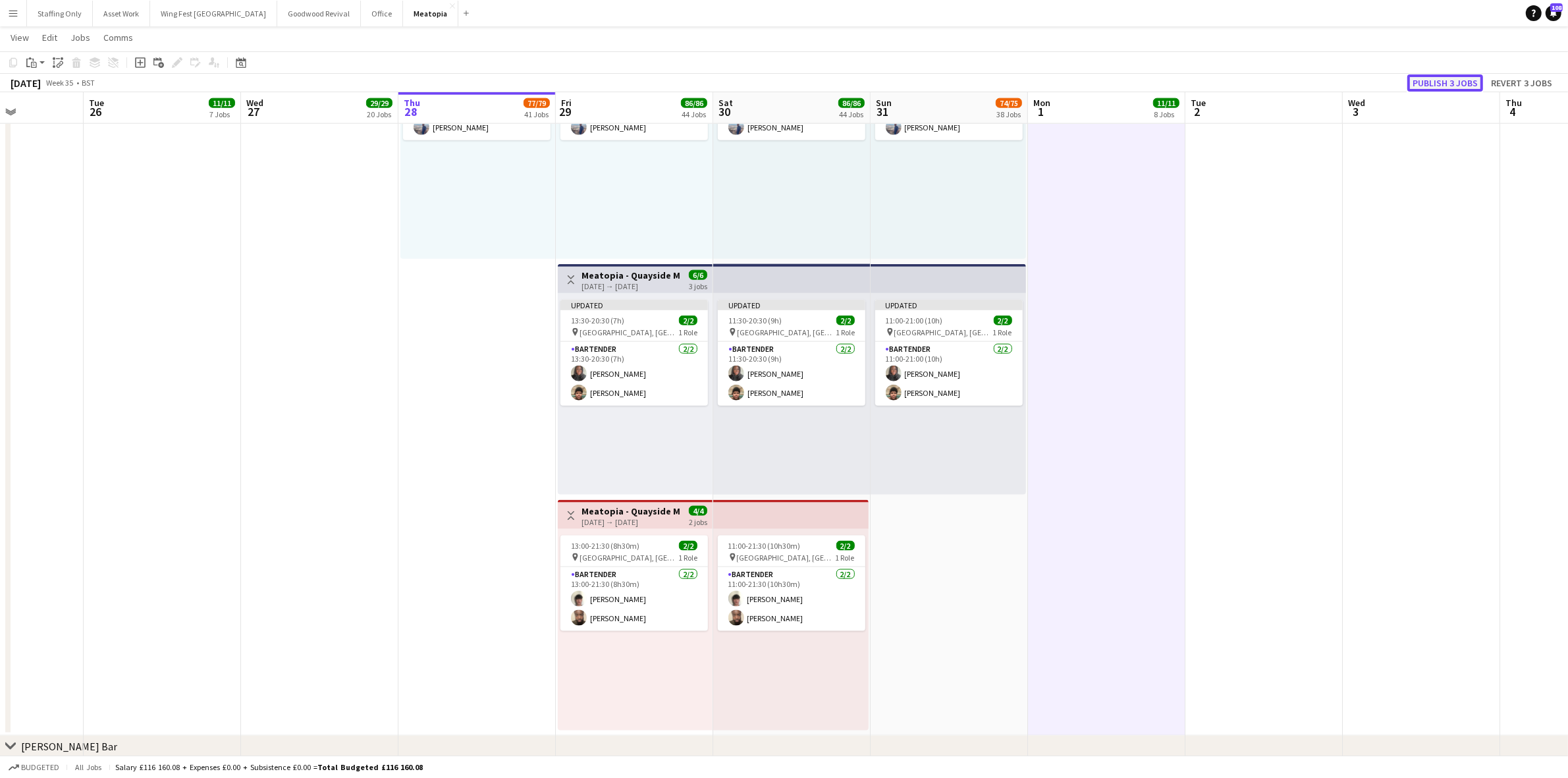
click at [1453, 80] on button "Publish 3 jobs" at bounding box center [1445, 82] width 76 height 17
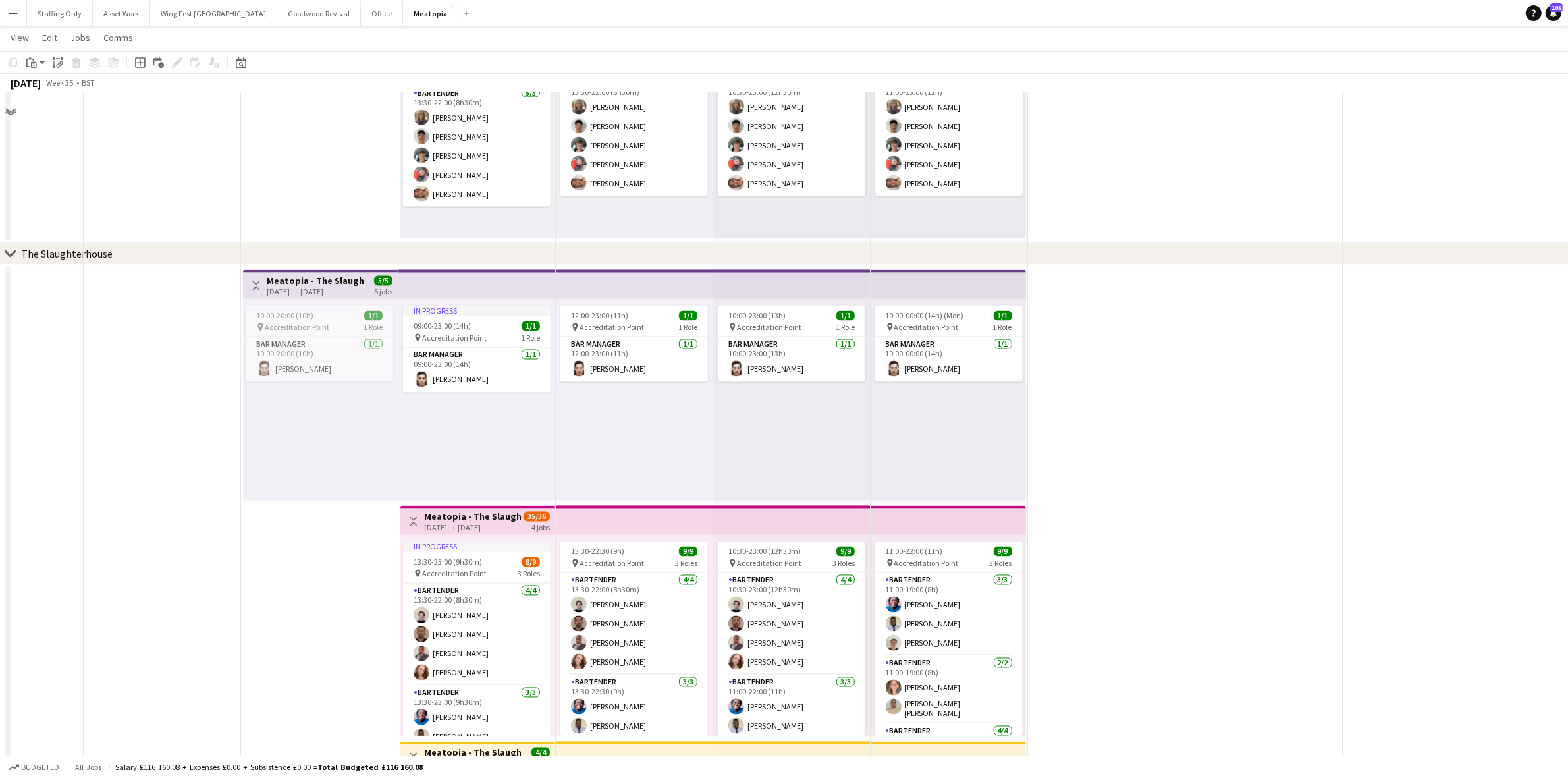
scroll to position [2758, 0]
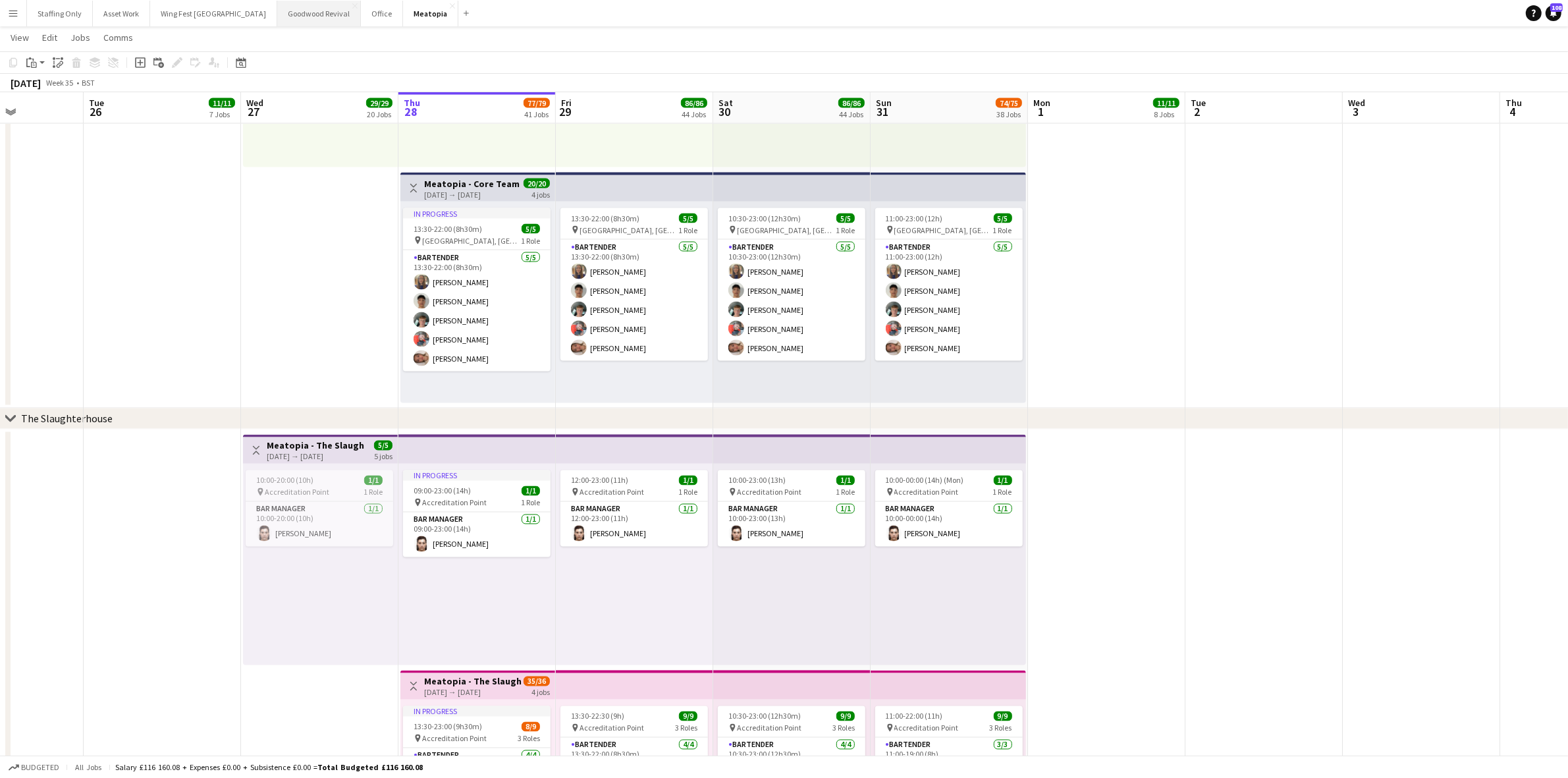
click at [277, 19] on button "Goodwood Revival Close" at bounding box center [319, 13] width 84 height 25
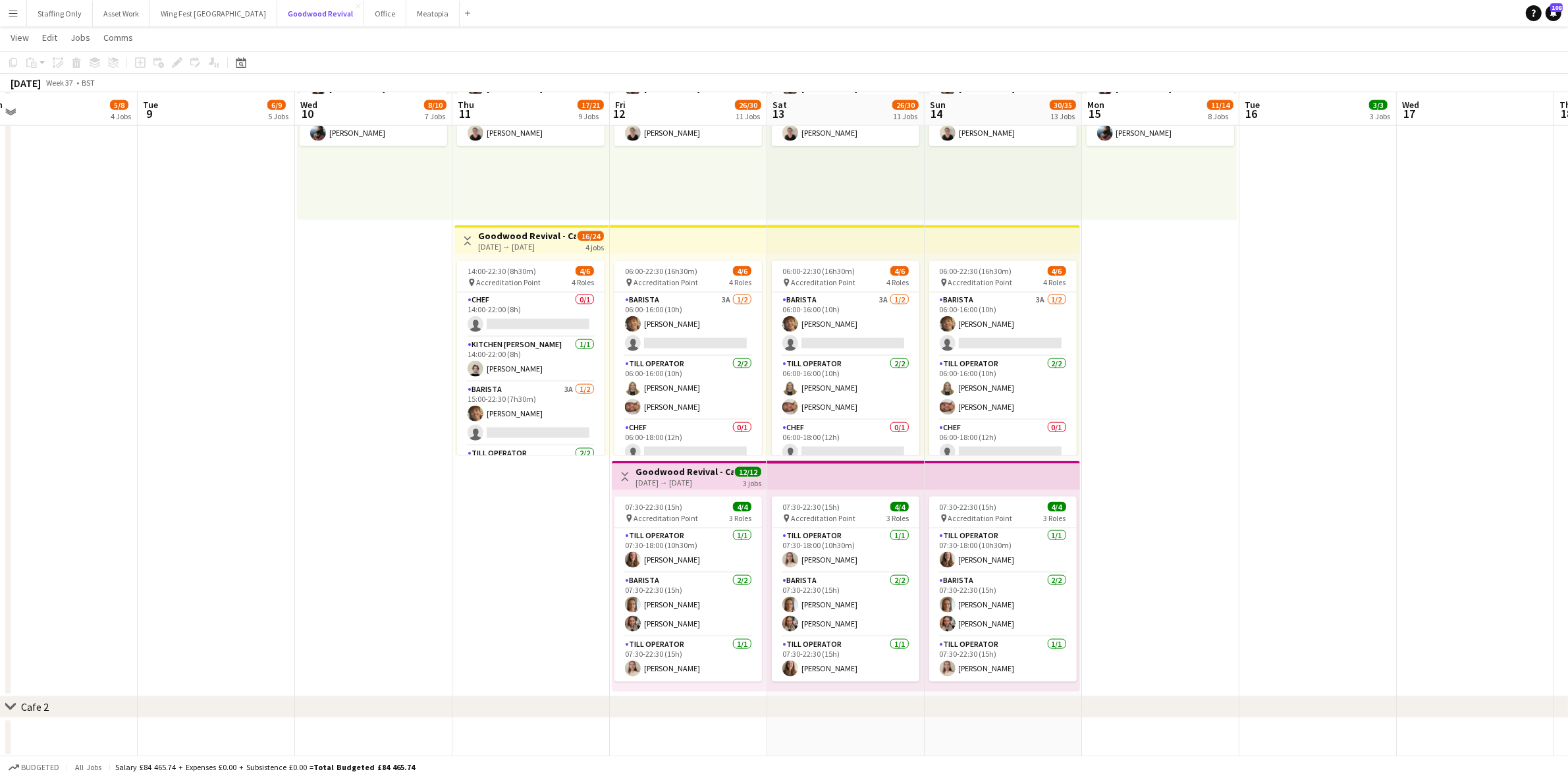
scroll to position [2077, 0]
drag, startPoint x: 669, startPoint y: 556, endPoint x: 677, endPoint y: 547, distance: 12.0
click at [670, 556] on app-card-role "Till Operator [DATE] 07:30-18:00 (10h30m) [PERSON_NAME]" at bounding box center [688, 550] width 147 height 45
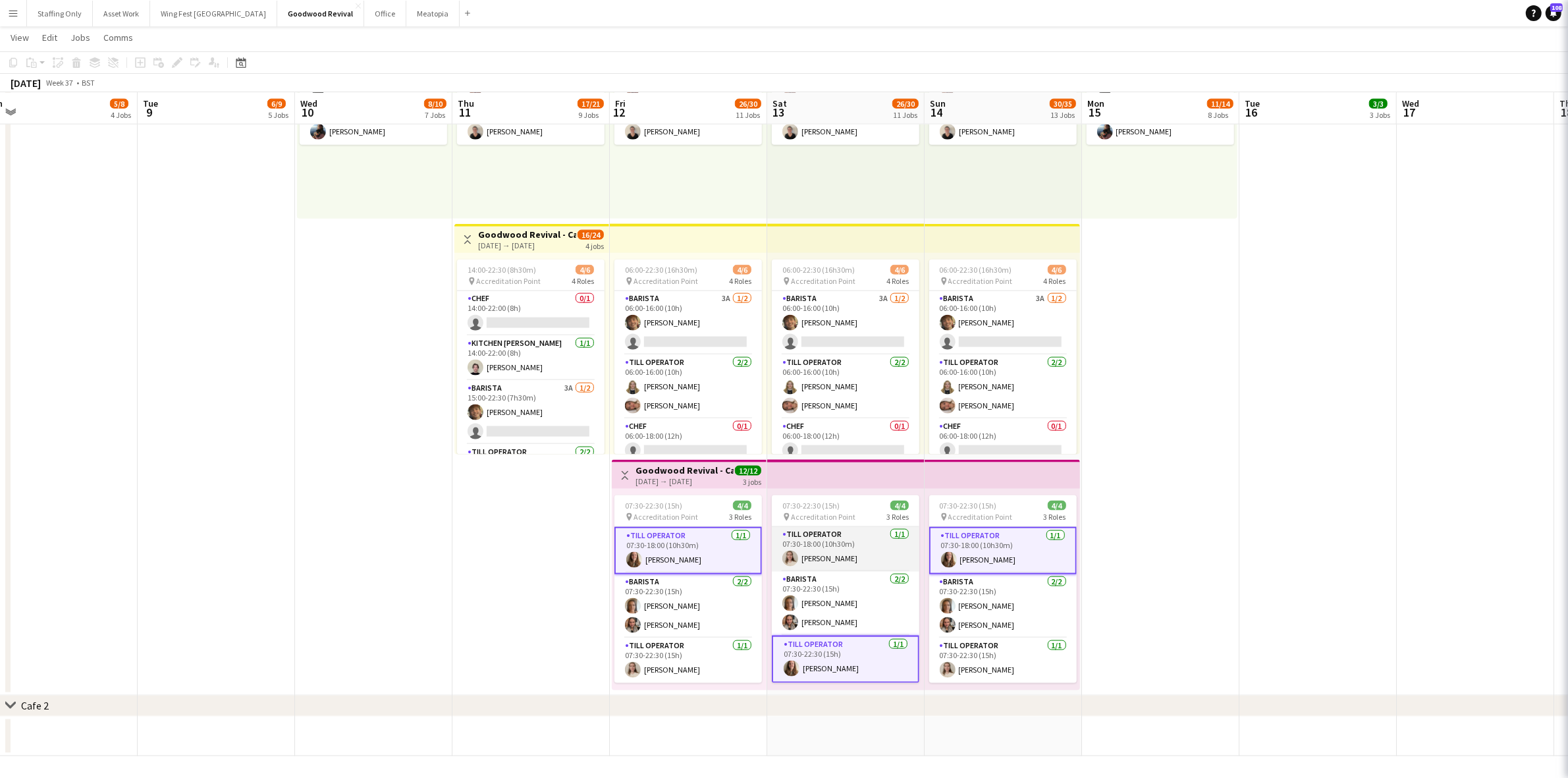
scroll to position [0, 491]
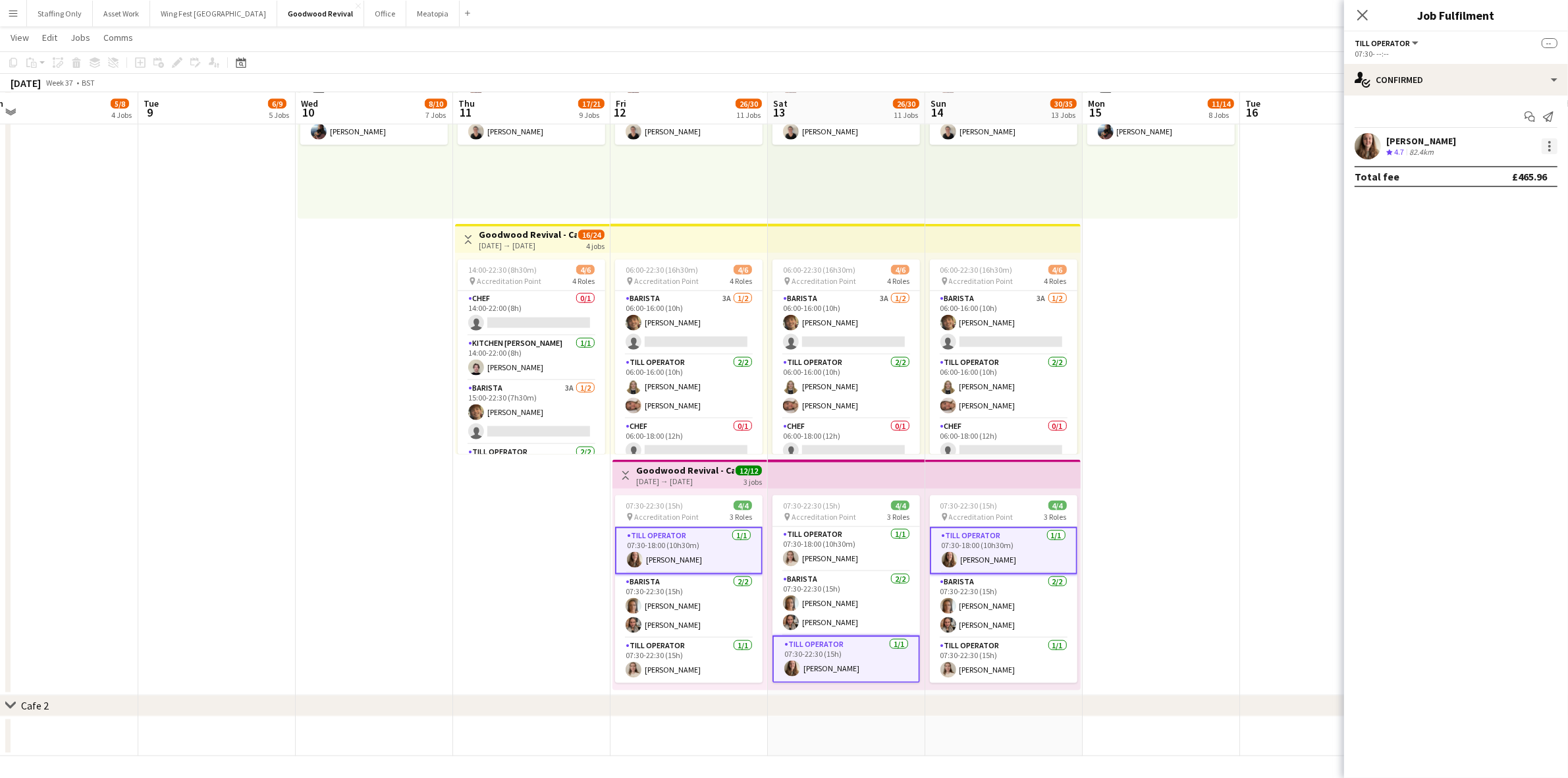
click at [1551, 148] on div at bounding box center [1549, 146] width 16 height 16
click at [1501, 265] on span "Remove" at bounding box center [1486, 265] width 40 height 11
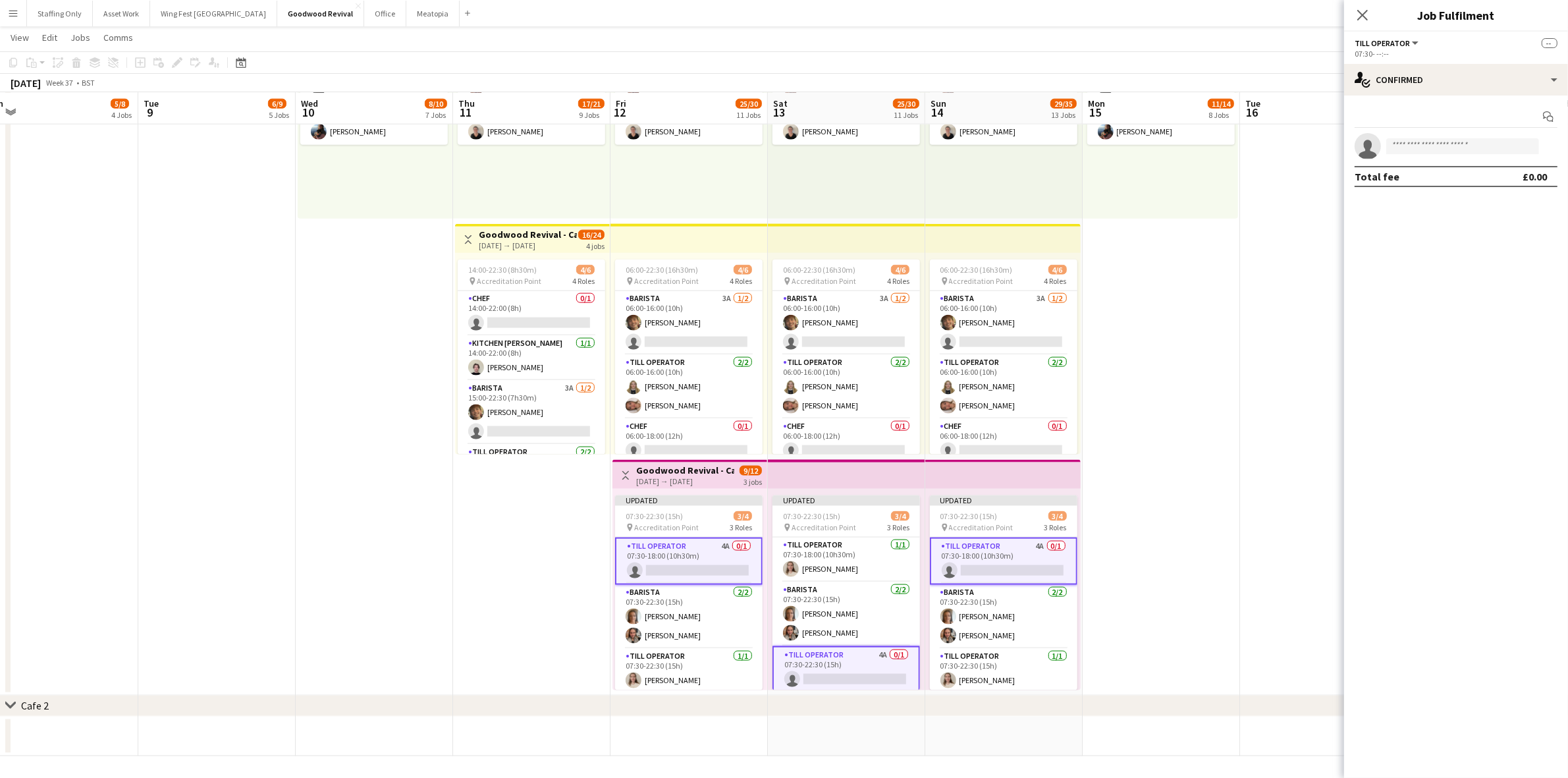
click at [1194, 399] on app-date-cell "09:00-18:00 (9h) 2/2 pin Accreditation Point 2 Roles Cafe supervisor [DATE] 09:…" at bounding box center [1162, 339] width 157 height 713
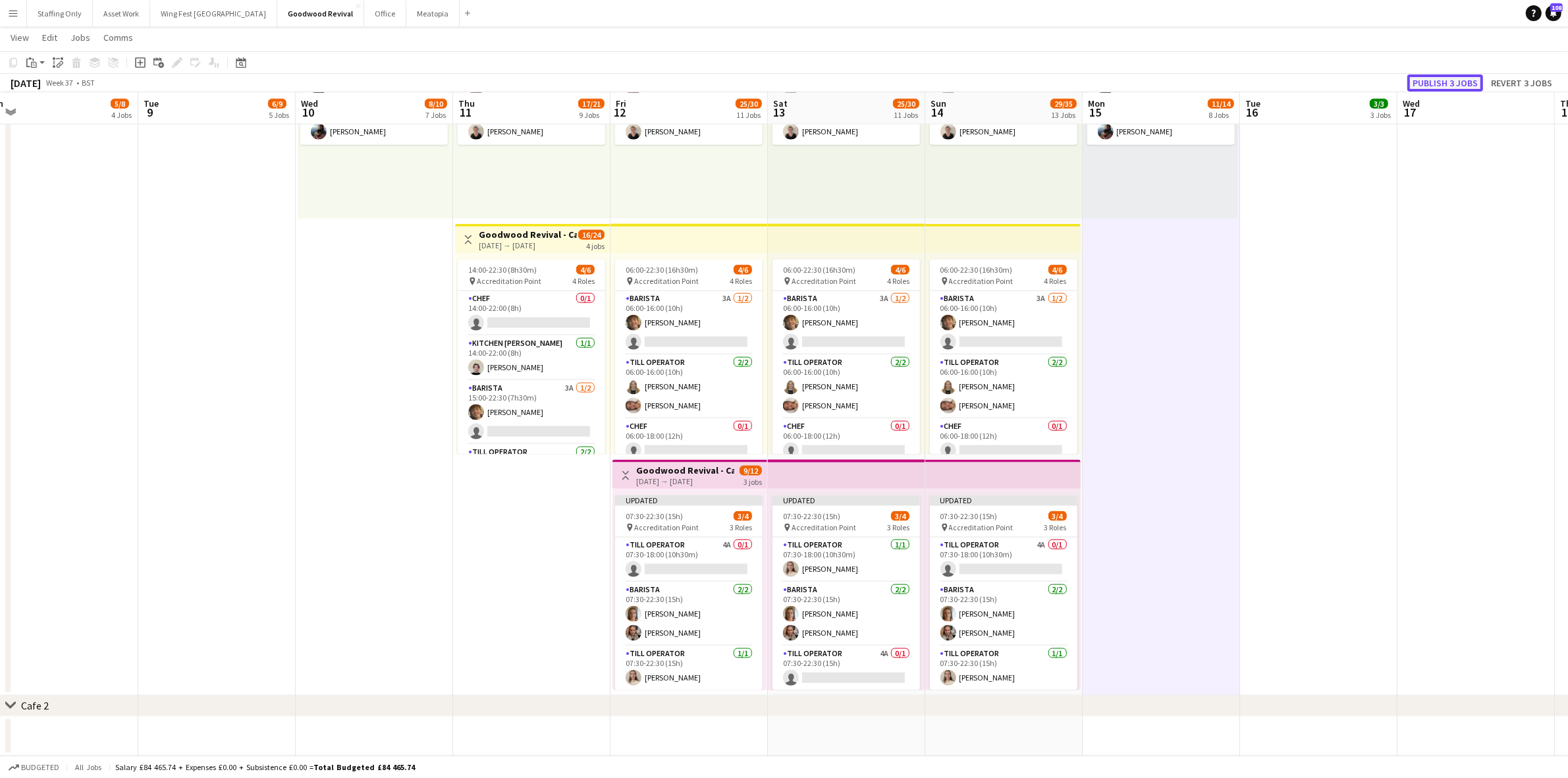
click at [1430, 80] on button "Publish 3 jobs" at bounding box center [1445, 82] width 76 height 17
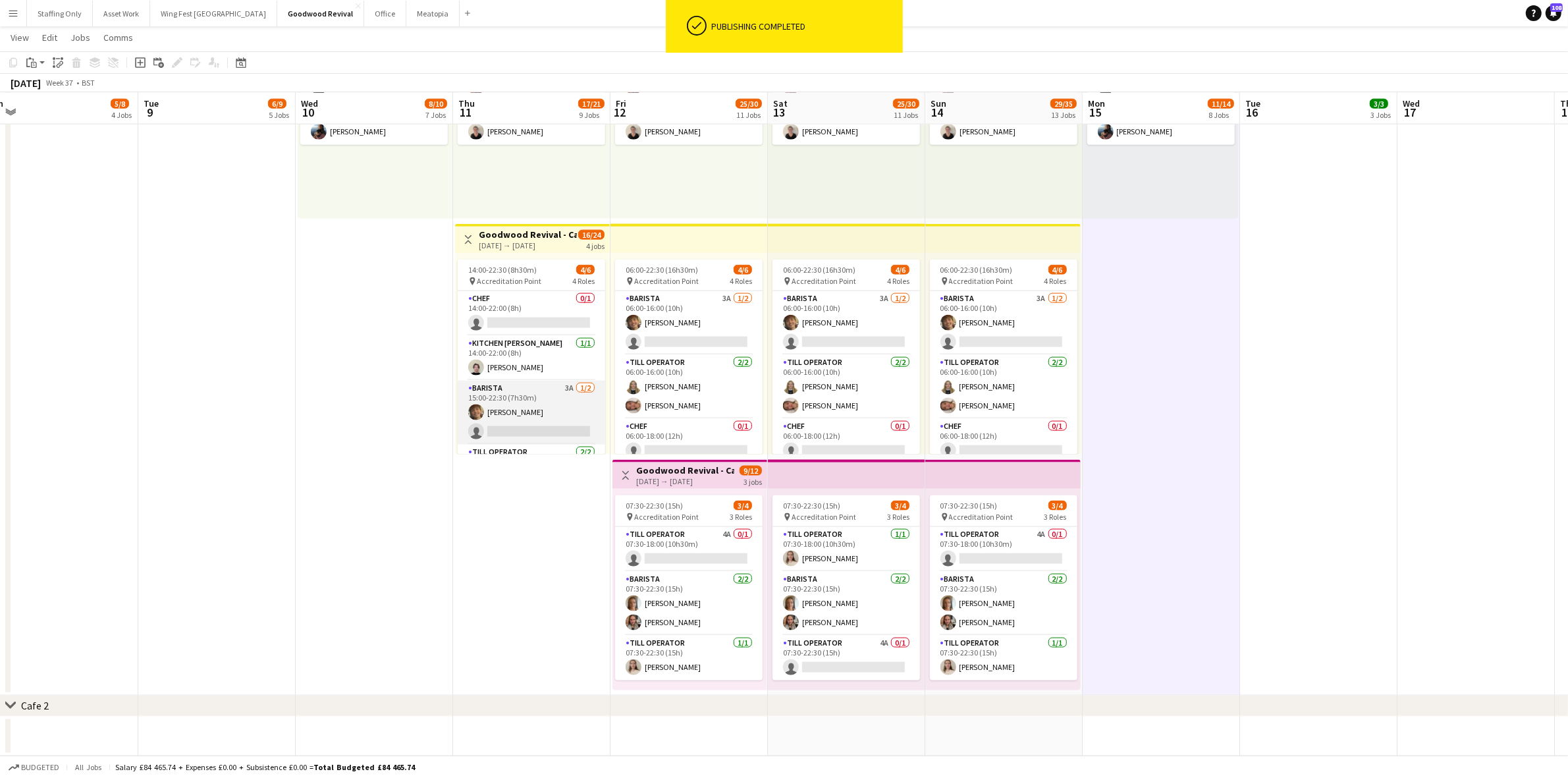
click at [539, 400] on app-card-role "Barista 3A [DATE] 15:00-22:30 (7h30m) [PERSON_NAME] single-neutral-actions" at bounding box center [531, 413] width 147 height 64
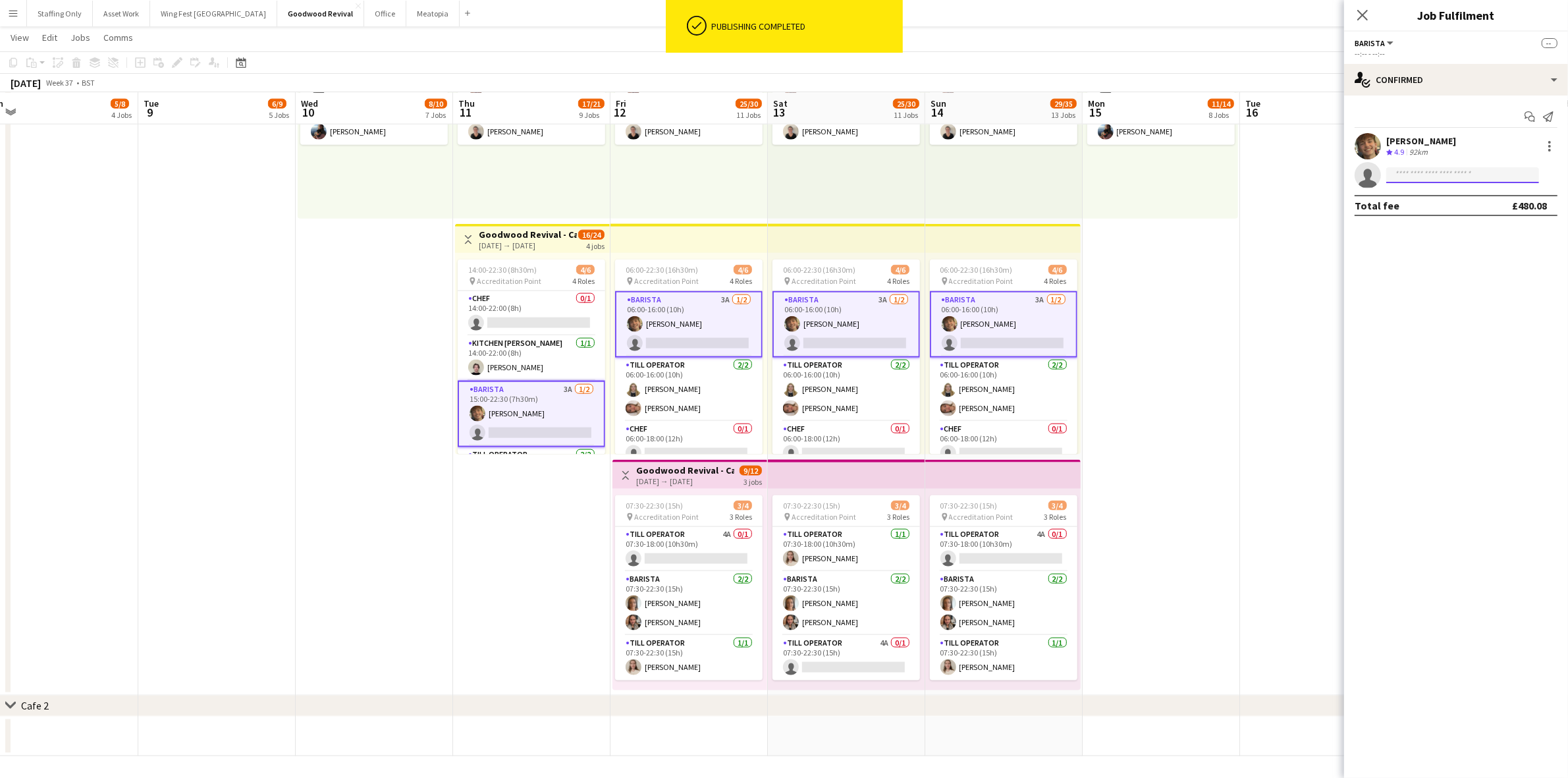
click at [1400, 175] on input at bounding box center [1462, 175] width 153 height 16
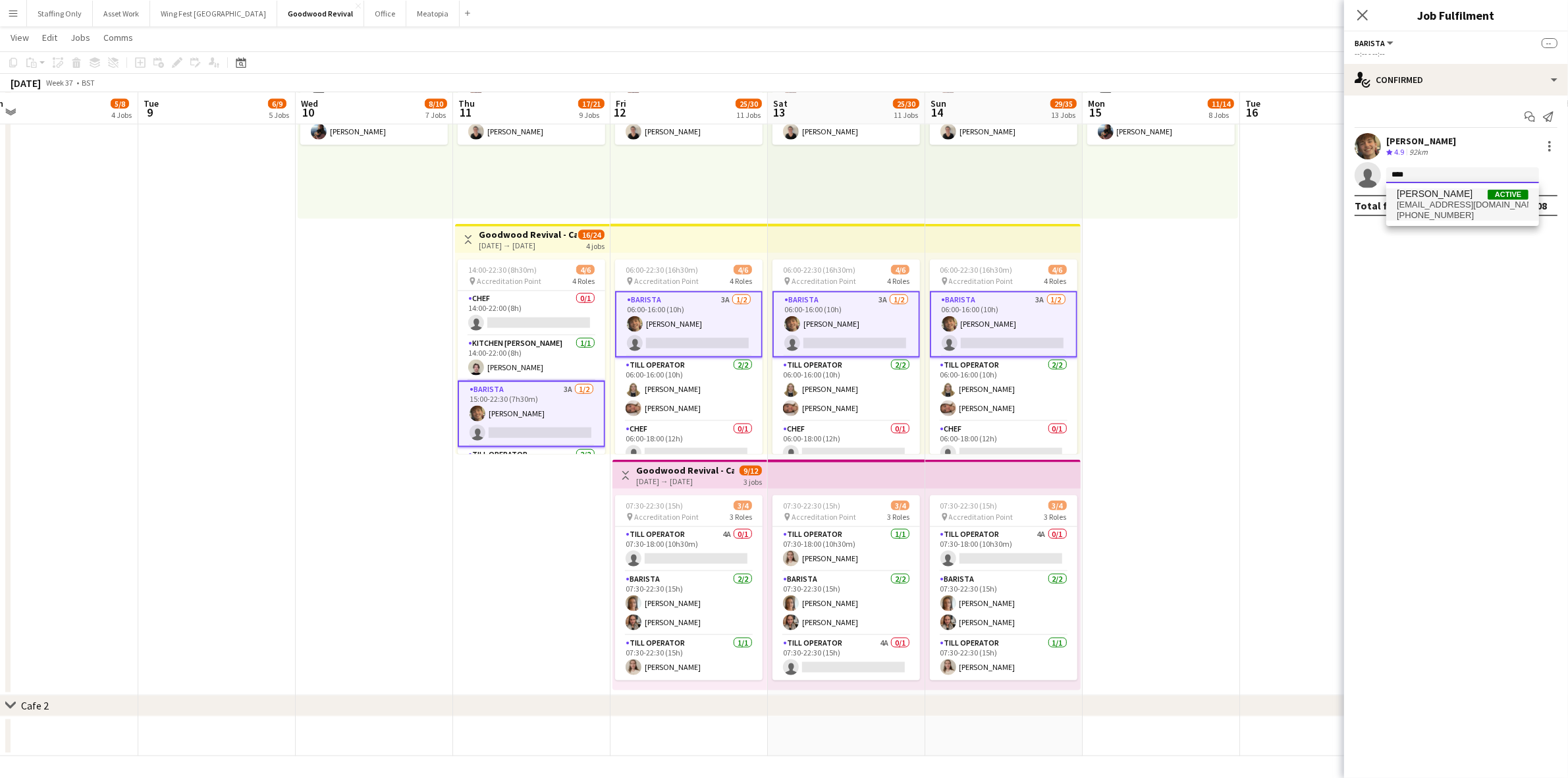
type input "****"
click at [1436, 198] on span "[PERSON_NAME]" at bounding box center [1434, 194] width 76 height 11
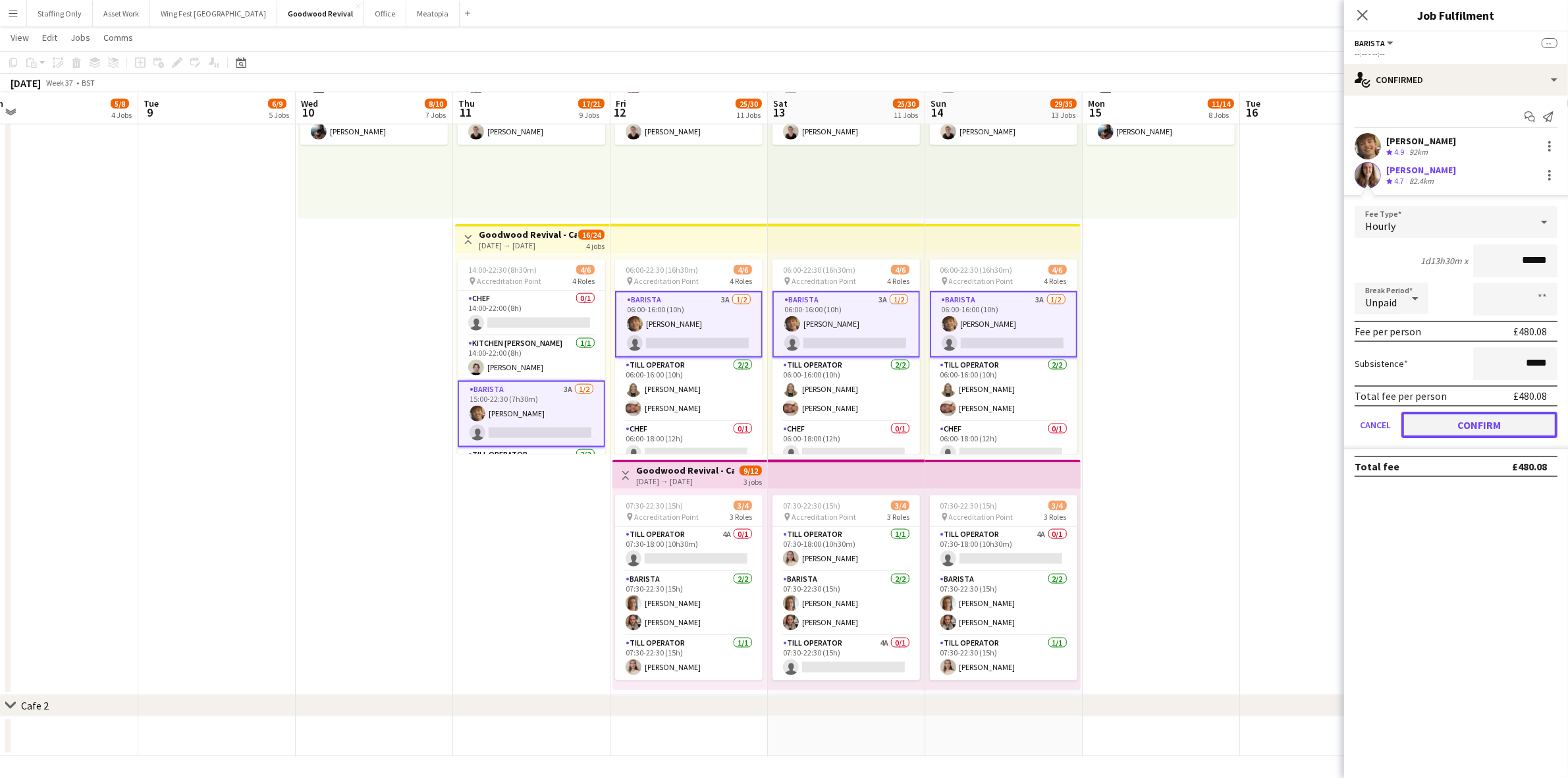
click at [1493, 425] on button "Confirm" at bounding box center [1480, 425] width 156 height 26
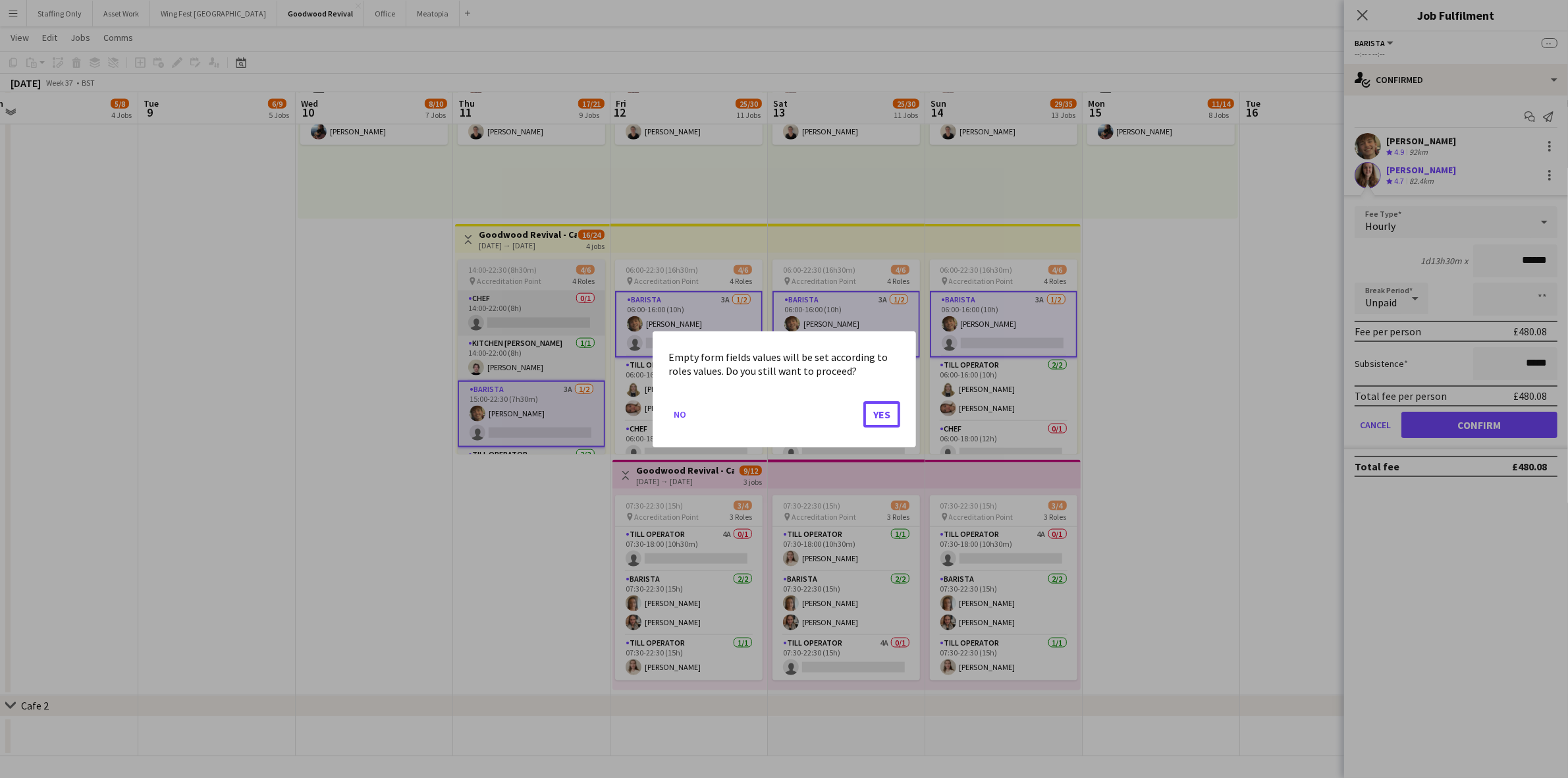
drag, startPoint x: 890, startPoint y: 413, endPoint x: 576, endPoint y: 327, distance: 325.6
click at [887, 413] on button "Yes" at bounding box center [882, 413] width 37 height 26
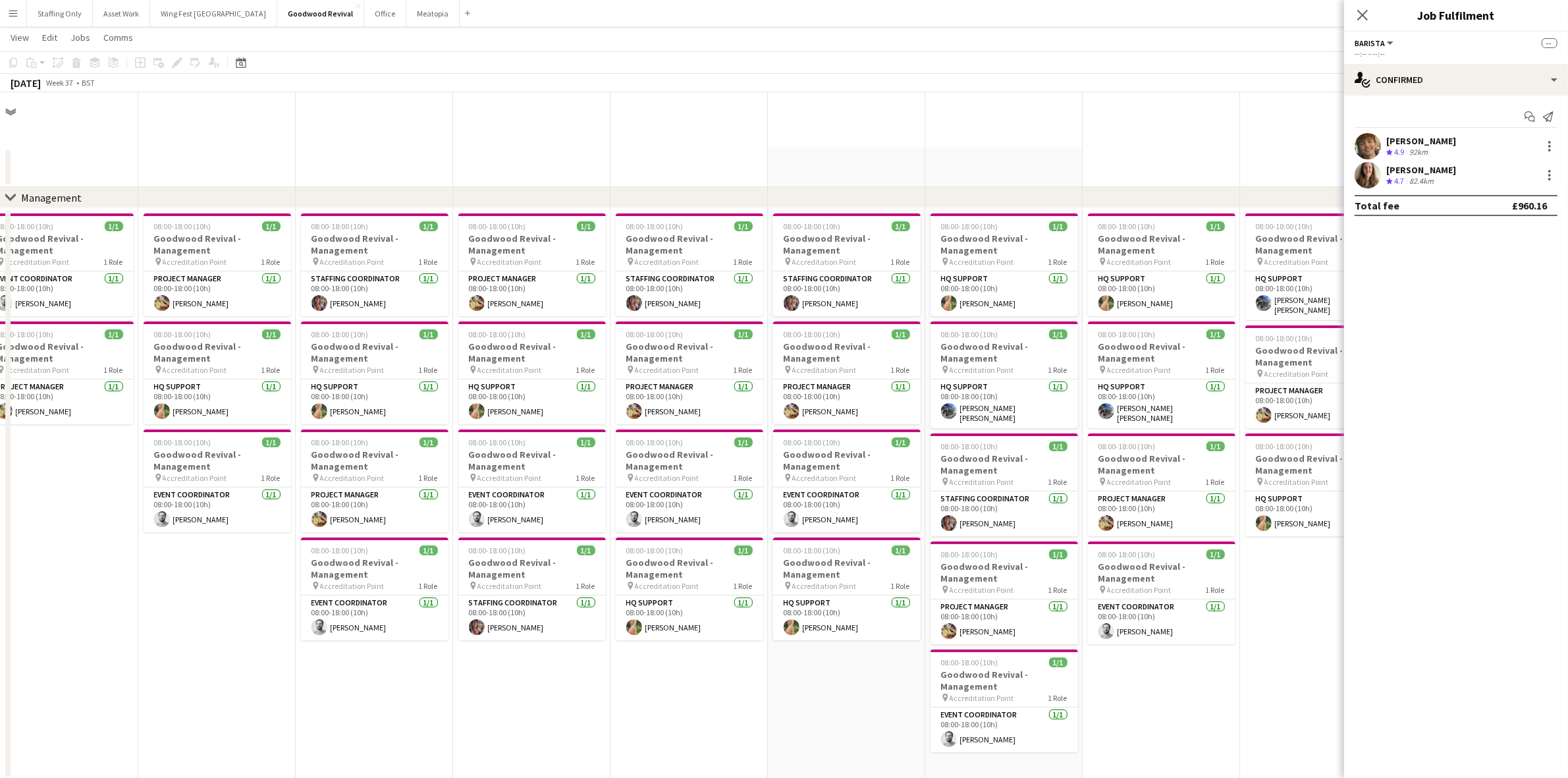
scroll to position [2077, 0]
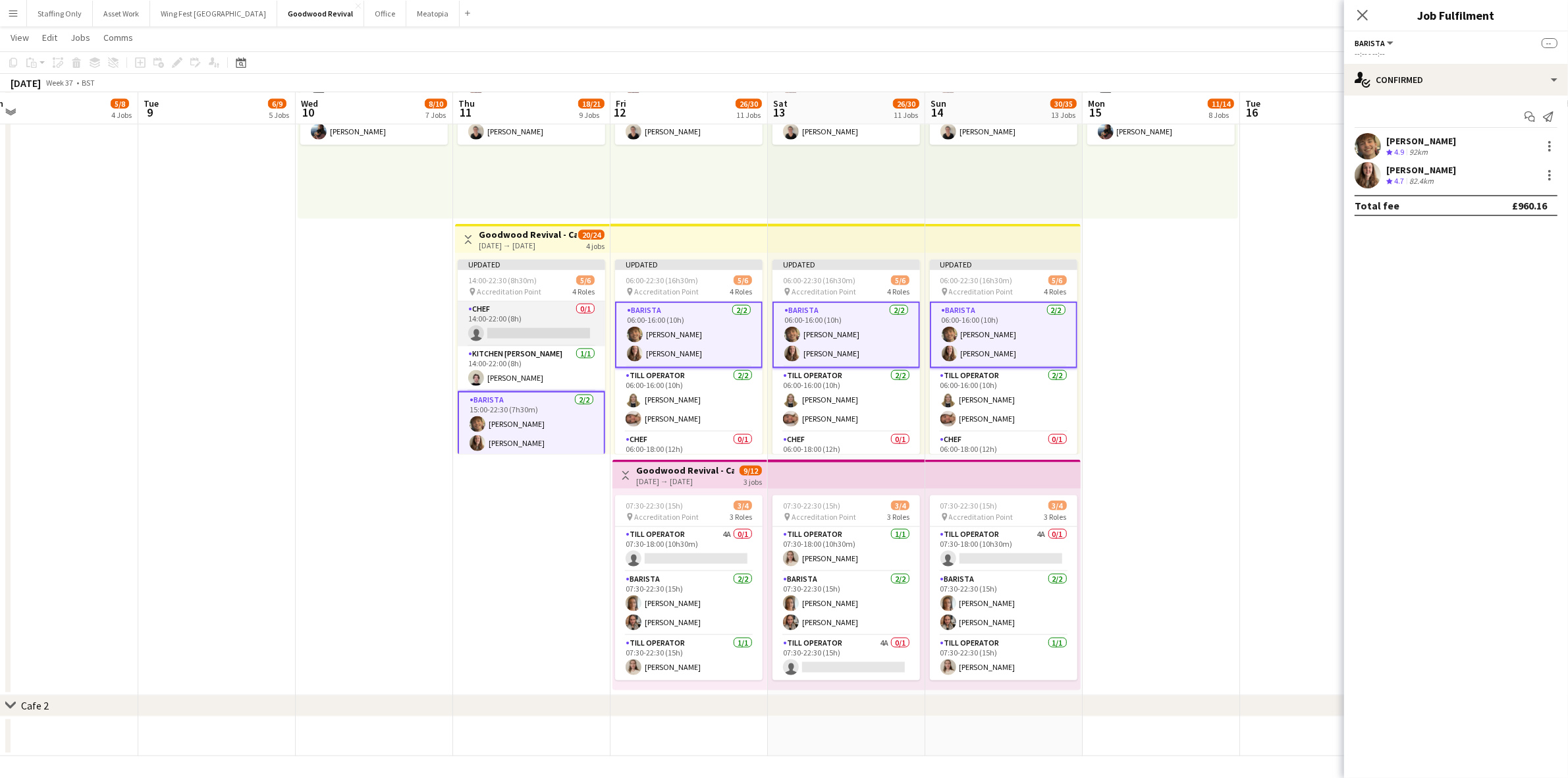
click at [476, 320] on app-card-role "Chef 0/1 14:00-22:00 (8h) single-neutral-actions" at bounding box center [531, 324] width 147 height 45
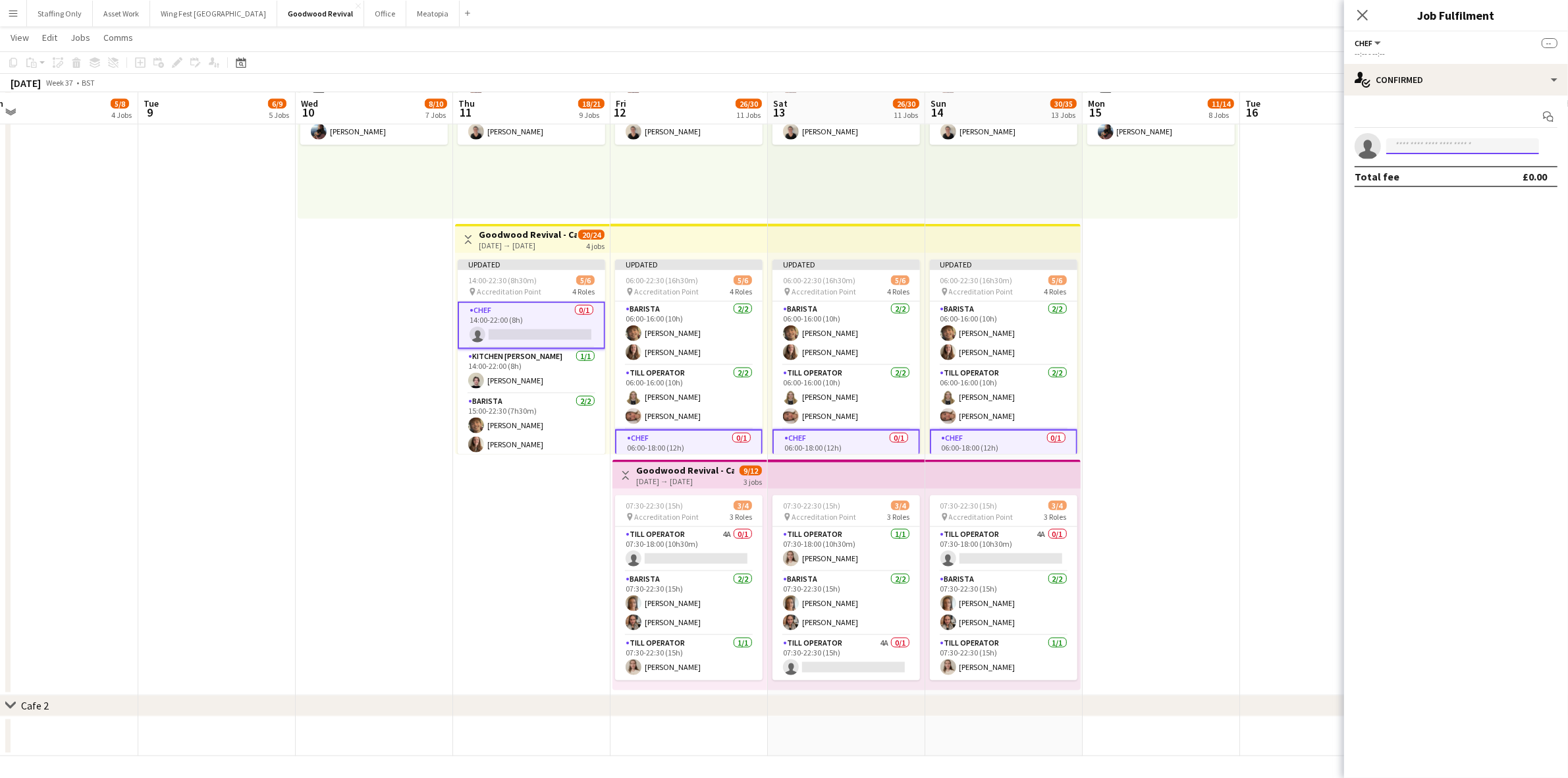
click at [1407, 144] on input at bounding box center [1462, 146] width 153 height 16
type input "*****"
click at [1435, 169] on span "[PERSON_NAME]" at bounding box center [1434, 165] width 76 height 11
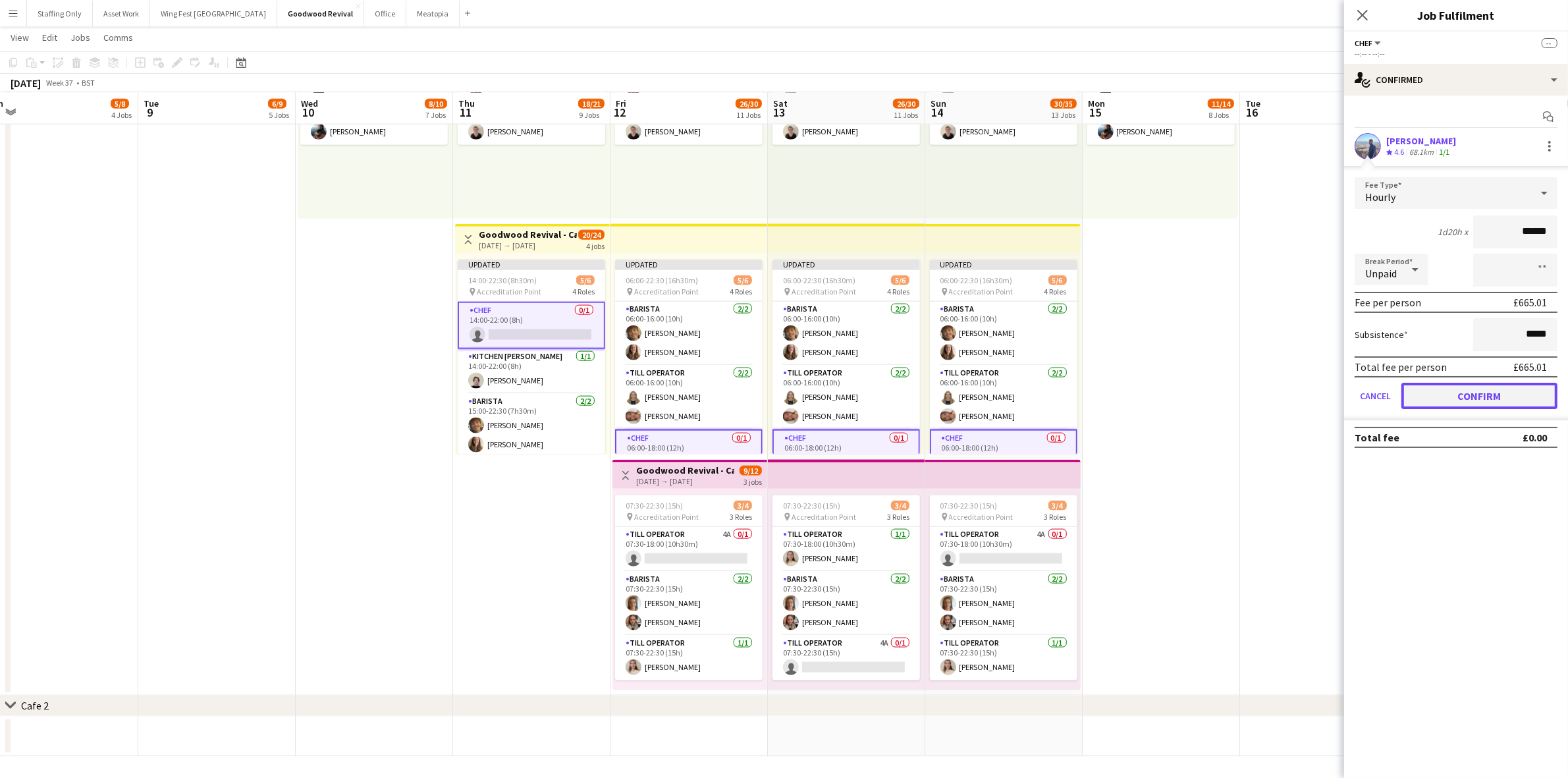
click at [1483, 398] on button "Confirm" at bounding box center [1480, 395] width 156 height 26
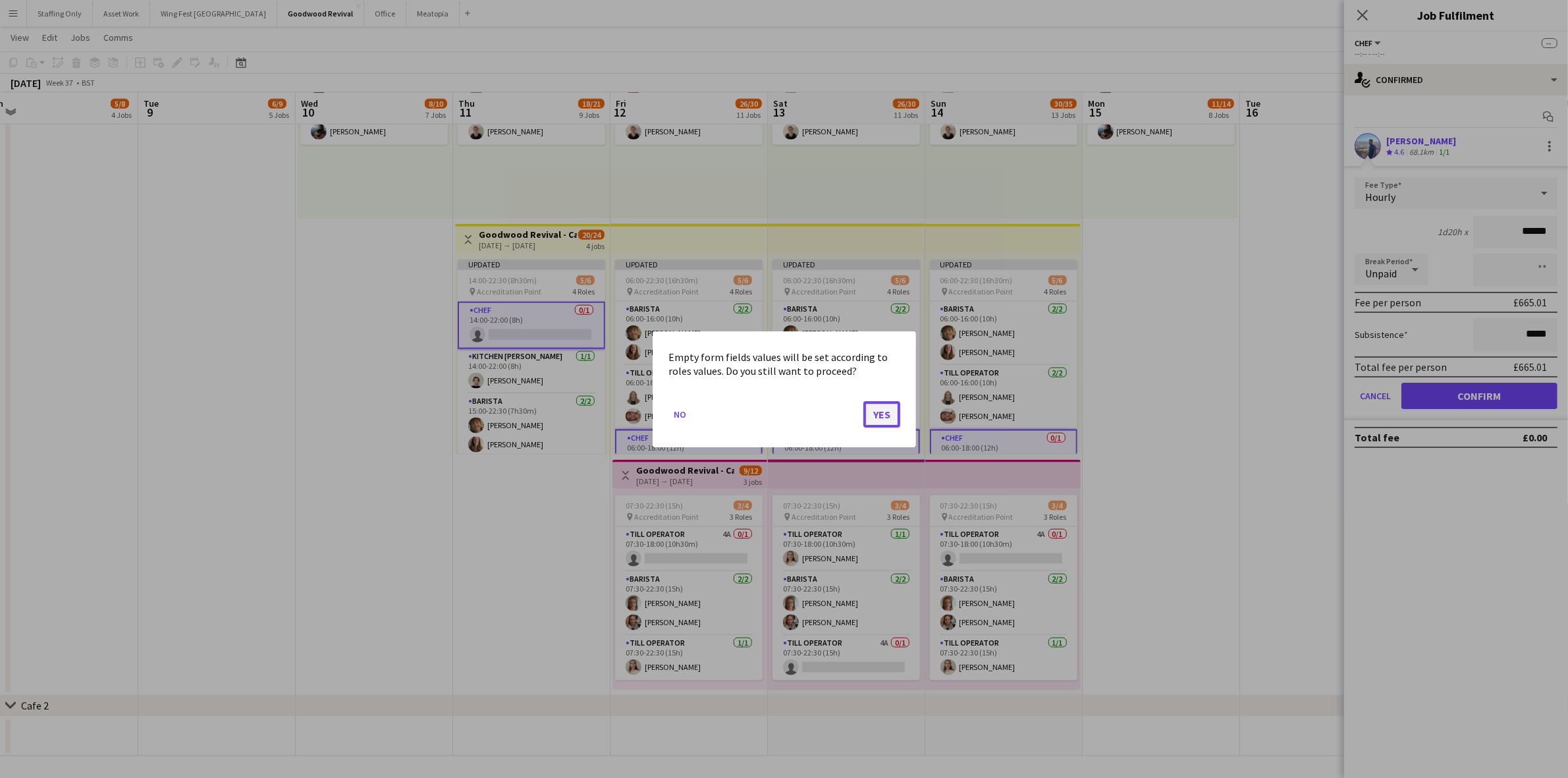
click at [886, 415] on button "Yes" at bounding box center [882, 413] width 37 height 26
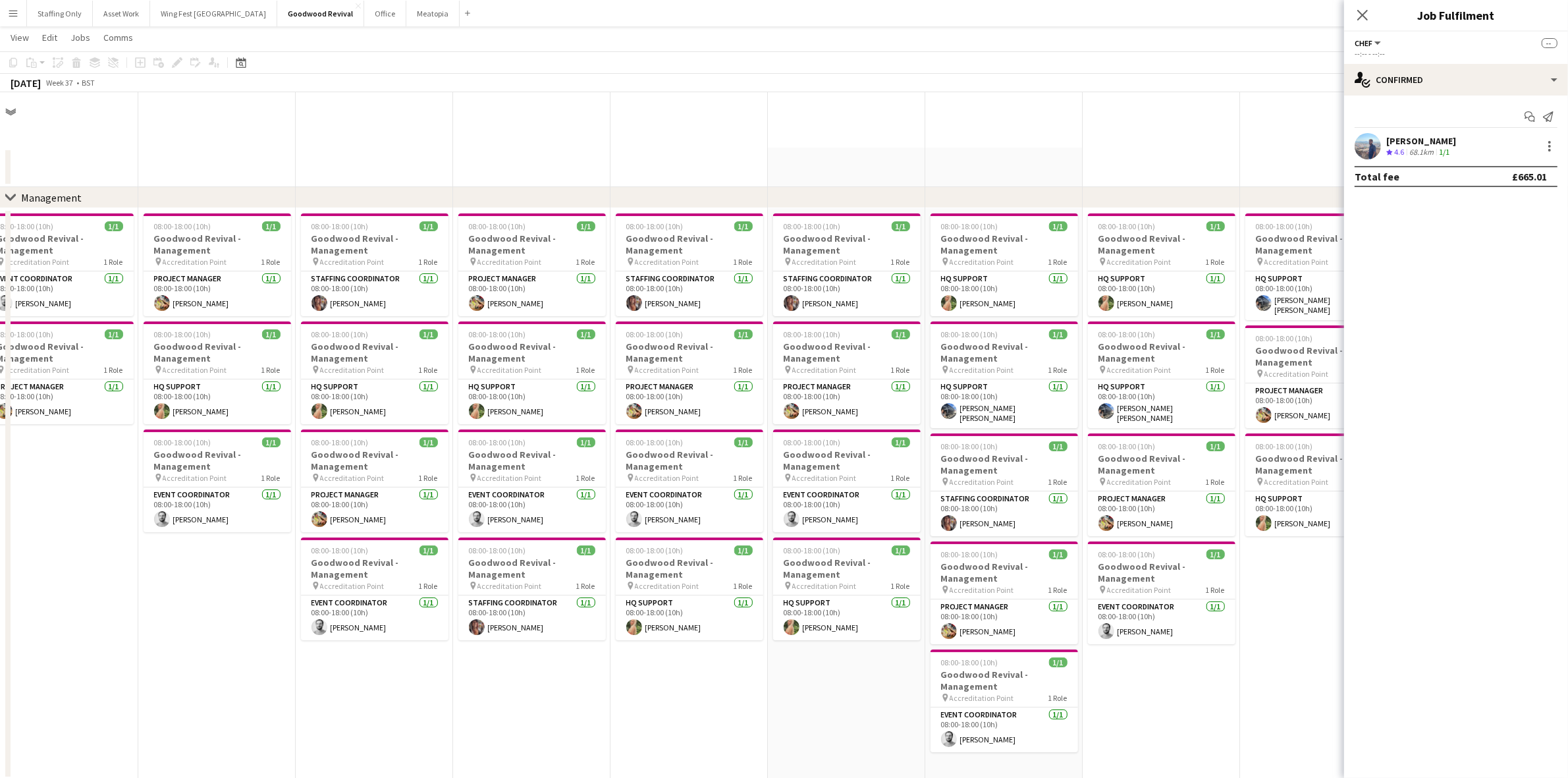
scroll to position [2077, 0]
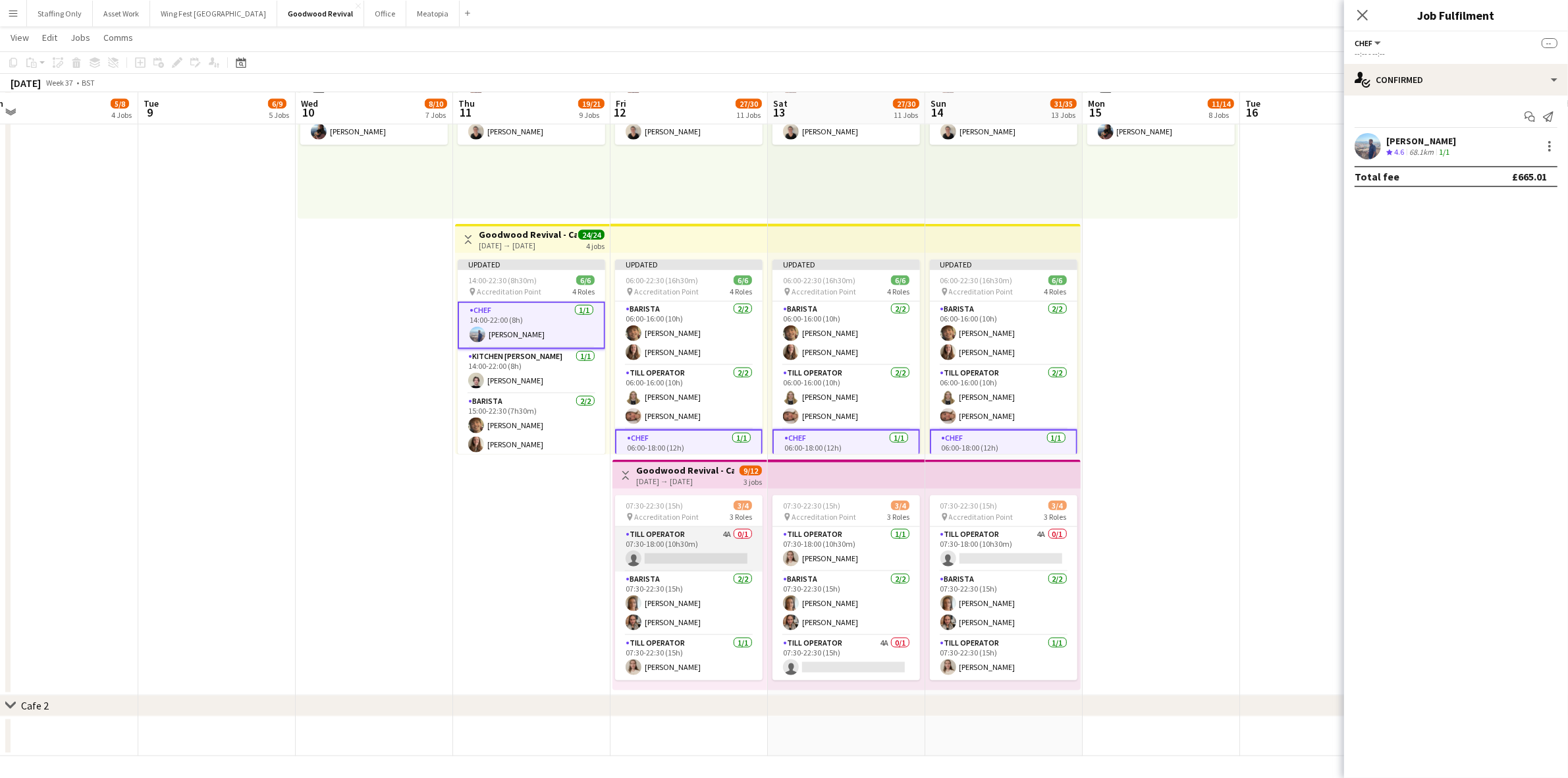
click at [657, 541] on app-card-role "Till Operator 4A 0/1 07:30-18:00 (10h30m) single-neutral-actions" at bounding box center [689, 550] width 147 height 45
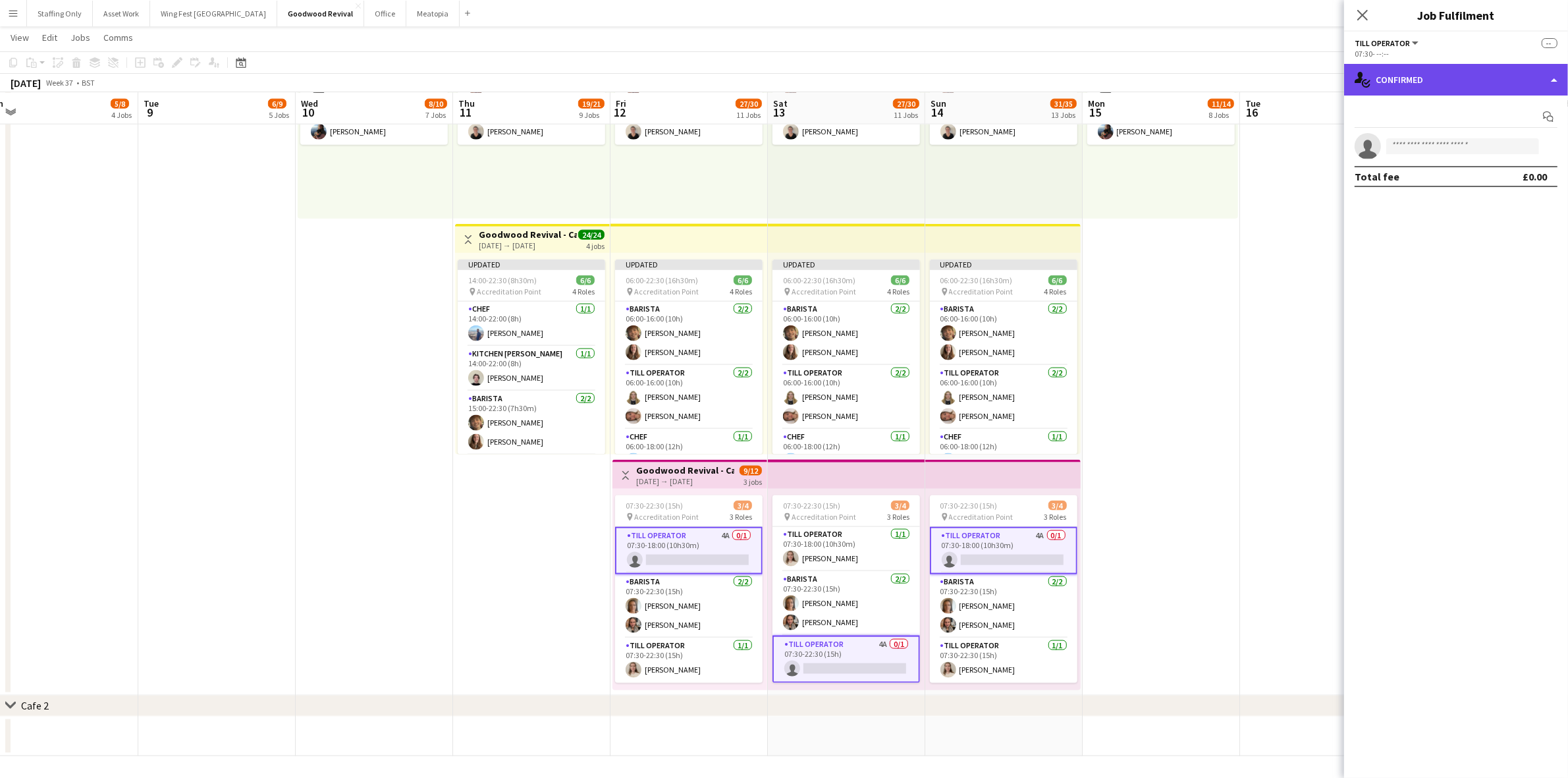
click at [1397, 77] on div "single-neutral-actions-check-2 Confirmed" at bounding box center [1456, 79] width 224 height 31
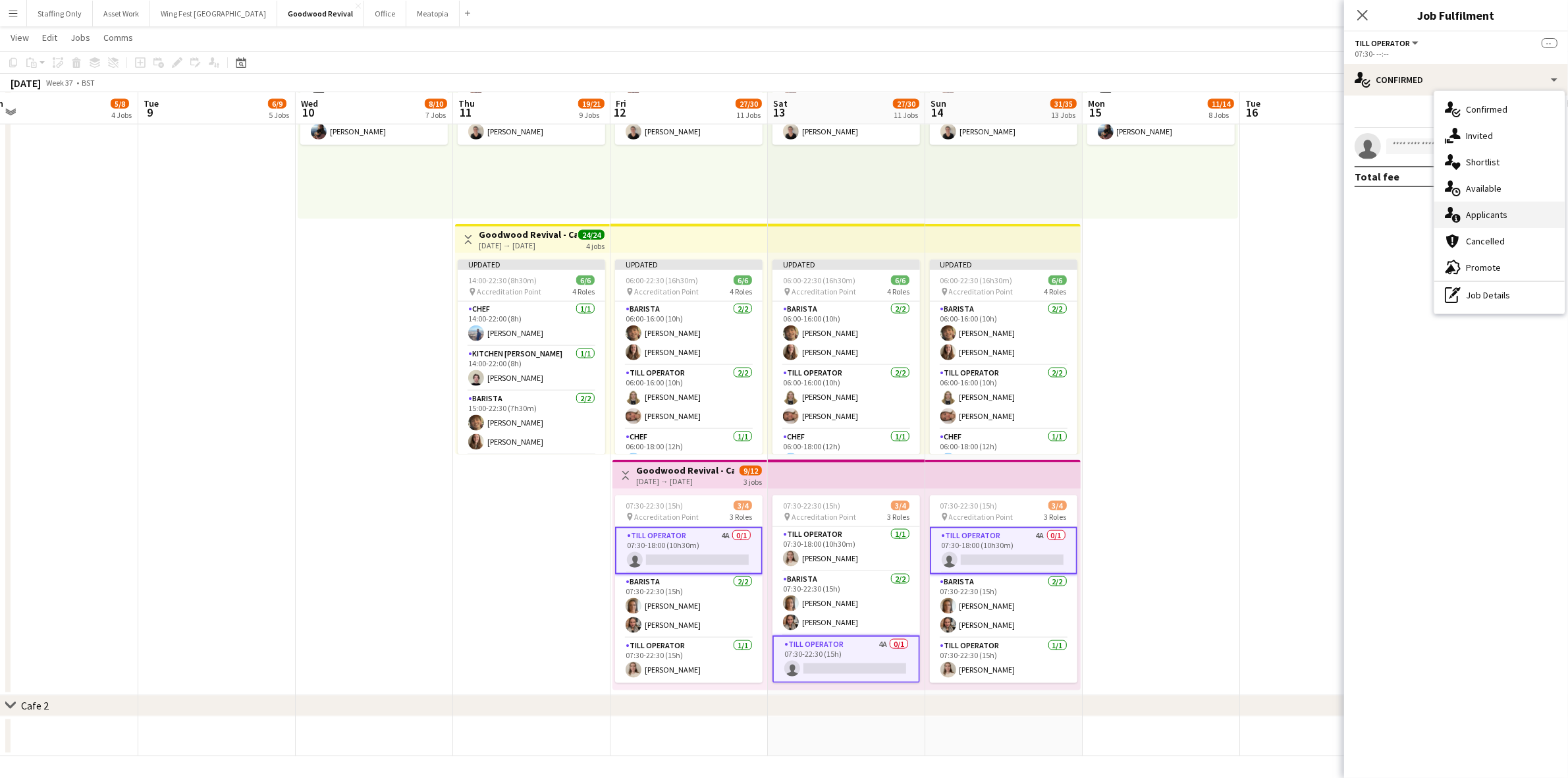
click at [1498, 215] on div "single-neutral-actions-information Applicants" at bounding box center [1500, 214] width 130 height 26
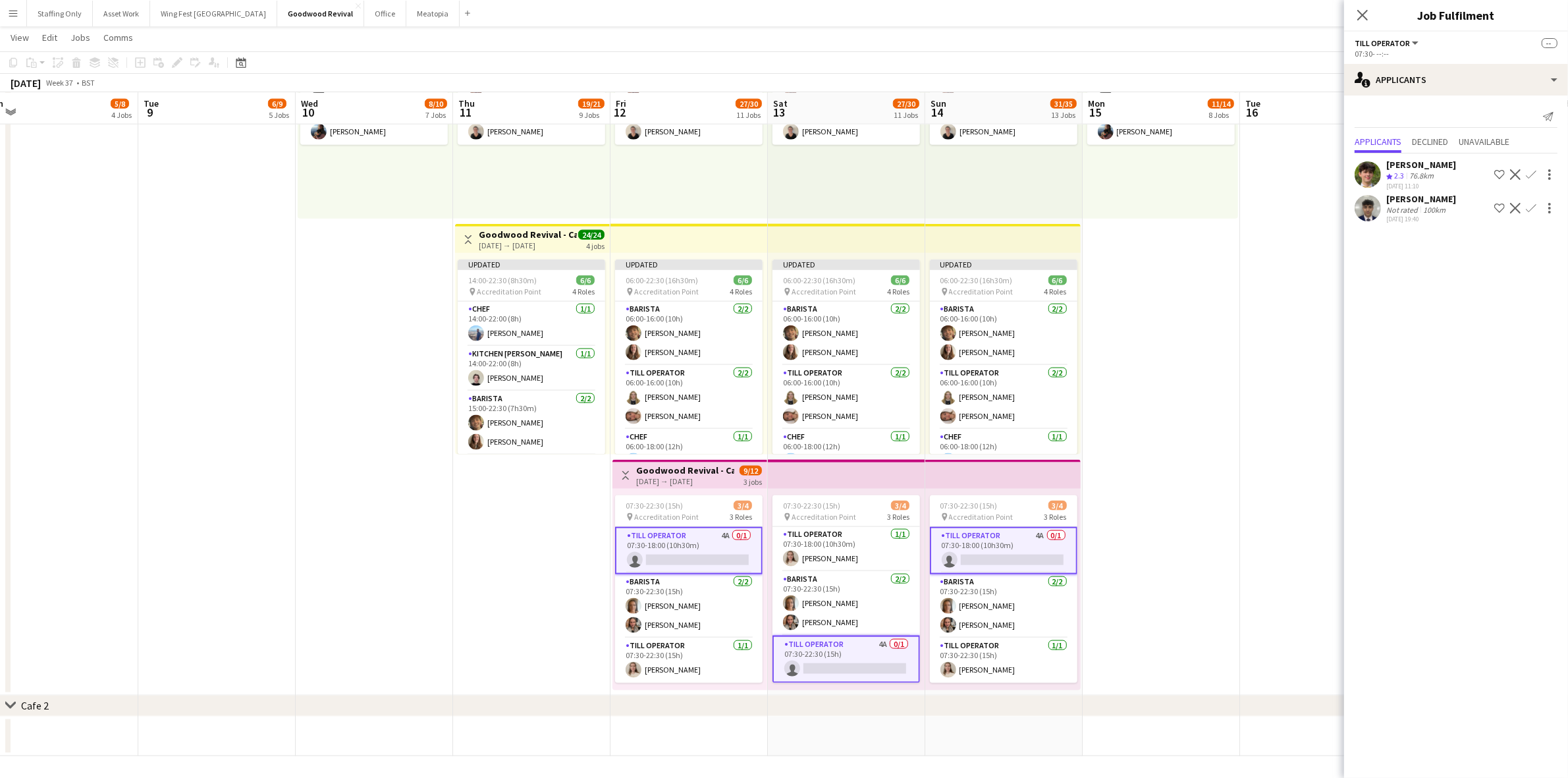
click at [1534, 206] on app-icon "Confirm" at bounding box center [1531, 208] width 10 height 10
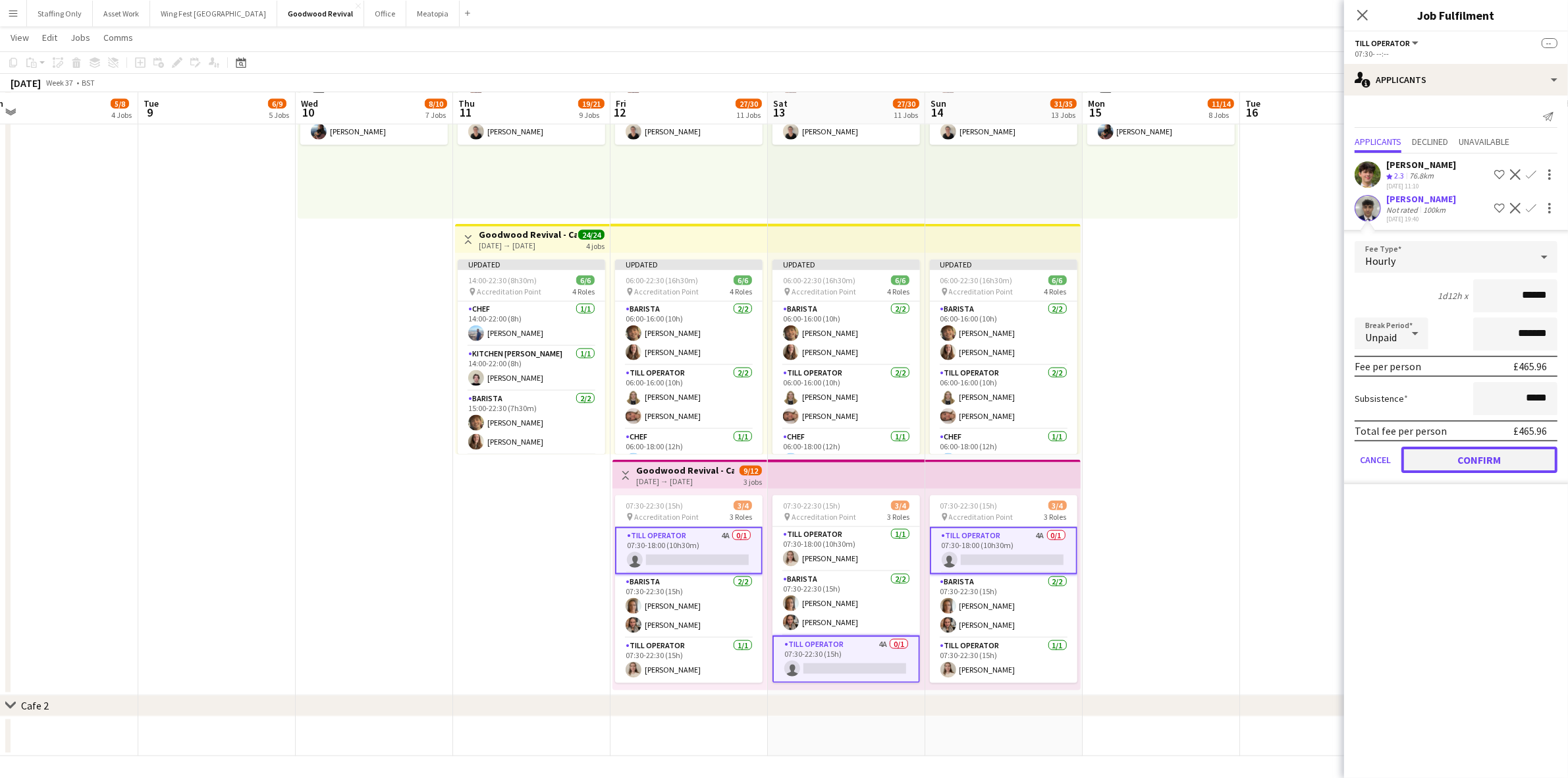
click at [1447, 452] on button "Confirm" at bounding box center [1480, 460] width 156 height 26
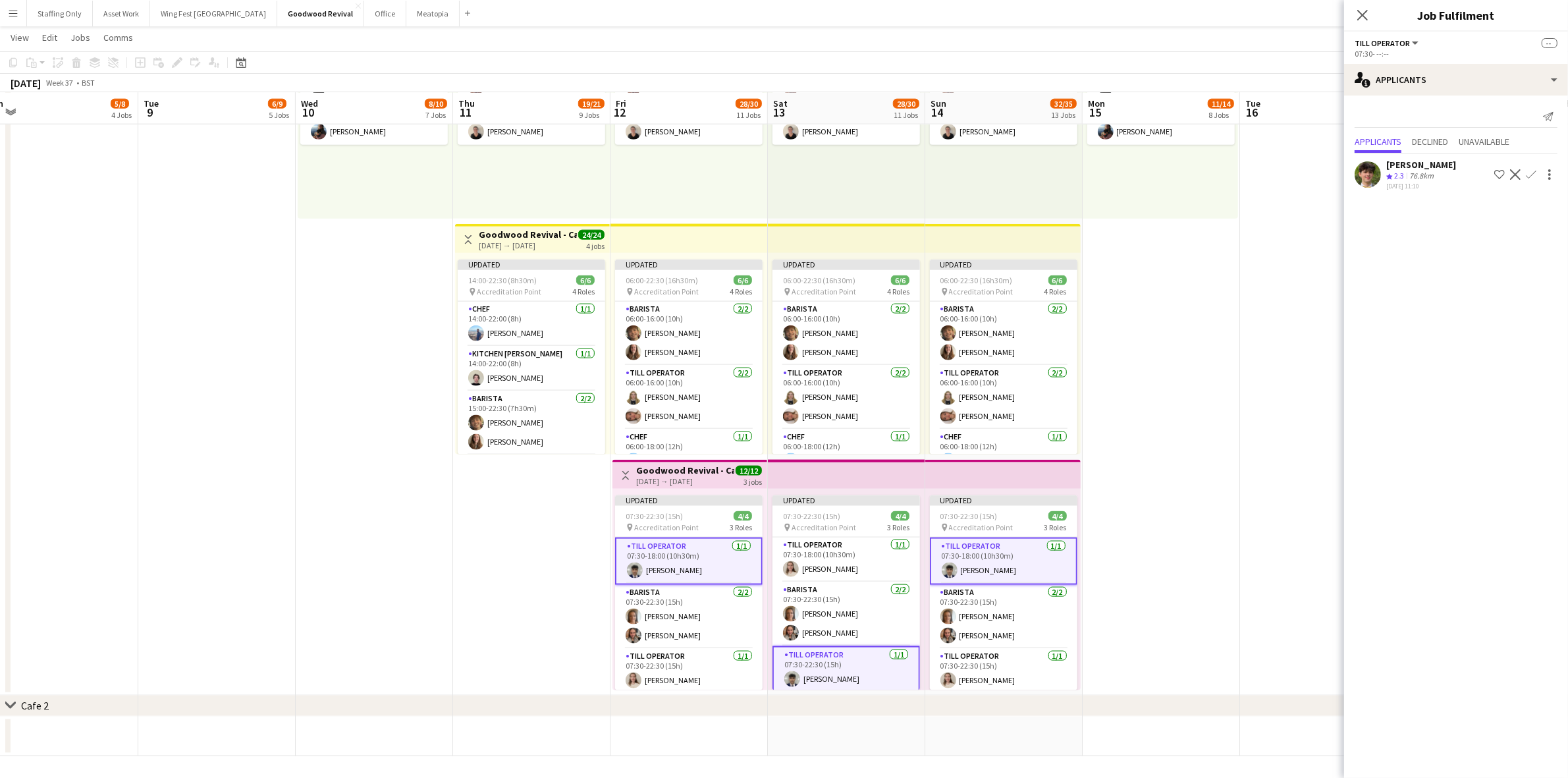
click at [1232, 343] on app-date-cell "09:00-18:00 (9h) 2/2 pin Accreditation Point 2 Roles Cafe supervisor [DATE] 09:…" at bounding box center [1162, 339] width 157 height 713
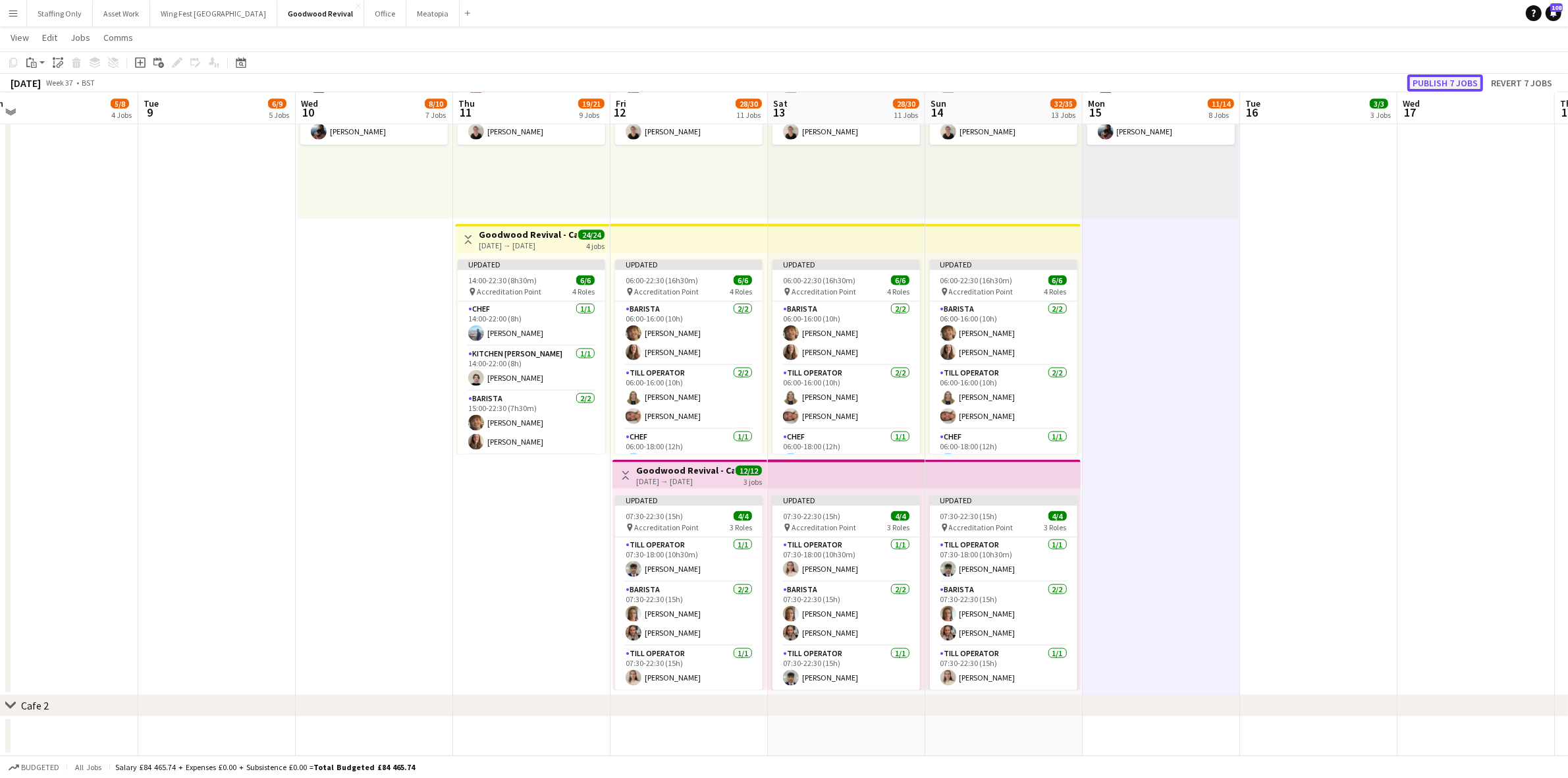
click at [1437, 74] on button "Publish 7 jobs" at bounding box center [1445, 82] width 76 height 17
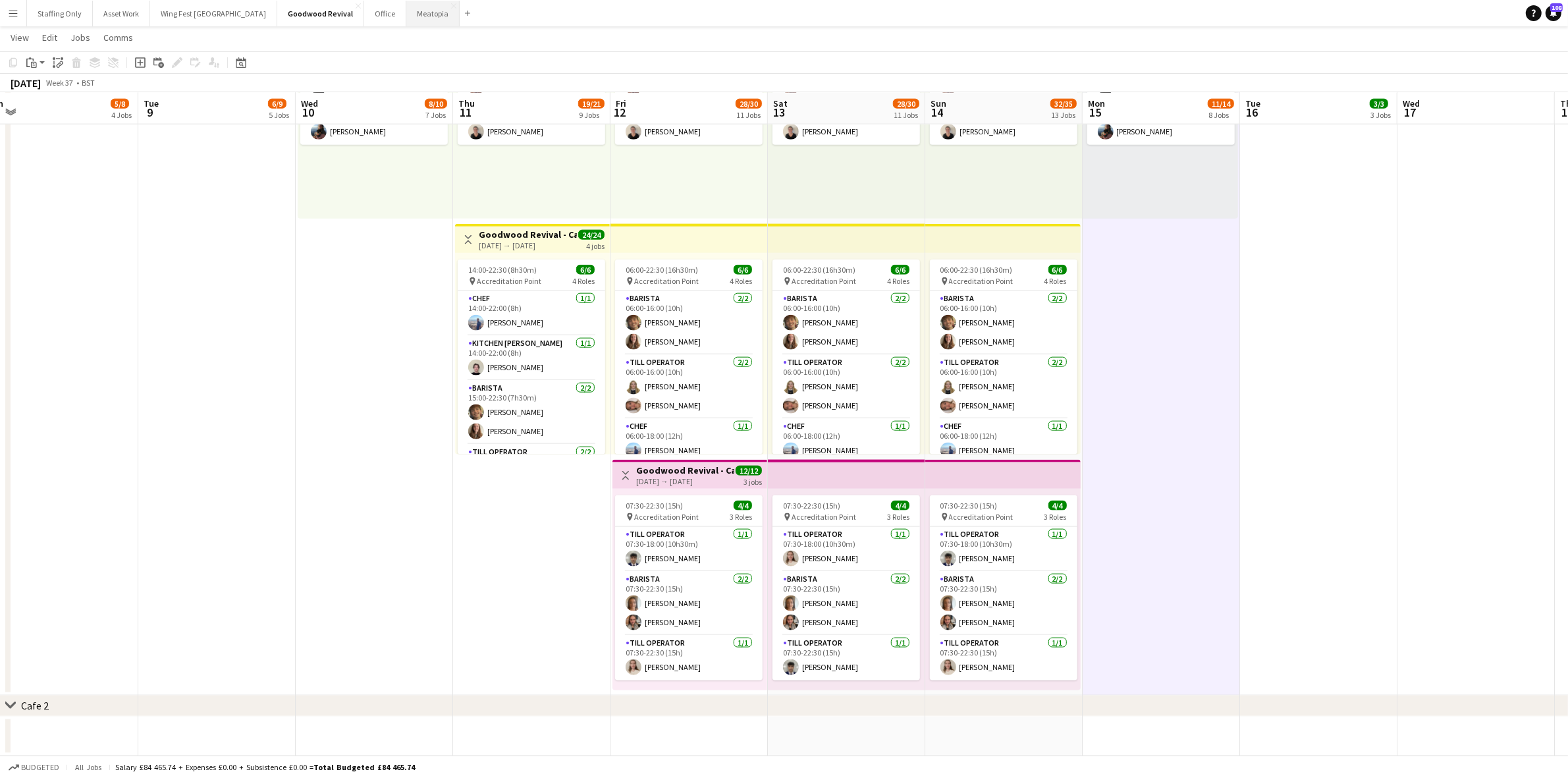
click at [406, 10] on button "Meatopia Close" at bounding box center [433, 13] width 53 height 25
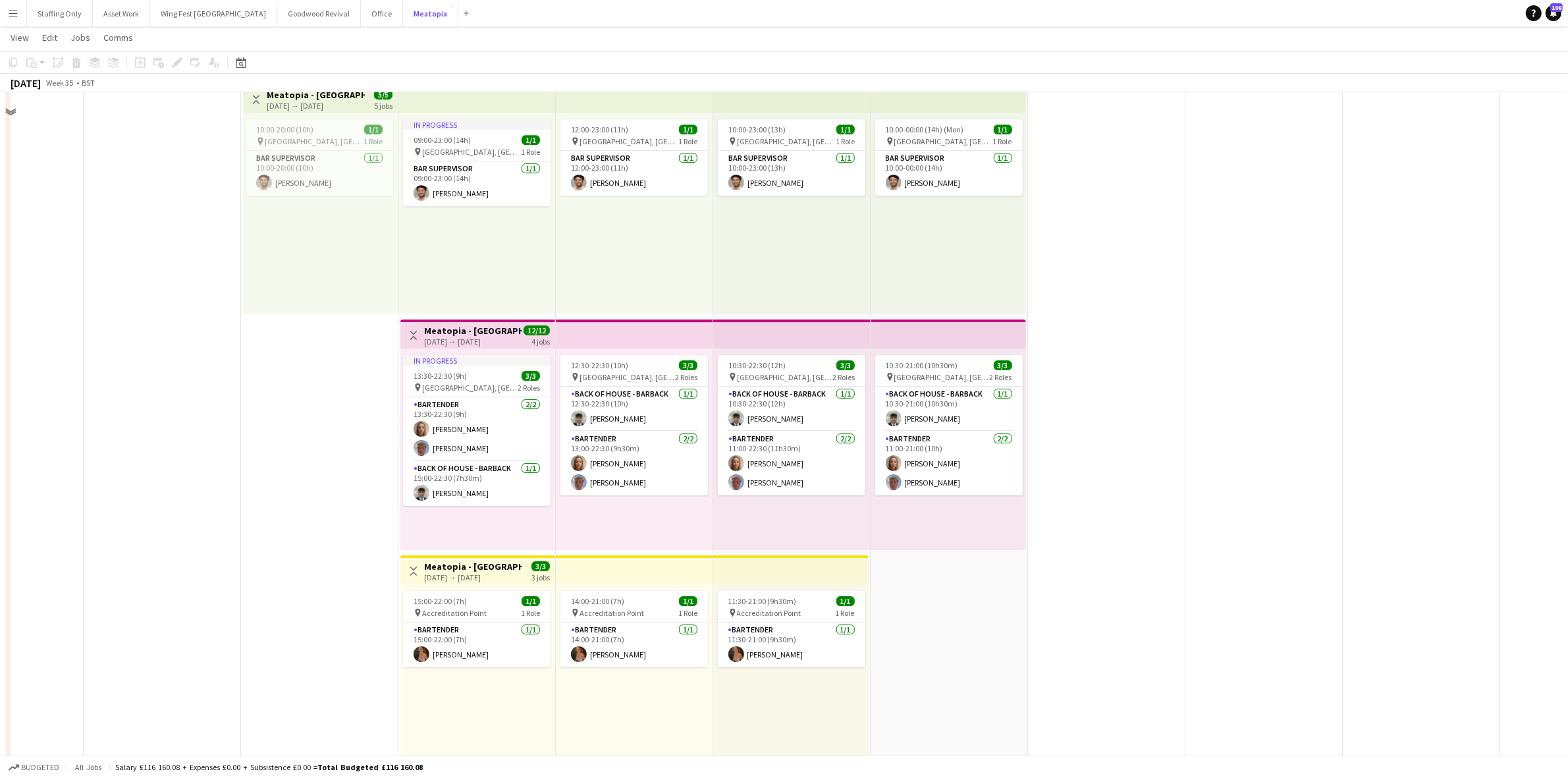
scroll to position [5229, 0]
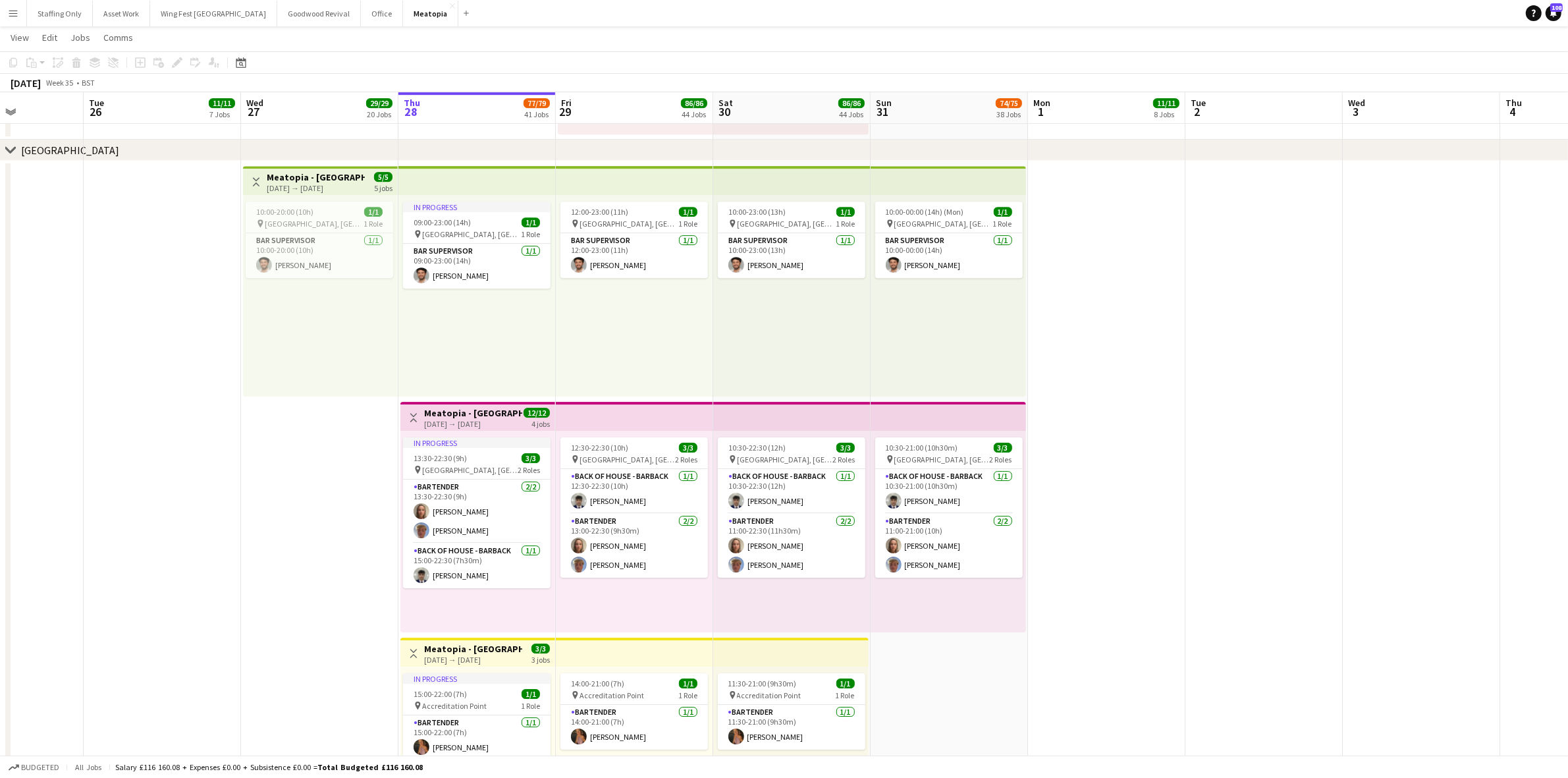
click at [1, 13] on button "Menu" at bounding box center [13, 13] width 26 height 26
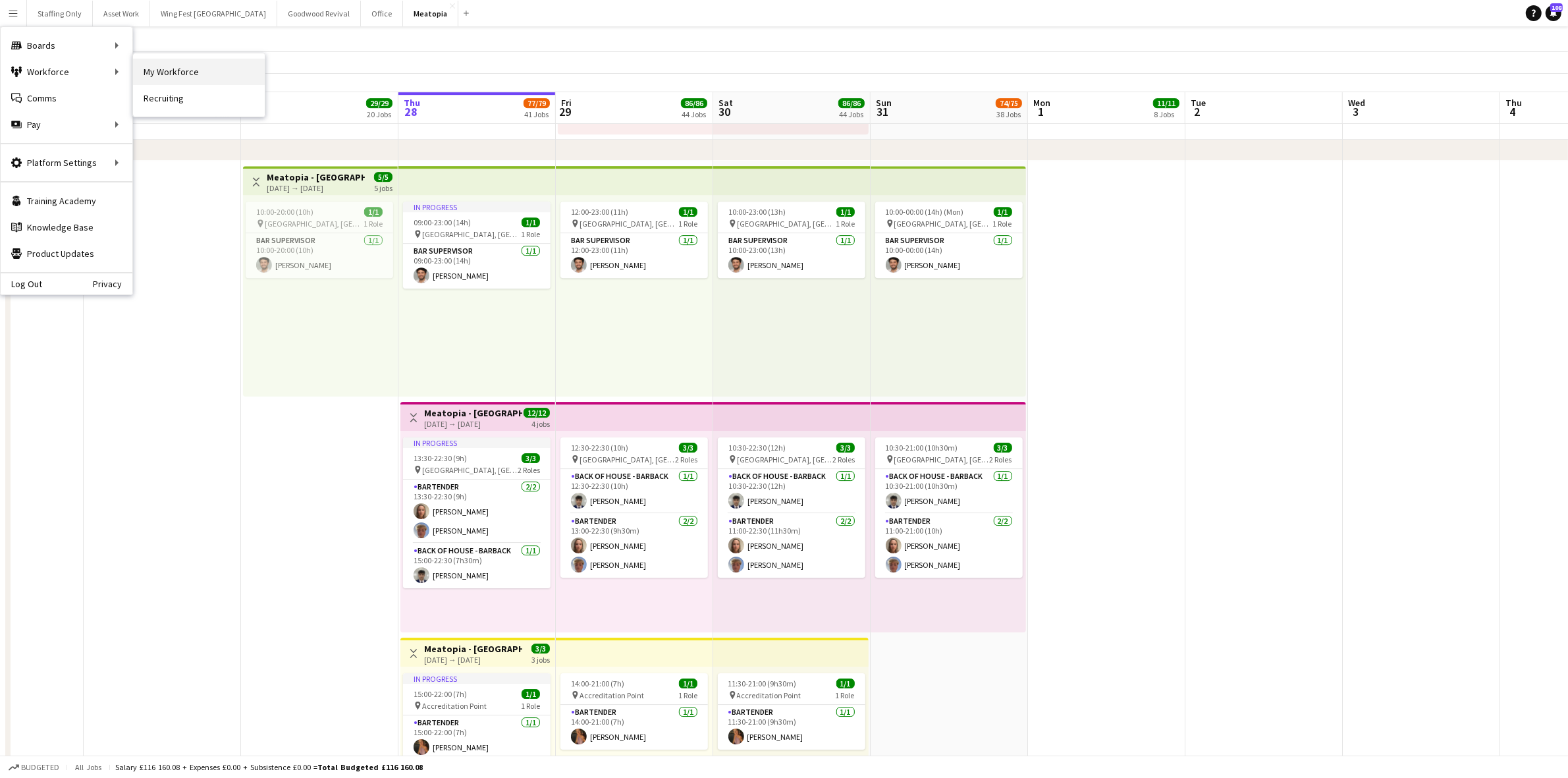
click at [156, 70] on link "My Workforce" at bounding box center [199, 71] width 132 height 26
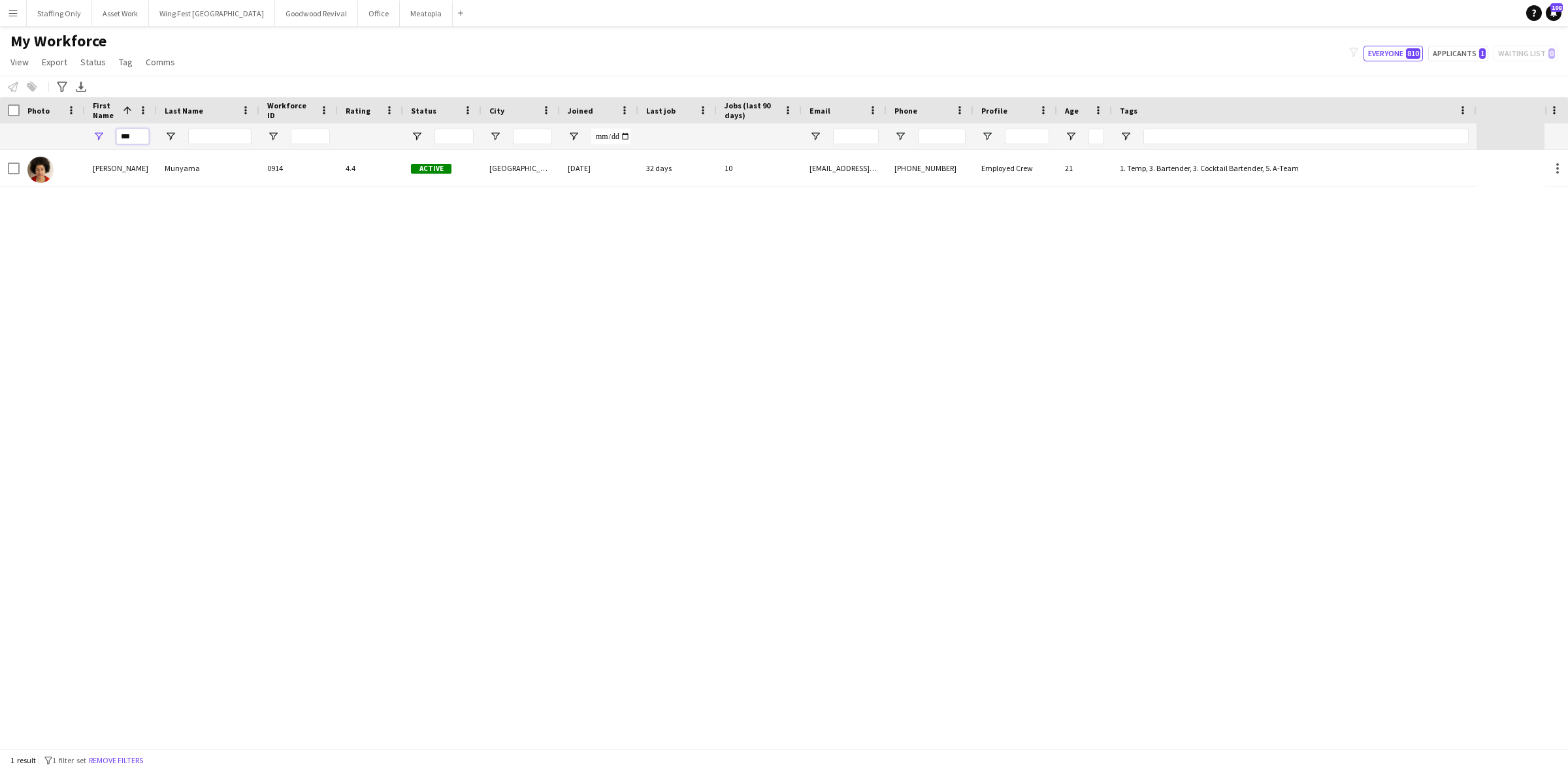
drag, startPoint x: 134, startPoint y: 139, endPoint x: 99, endPoint y: 122, distance: 38.9
click at [100, 122] on div "Workforce Details Photo First Name 1" at bounding box center [738, 123] width 1477 height 53
type input "****"
